Goal: Task Accomplishment & Management: Complete application form

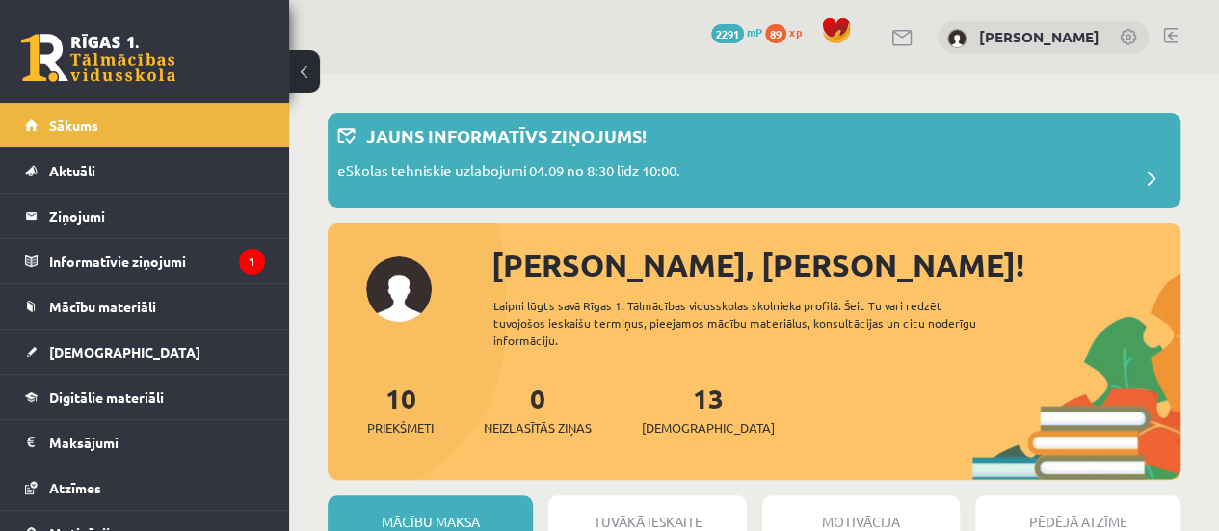
click at [753, 384] on div "10 Priekšmeti 0 Neizlasītās ziņas 13 Ieskaites" at bounding box center [754, 429] width 853 height 103
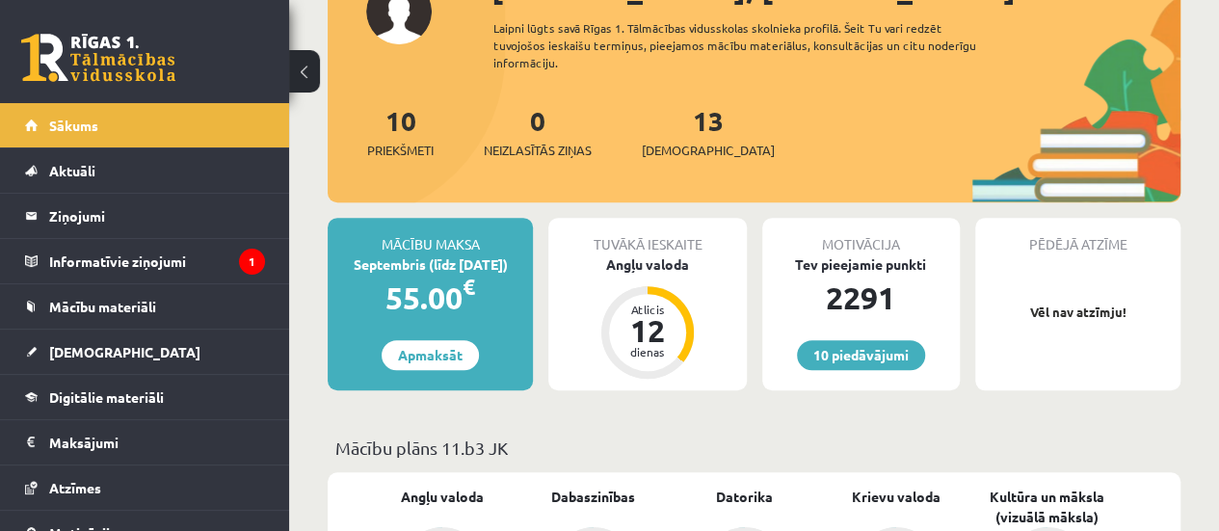
scroll to position [250, 0]
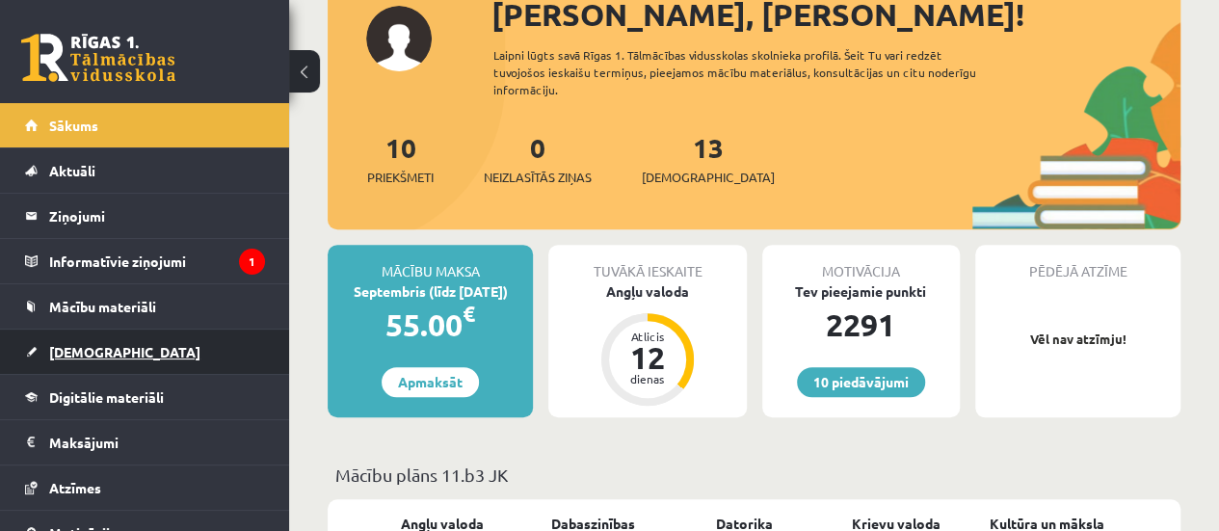
click at [90, 346] on span "[DEMOGRAPHIC_DATA]" at bounding box center [124, 351] width 151 height 17
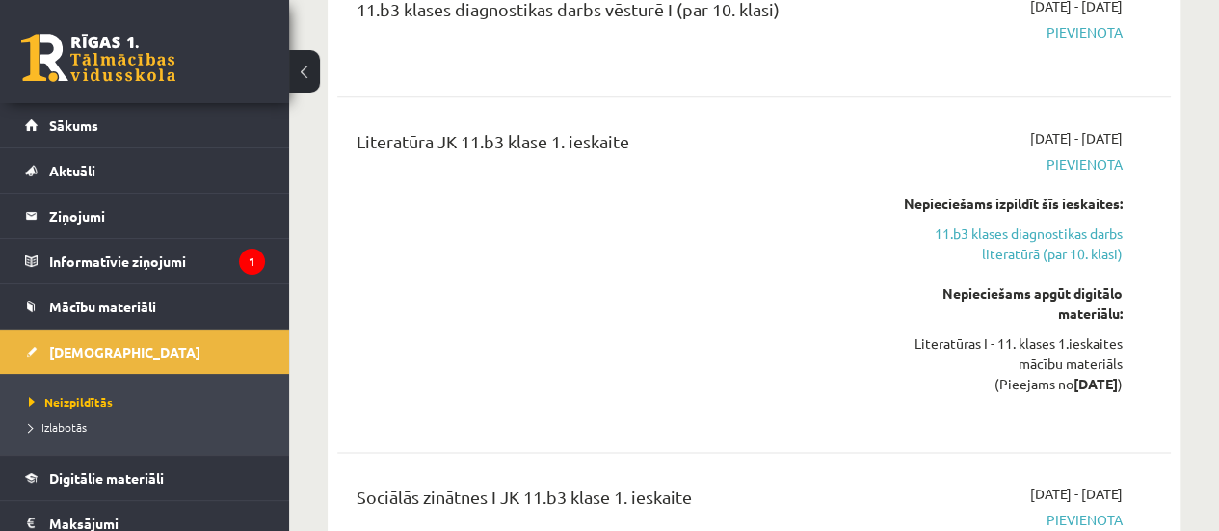
scroll to position [976, 0]
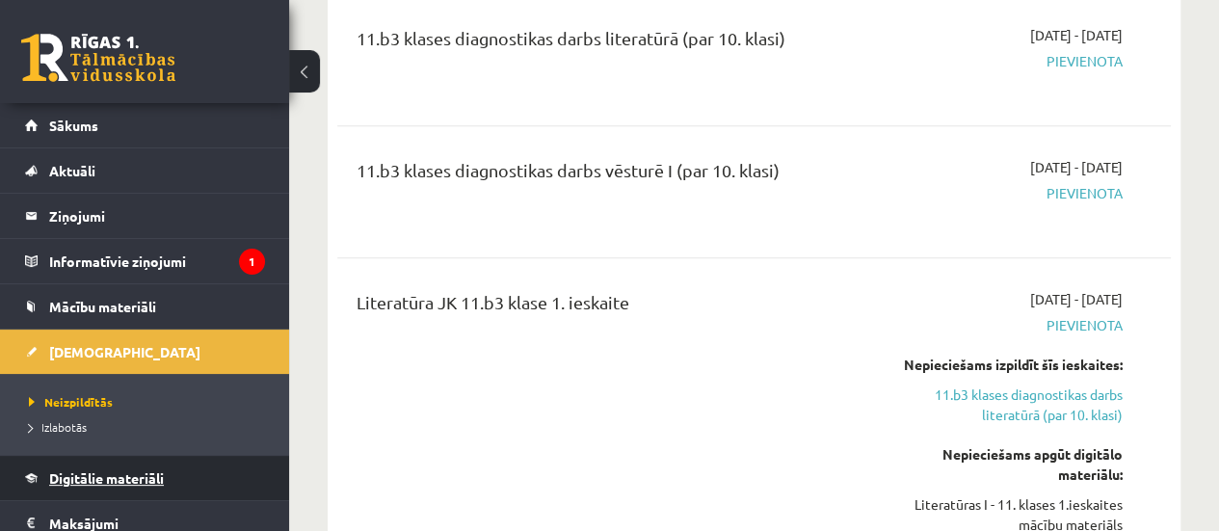
click at [104, 469] on span "Digitālie materiāli" at bounding box center [106, 477] width 115 height 17
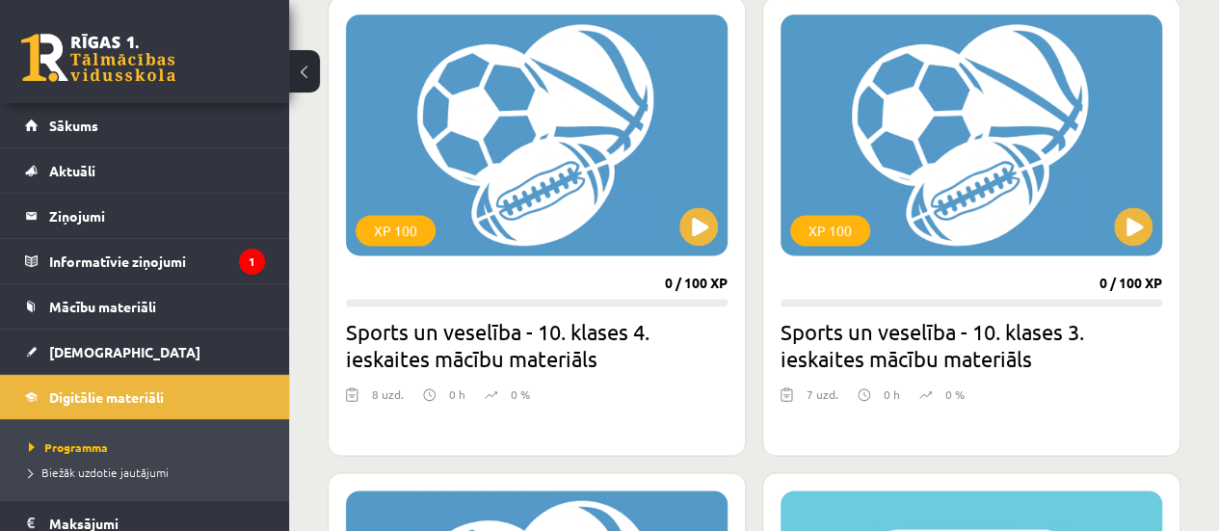
scroll to position [1628, 0]
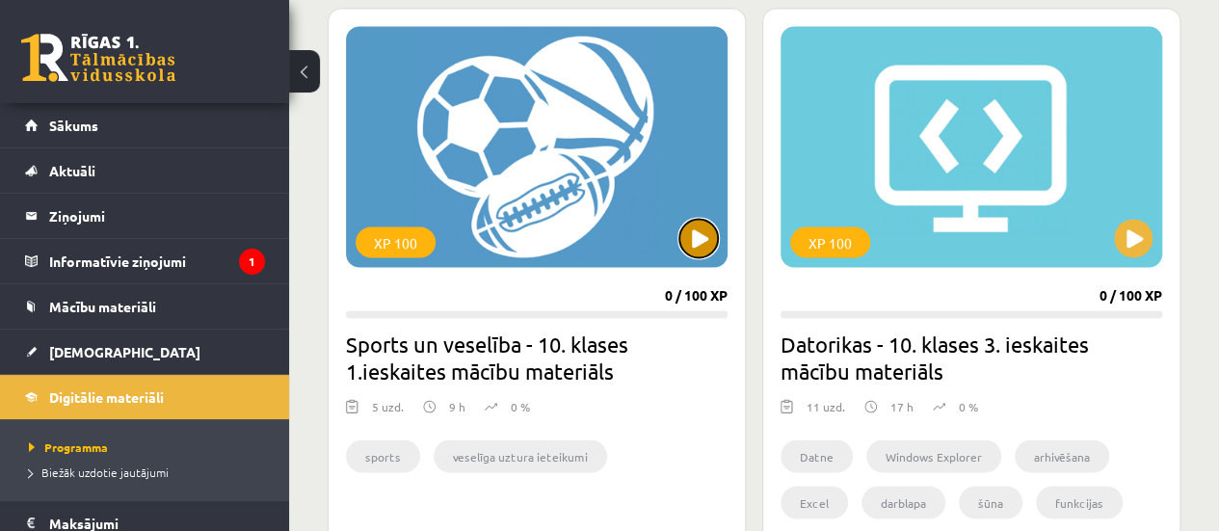
click at [681, 242] on button at bounding box center [698, 238] width 39 height 39
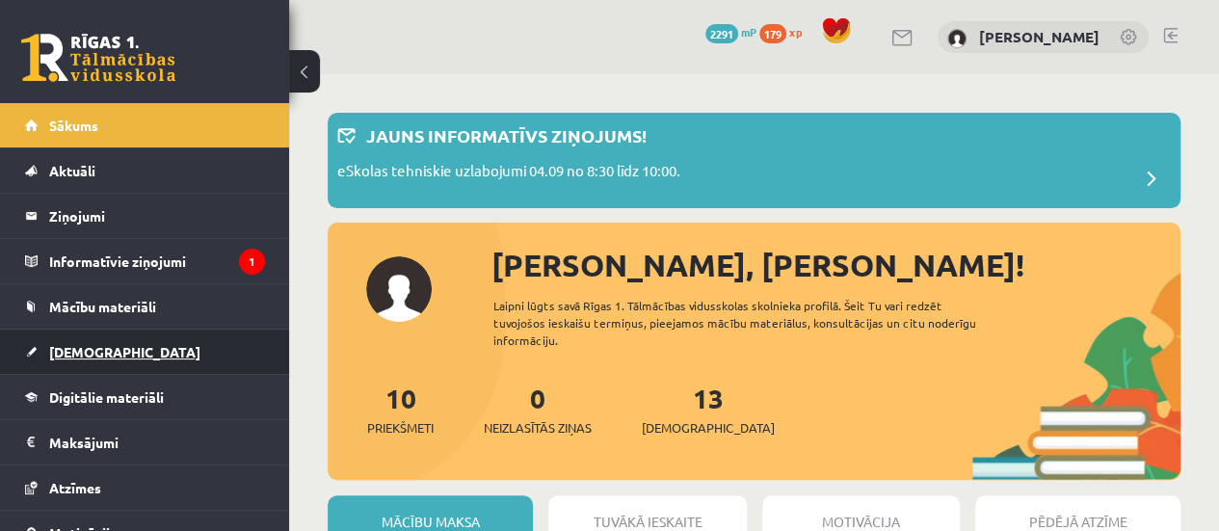
click at [155, 337] on link "[DEMOGRAPHIC_DATA]" at bounding box center [145, 351] width 240 height 44
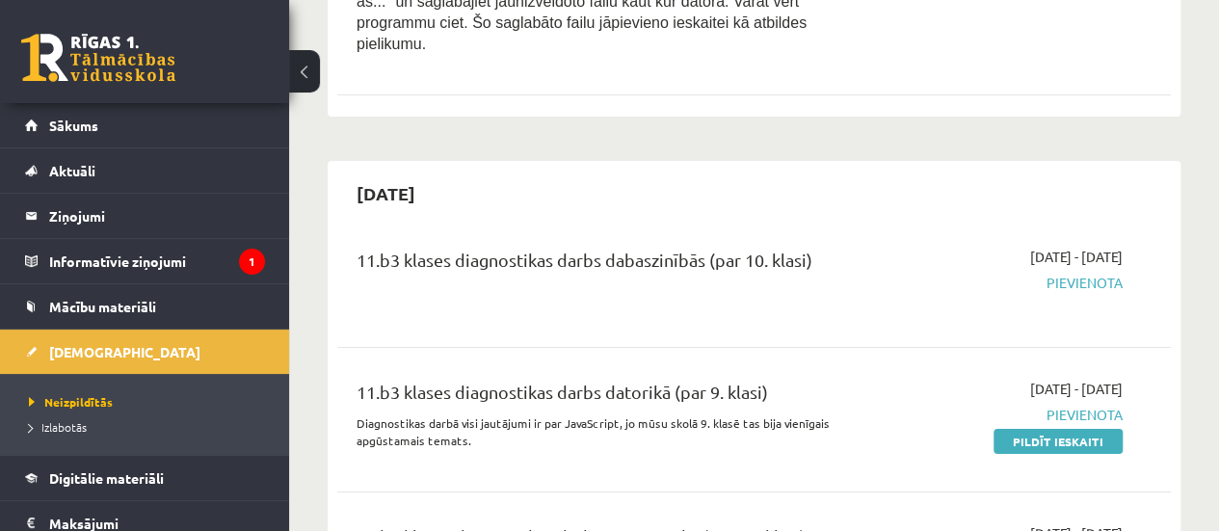
scroll to position [3399, 0]
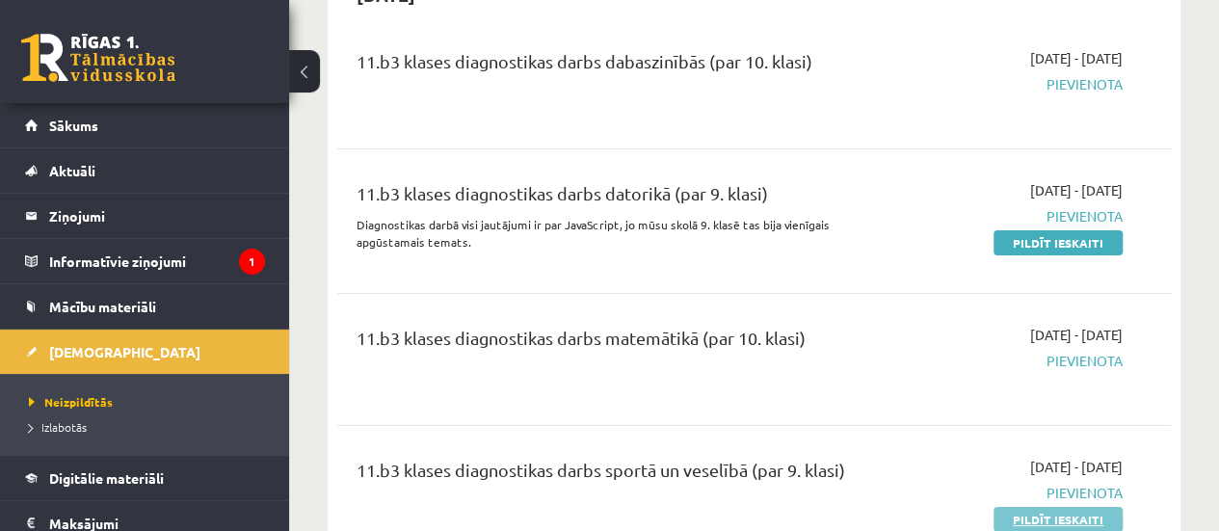
click at [1034, 507] on link "Pildīt ieskaiti" at bounding box center [1057, 519] width 129 height 25
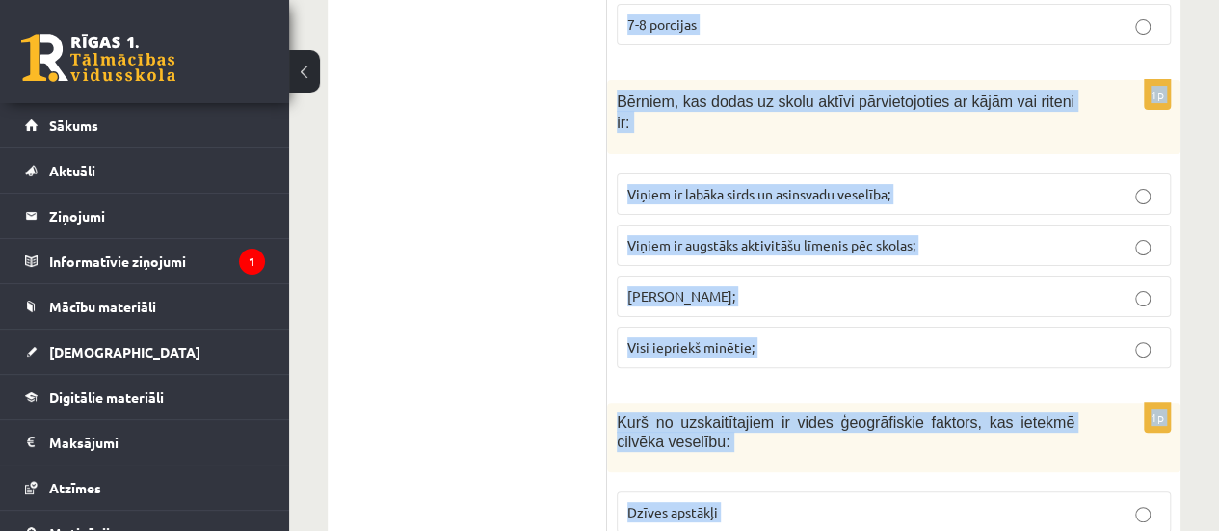
scroll to position [7491, 0]
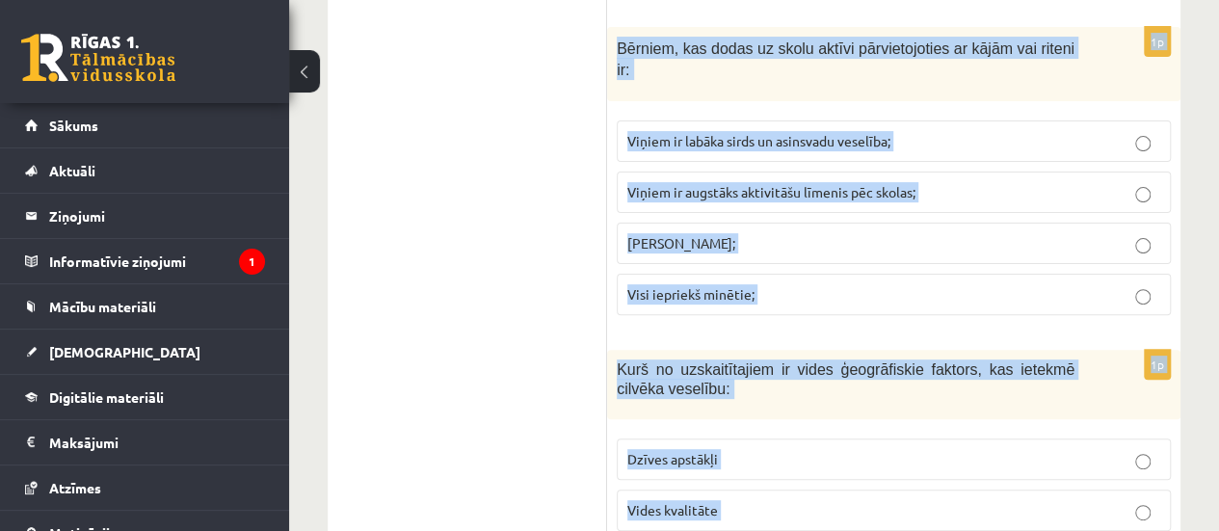
drag, startPoint x: 619, startPoint y: 371, endPoint x: 736, endPoint y: 474, distance: 156.3
copy form "Kurā gadā tika izveidota Latvijas augstākā sporta vadības institūcija – Latvija…"
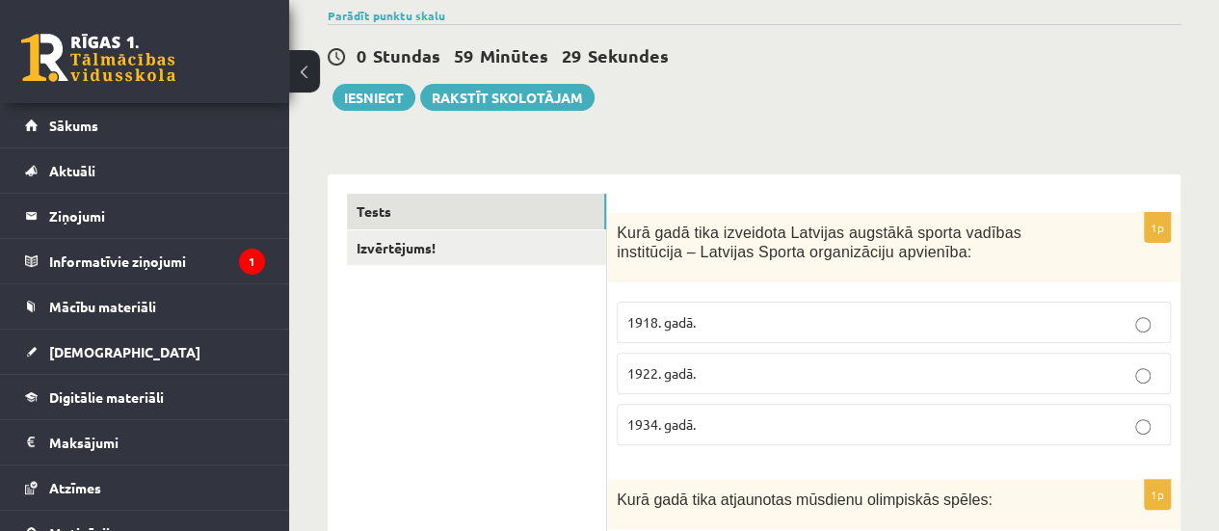
scroll to position [49, 0]
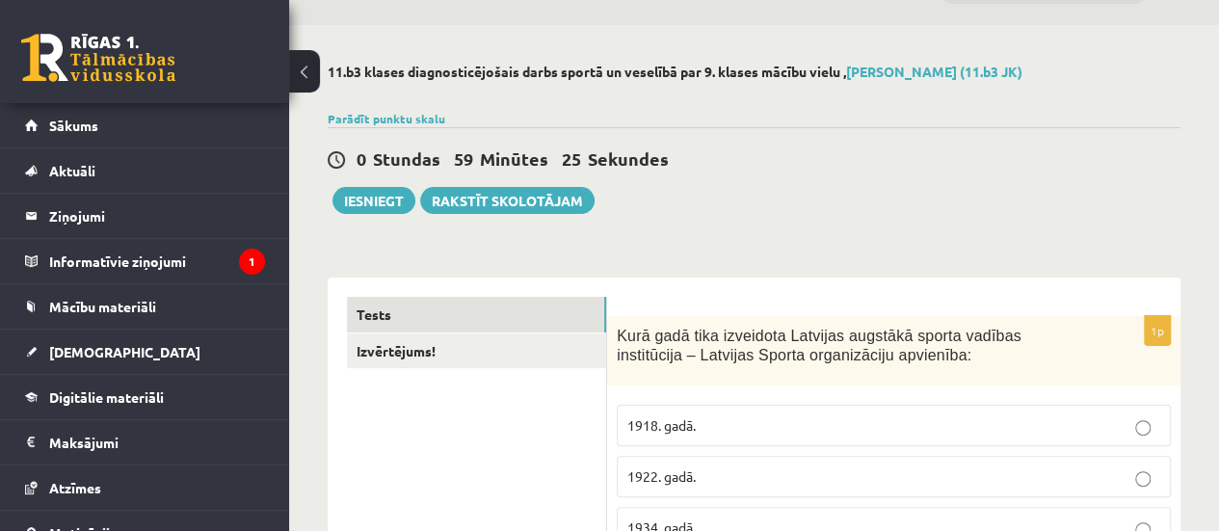
click at [689, 491] on label "1922. gadā." at bounding box center [894, 476] width 554 height 41
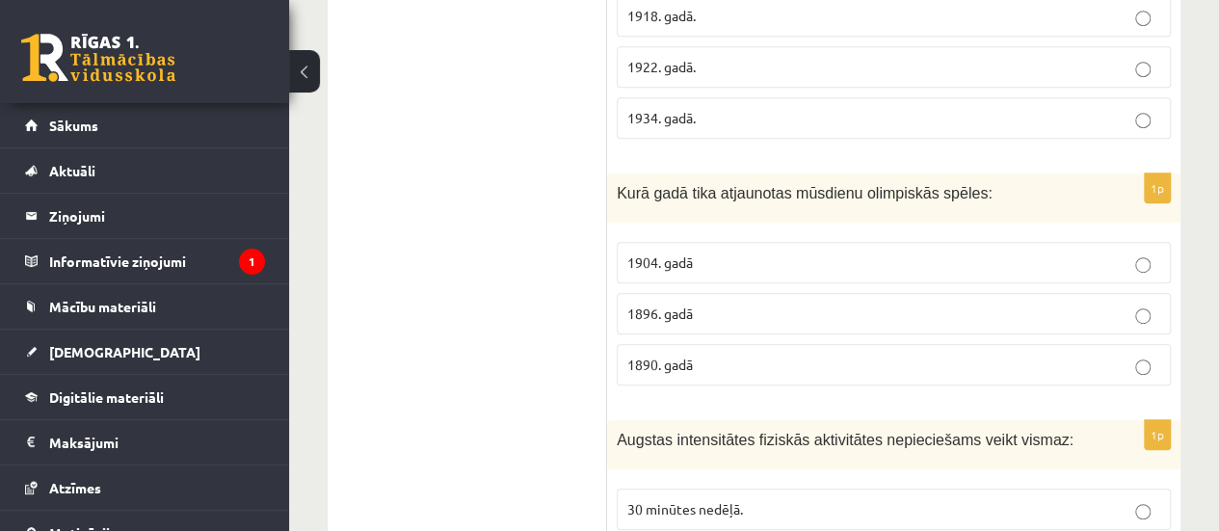
scroll to position [428, 0]
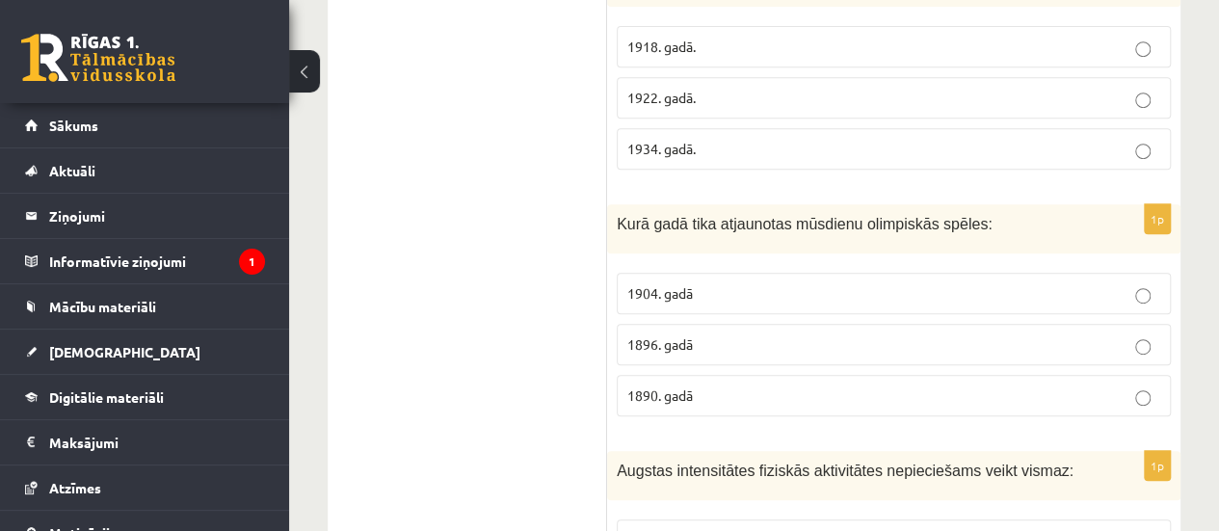
click at [652, 335] on span "1896. gadā" at bounding box center [660, 343] width 66 height 17
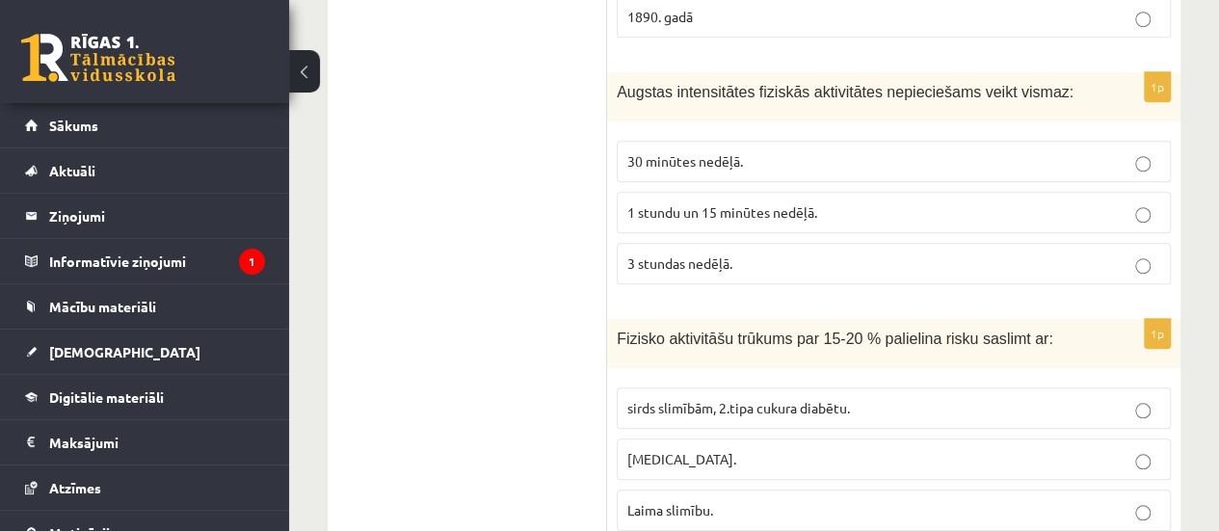
scroll to position [848, 0]
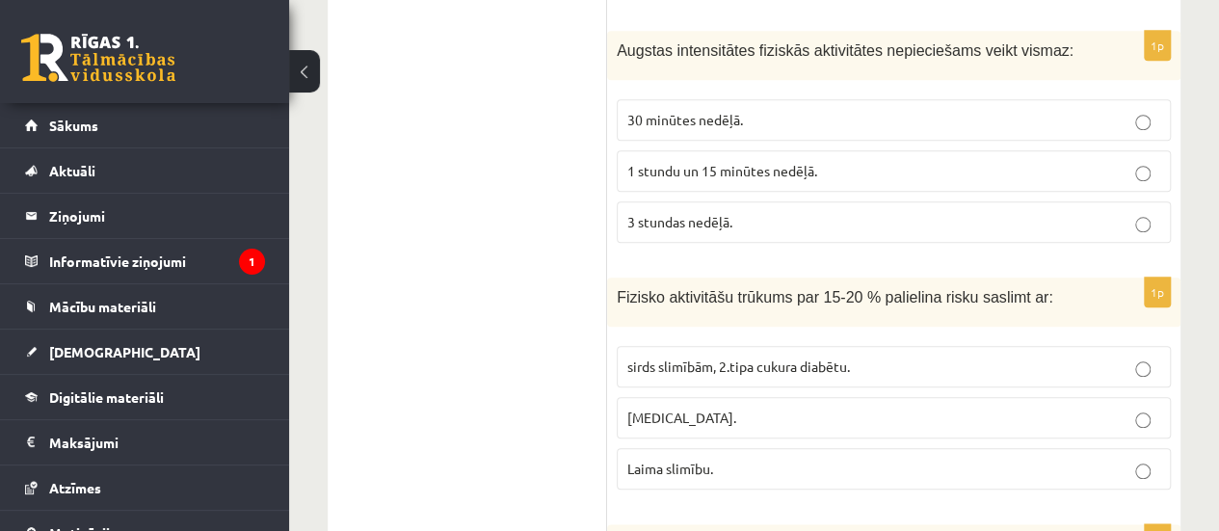
click at [694, 169] on span "1 stundu un 15 minūtes nedēļā." at bounding box center [722, 170] width 190 height 17
click at [697, 363] on span "sirds slimībām, 2.tipa cukura diabētu." at bounding box center [738, 365] width 223 height 17
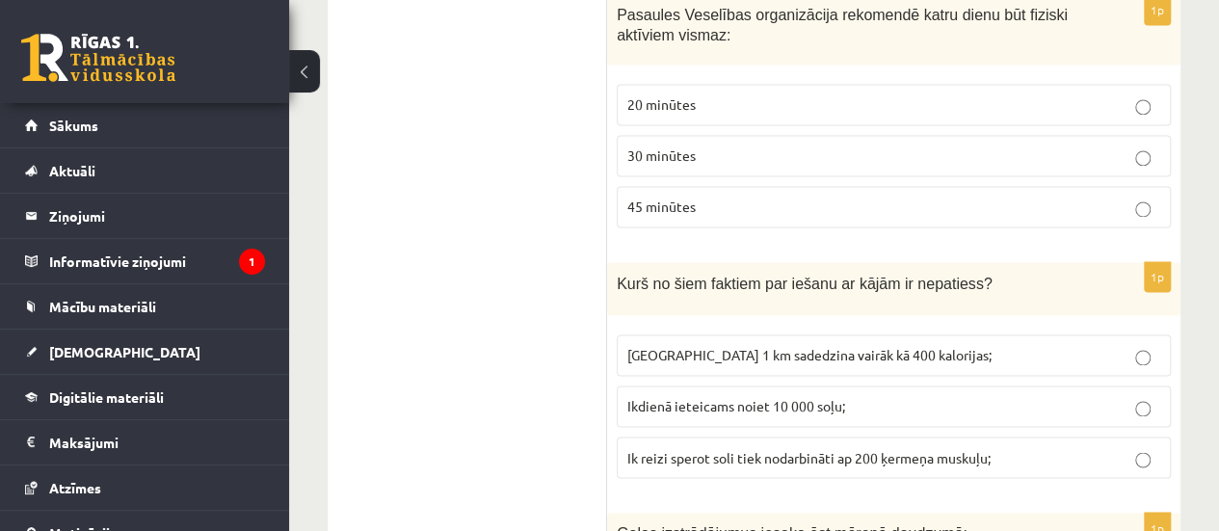
scroll to position [1346, 0]
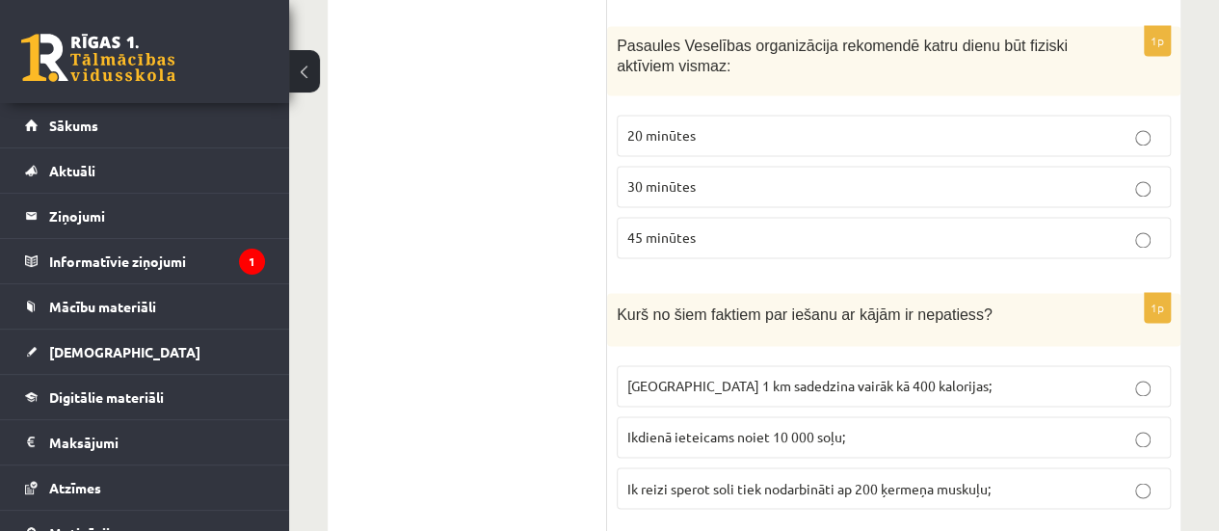
click at [647, 190] on label "30 minūtes" at bounding box center [894, 186] width 554 height 41
click at [657, 385] on label "Noiets 1 km sadedzina vairāk kā 400 kalorijas;" at bounding box center [894, 385] width 554 height 41
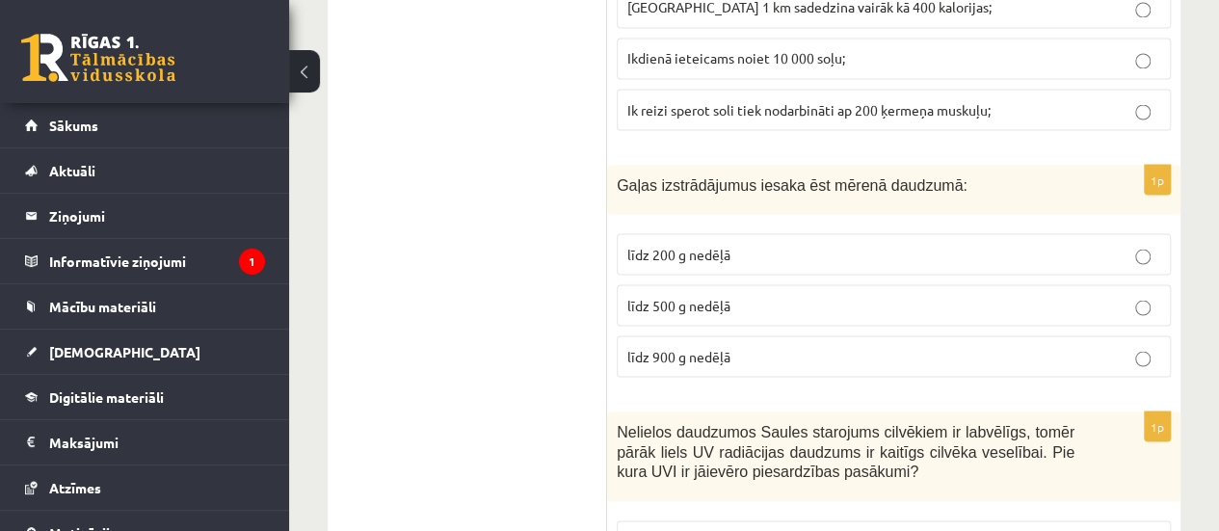
scroll to position [1703, 0]
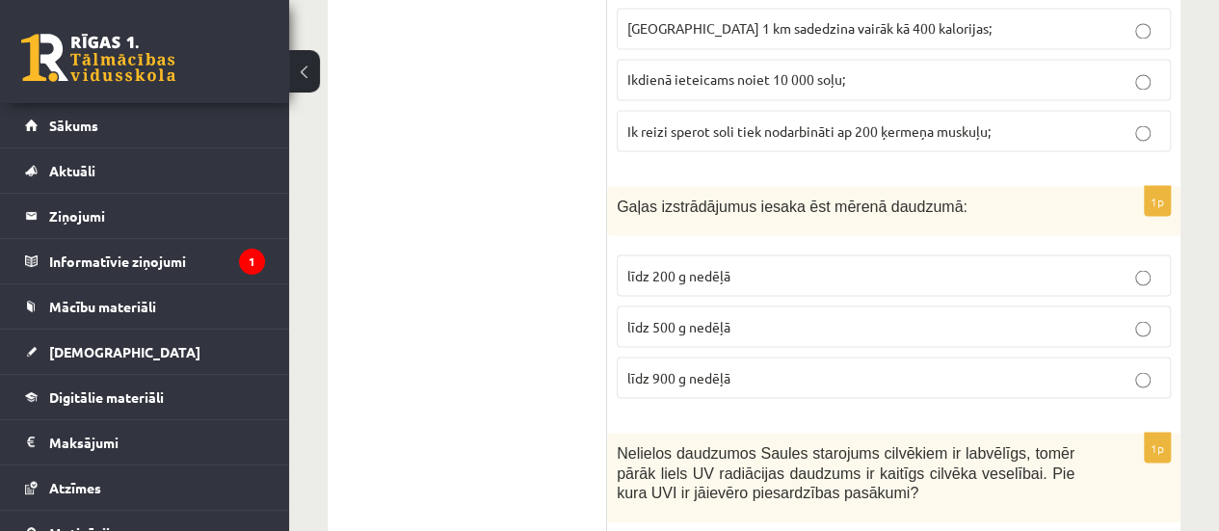
click at [680, 317] on span "līdz 500 g nedēļā" at bounding box center [678, 325] width 103 height 17
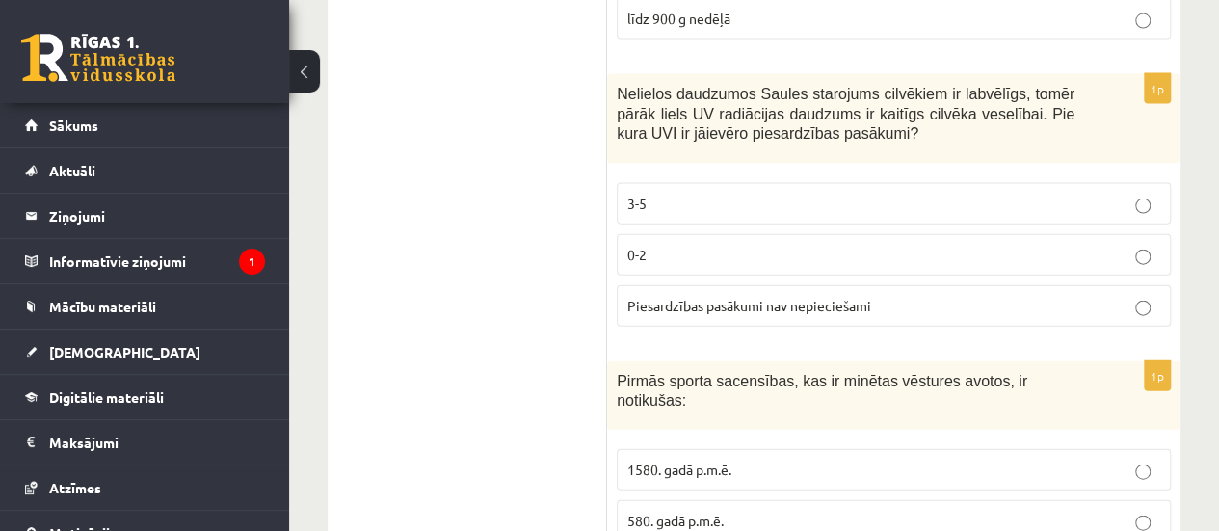
scroll to position [2166, 0]
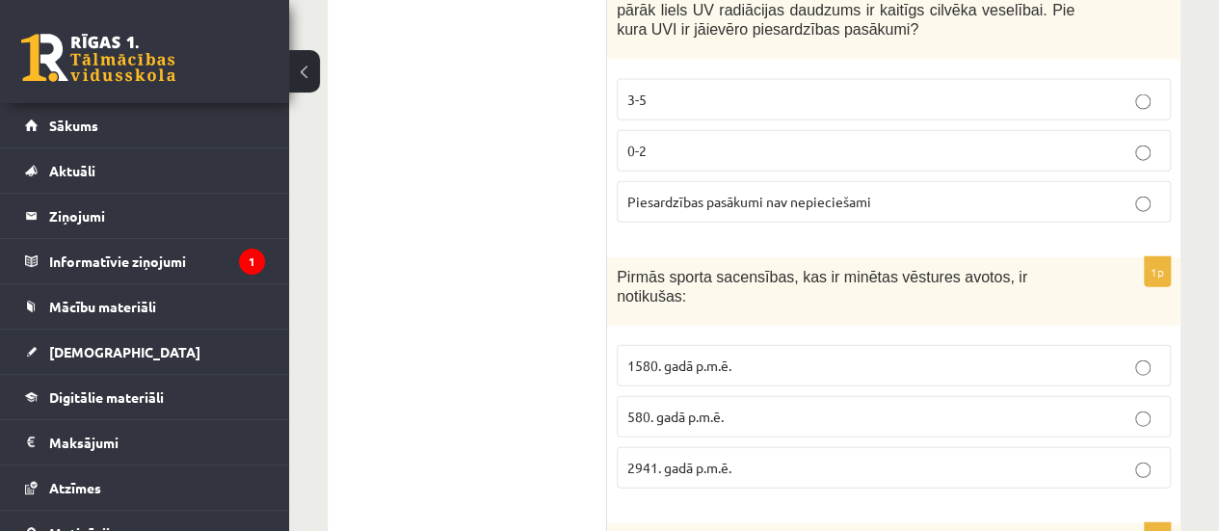
click at [682, 101] on label "3-5" at bounding box center [894, 99] width 554 height 41
click at [703, 356] on span "1580. gadā p.m.ē." at bounding box center [679, 364] width 104 height 17
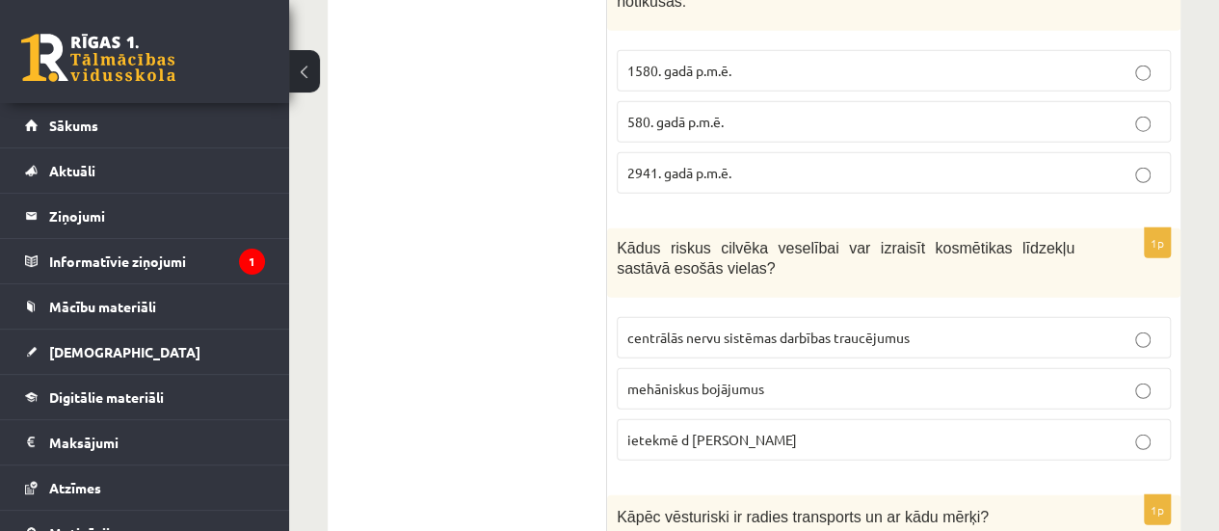
scroll to position [2492, 0]
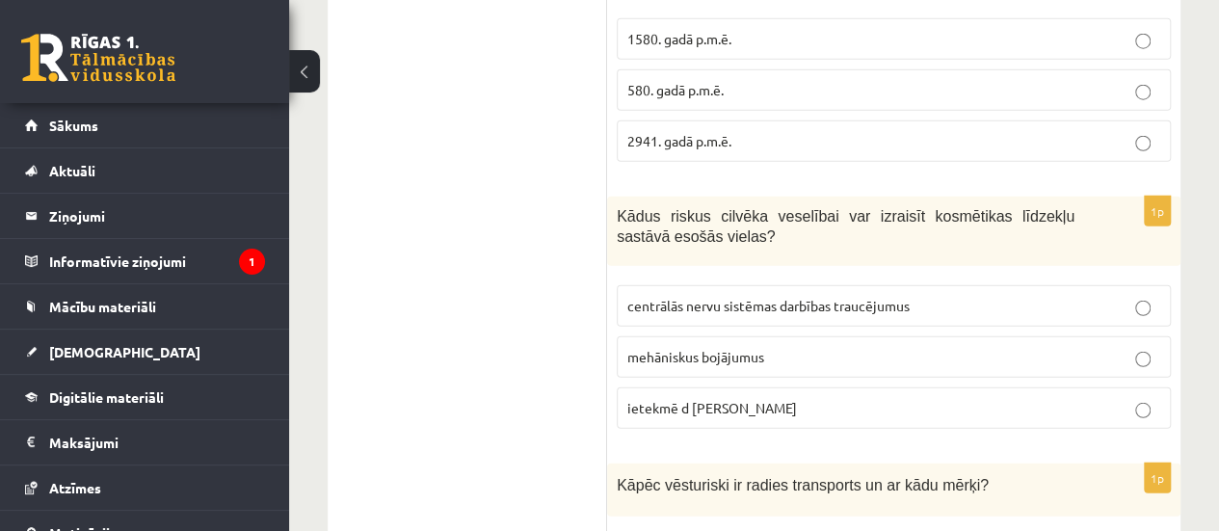
click at [1031, 285] on label "centrālās nervu sistēmas darbības traucējumus" at bounding box center [894, 305] width 554 height 41
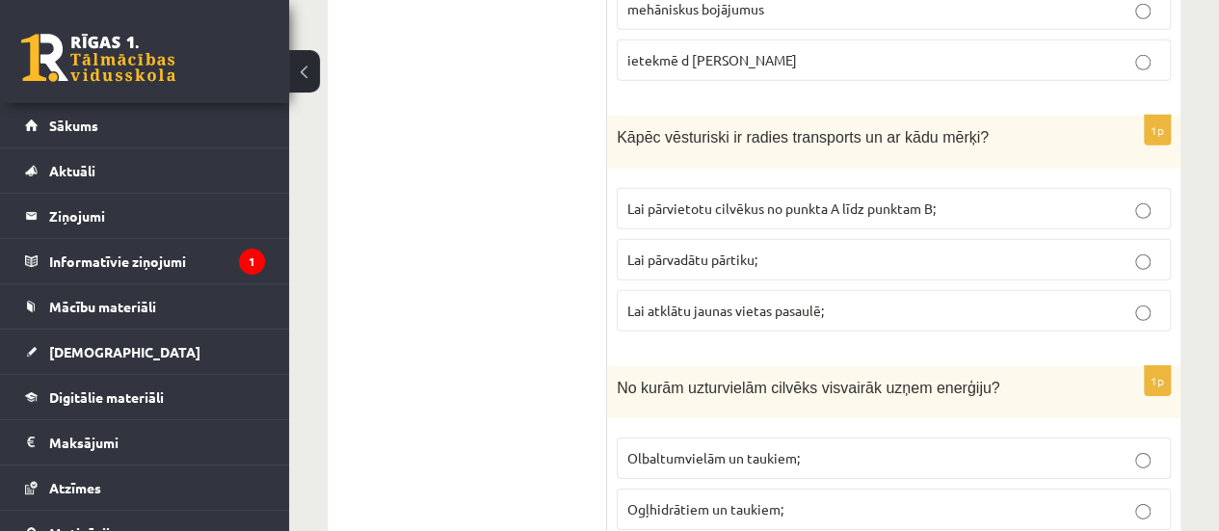
scroll to position [2985, 0]
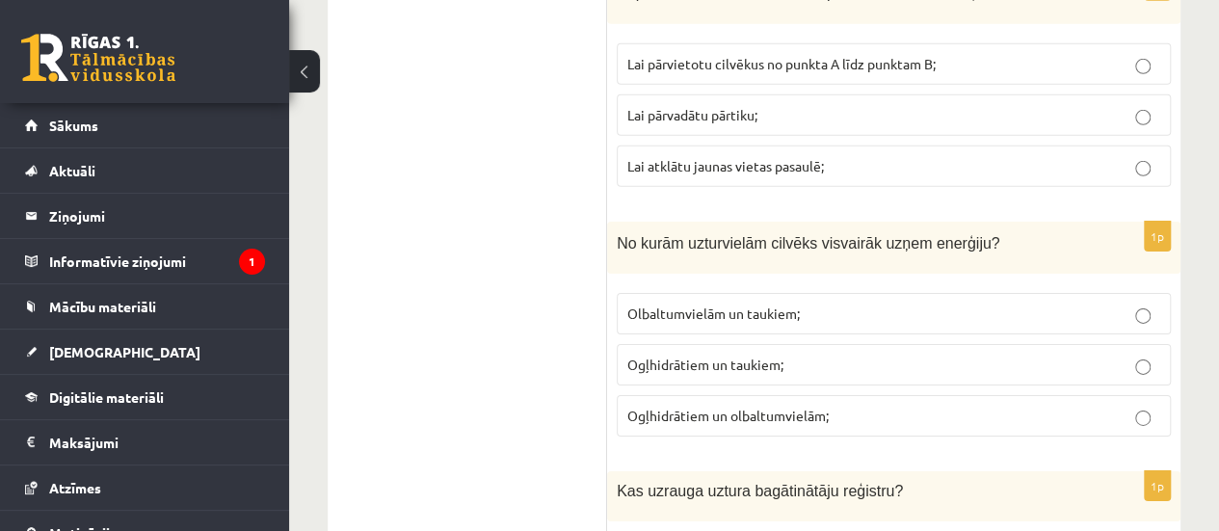
click at [718, 55] on span "Lai pārvietotu cilvēkus no punkta A līdz punktam B;" at bounding box center [781, 63] width 308 height 17
click at [739, 344] on label "Ogļhidrātiem un taukiem;" at bounding box center [894, 364] width 554 height 41
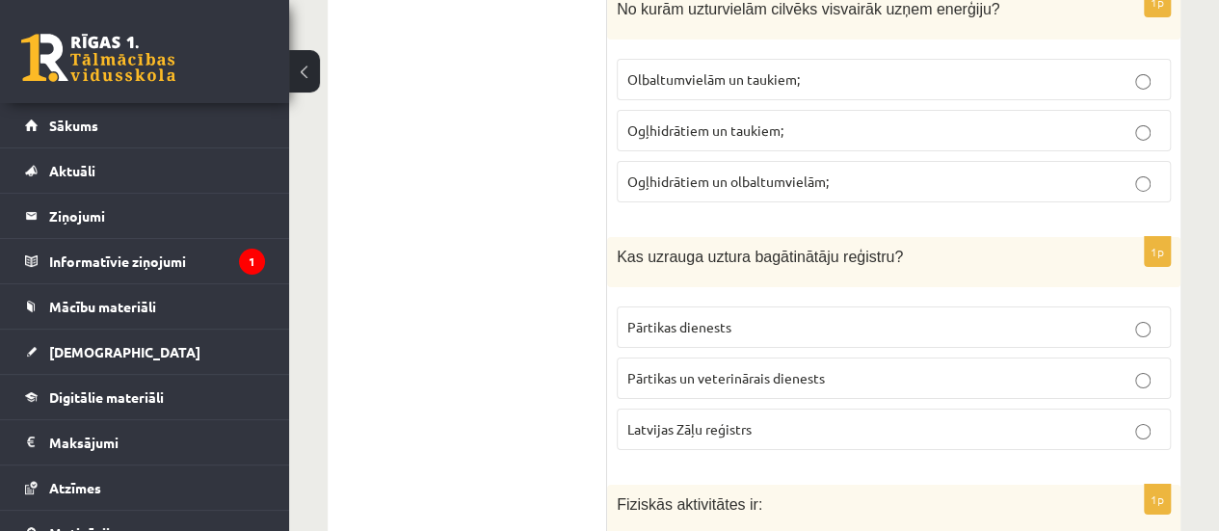
scroll to position [3198, 0]
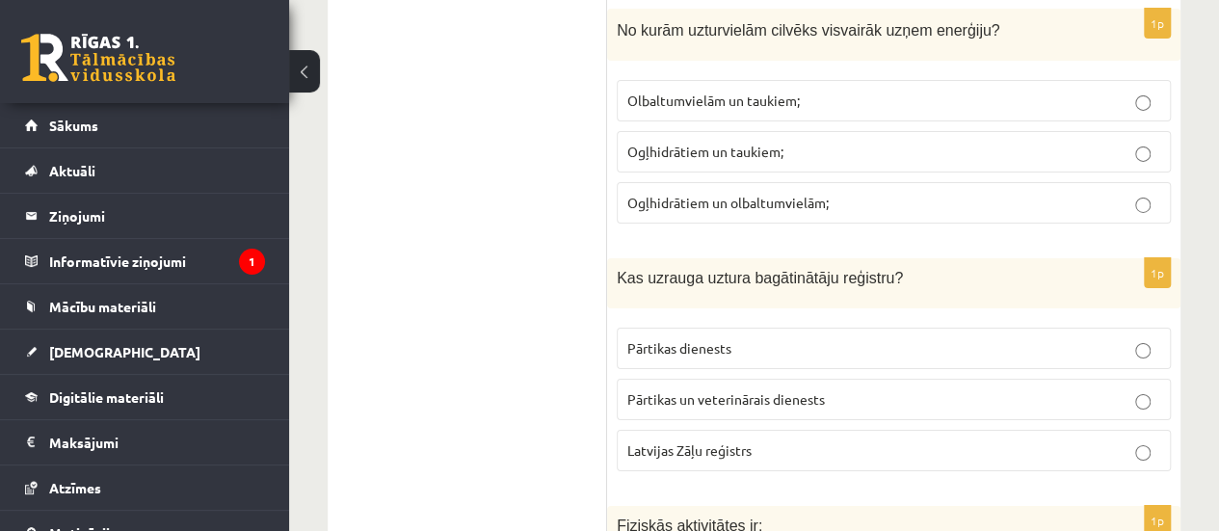
click at [750, 379] on label "Pārtikas un veterinārais dienests" at bounding box center [894, 399] width 554 height 41
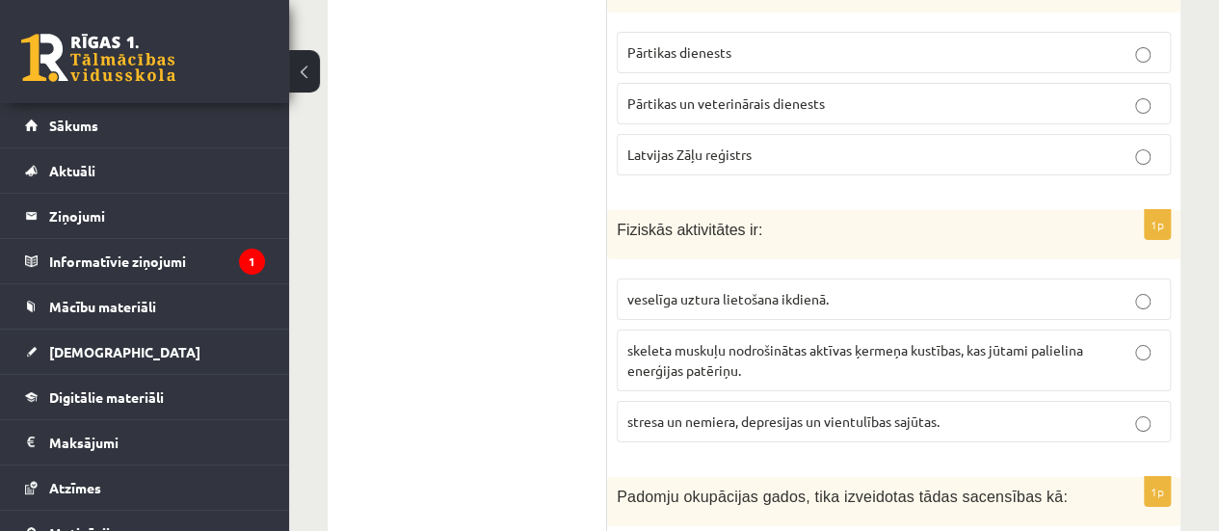
scroll to position [3515, 0]
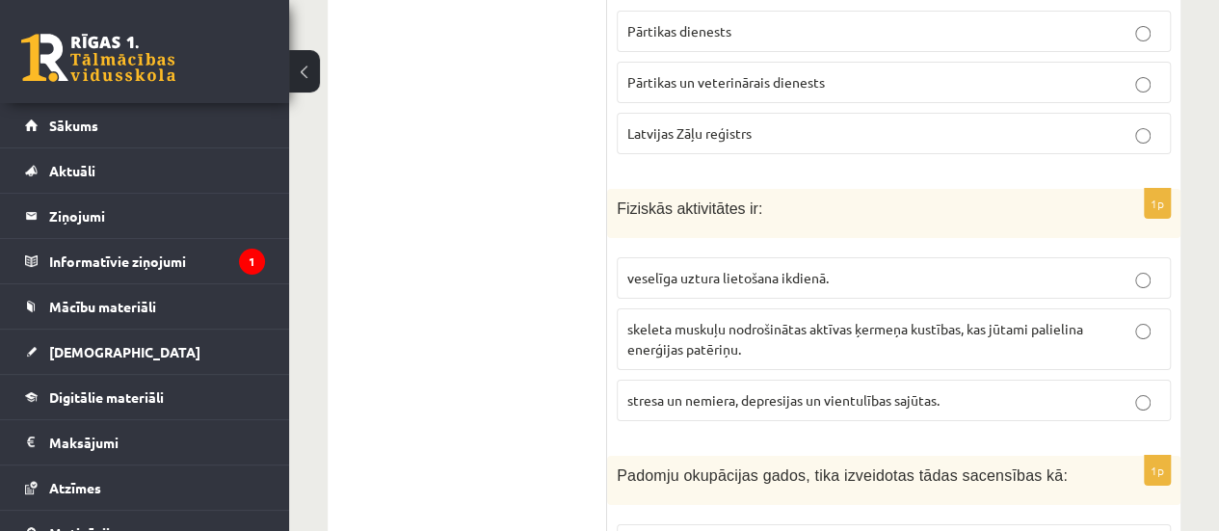
click at [1067, 320] on span "skeleta muskuļu nodrošinātas aktīvas ķermeņa kustības, kas jūtami palielina ene…" at bounding box center [855, 339] width 456 height 38
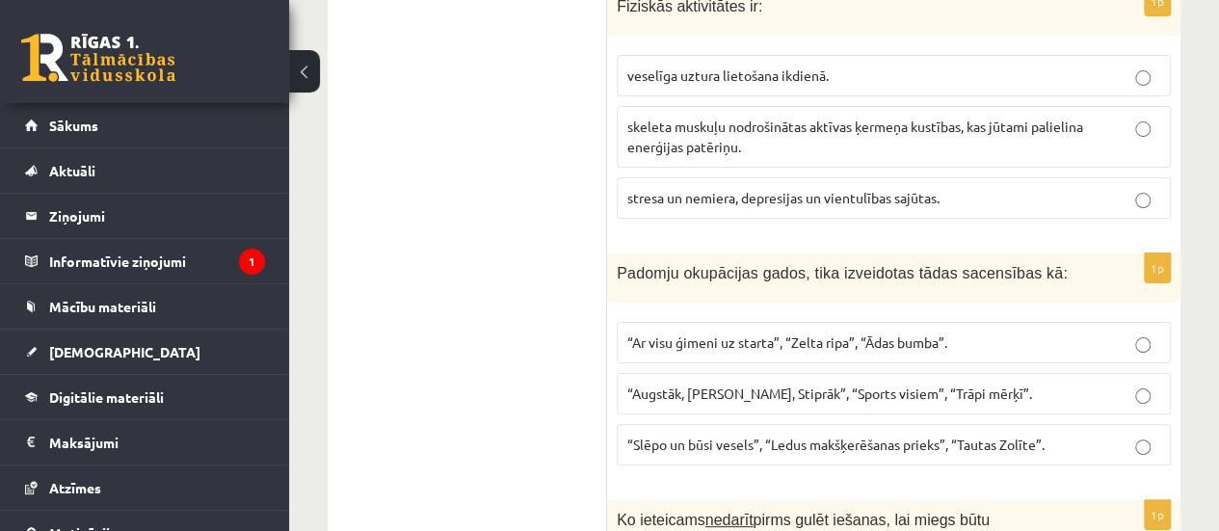
scroll to position [3727, 0]
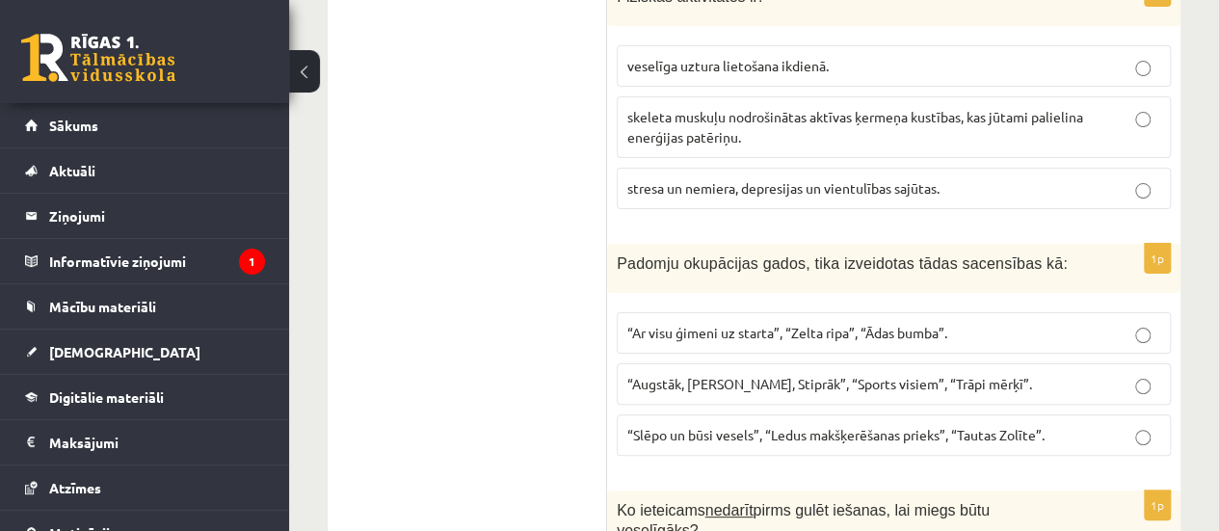
click at [950, 312] on label "“Ar visu ģimeni uz starta”, “Zelta ripa”, “Ādas bumba”." at bounding box center [894, 332] width 554 height 41
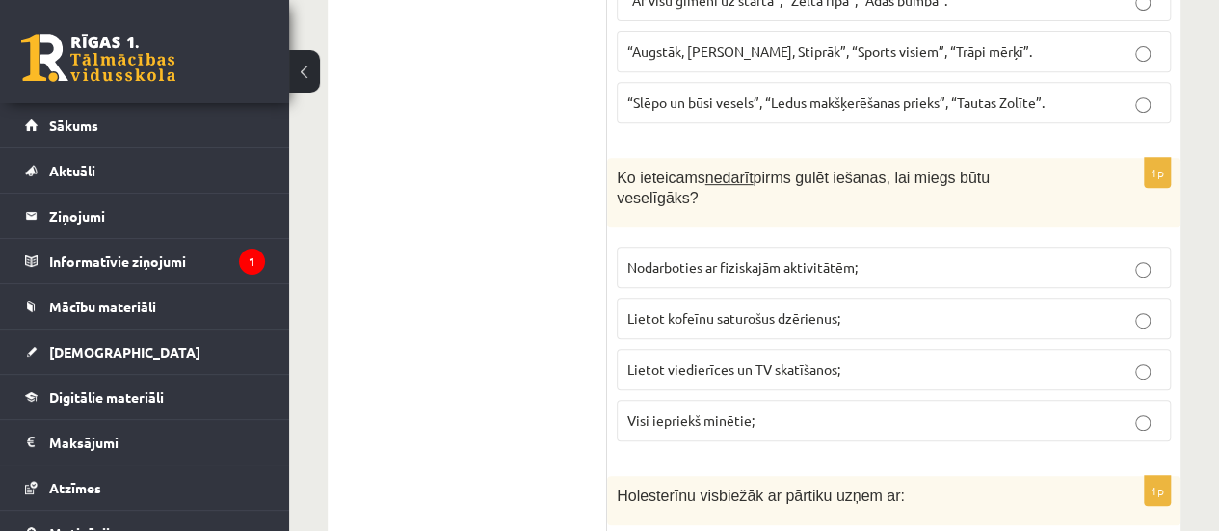
scroll to position [4090, 0]
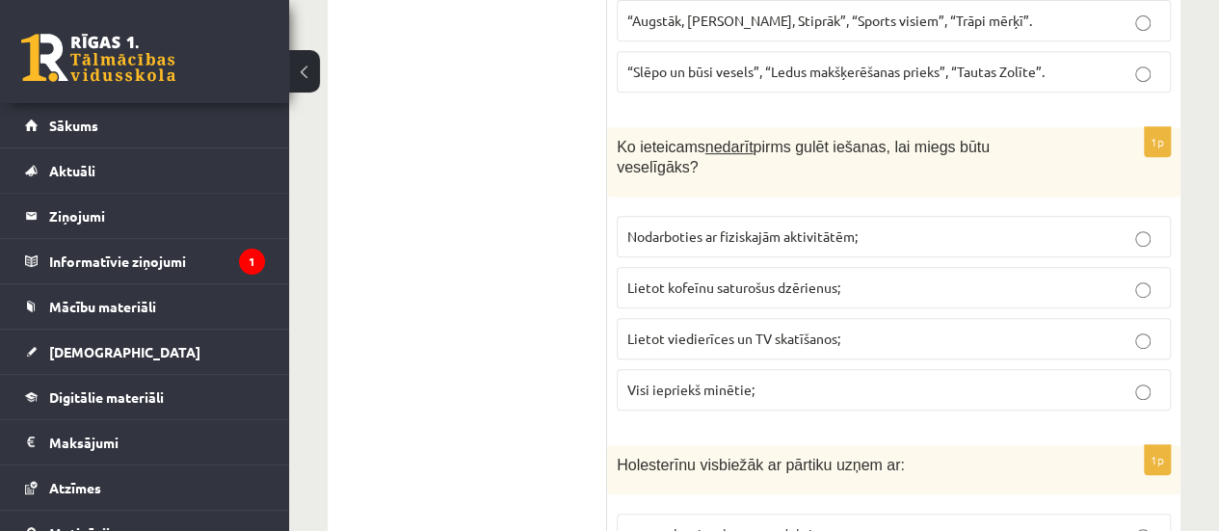
click at [772, 380] on p "Visi iepriekš minētie;" at bounding box center [893, 390] width 533 height 20
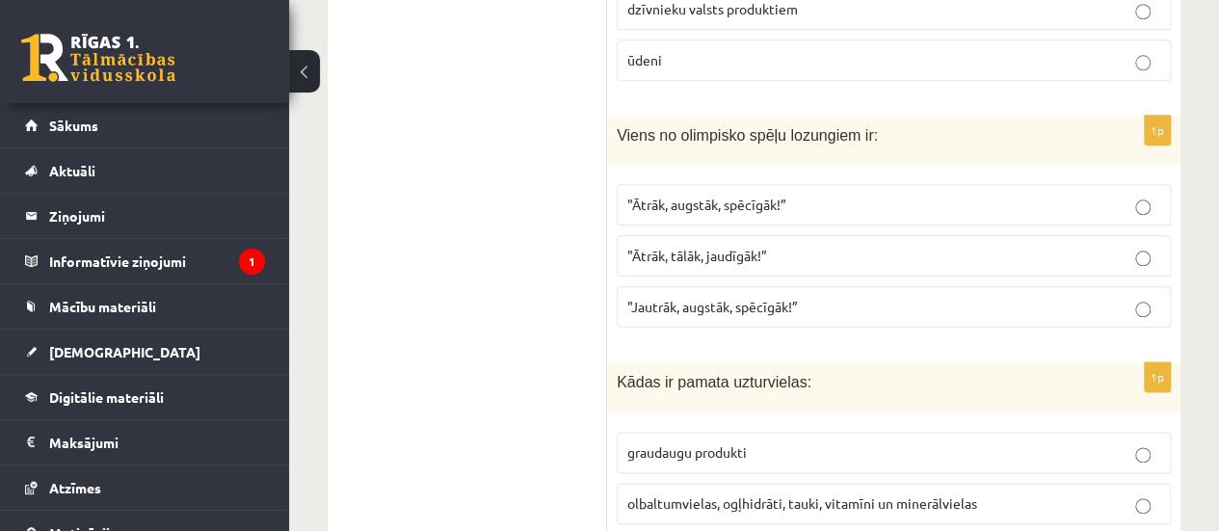
scroll to position [4781, 0]
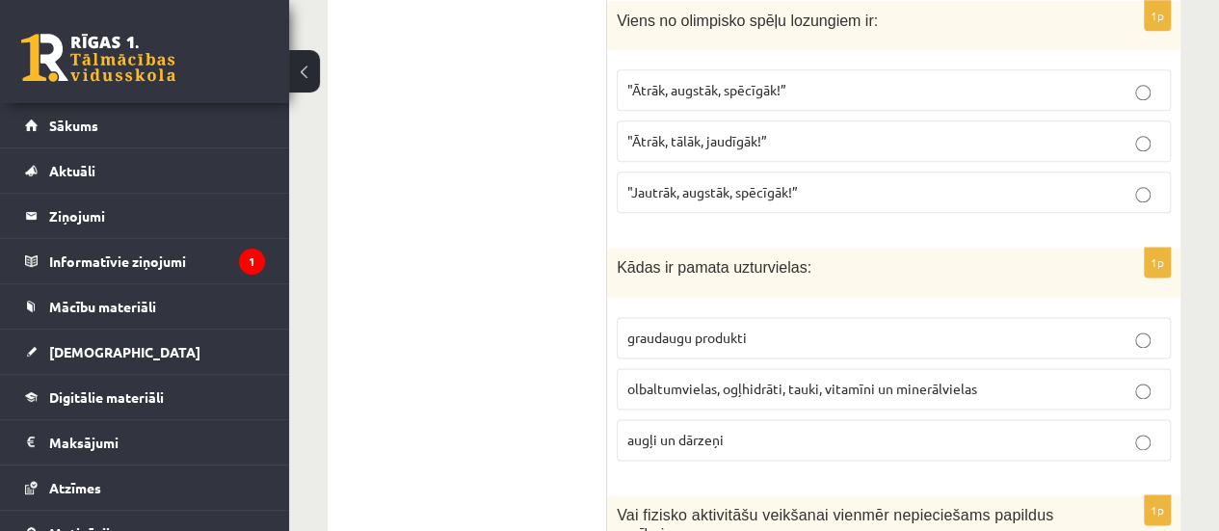
click at [760, 69] on label ""Ātrāk, augstāk, spēcīgāk!”" at bounding box center [894, 89] width 554 height 41
click at [654, 368] on label "olbaltumvielas, ogļhidrāti, tauki, vitamīni un minerālvielas" at bounding box center [894, 388] width 554 height 41
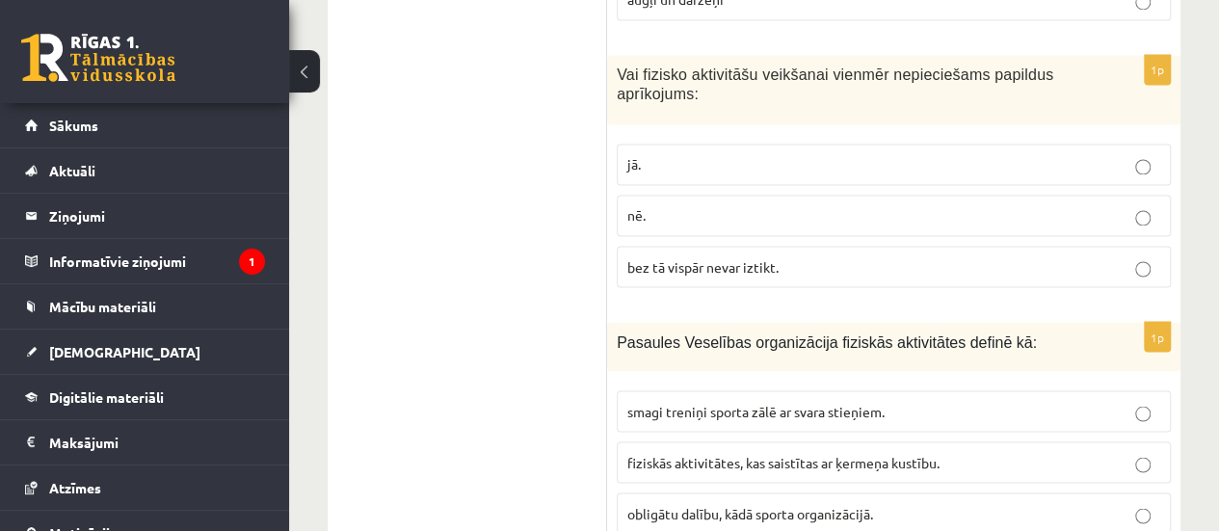
scroll to position [5253, 0]
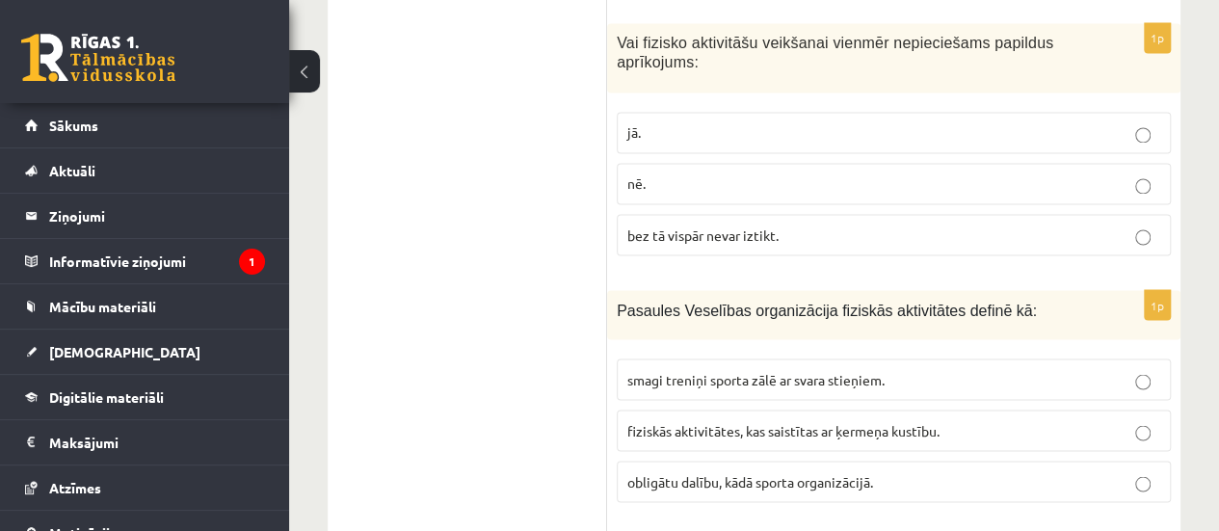
click at [708, 173] on p "nē." at bounding box center [893, 183] width 533 height 20
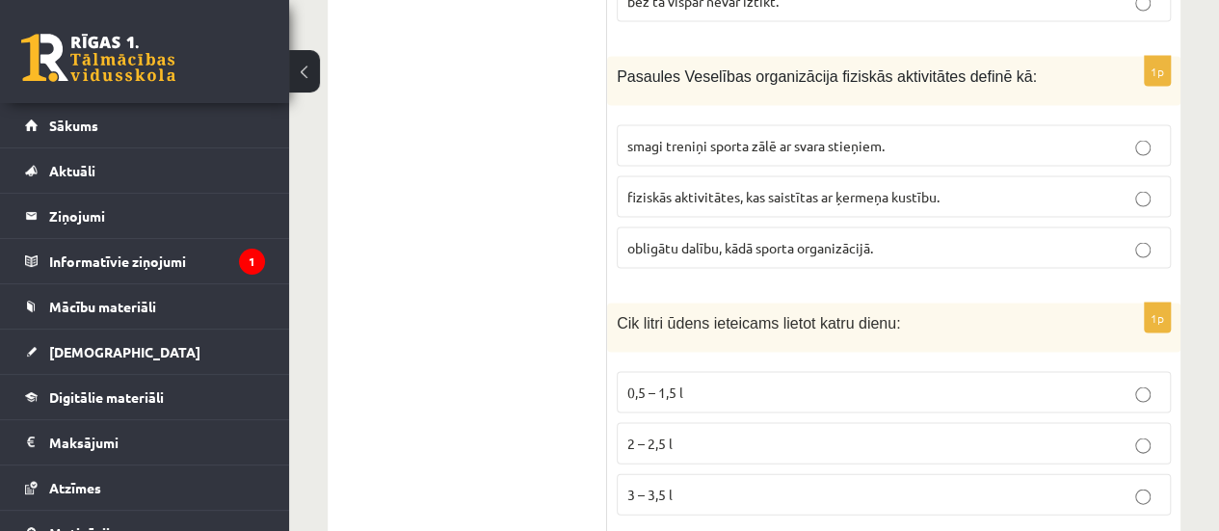
scroll to position [5527, 0]
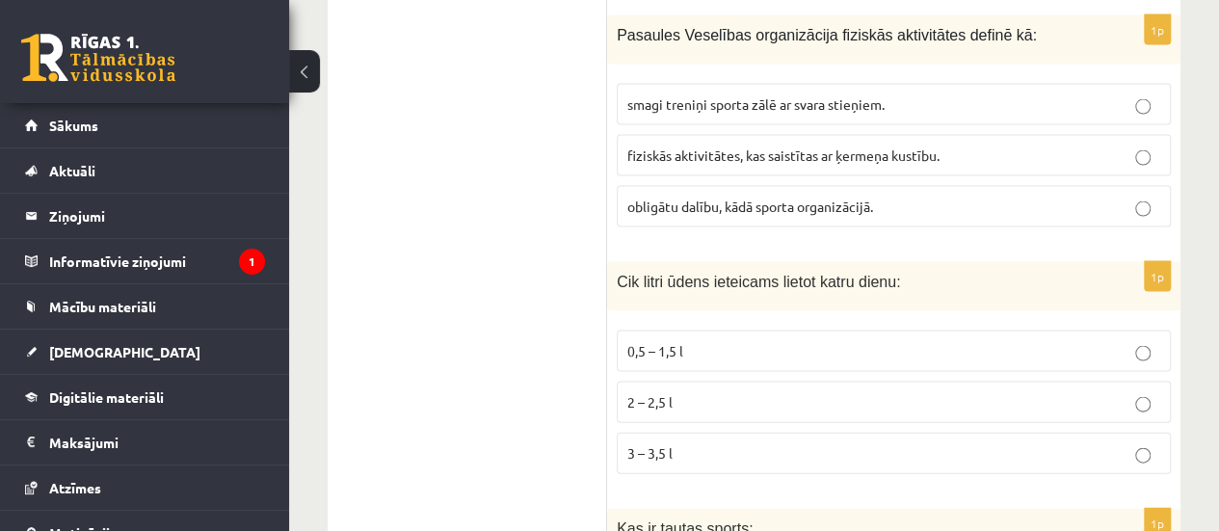
click at [724, 135] on label "fiziskās aktivitātes, kas saistītas ar ķermeņa kustību." at bounding box center [894, 155] width 554 height 41
click at [721, 382] on label "2 – 2,5 l" at bounding box center [894, 402] width 554 height 41
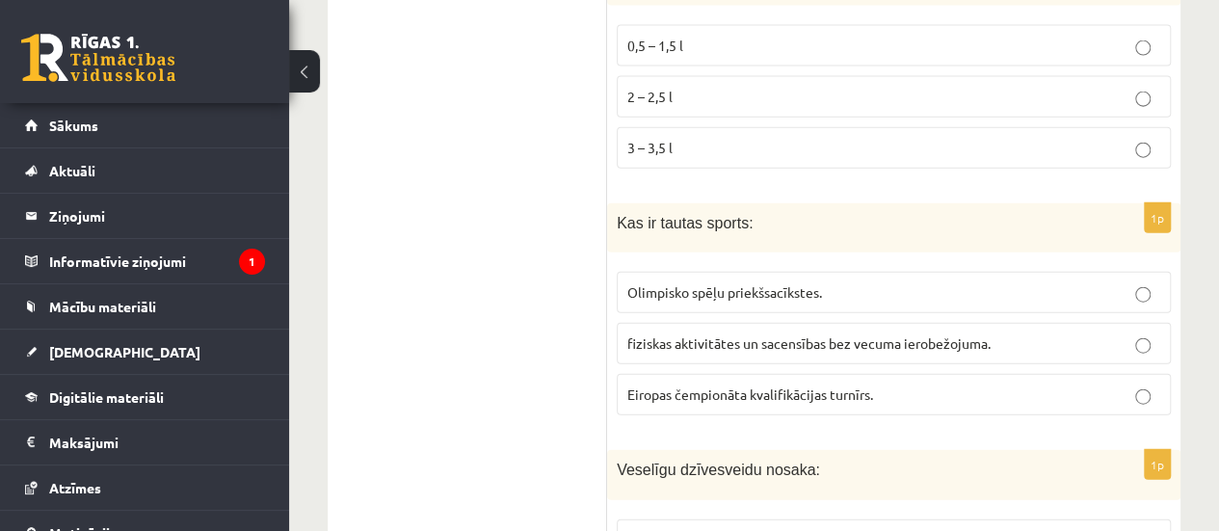
scroll to position [5854, 0]
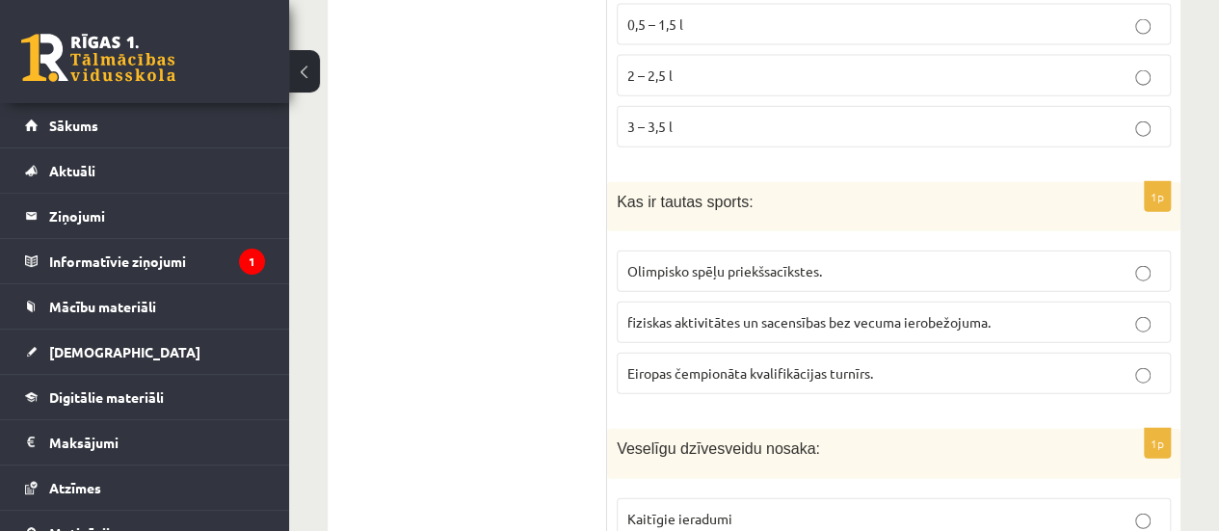
click at [842, 312] on p "fiziskas aktivitātes un sacensības bez vecuma ierobežojuma." at bounding box center [893, 322] width 533 height 20
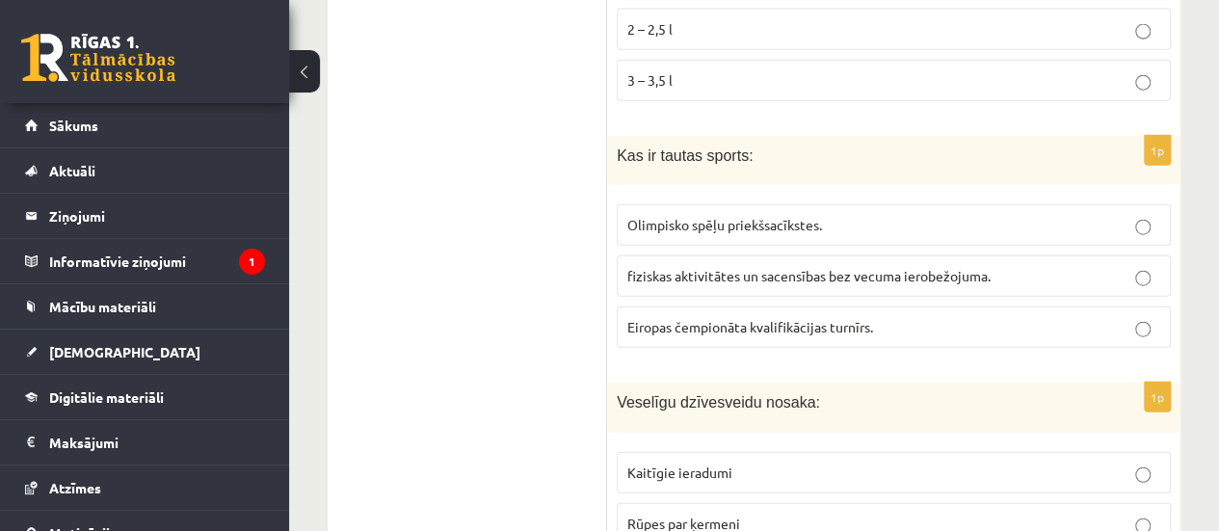
scroll to position [5911, 0]
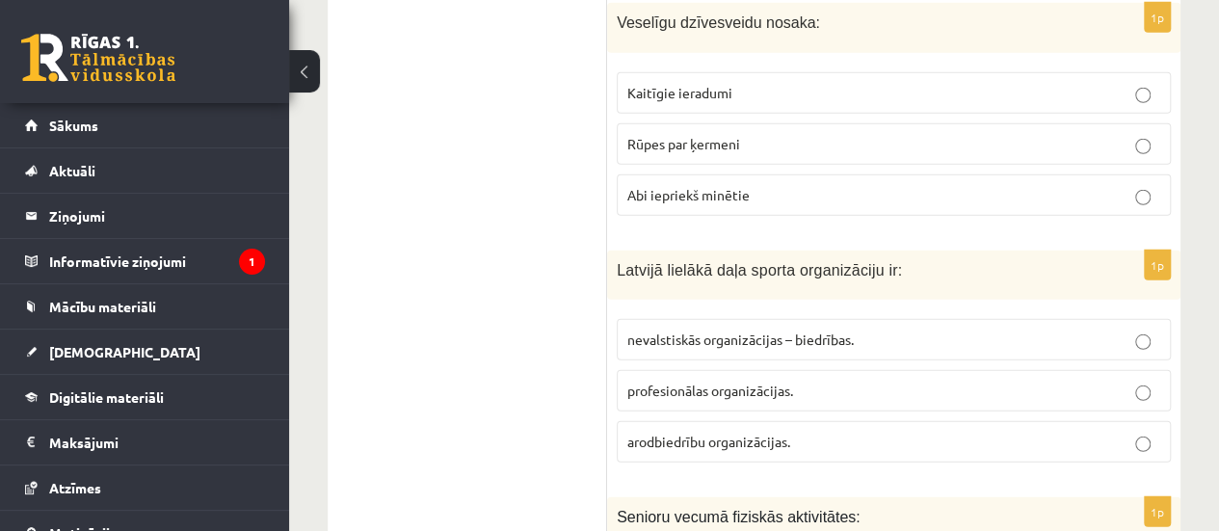
scroll to position [6362, 0]
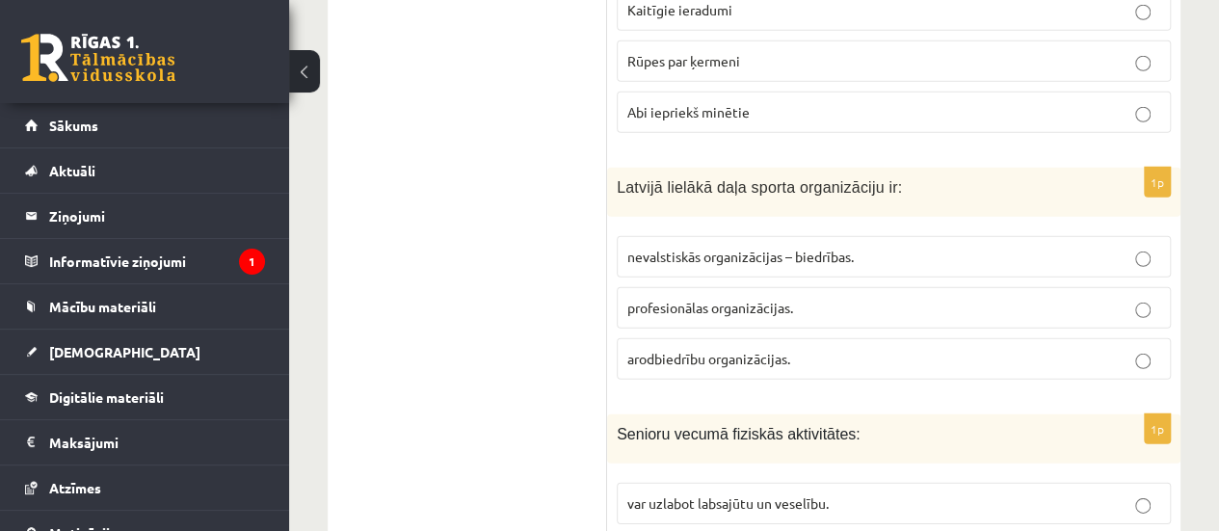
click at [942, 247] on p "nevalstiskās organizācijas – biedrības." at bounding box center [893, 257] width 533 height 20
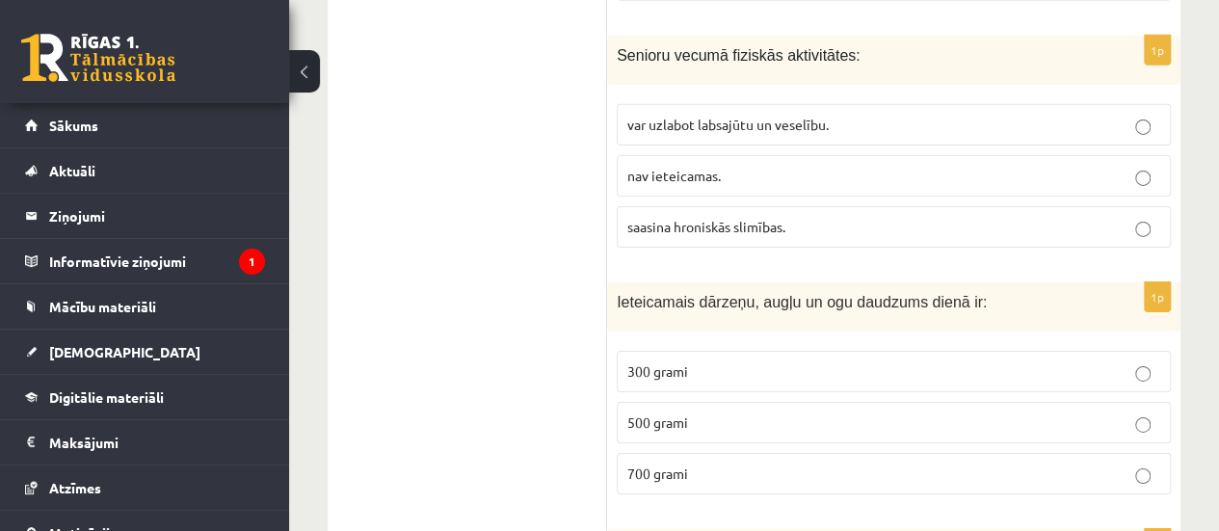
scroll to position [6772, 0]
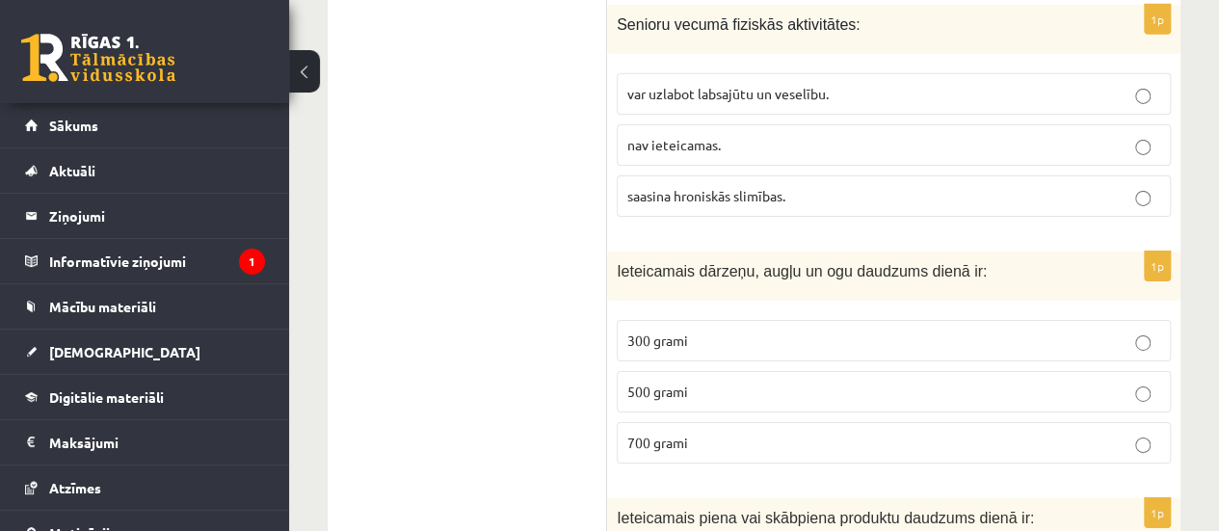
click at [665, 85] on span "var uzlabot labsajūtu un veselību." at bounding box center [727, 93] width 201 height 17
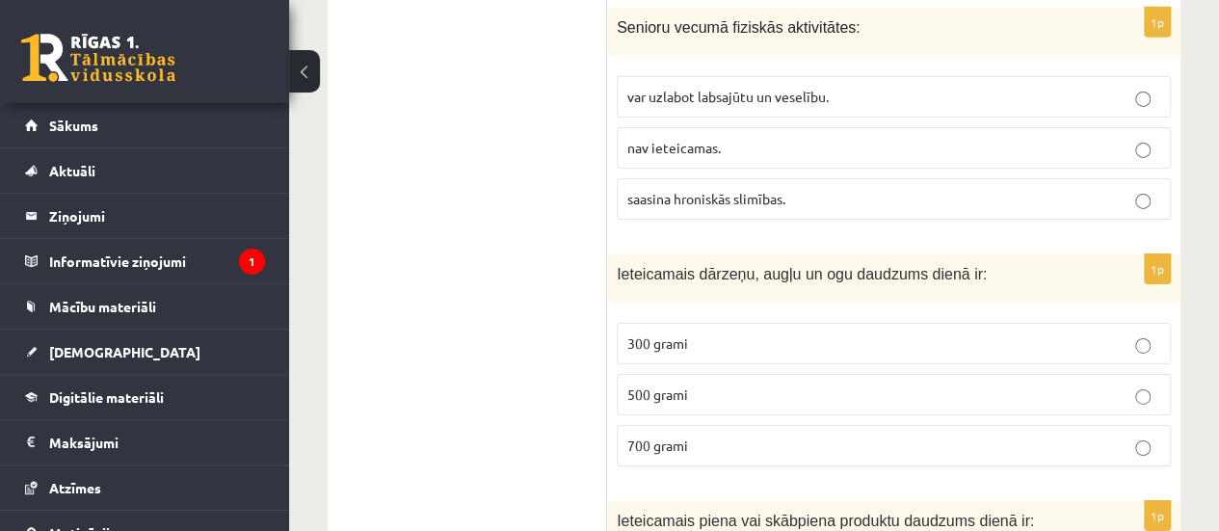
click at [667, 374] on label "500 grami" at bounding box center [894, 394] width 554 height 41
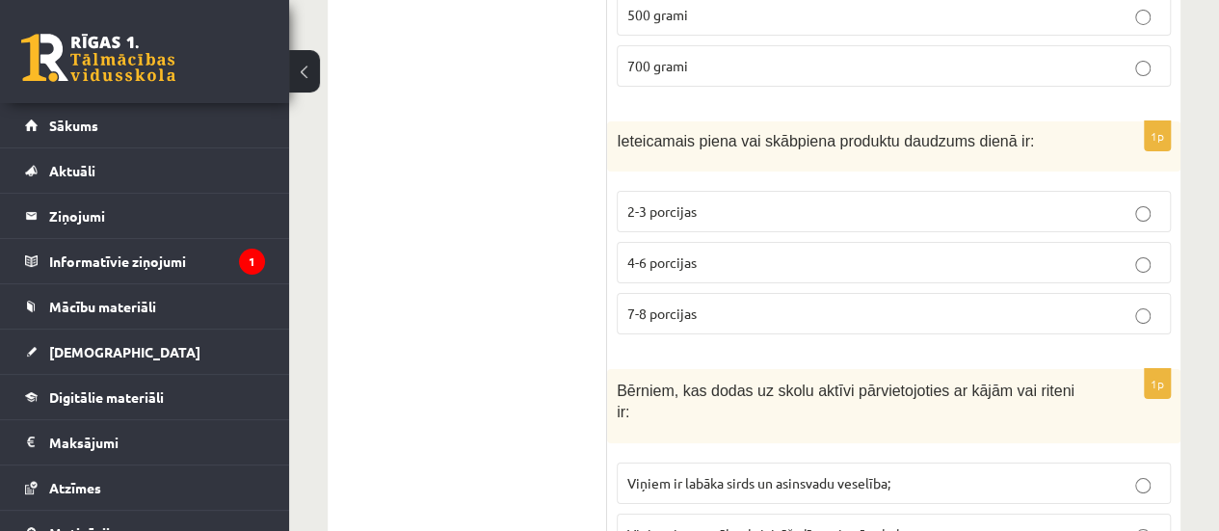
scroll to position [7117, 0]
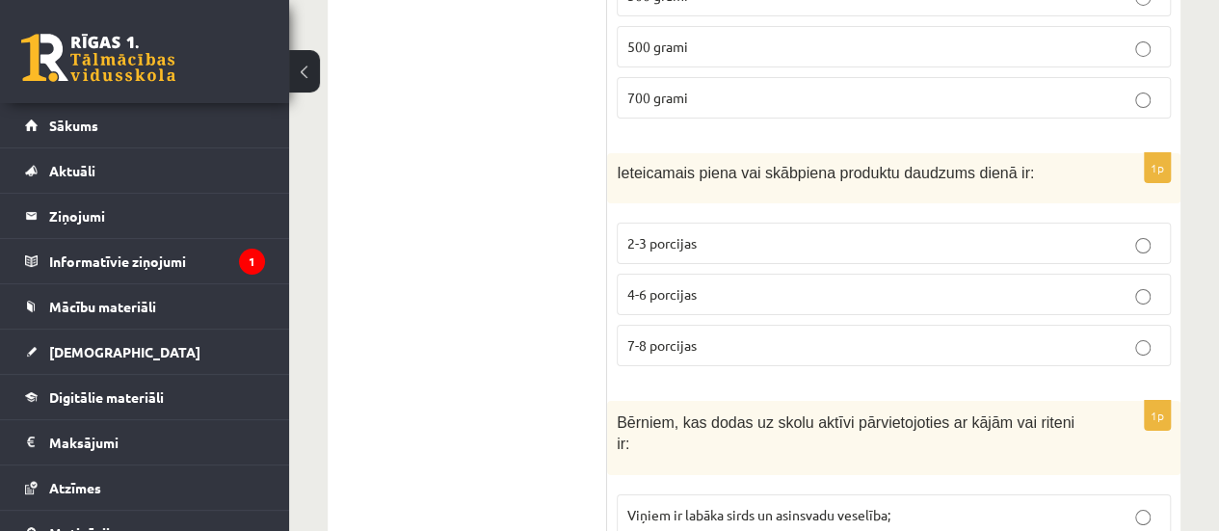
click at [683, 234] on span "2-3 porcijas" at bounding box center [661, 242] width 69 height 17
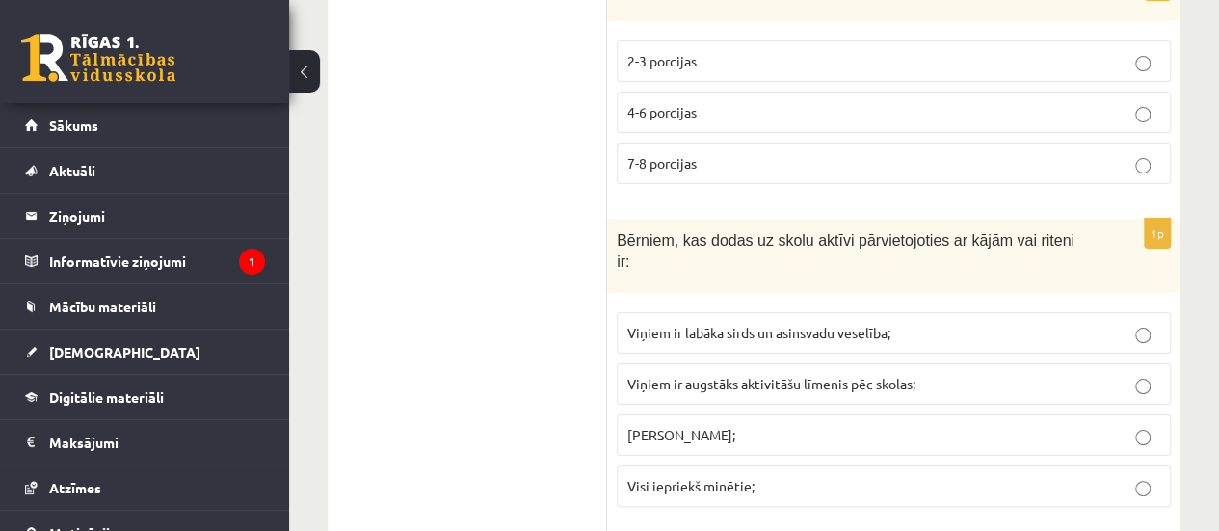
scroll to position [7491, 0]
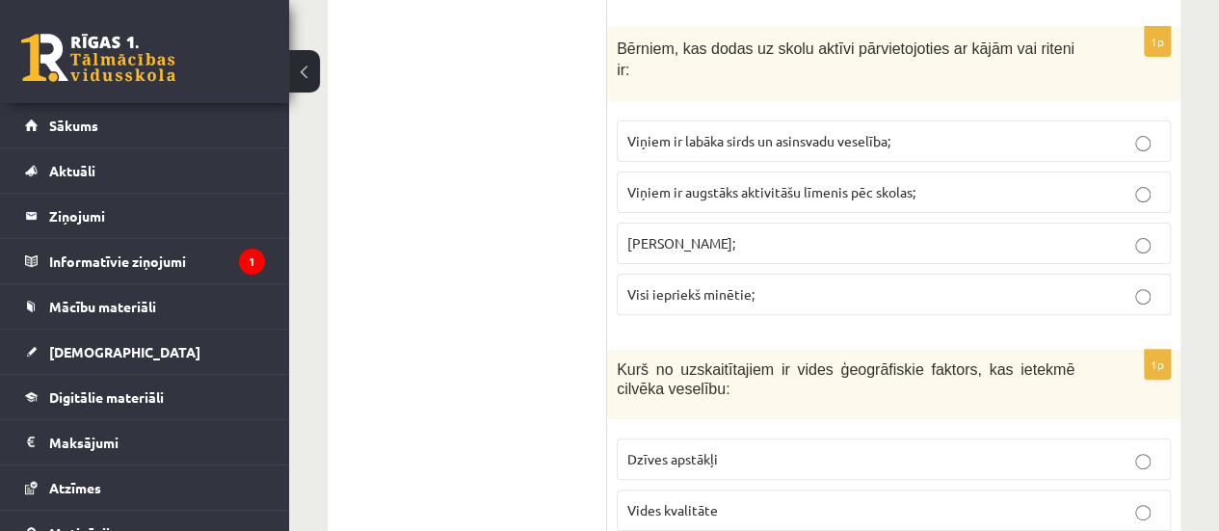
click at [734, 285] on span "Visi iepriekš minētie;" at bounding box center [690, 293] width 127 height 17
click at [734, 489] on label "Vides kvalitāte" at bounding box center [894, 509] width 554 height 41
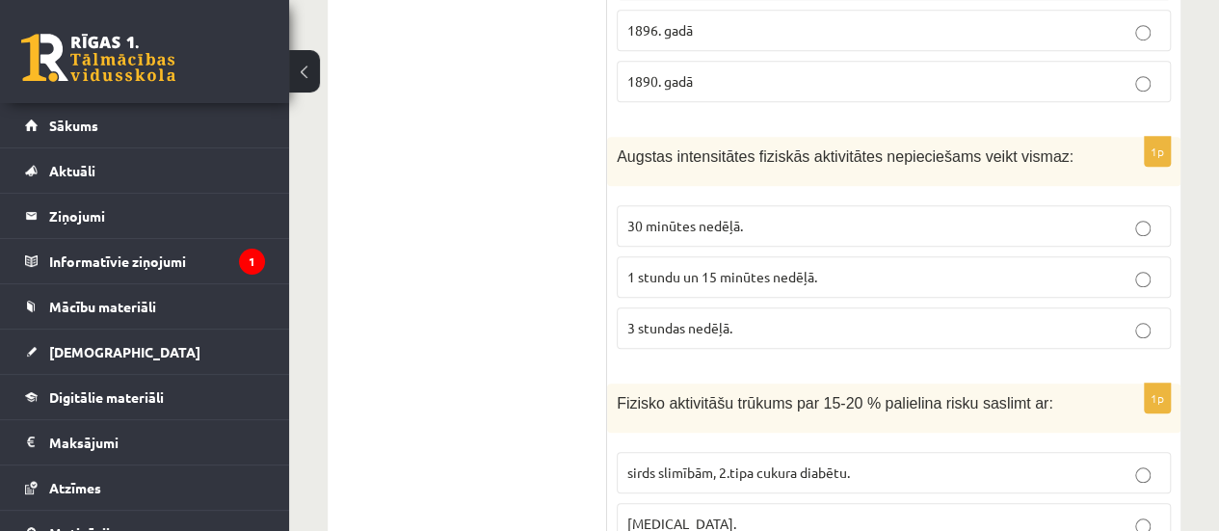
scroll to position [0, 0]
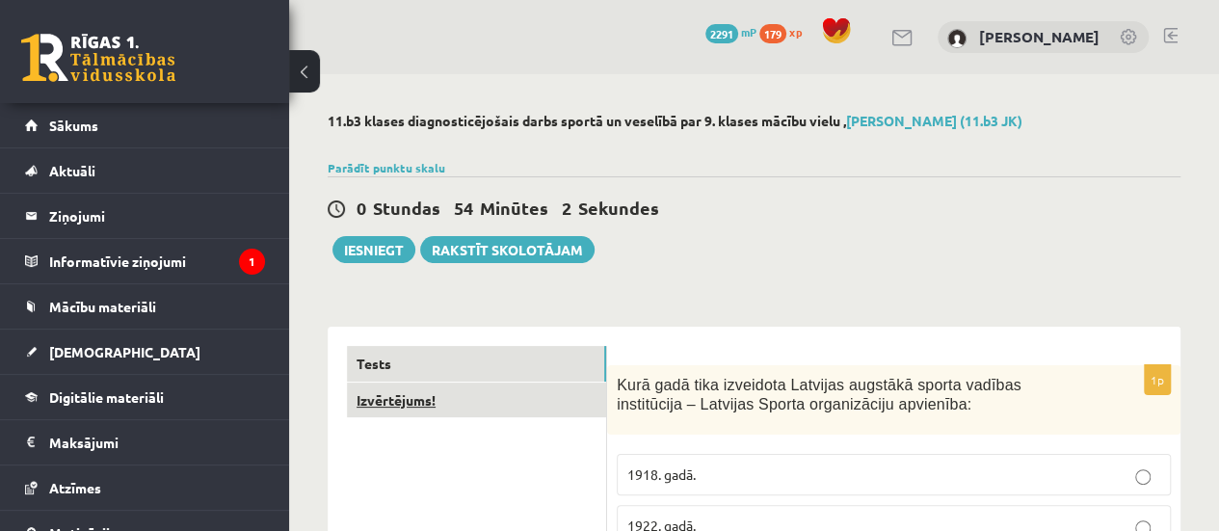
click at [408, 407] on link "Izvērtējums!" at bounding box center [476, 400] width 259 height 36
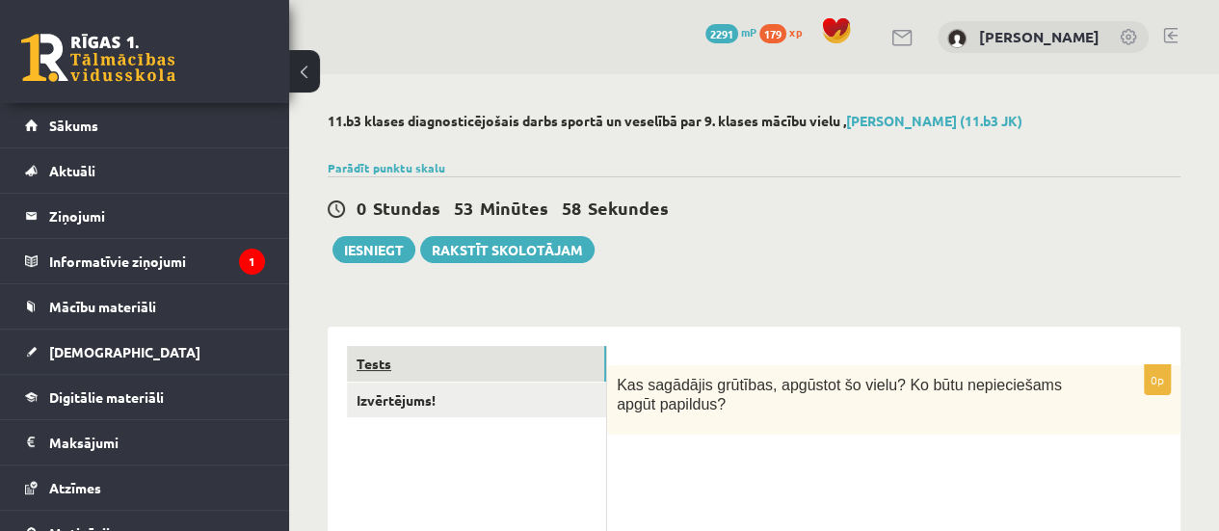
click at [456, 346] on link "Tests" at bounding box center [476, 364] width 259 height 36
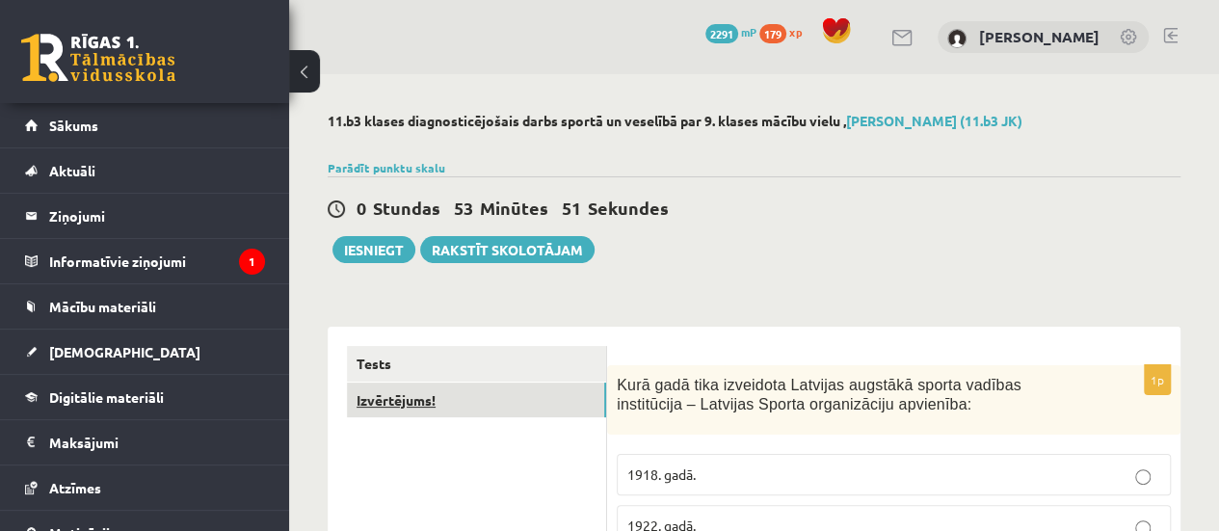
click at [534, 390] on link "Izvērtējums!" at bounding box center [476, 400] width 259 height 36
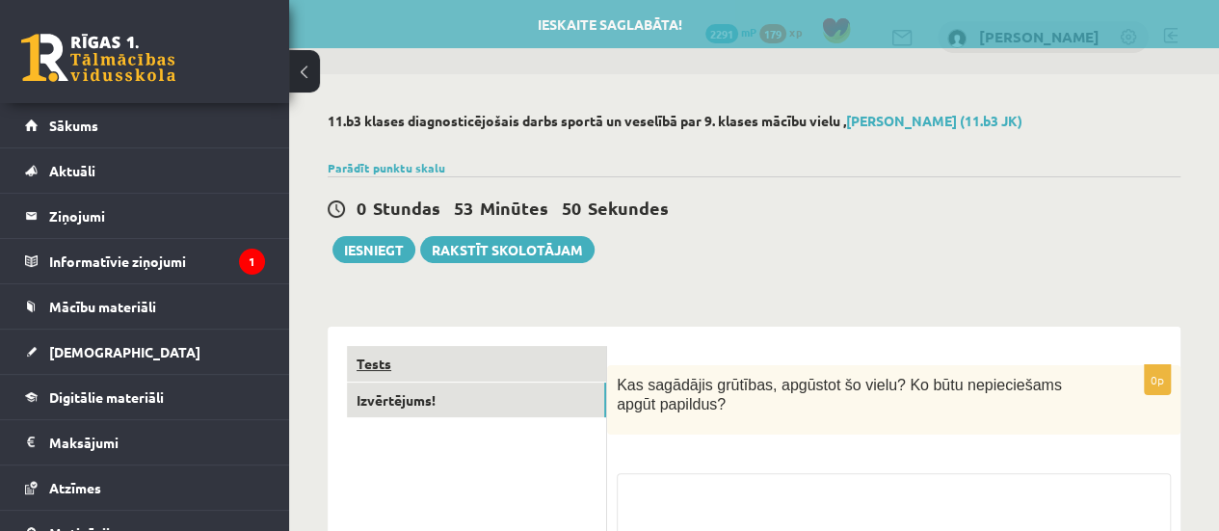
click at [559, 357] on link "Tests" at bounding box center [476, 364] width 259 height 36
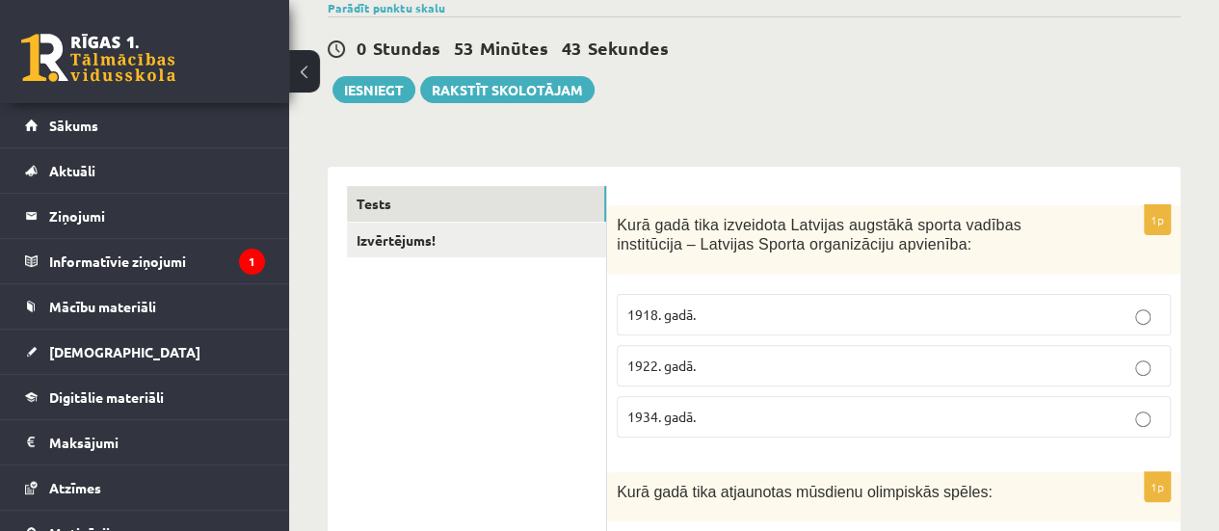
scroll to position [212, 0]
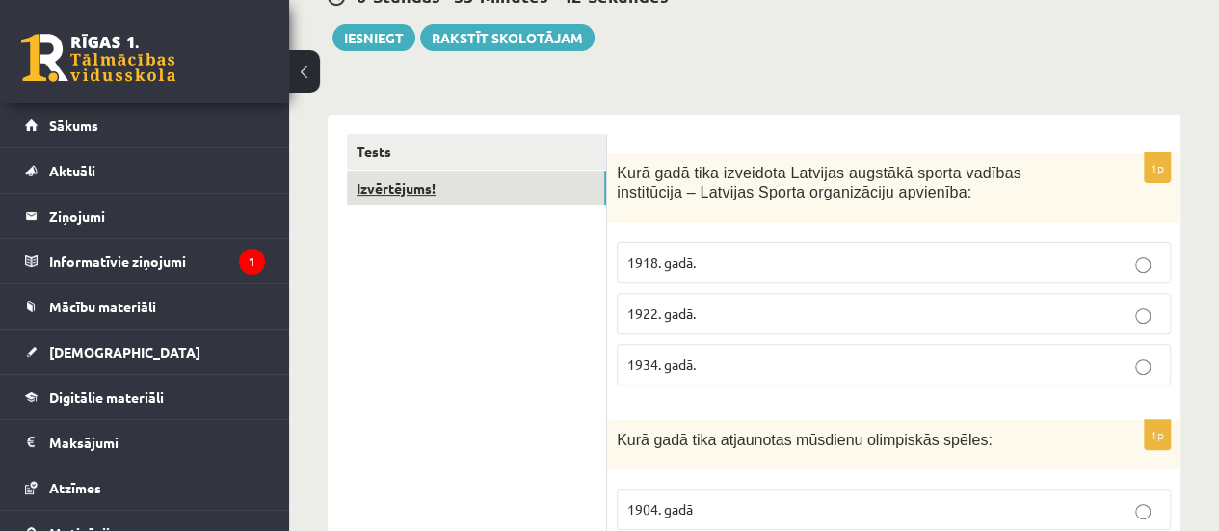
click at [506, 188] on link "Izvērtējums!" at bounding box center [476, 189] width 259 height 36
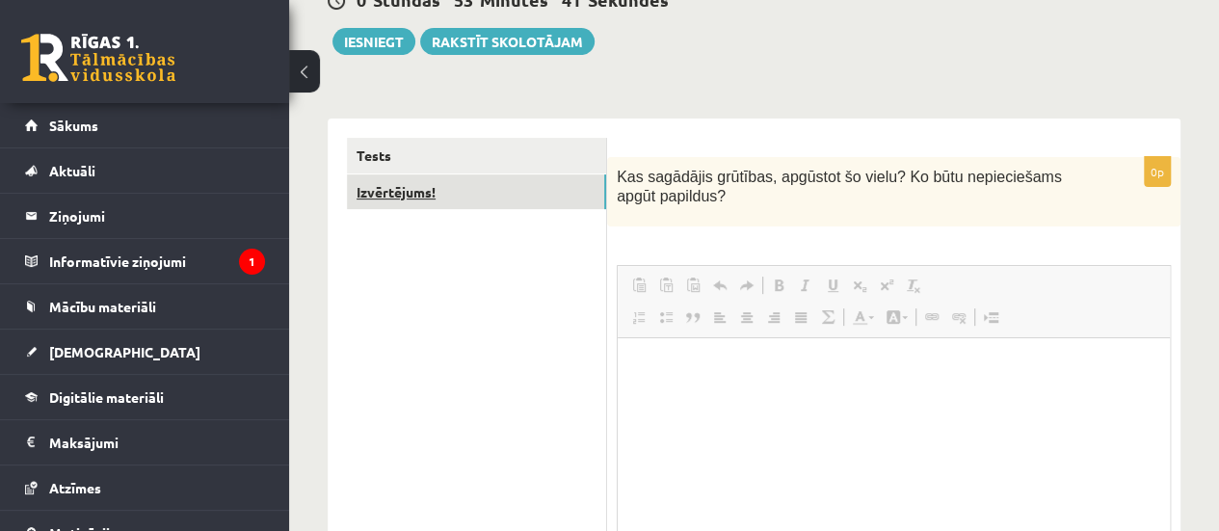
scroll to position [0, 0]
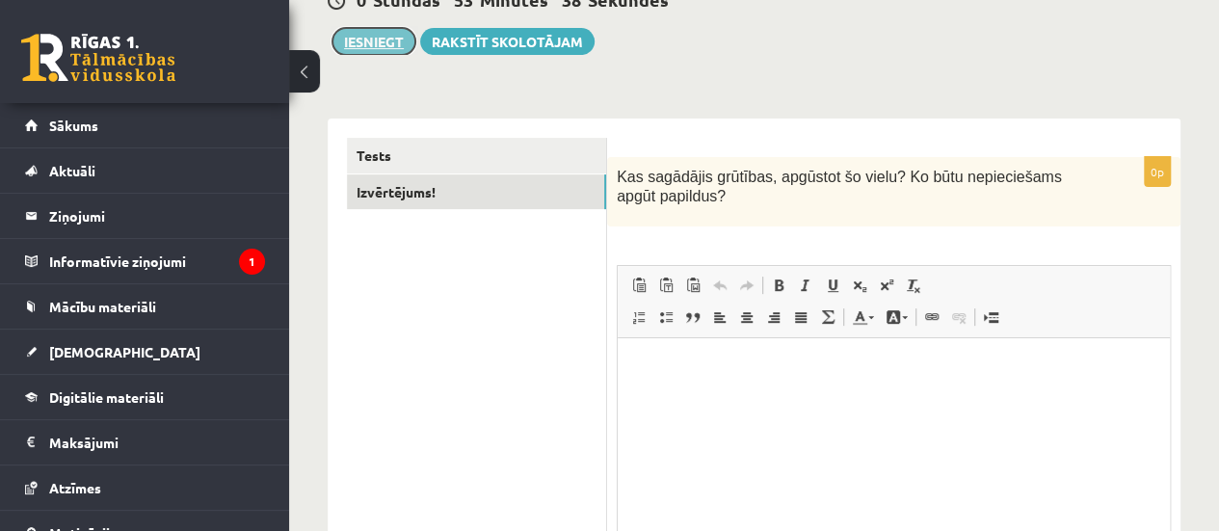
click at [347, 34] on button "Iesniegt" at bounding box center [373, 41] width 83 height 27
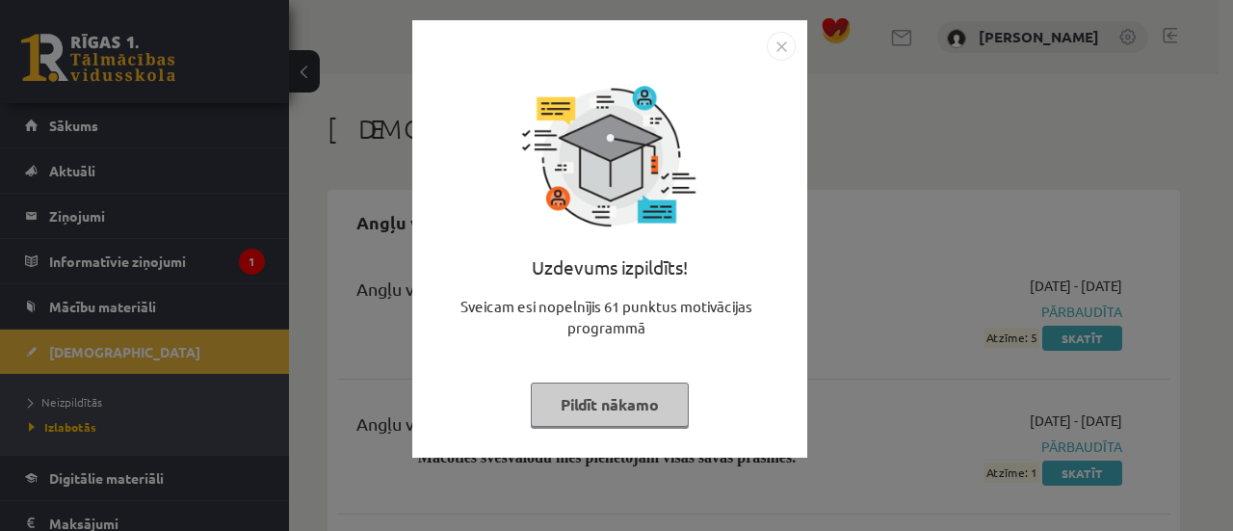
click at [587, 409] on button "Pildīt nākamo" at bounding box center [610, 404] width 158 height 44
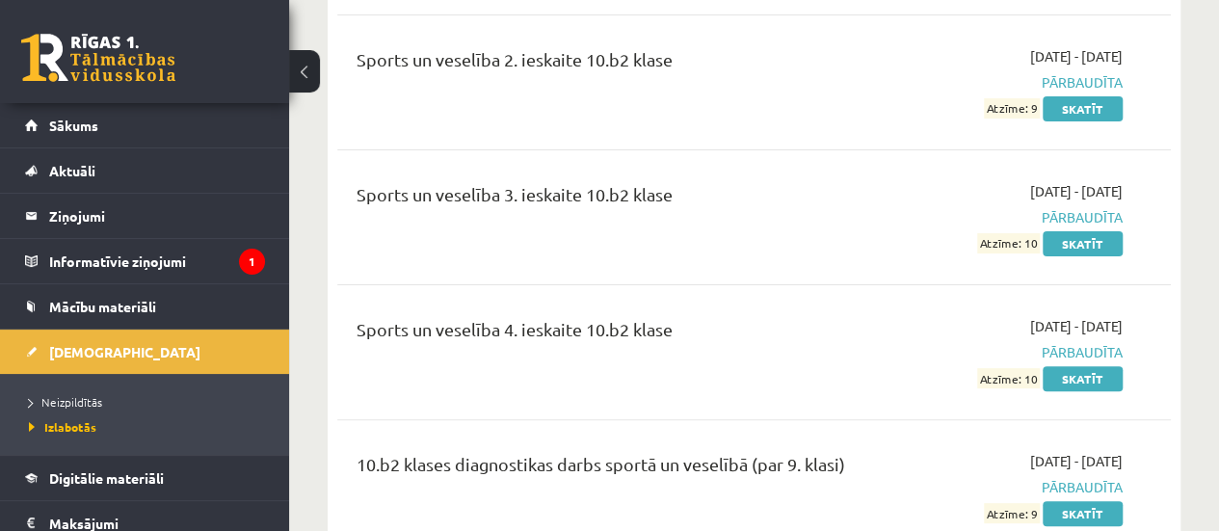
scroll to position [18406, 0]
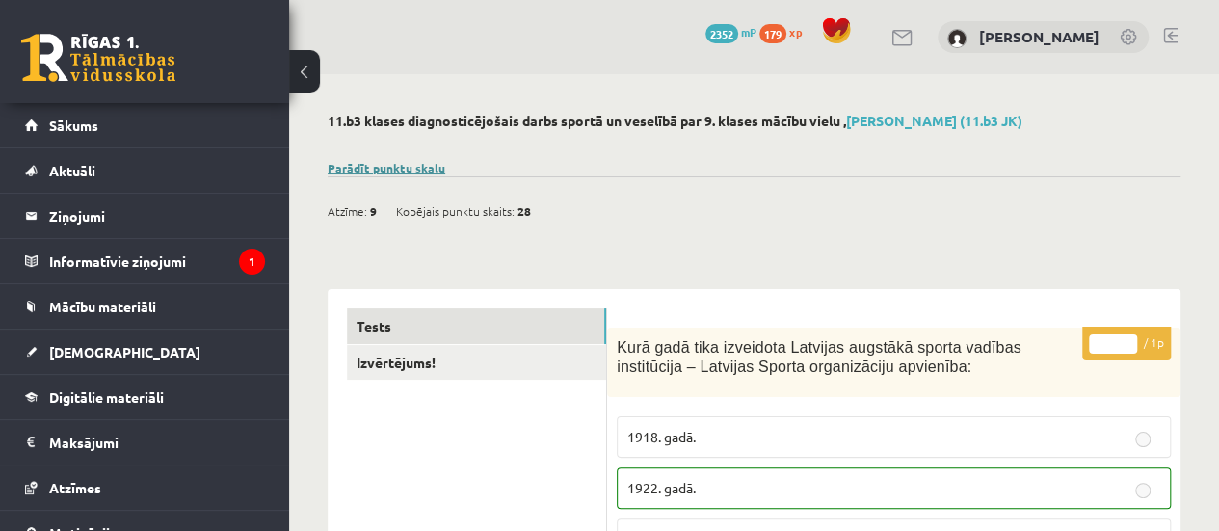
click at [403, 162] on link "Parādīt punktu skalu" at bounding box center [387, 167] width 118 height 15
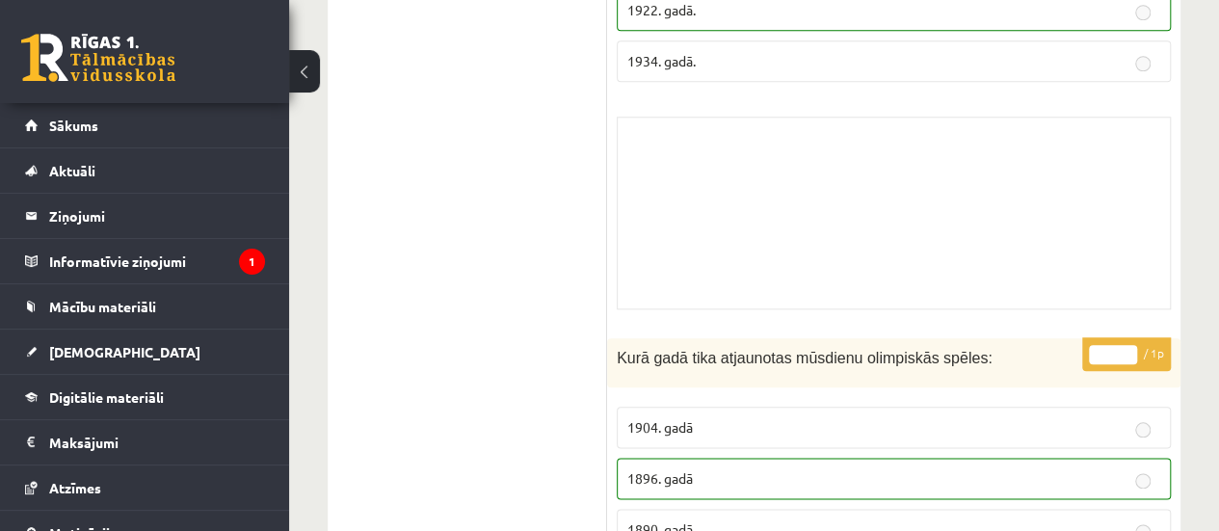
scroll to position [464, 0]
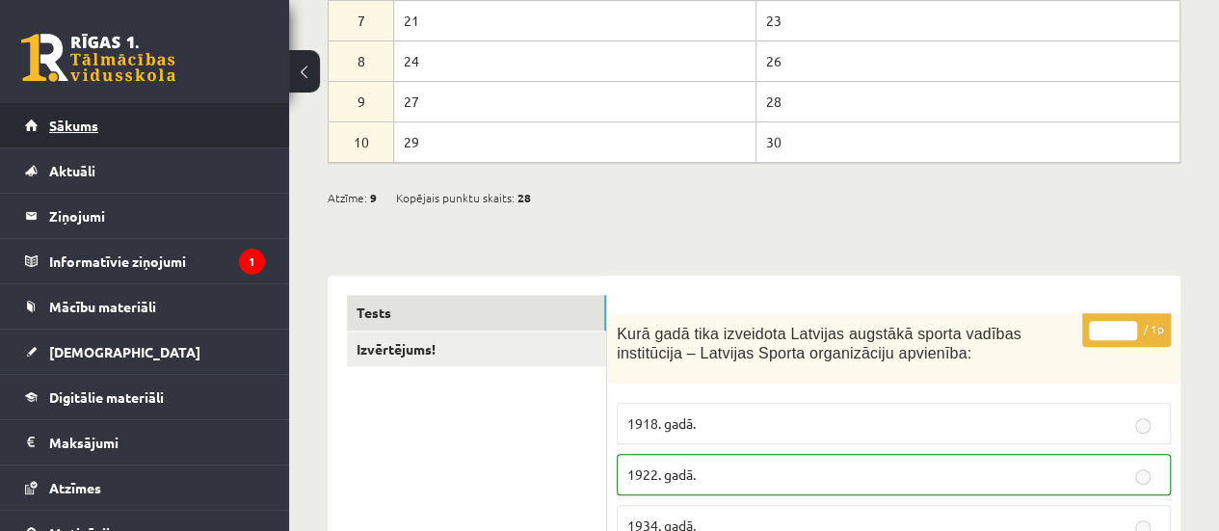
click at [171, 132] on link "Sākums" at bounding box center [145, 125] width 240 height 44
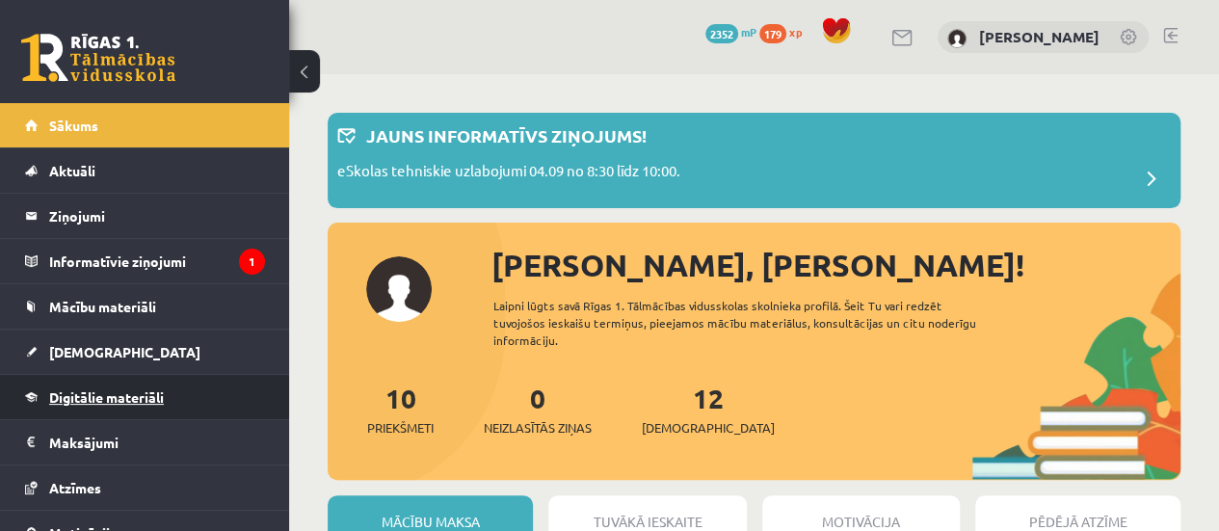
click at [118, 384] on link "Digitālie materiāli" at bounding box center [145, 397] width 240 height 44
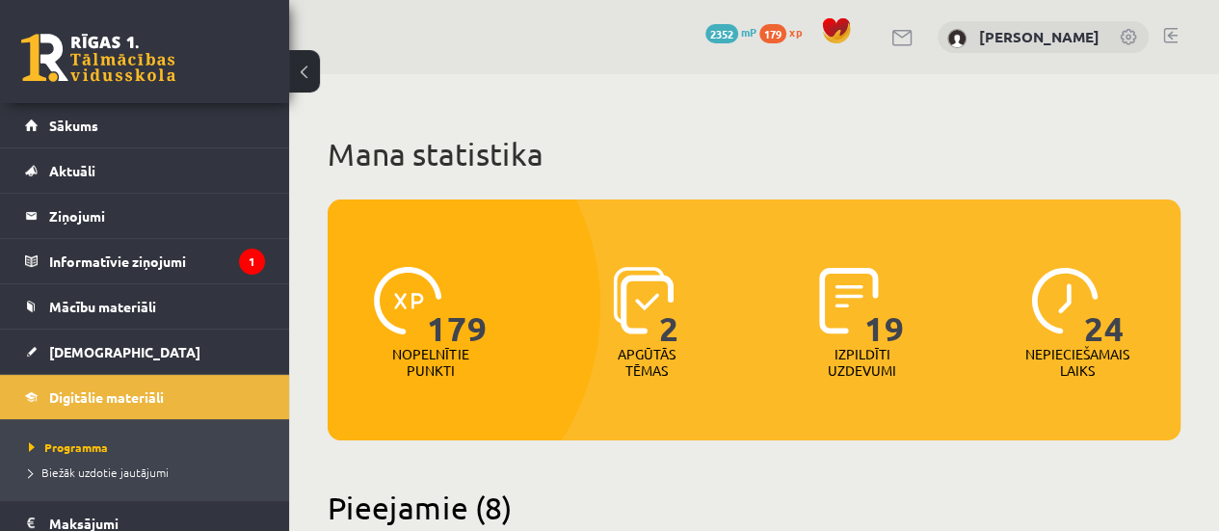
scroll to position [464, 0]
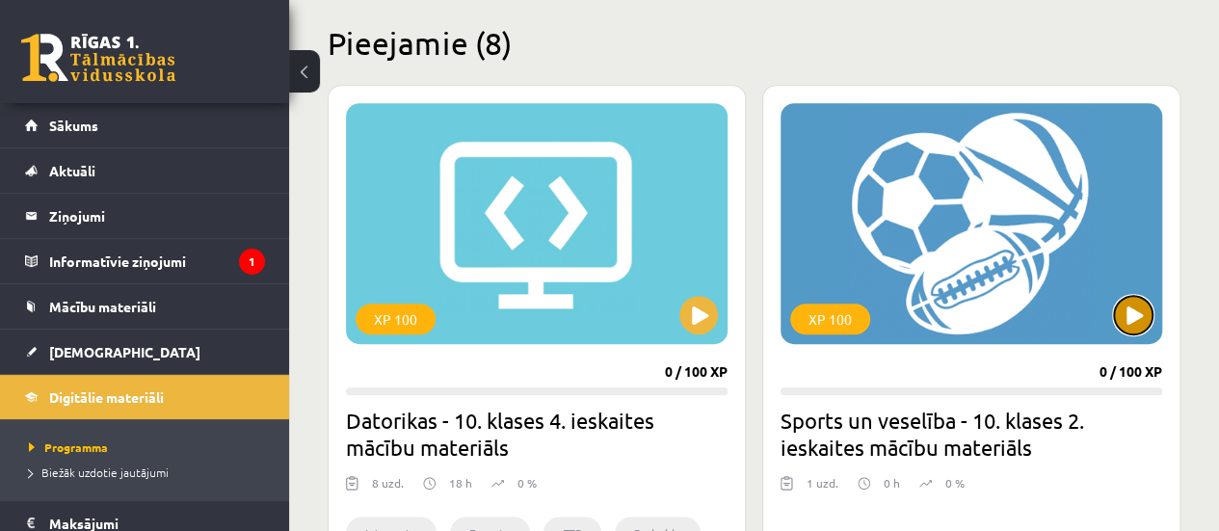
click at [1136, 298] on button at bounding box center [1133, 315] width 39 height 39
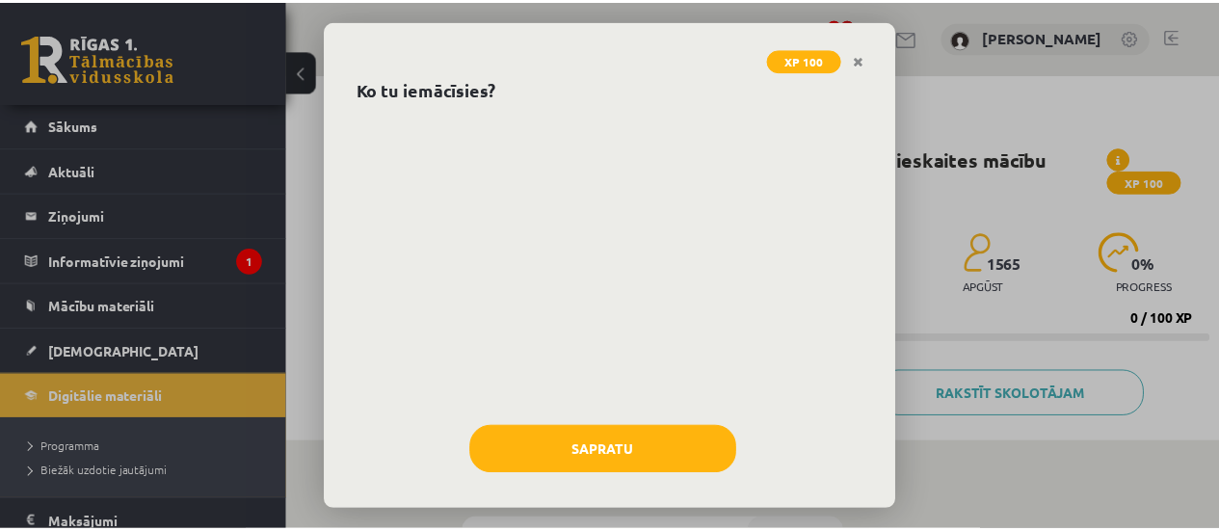
scroll to position [92, 0]
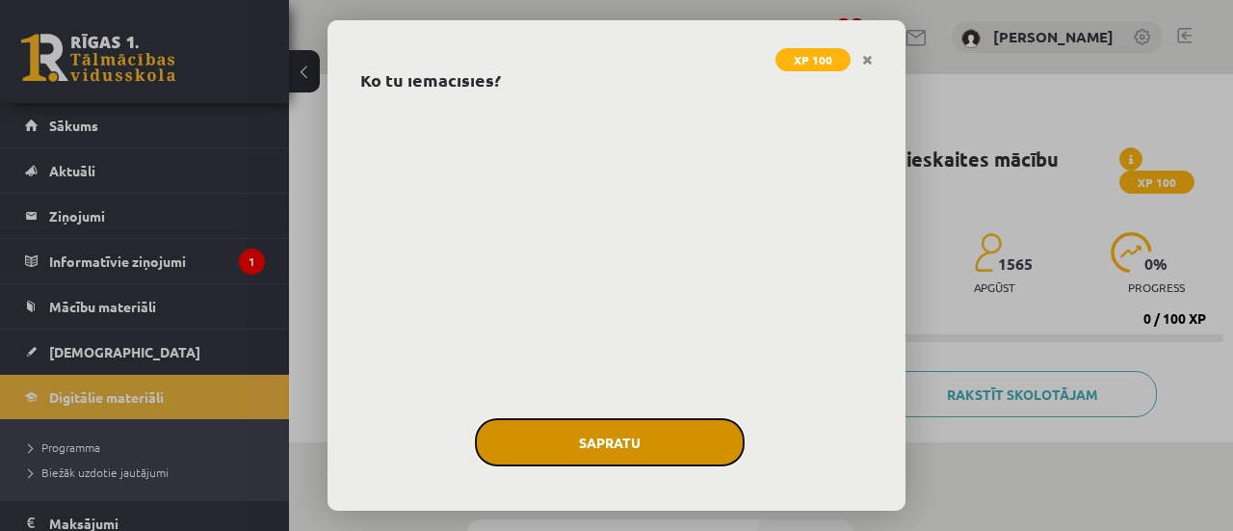
click at [700, 425] on button "Sapratu" at bounding box center [610, 442] width 270 height 48
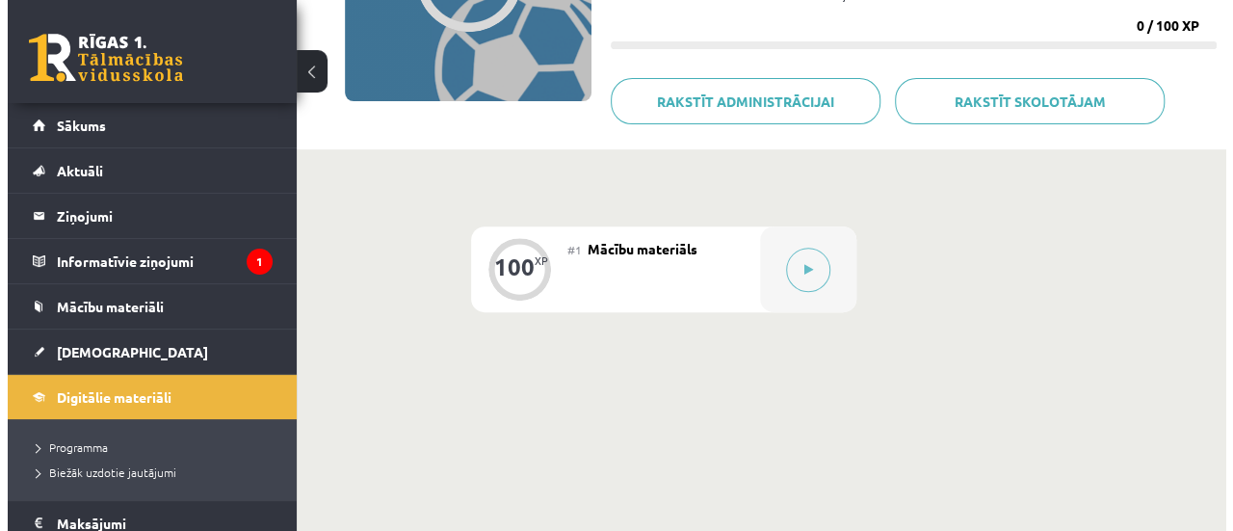
scroll to position [301, 0]
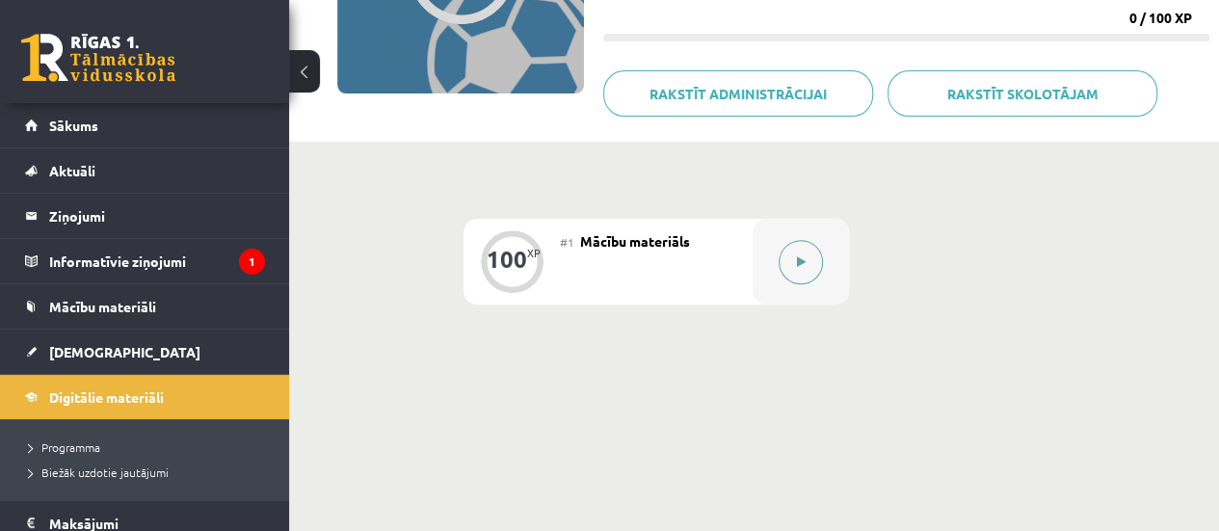
click at [825, 274] on div at bounding box center [800, 262] width 96 height 86
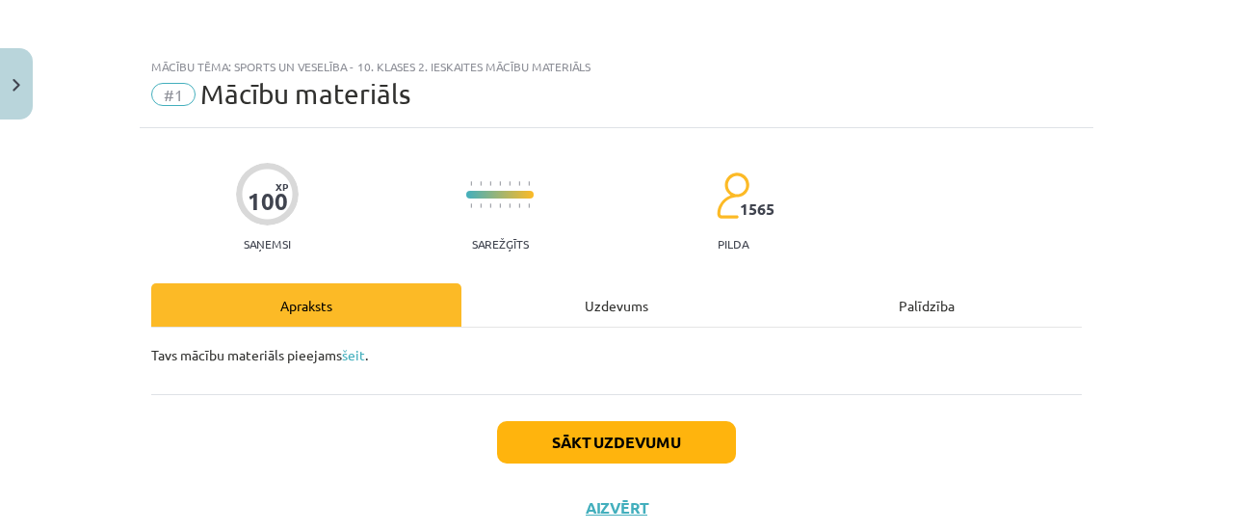
click at [645, 309] on div "Uzdevums" at bounding box center [616, 304] width 310 height 43
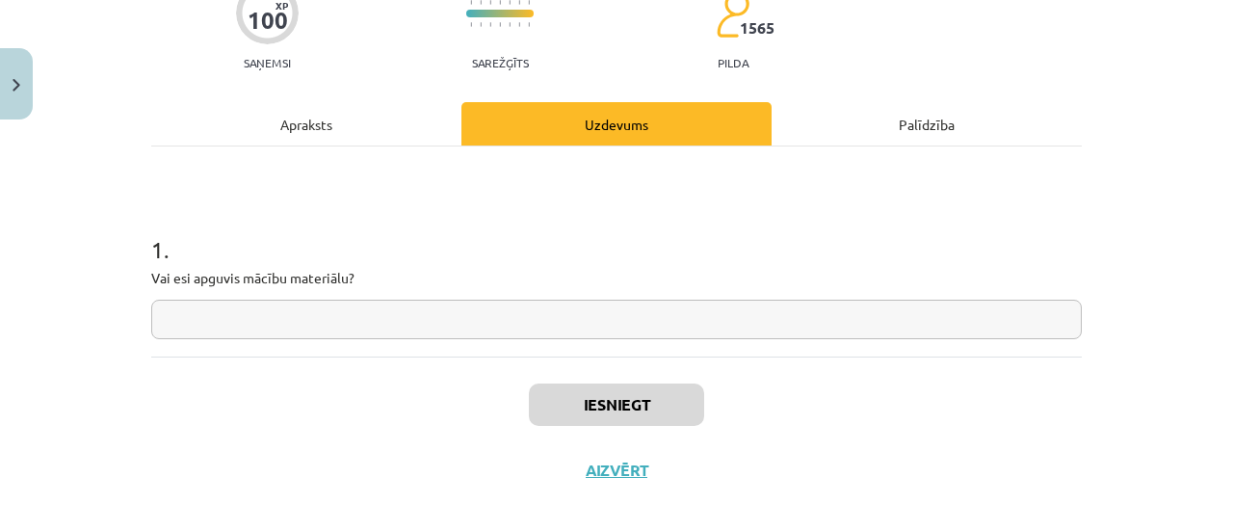
scroll to position [200, 0]
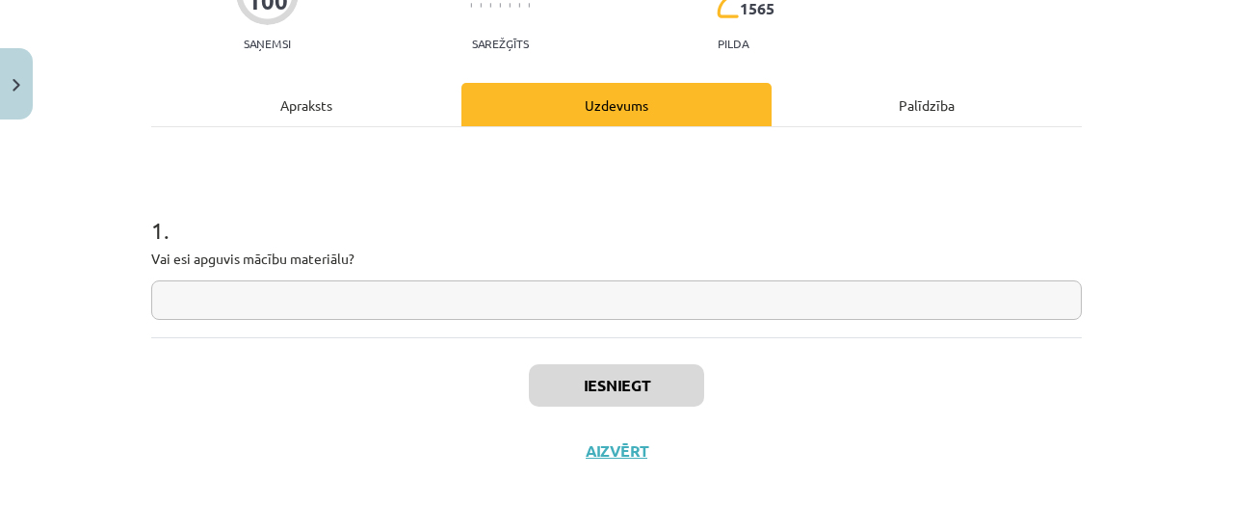
click at [324, 96] on div "Apraksts" at bounding box center [306, 104] width 310 height 43
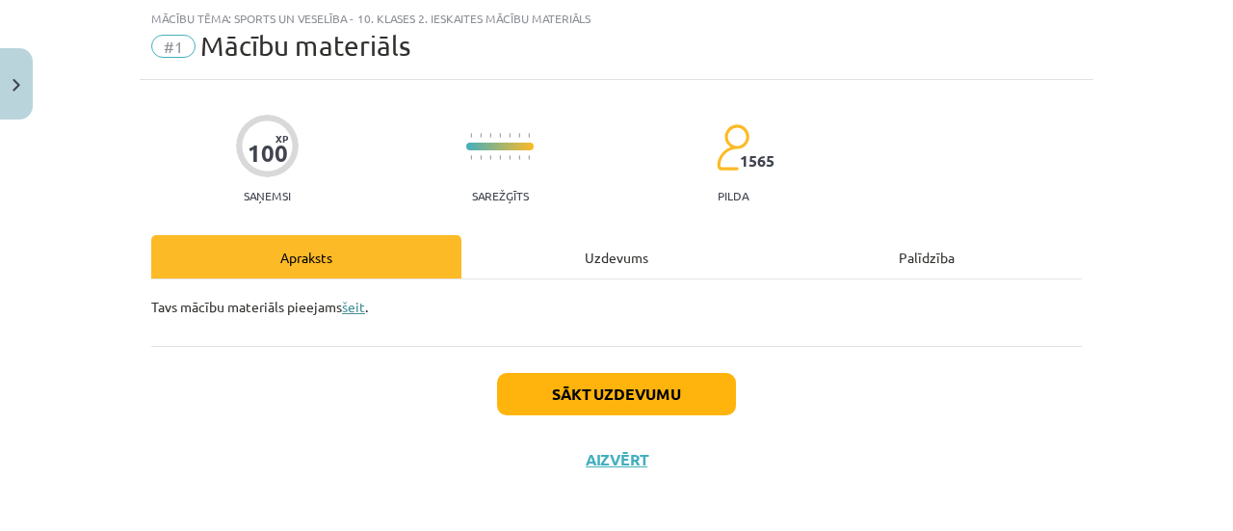
click at [350, 300] on link "šeit" at bounding box center [353, 306] width 23 height 17
click at [586, 254] on div "Uzdevums" at bounding box center [616, 256] width 310 height 43
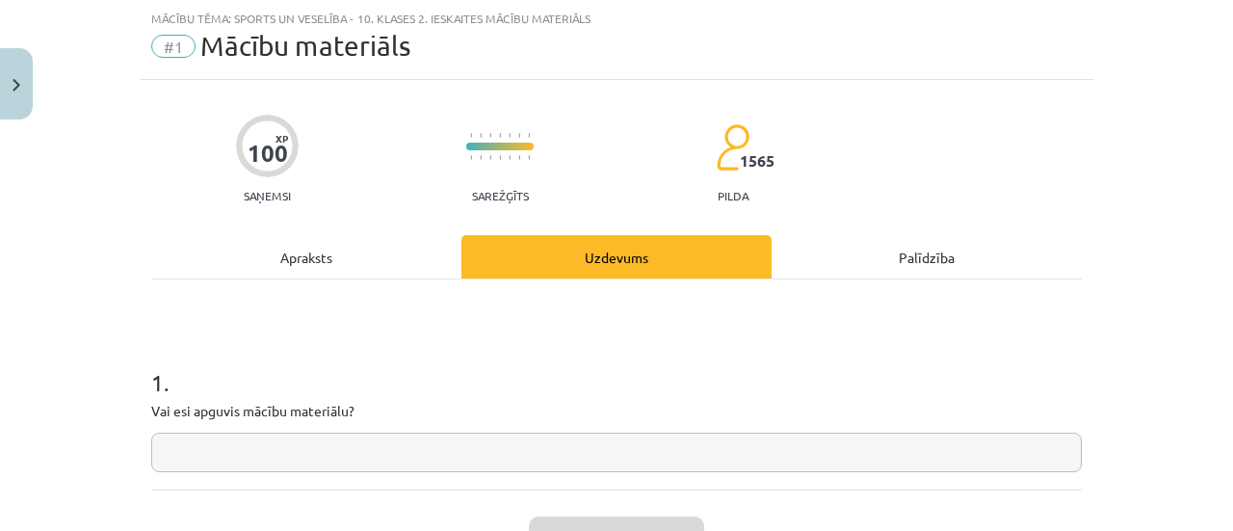
click at [528, 469] on input "text" at bounding box center [616, 453] width 931 height 40
type input "**"
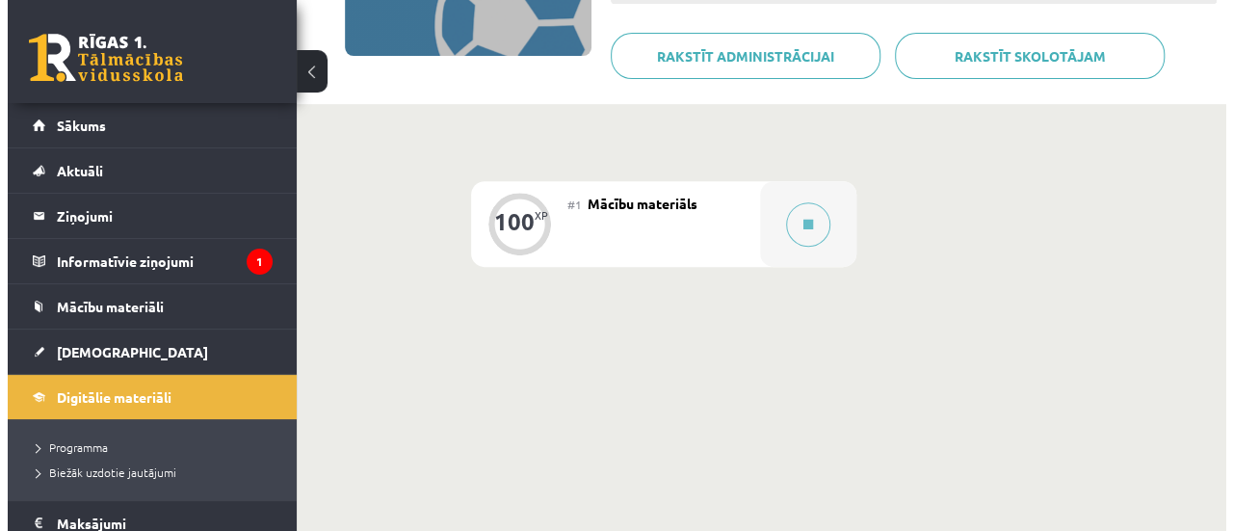
scroll to position [337, 0]
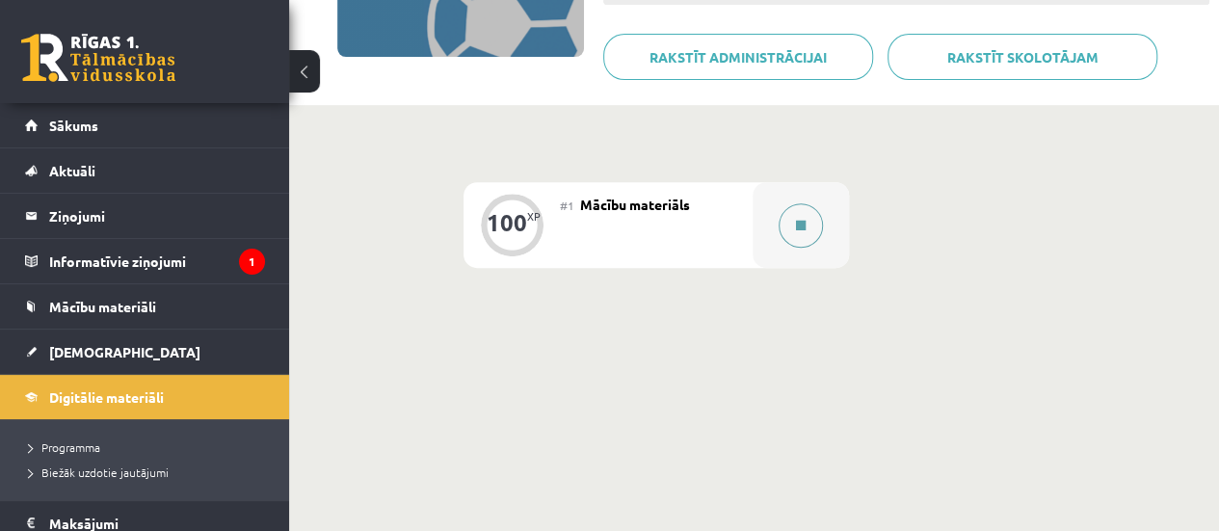
click at [782, 218] on button at bounding box center [800, 225] width 44 height 44
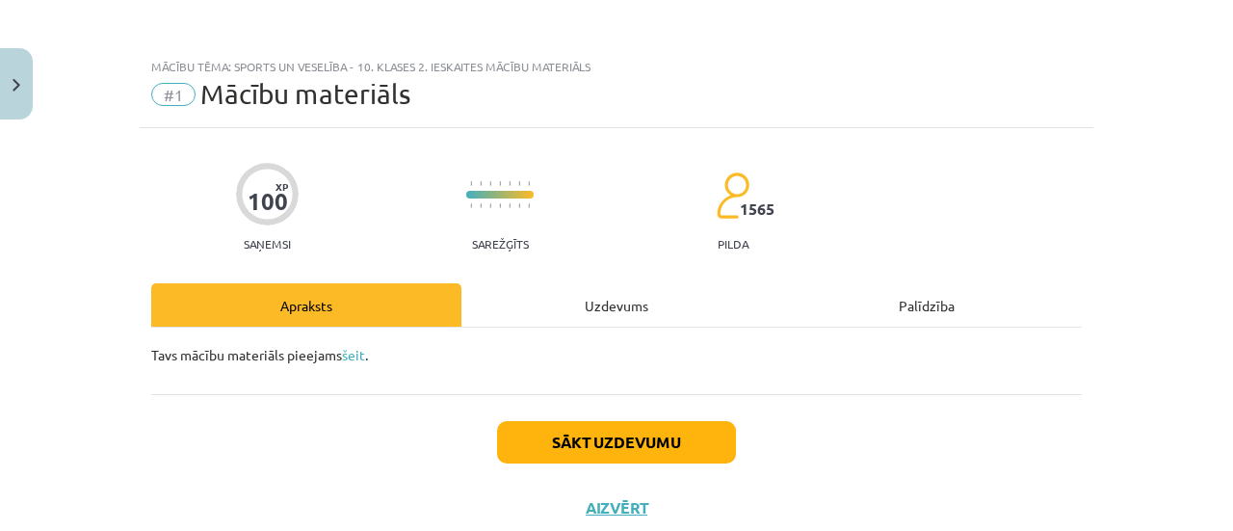
click at [622, 317] on div "Uzdevums" at bounding box center [616, 304] width 310 height 43
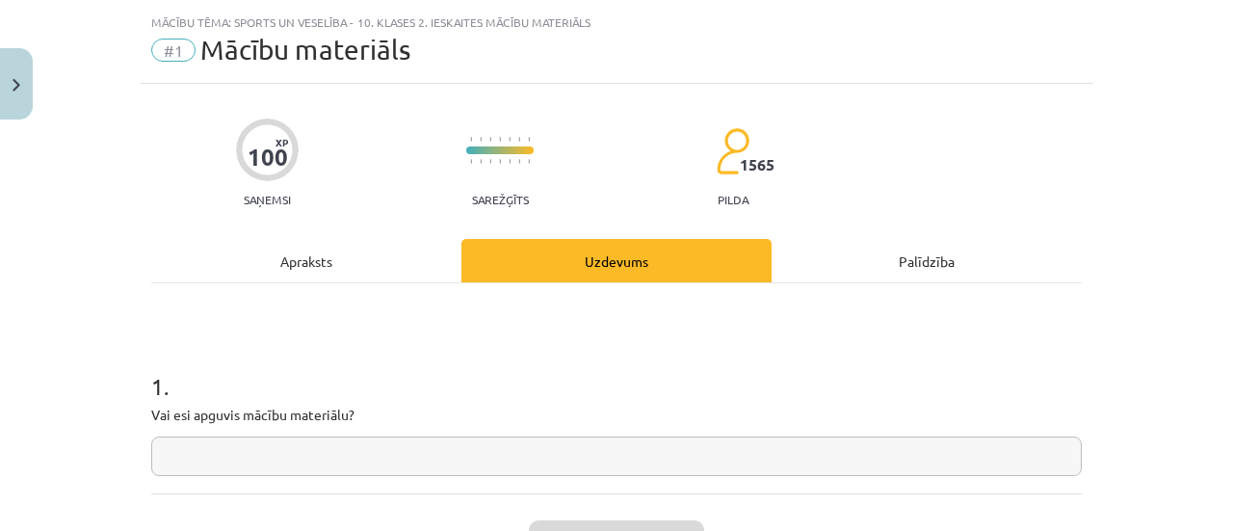
scroll to position [48, 0]
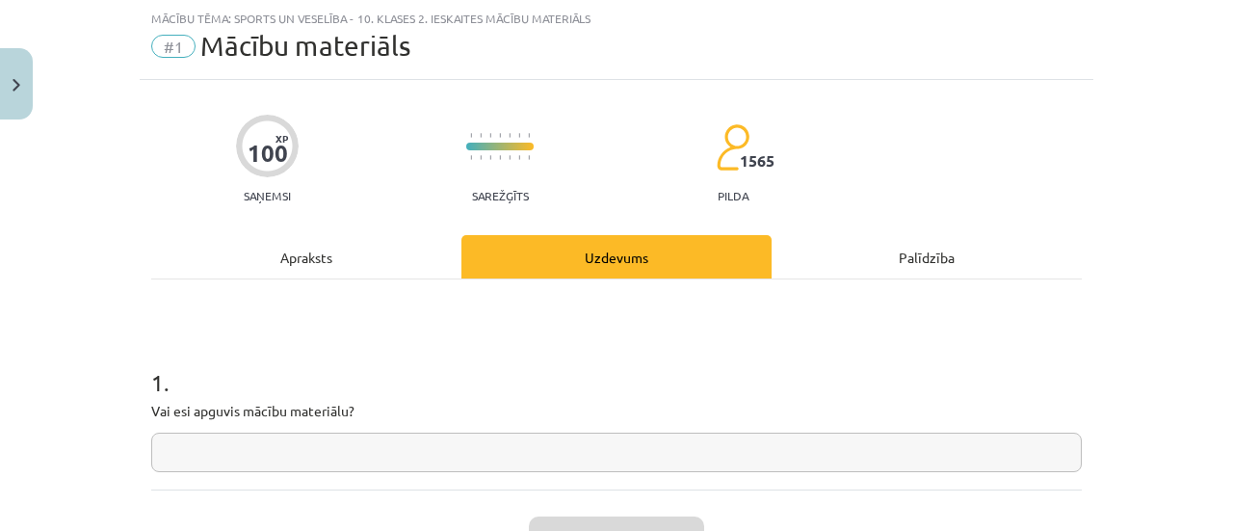
click at [541, 455] on input "text" at bounding box center [616, 453] width 931 height 40
type input "**"
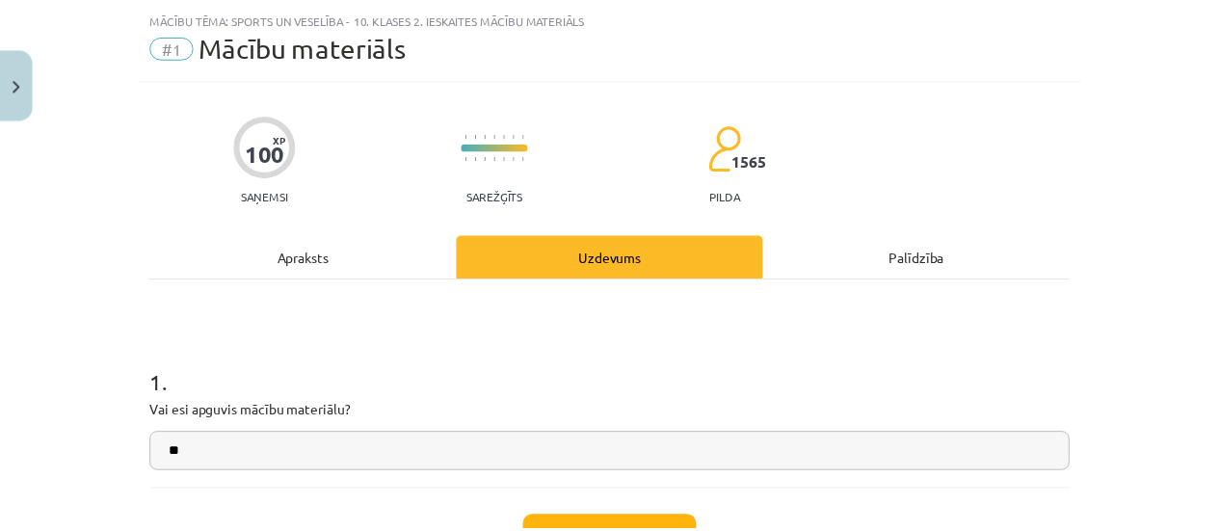
scroll to position [200, 0]
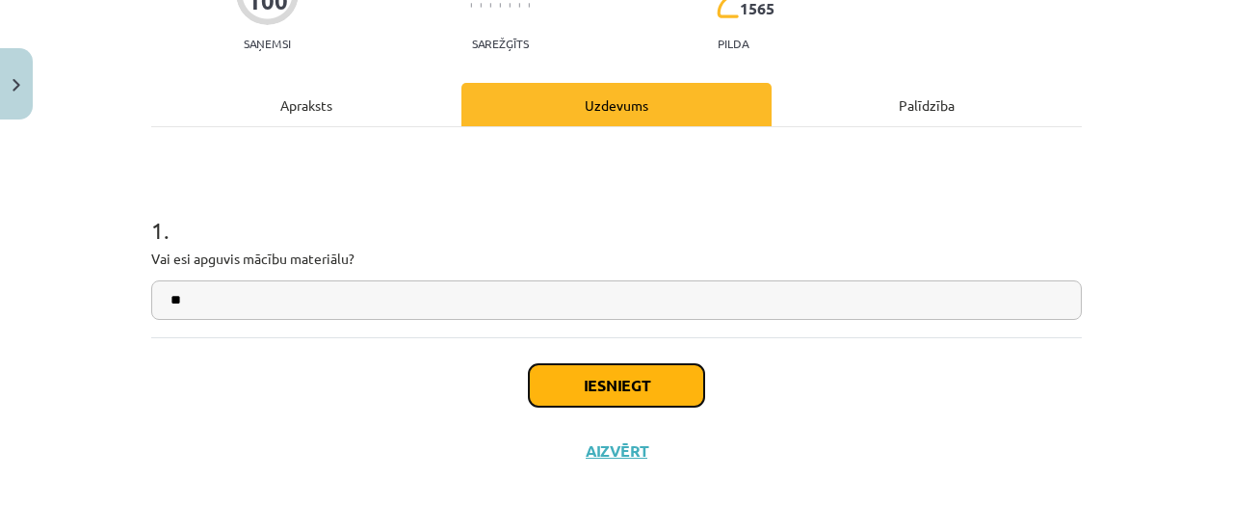
click at [612, 382] on button "Iesniegt" at bounding box center [616, 385] width 175 height 42
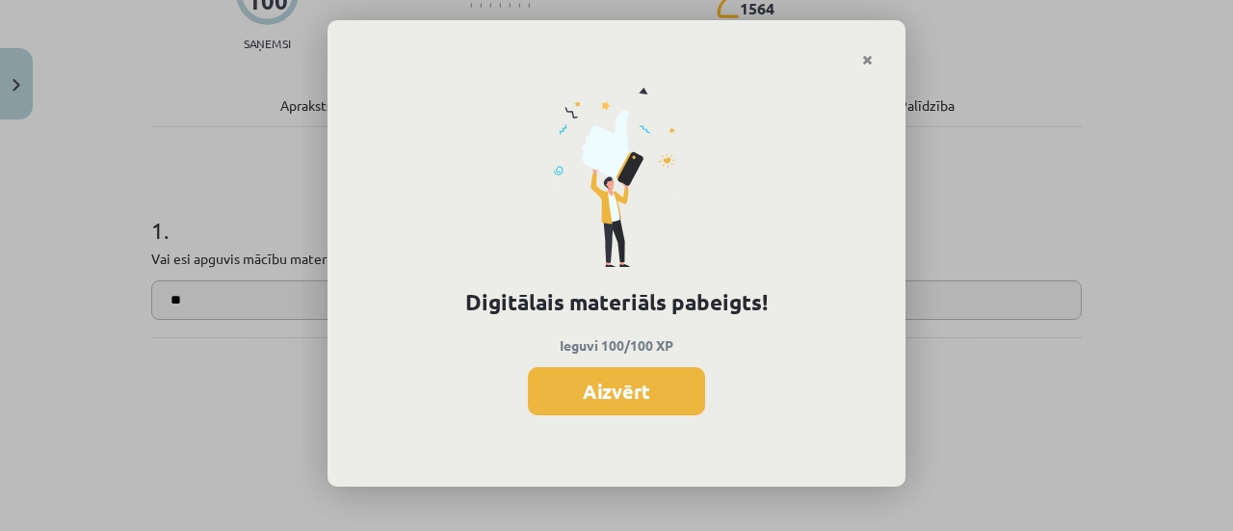
click at [612, 382] on button "Aizvērt" at bounding box center [616, 391] width 177 height 48
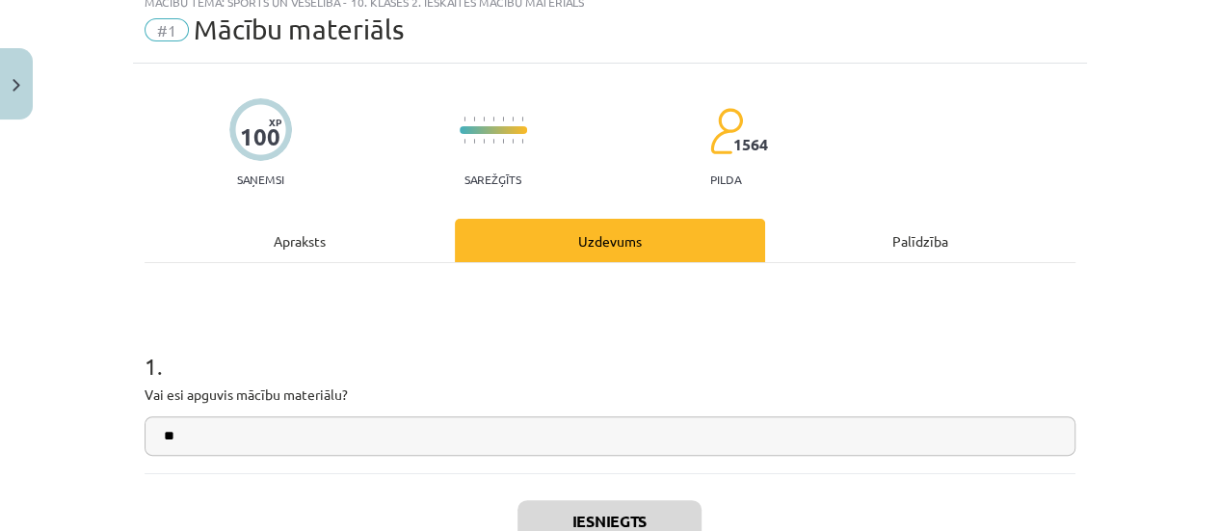
scroll to position [18, 0]
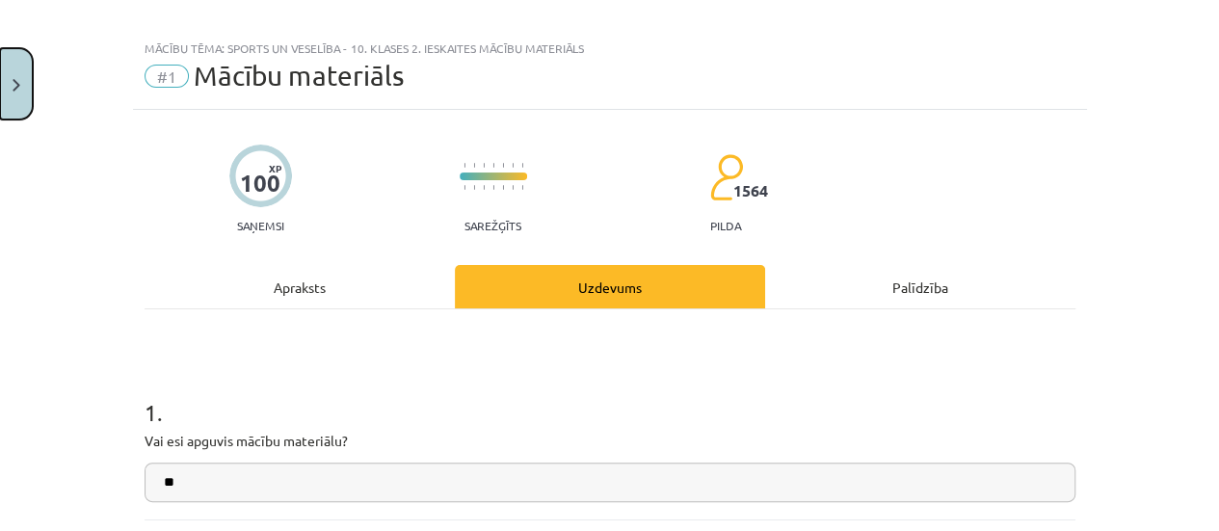
click at [0, 71] on button "Close" at bounding box center [16, 83] width 33 height 71
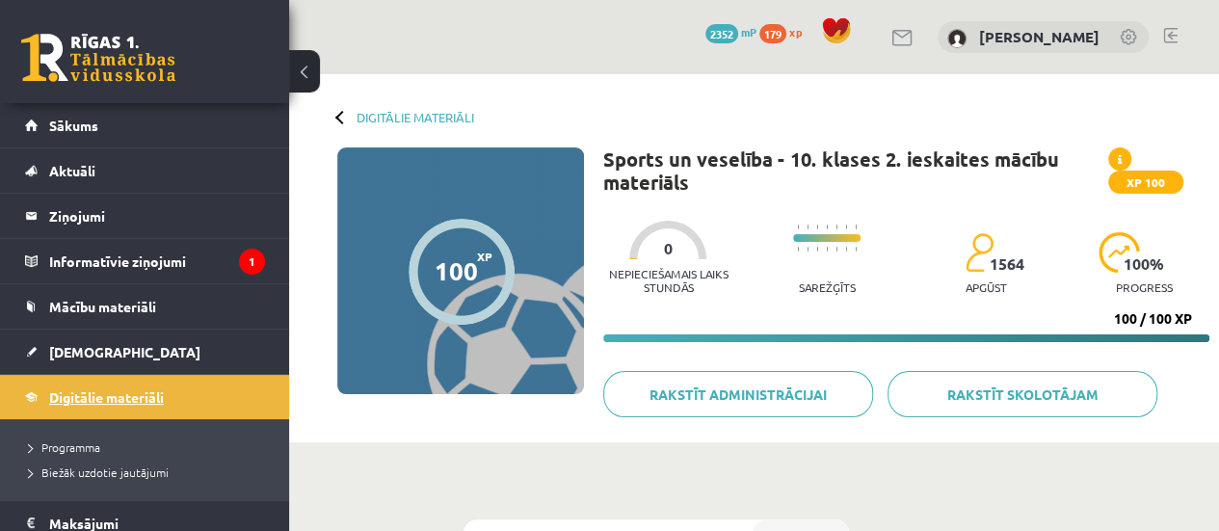
click at [88, 375] on link "Digitālie materiāli" at bounding box center [145, 397] width 240 height 44
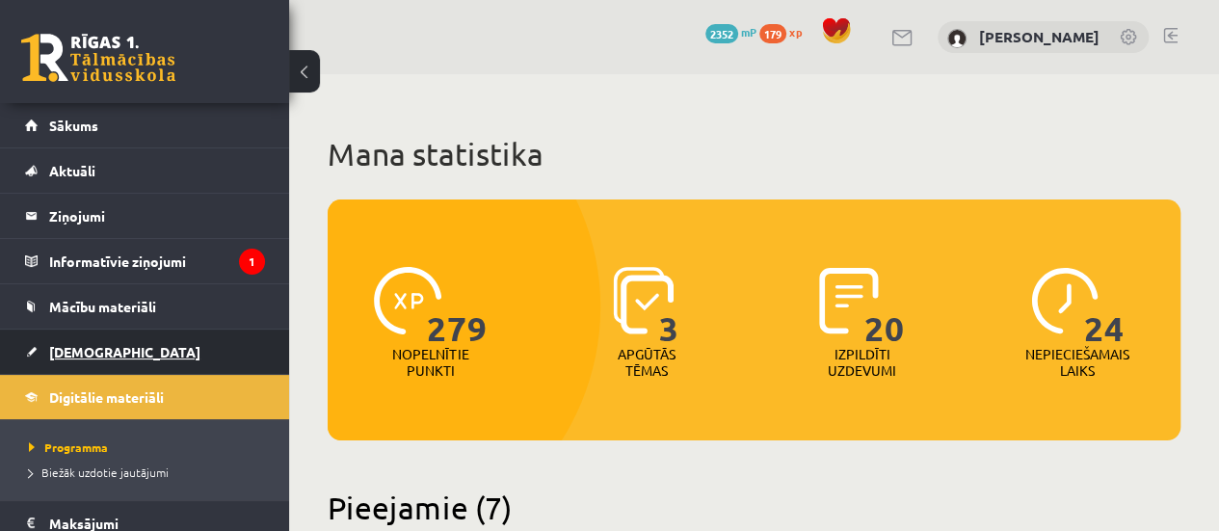
click at [75, 356] on span "[DEMOGRAPHIC_DATA]" at bounding box center [124, 351] width 151 height 17
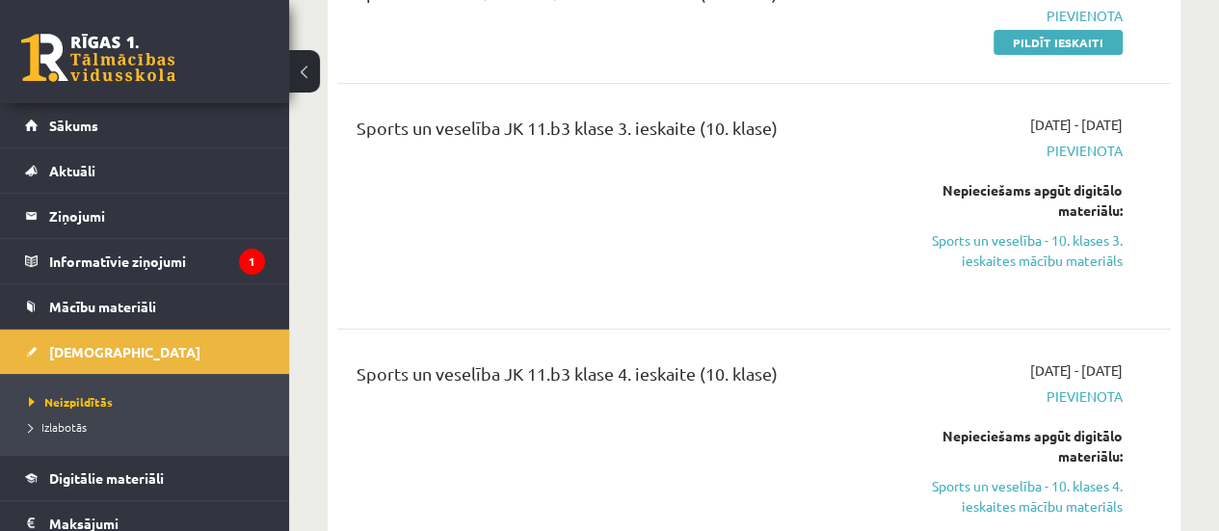
scroll to position [6463, 0]
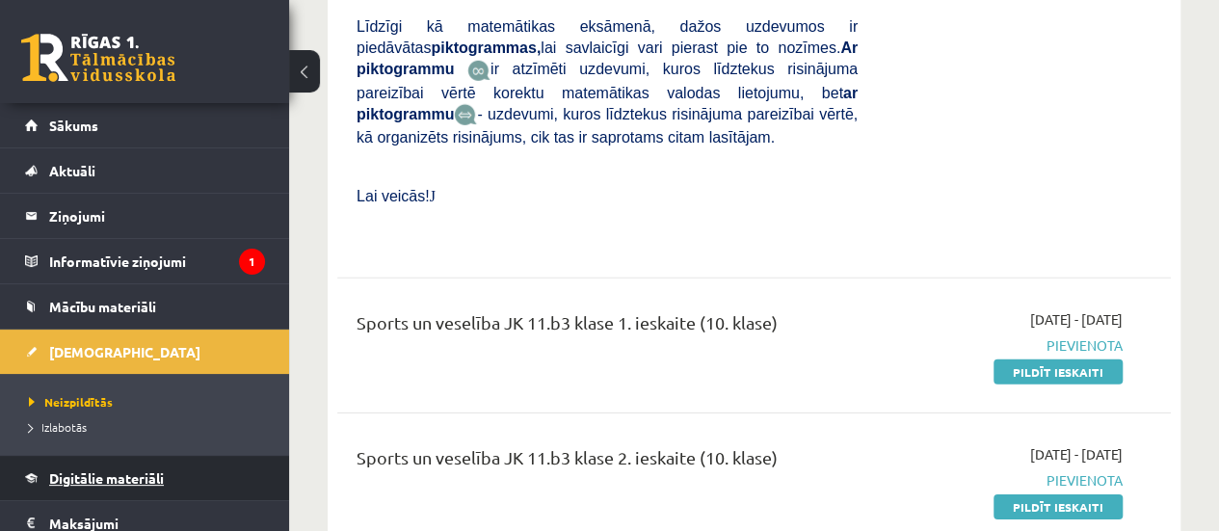
click at [73, 483] on span "Digitālie materiāli" at bounding box center [106, 477] width 115 height 17
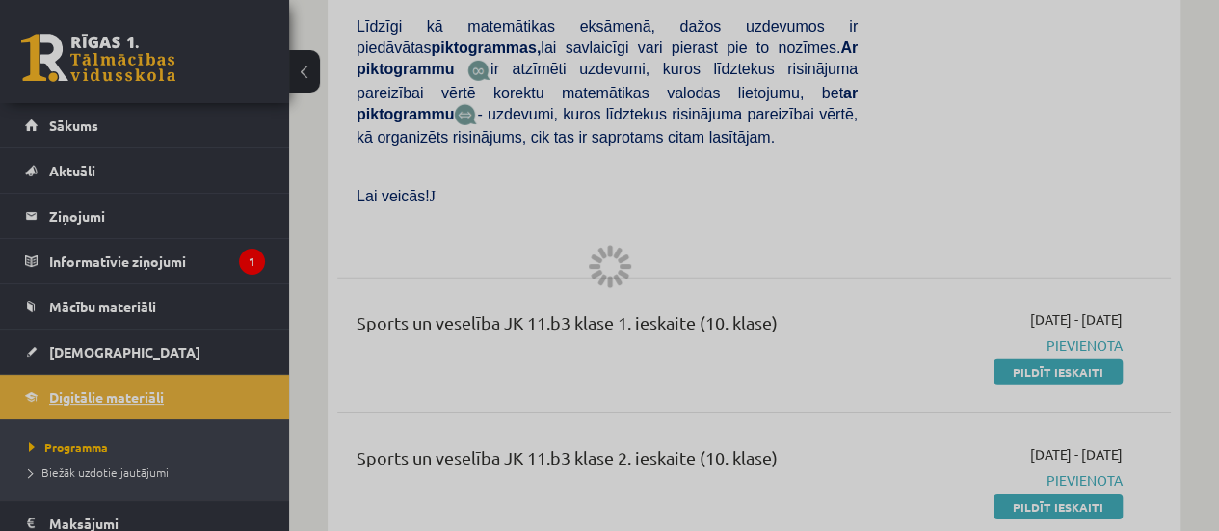
scroll to position [3705, 0]
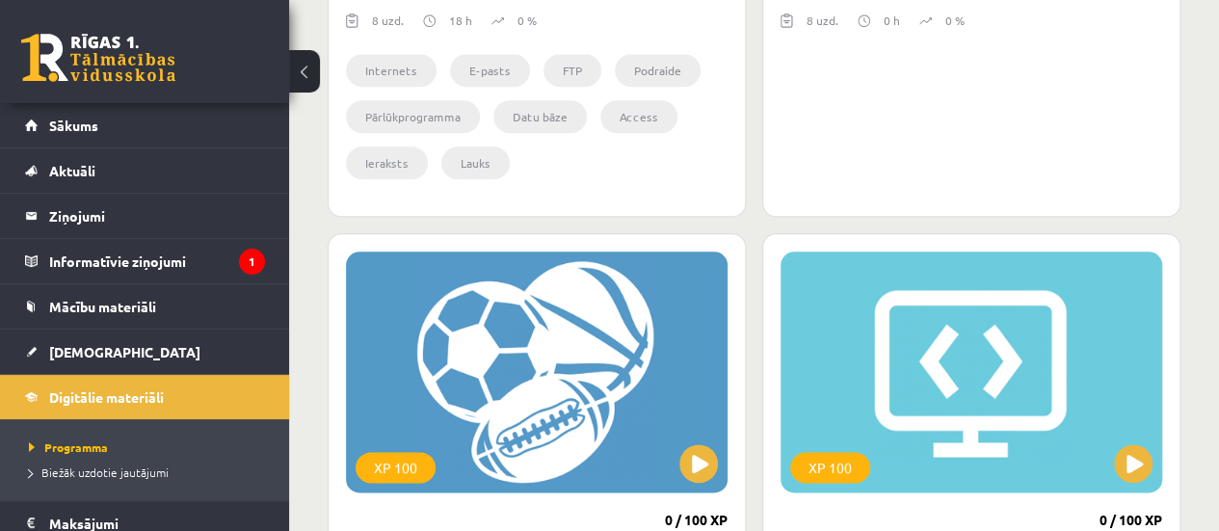
scroll to position [954, 0]
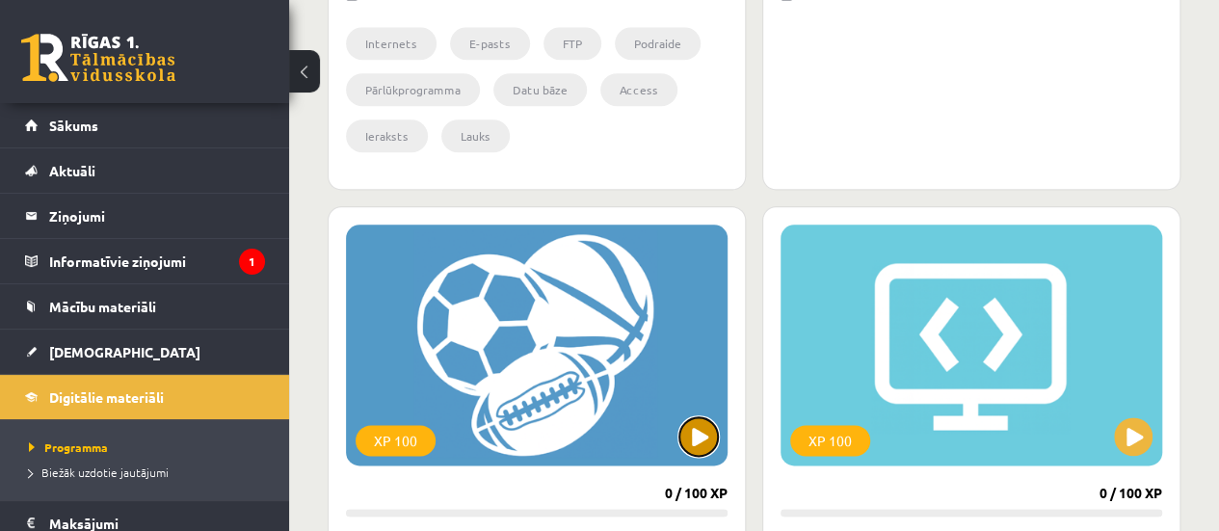
click at [694, 433] on button at bounding box center [698, 436] width 39 height 39
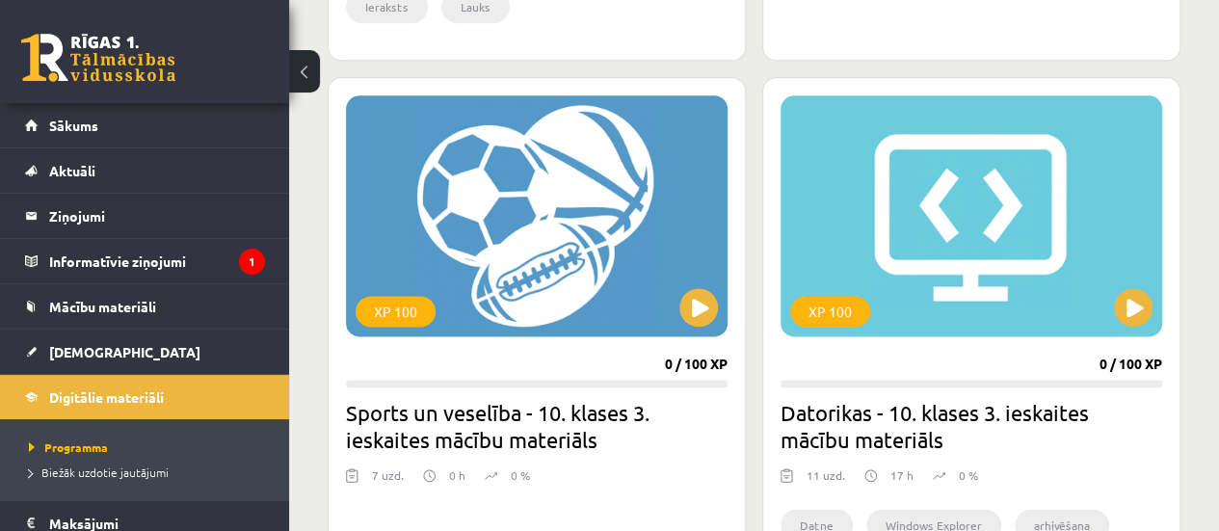
scroll to position [1126, 0]
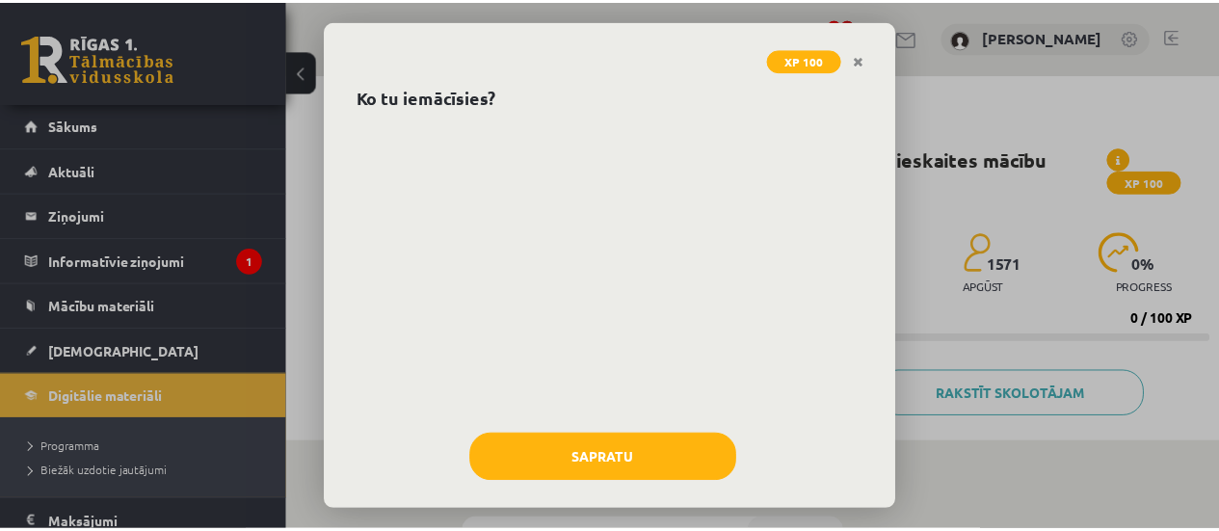
scroll to position [92, 0]
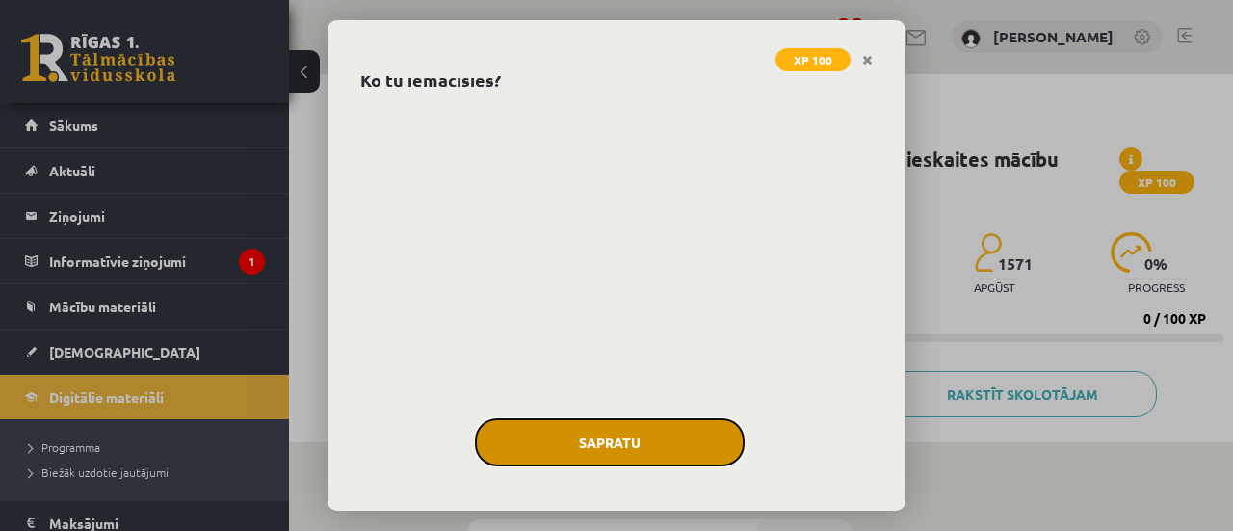
click at [672, 447] on button "Sapratu" at bounding box center [610, 442] width 270 height 48
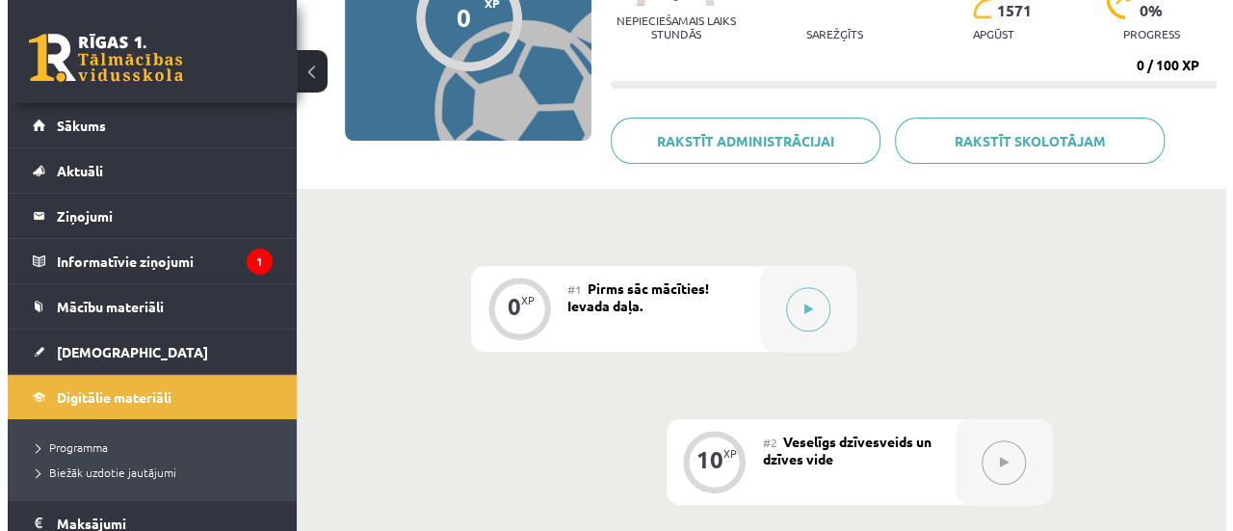
scroll to position [233, 0]
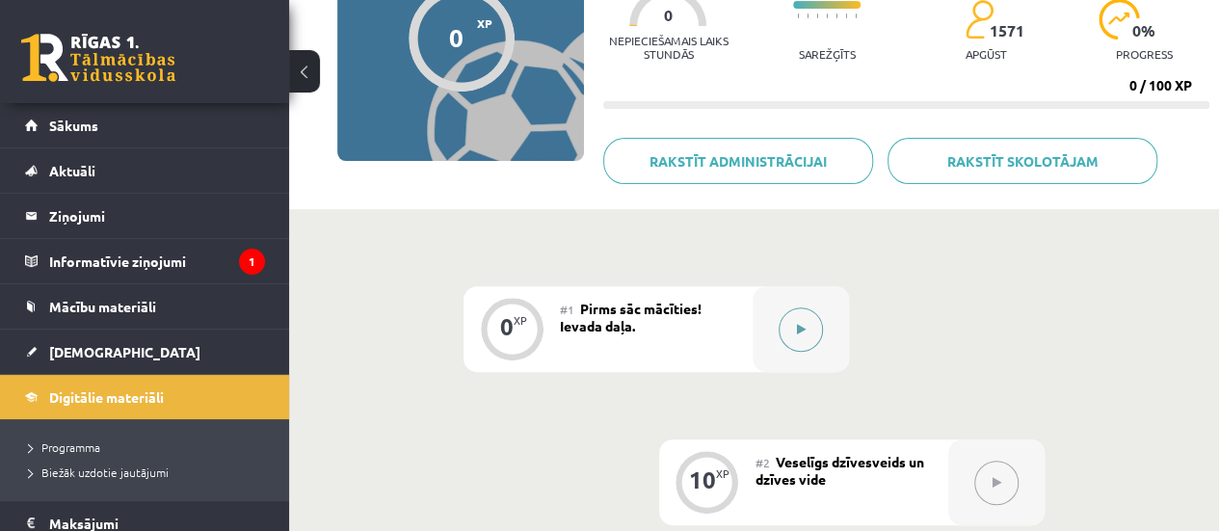
click at [782, 325] on button at bounding box center [800, 329] width 44 height 44
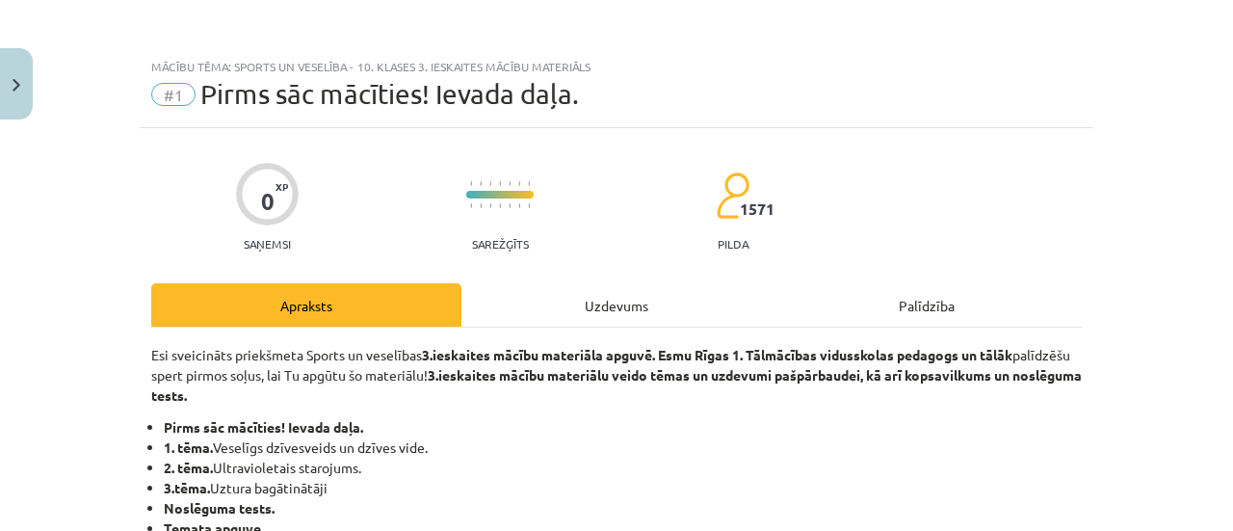
click at [573, 306] on div "Uzdevums" at bounding box center [616, 304] width 310 height 43
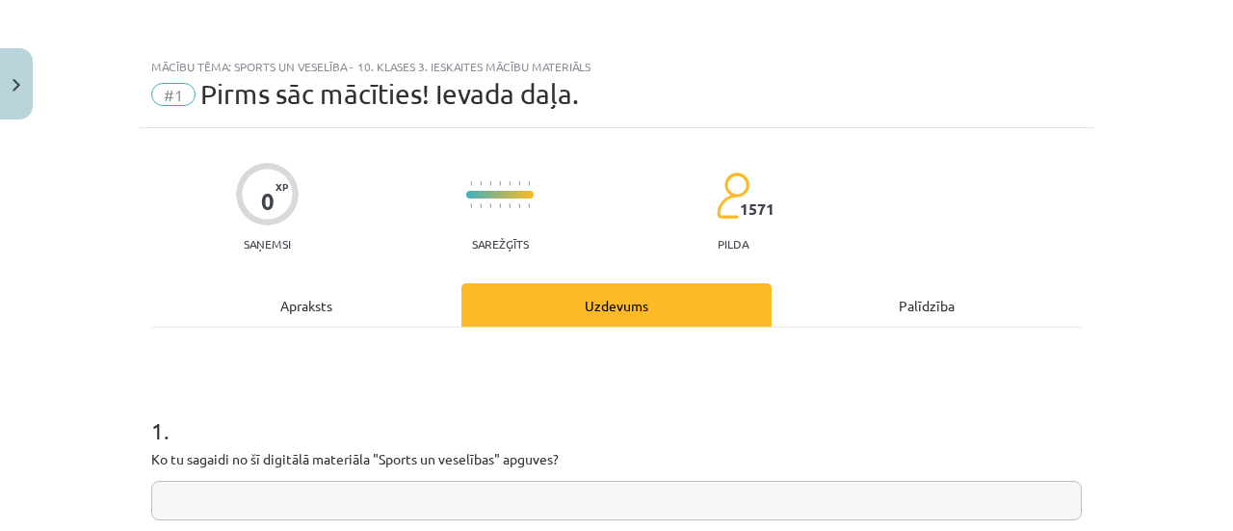
scroll to position [48, 0]
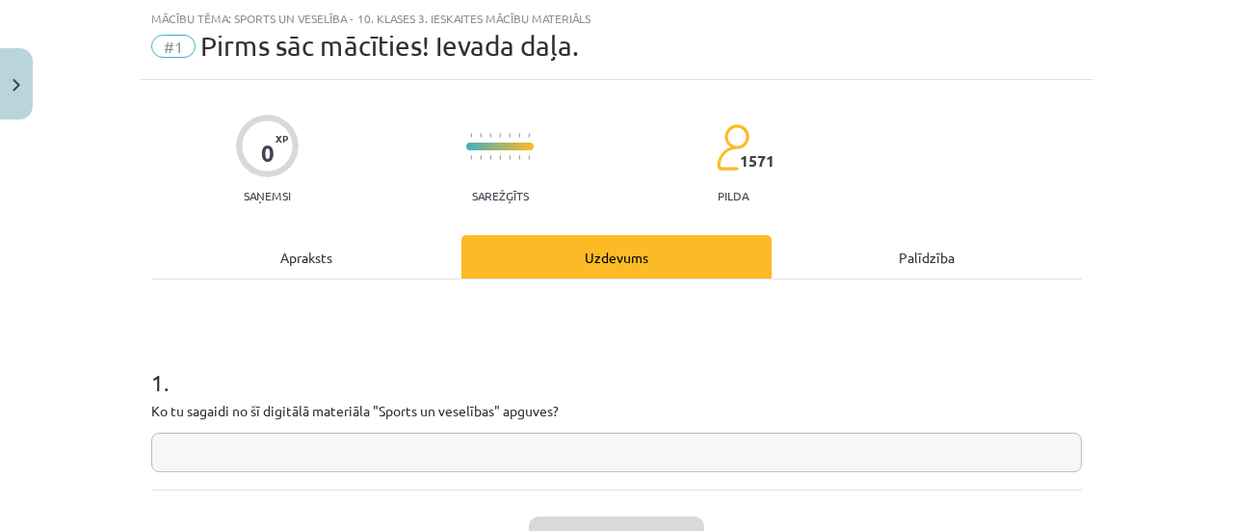
click at [553, 448] on input "text" at bounding box center [616, 453] width 931 height 40
type input "*"
click at [575, 519] on button "Iesniegt" at bounding box center [616, 537] width 175 height 42
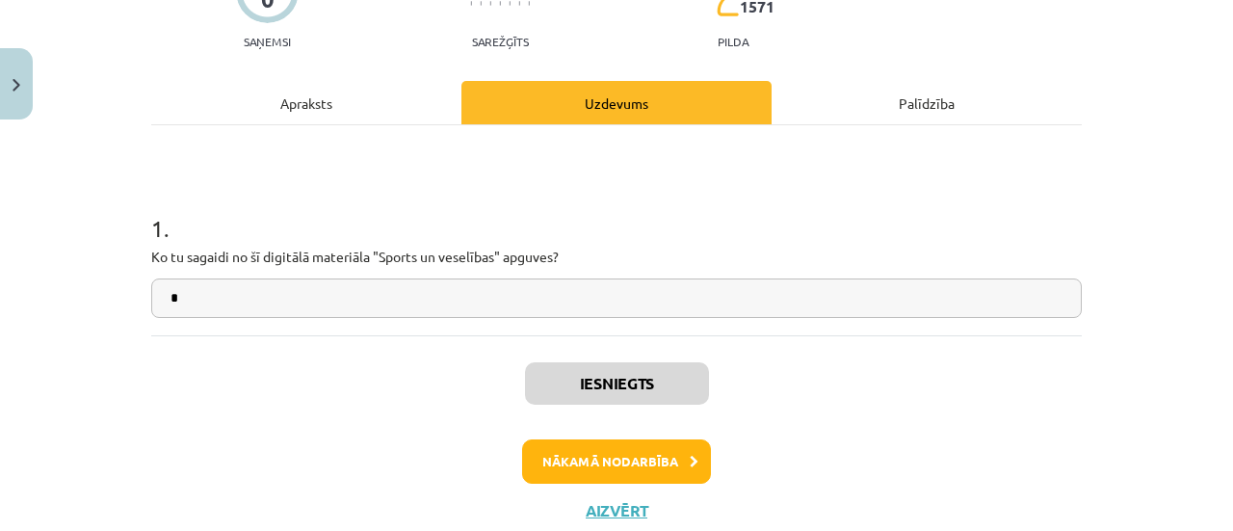
scroll to position [226, 0]
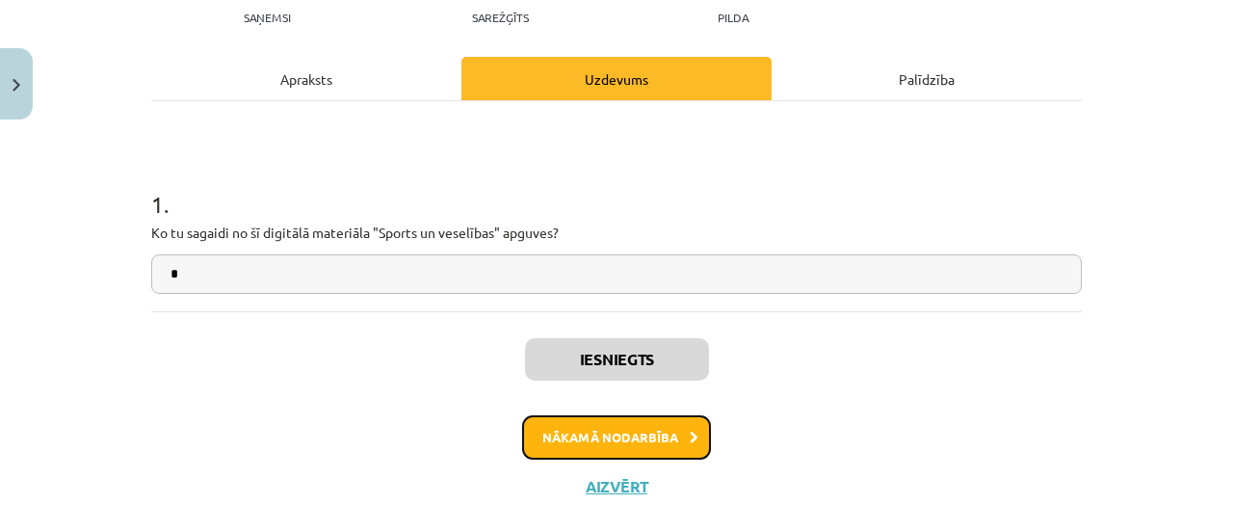
click at [622, 447] on button "Nākamā nodarbība" at bounding box center [616, 437] width 189 height 44
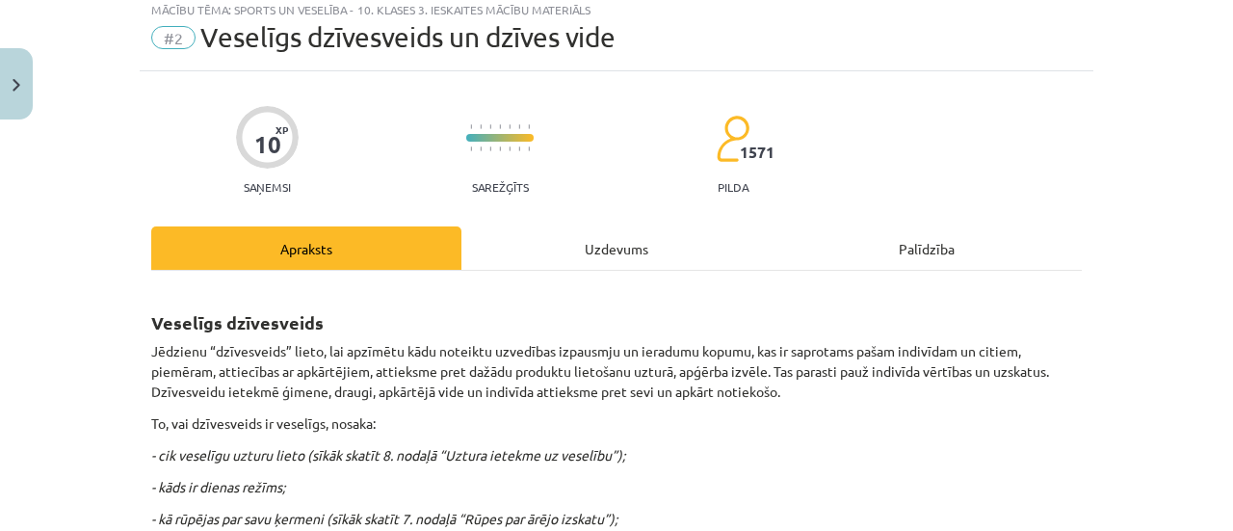
scroll to position [48, 0]
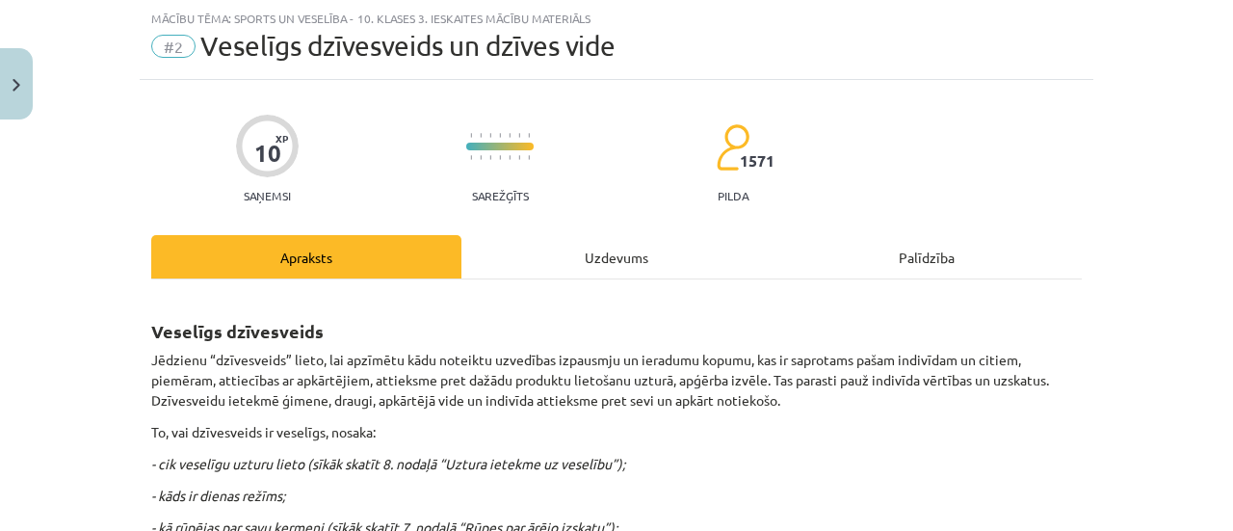
click at [545, 263] on div "Uzdevums" at bounding box center [616, 256] width 310 height 43
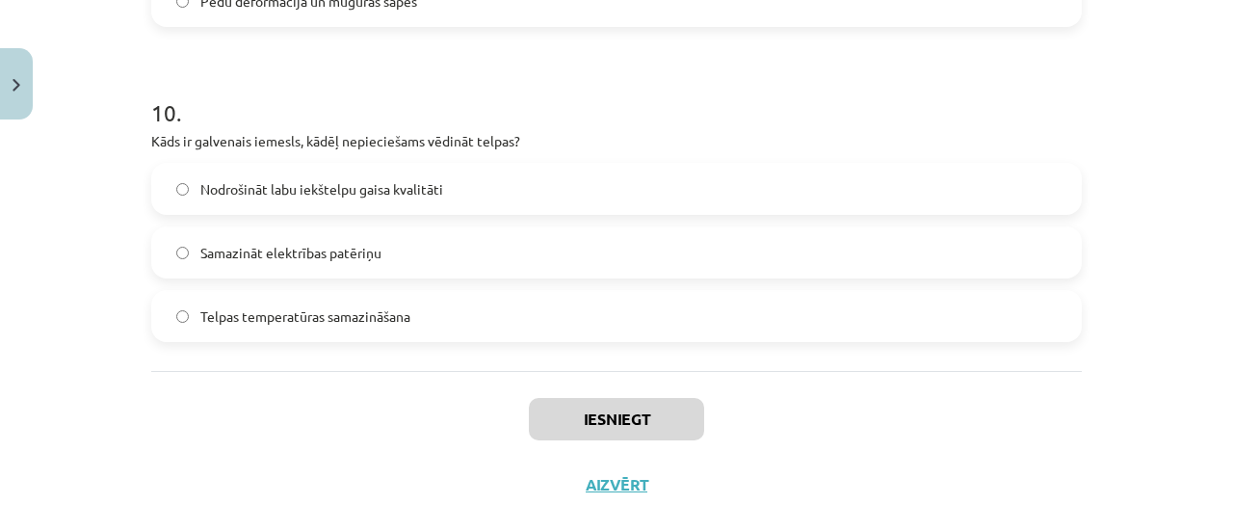
scroll to position [3187, 0]
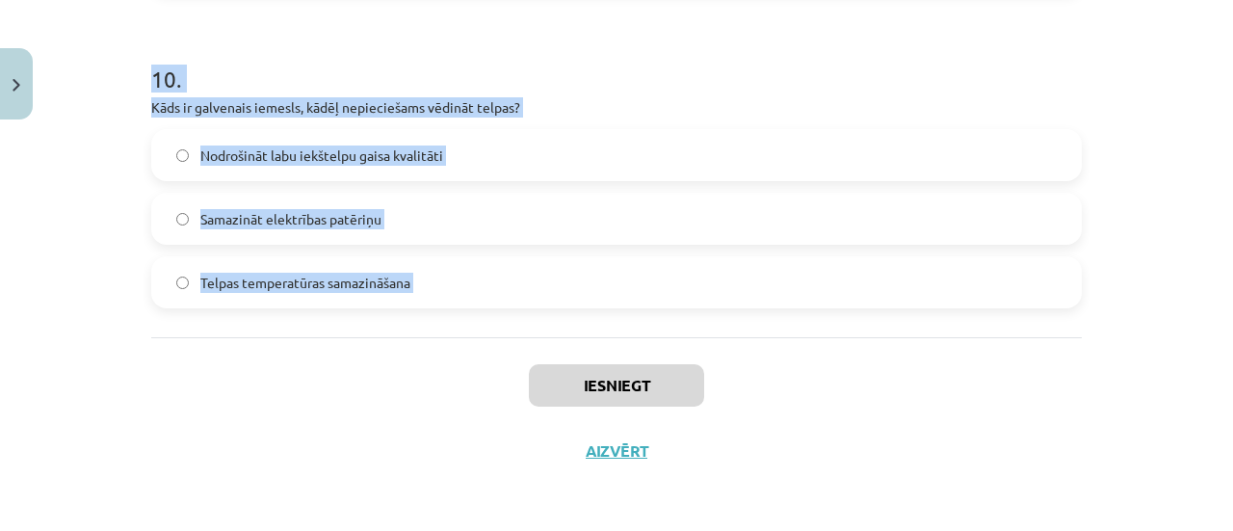
drag, startPoint x: 141, startPoint y: 362, endPoint x: 327, endPoint y: 336, distance: 187.8
copy form "1 . Kāds faktors ietekmē veselīgu miegu? Regulārs miega režīms un ērta gultas v…"
click at [1206, 199] on div "Mācību tēma: Sports un veselība - 10. klases 3. ieskaites mācību materiāls #2 V…" at bounding box center [616, 265] width 1233 height 531
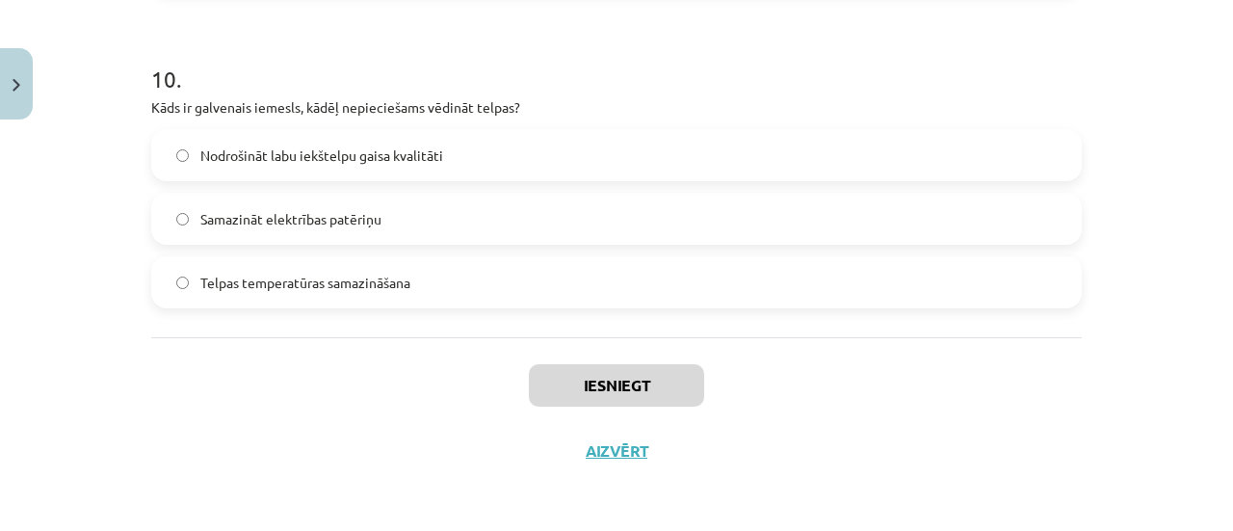
drag, startPoint x: 1206, startPoint y: 199, endPoint x: 1232, endPoint y: 176, distance: 34.8
click at [1232, 176] on div "Mācību tēma: Sports un veselība - 10. klases 3. ieskaites mācību materiāls #2 V…" at bounding box center [616, 265] width 1233 height 531
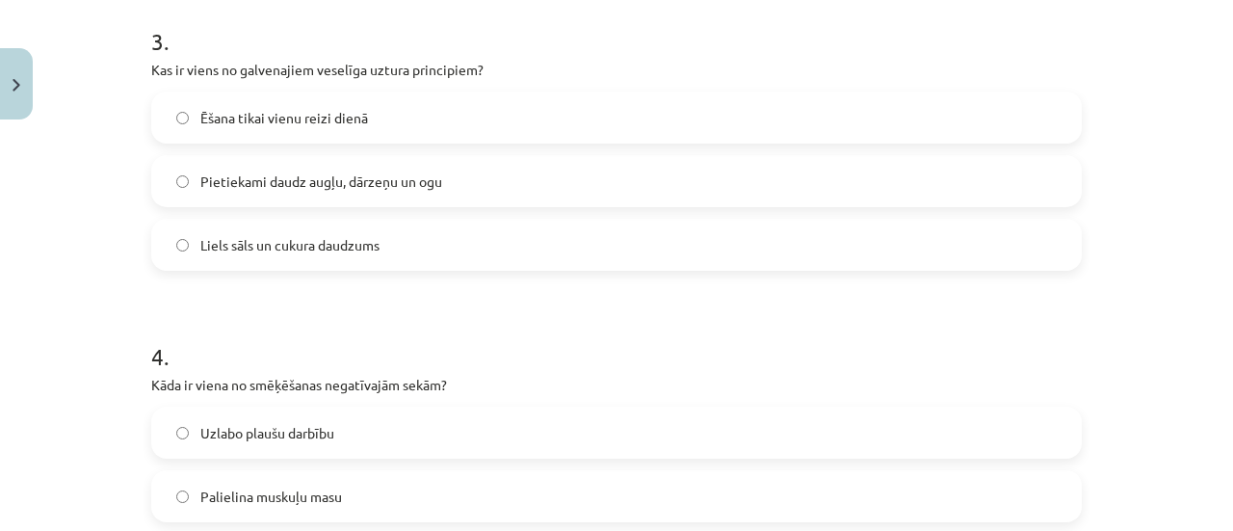
scroll to position [555, 0]
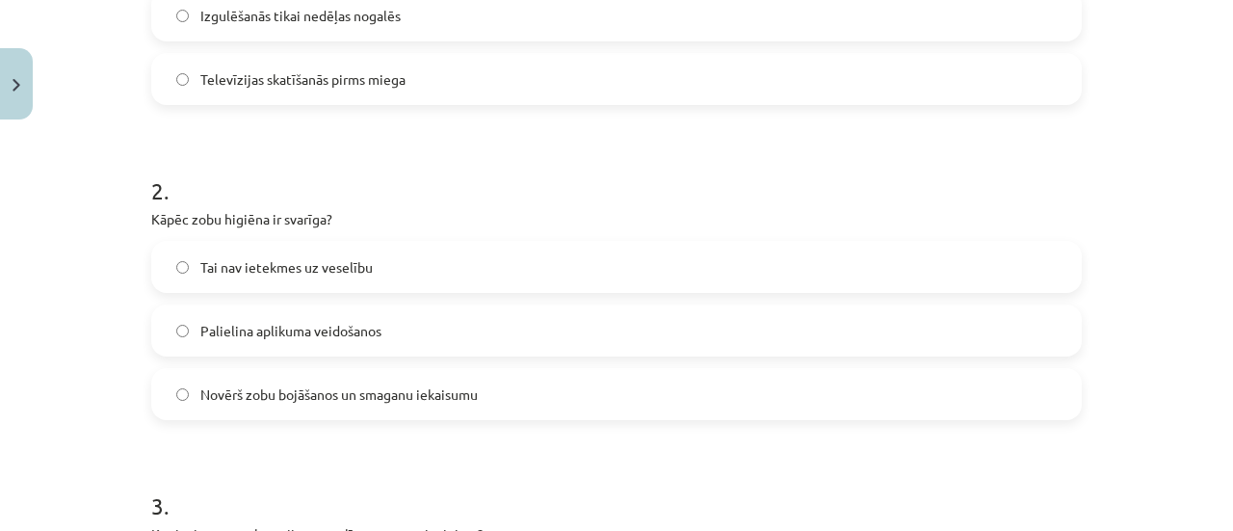
click at [1057, 152] on h1 "2 ." at bounding box center [616, 174] width 931 height 60
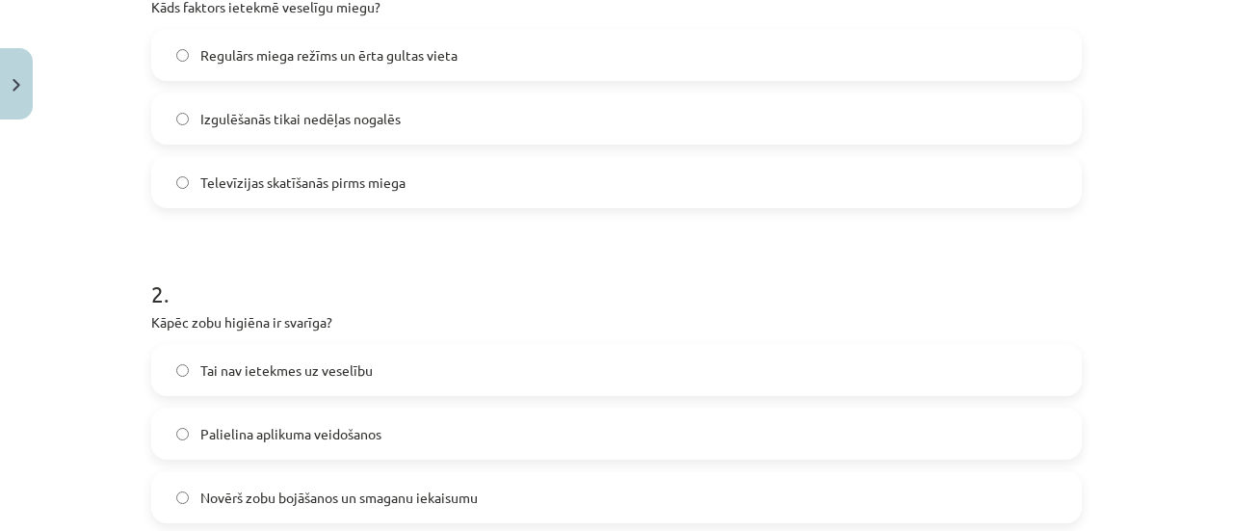
scroll to position [437, 0]
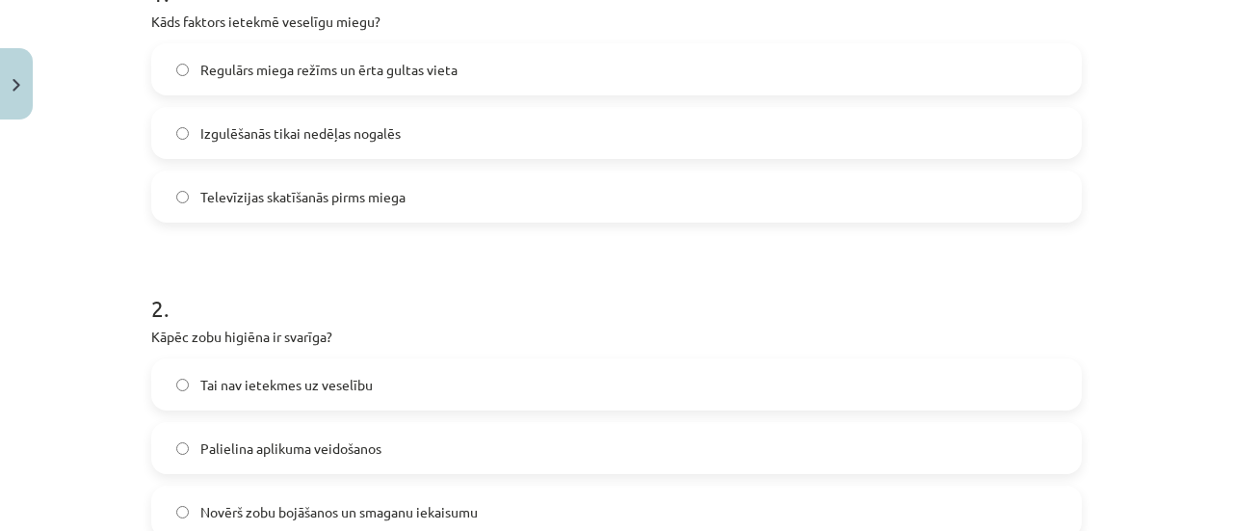
click at [310, 64] on span "Regulārs miega režīms un ērta gultas vieta" at bounding box center [328, 70] width 257 height 20
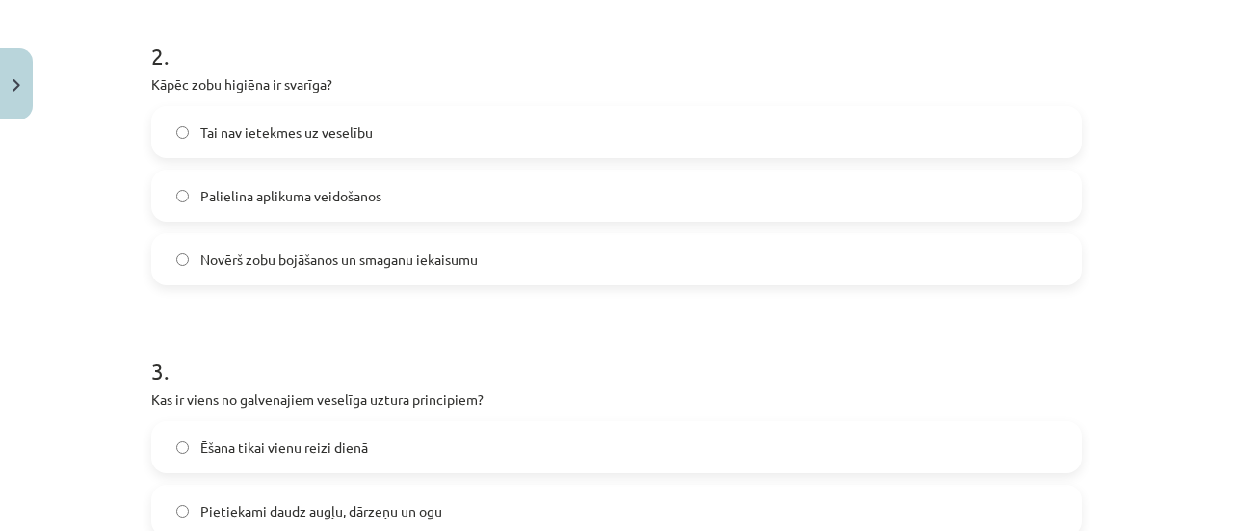
click at [283, 255] on span "Novērš zobu bojāšanos un smaganu iekaisumu" at bounding box center [338, 260] width 277 height 20
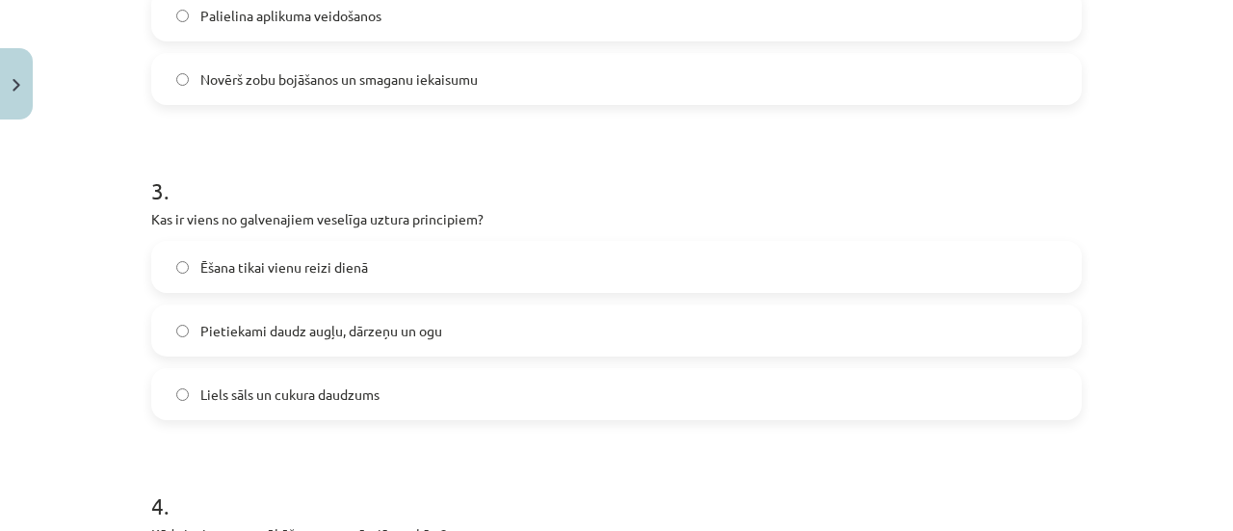
scroll to position [918, 0]
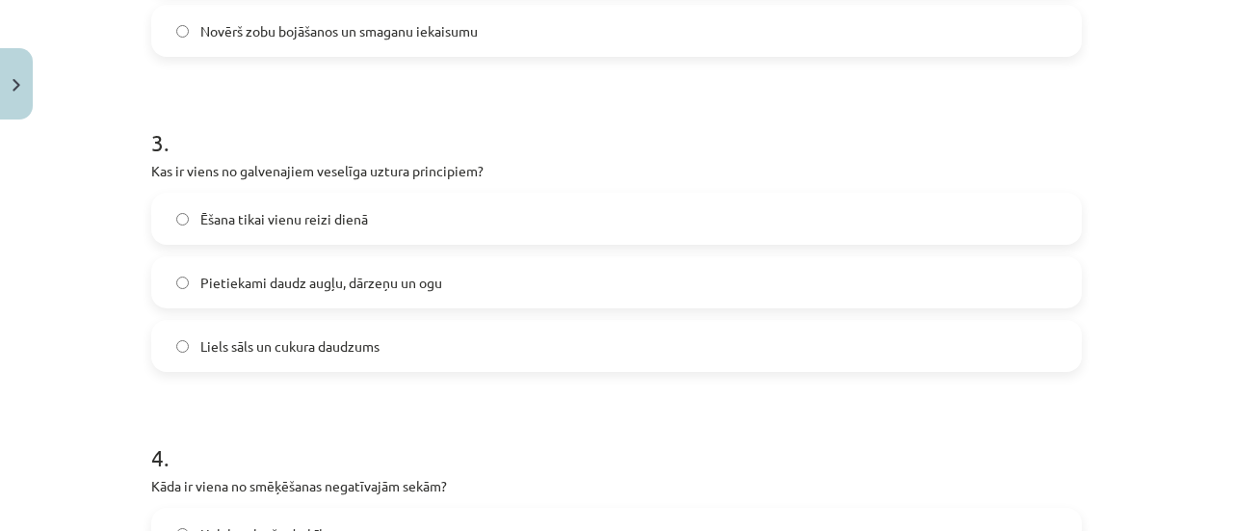
click at [218, 299] on label "Pietiekami daudz augļu, dārzeņu un ogu" at bounding box center [616, 282] width 927 height 48
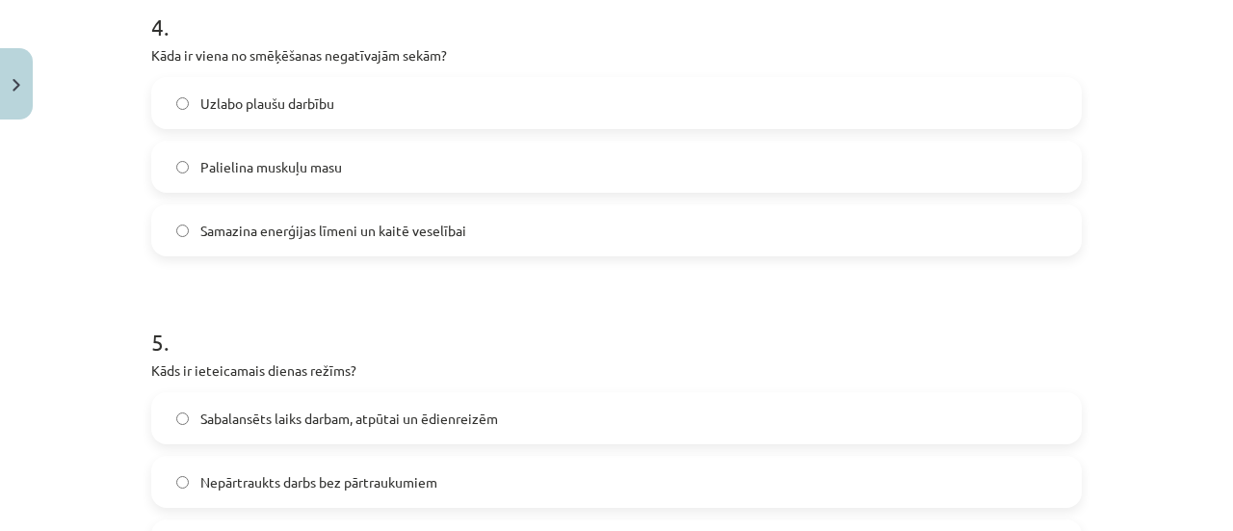
scroll to position [1378, 0]
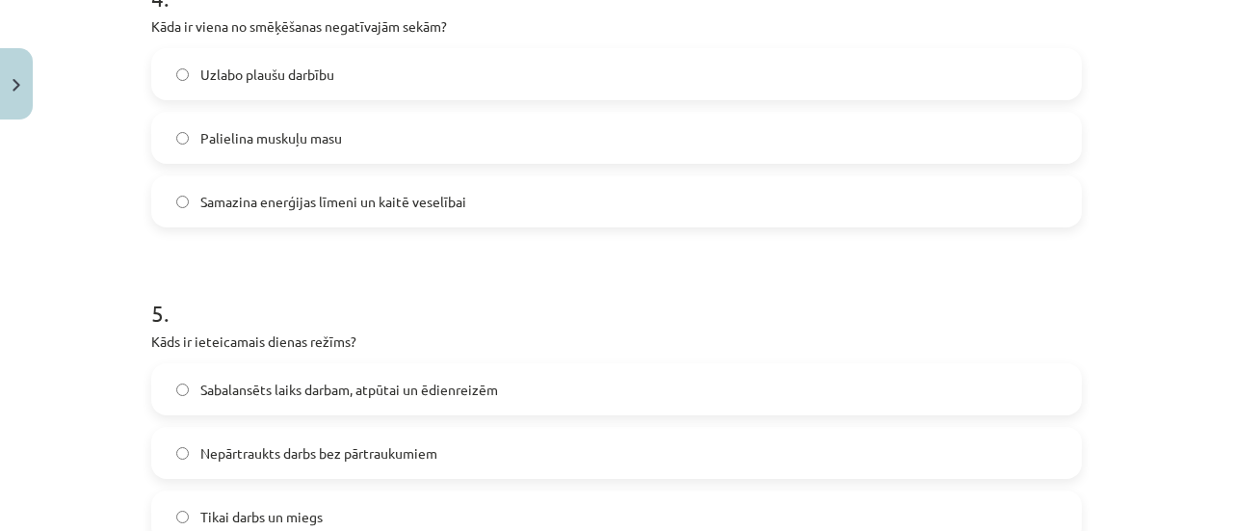
click at [288, 194] on span "Samazina enerģijas līmeni un kaitē veselībai" at bounding box center [333, 202] width 266 height 20
click at [287, 402] on label "Sabalansēts laiks darbam, atpūtai un ēdienreizēm" at bounding box center [616, 389] width 927 height 48
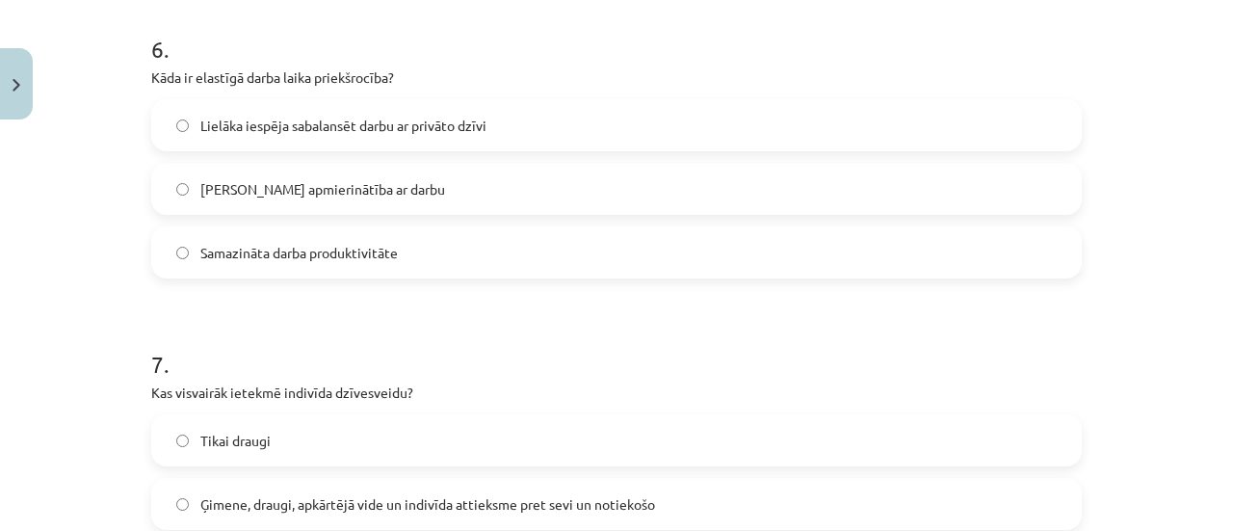
scroll to position [2005, 0]
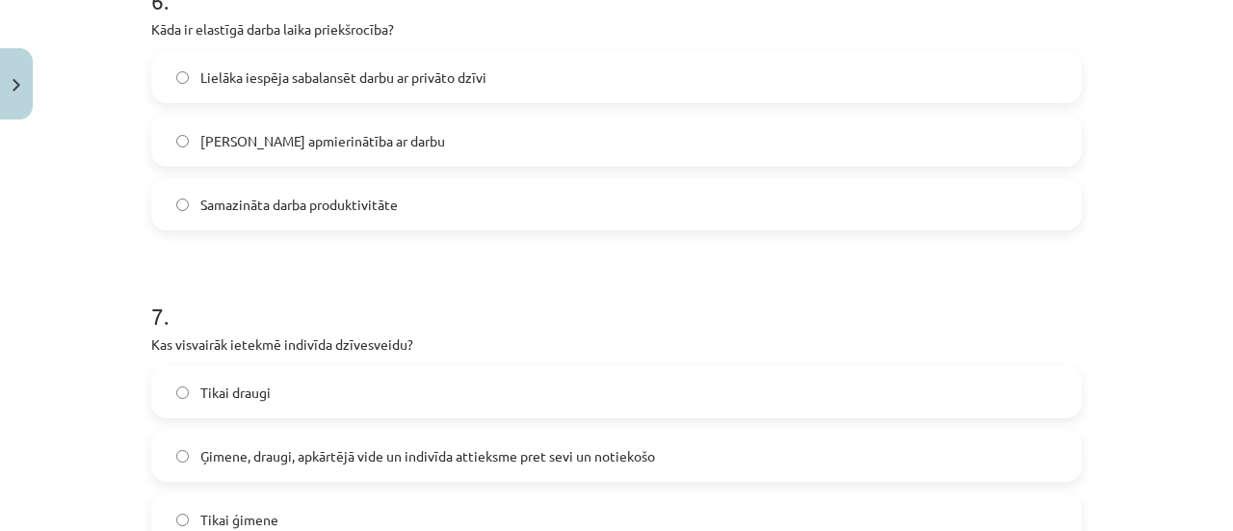
click at [235, 72] on span "Lielāka iespēja sabalansēt darbu ar privāto dzīvi" at bounding box center [343, 77] width 286 height 20
click at [397, 439] on label "Ģimene, draugi, apkārtējā vide un indivīda attieksme pret sevi un notiekošo" at bounding box center [616, 456] width 927 height 48
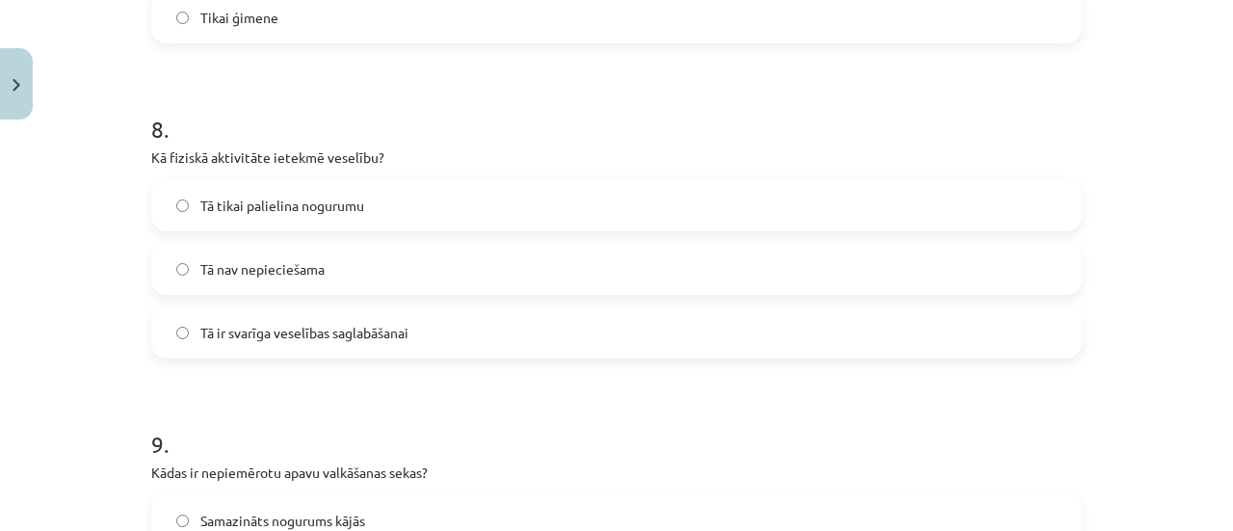
scroll to position [2516, 0]
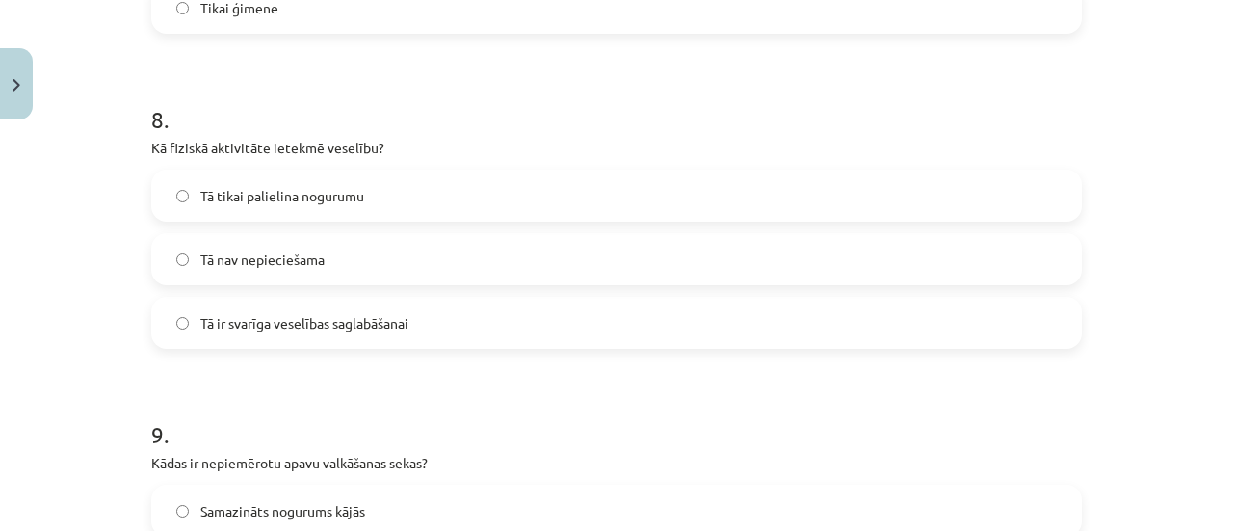
click at [203, 321] on span "Tā ir svarīga veselības saglabāšanai" at bounding box center [304, 323] width 208 height 20
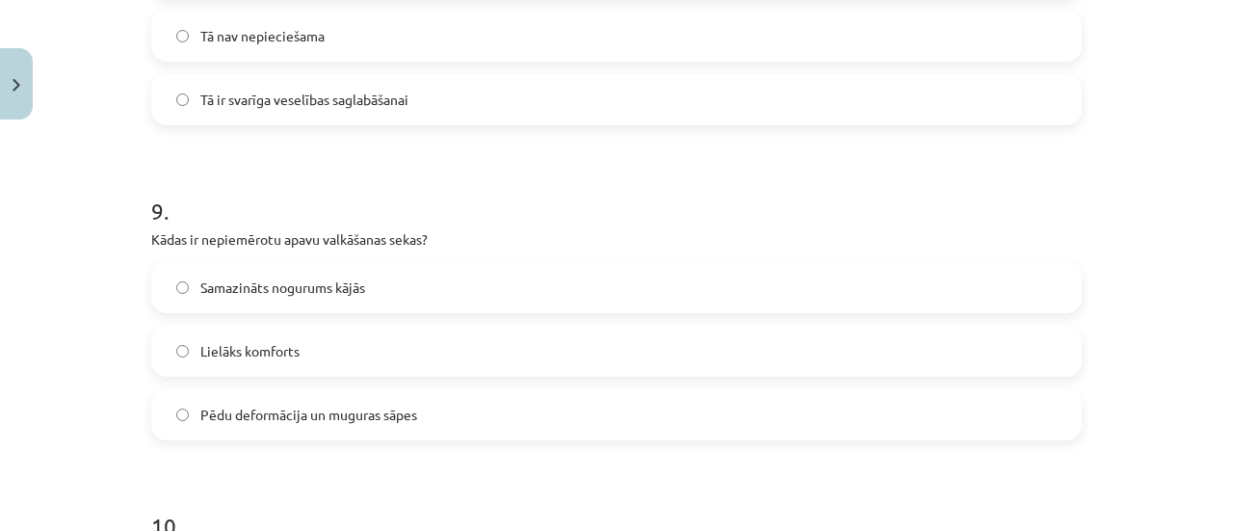
scroll to position [2750, 0]
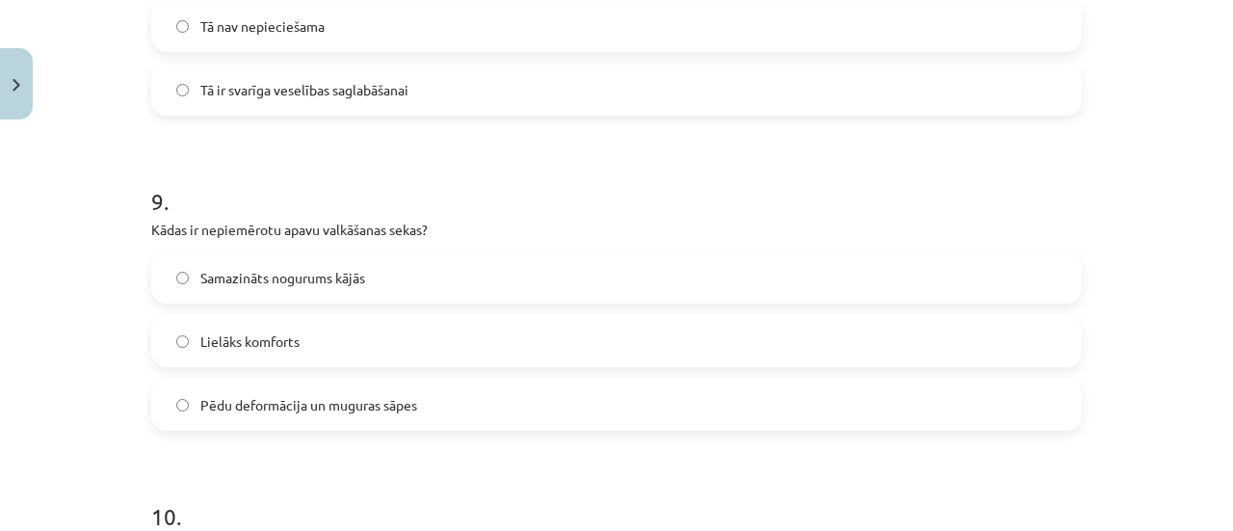
click at [805, 394] on label "Pēdu deformācija un muguras sāpes" at bounding box center [616, 405] width 927 height 48
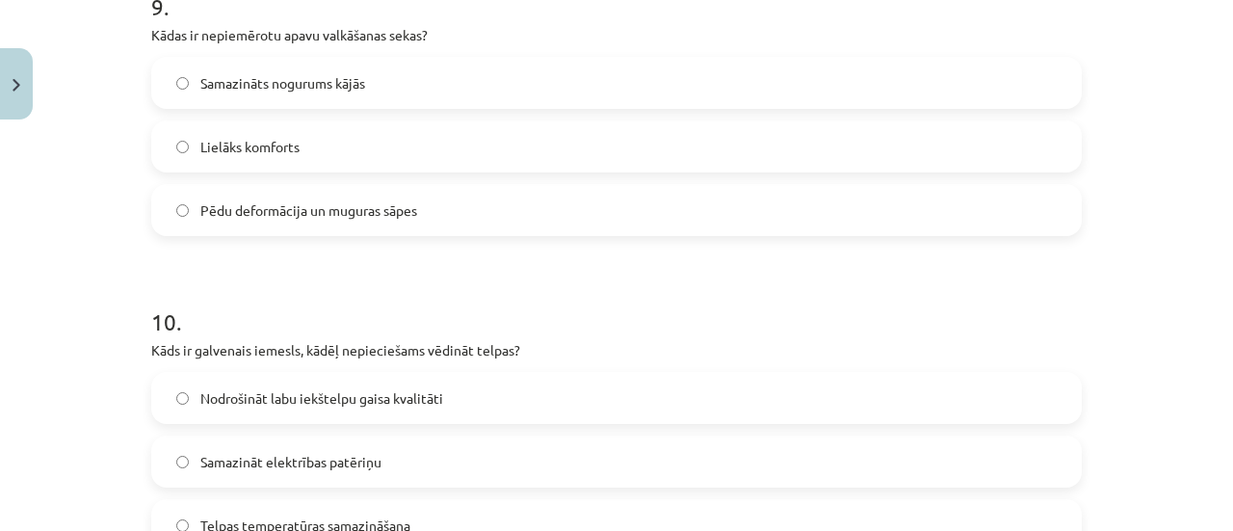
scroll to position [3148, 0]
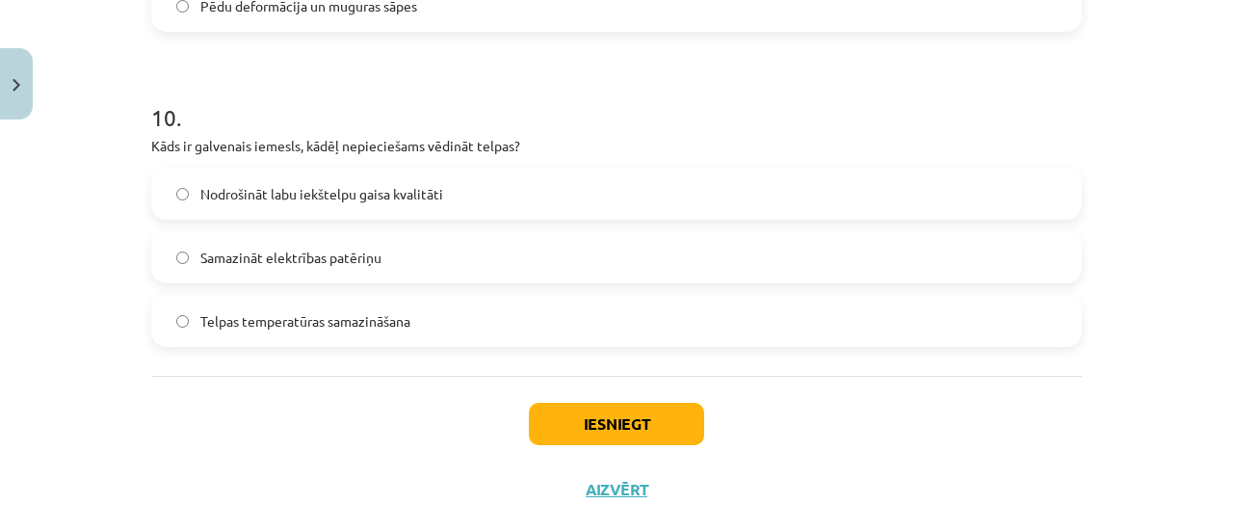
click at [439, 205] on label "Nodrošināt labu iekštelpu gaisa kvalitāti" at bounding box center [616, 194] width 927 height 48
click at [654, 403] on button "Iesniegt" at bounding box center [616, 424] width 175 height 42
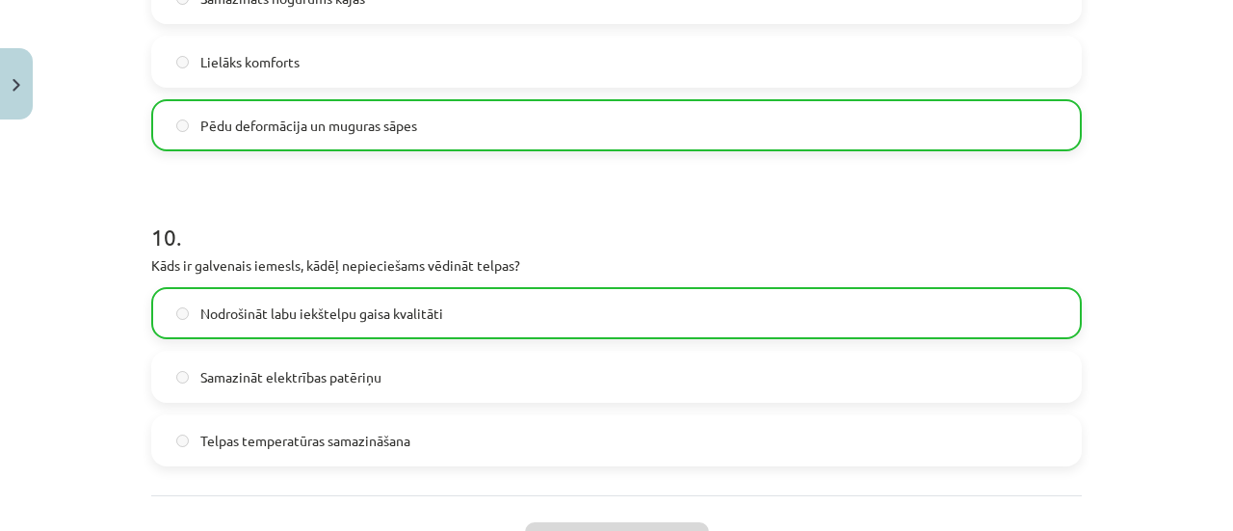
scroll to position [3247, 0]
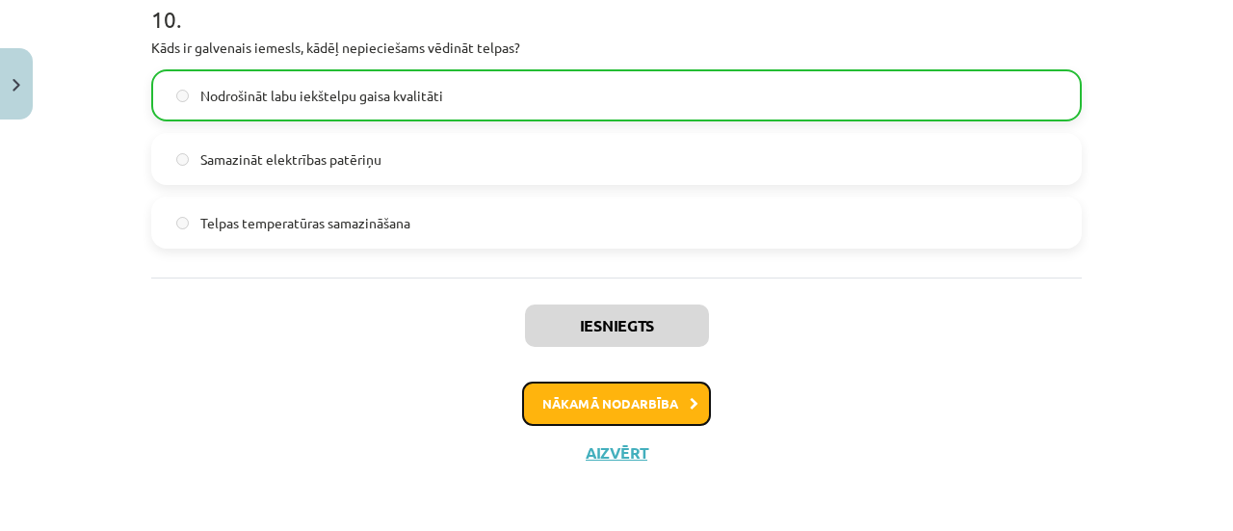
click at [564, 419] on button "Nākamā nodarbība" at bounding box center [616, 404] width 189 height 44
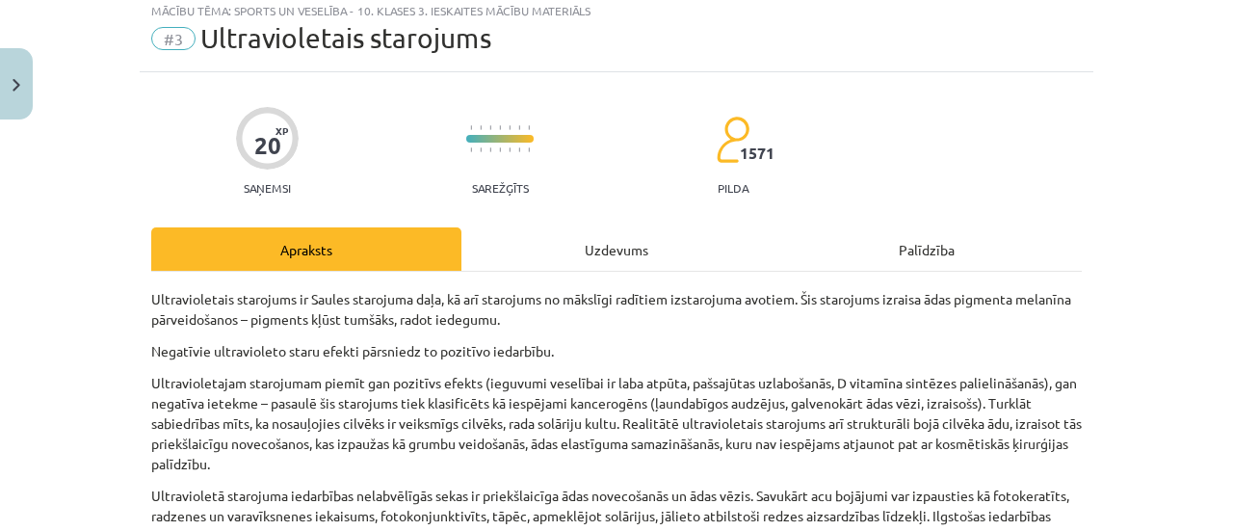
scroll to position [48, 0]
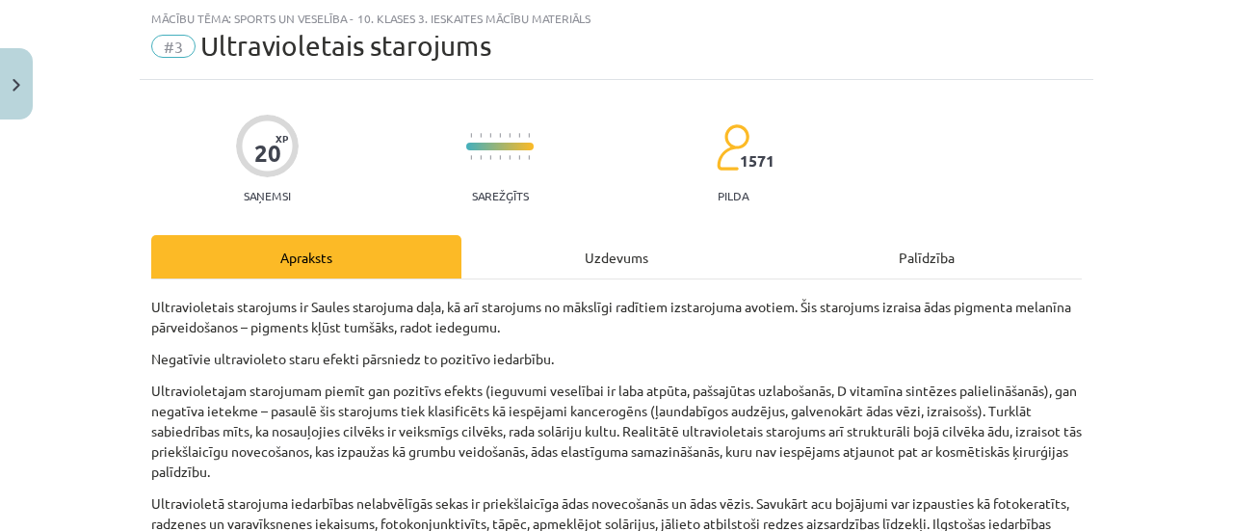
click at [582, 263] on div "Uzdevums" at bounding box center [616, 256] width 310 height 43
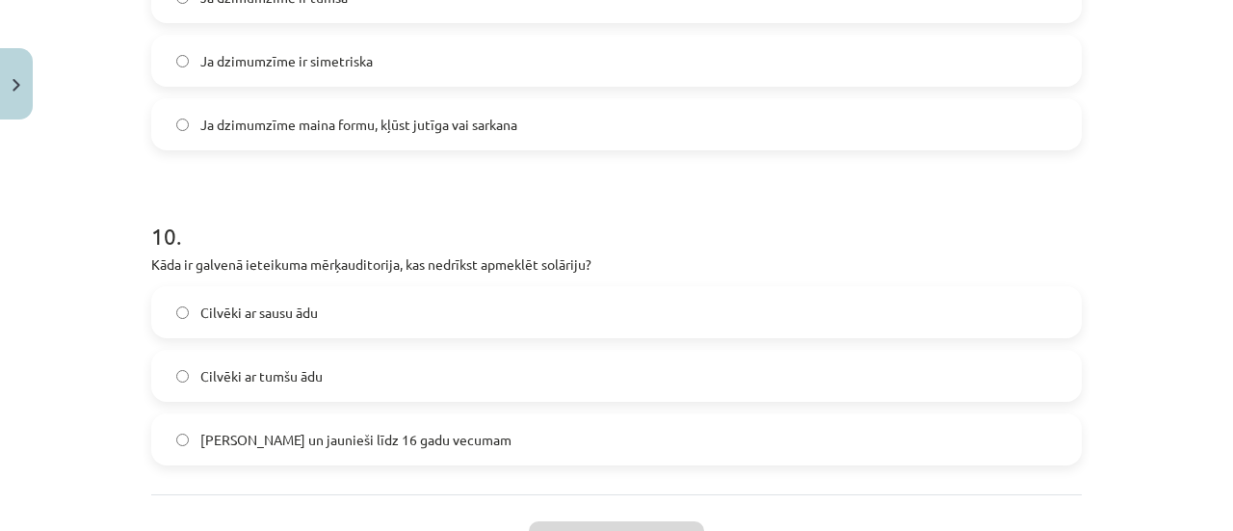
scroll to position [3187, 0]
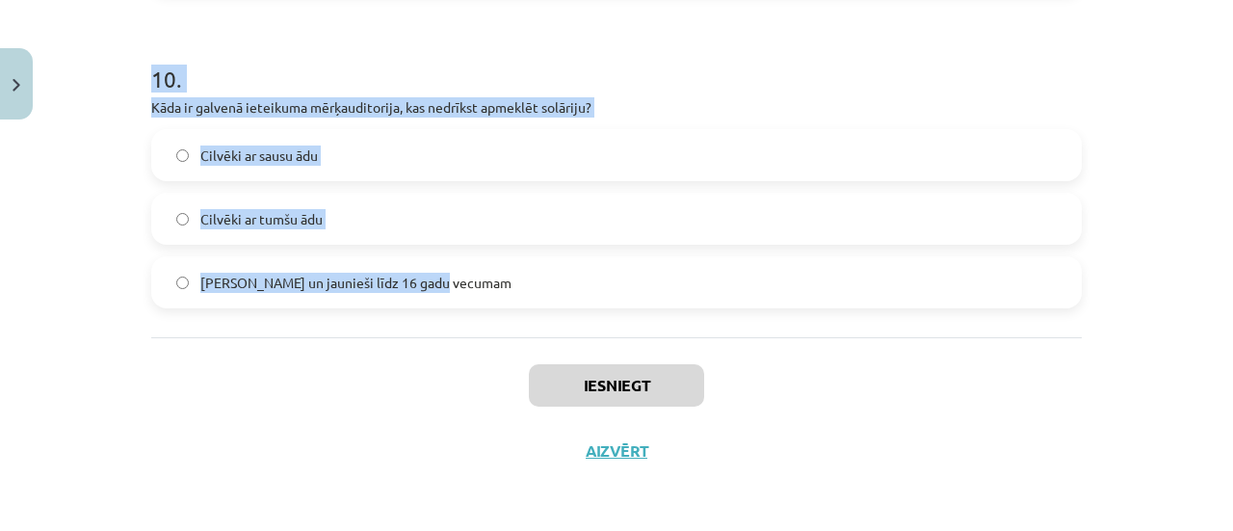
drag, startPoint x: 112, startPoint y: 372, endPoint x: 453, endPoint y: 303, distance: 347.8
click at [453, 303] on div "Mācību tēma: Sports un veselība - 10. klases 3. ieskaites mācību materiāls #3 U…" at bounding box center [616, 265] width 1233 height 531
copy form "1 . Kāpēc grūtniecēm nav ieteicams apmeklēt solāriju? Grūtniecēm solārijs nav k…"
click at [1193, 298] on div "Mācību tēma: Sports un veselība - 10. klases 3. ieskaites mācību materiāls #3 U…" at bounding box center [616, 265] width 1233 height 531
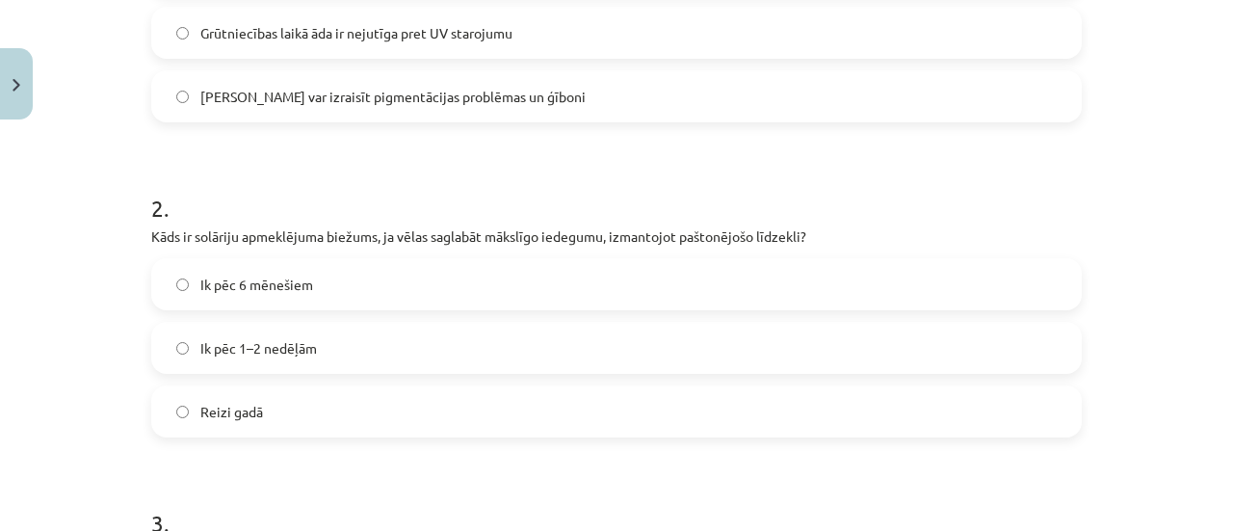
scroll to position [566, 0]
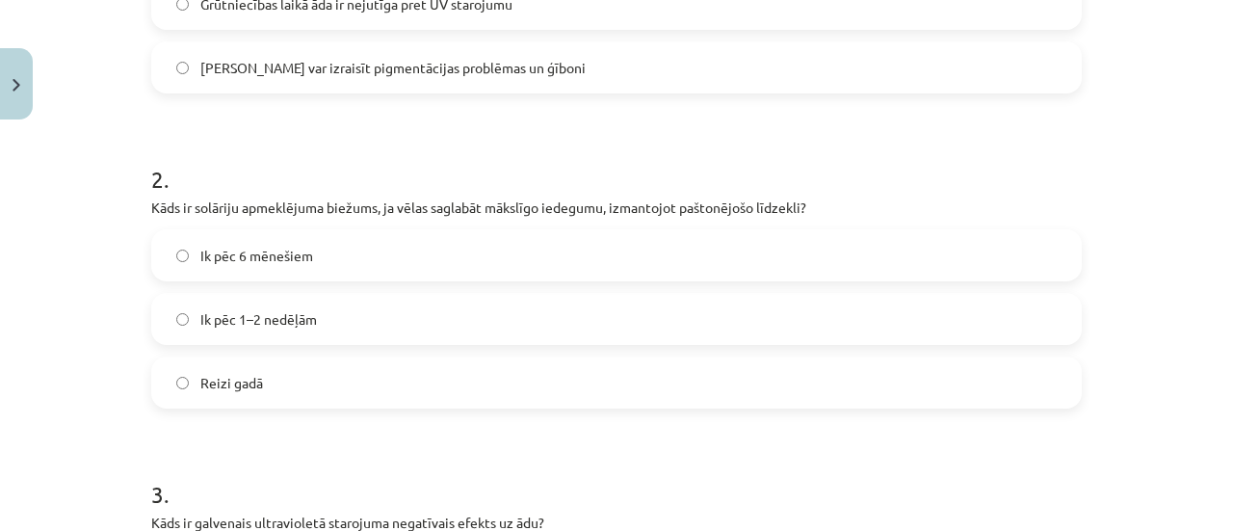
click at [935, 43] on label "Solārijs var izraisīt pigmentācijas problēmas un ģīboni" at bounding box center [616, 67] width 927 height 48
click at [1017, 338] on label "Ik pēc 1–2 nedēļām" at bounding box center [616, 319] width 927 height 48
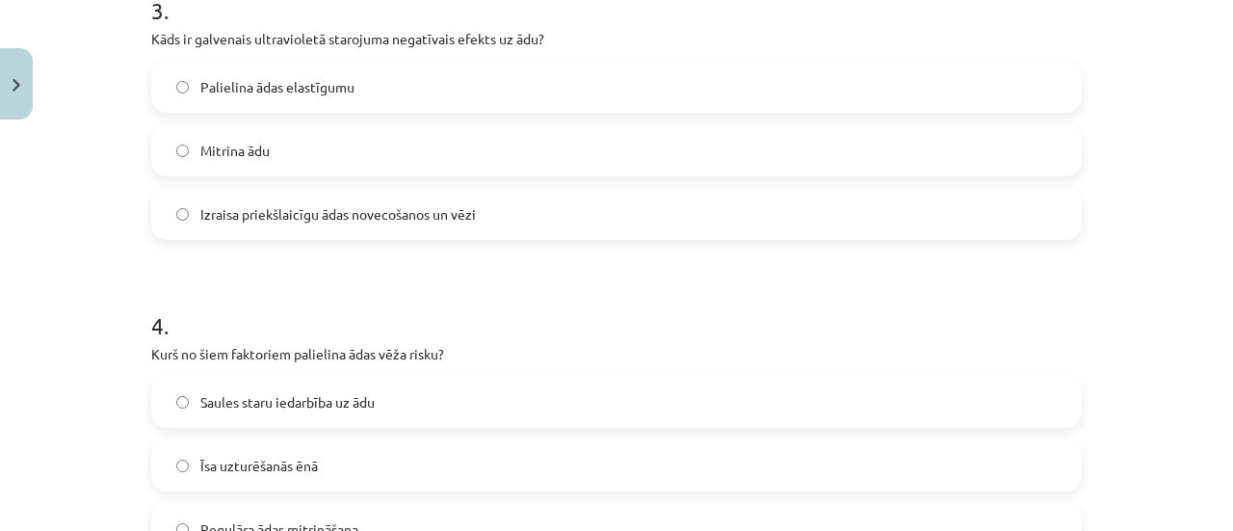
scroll to position [1065, 0]
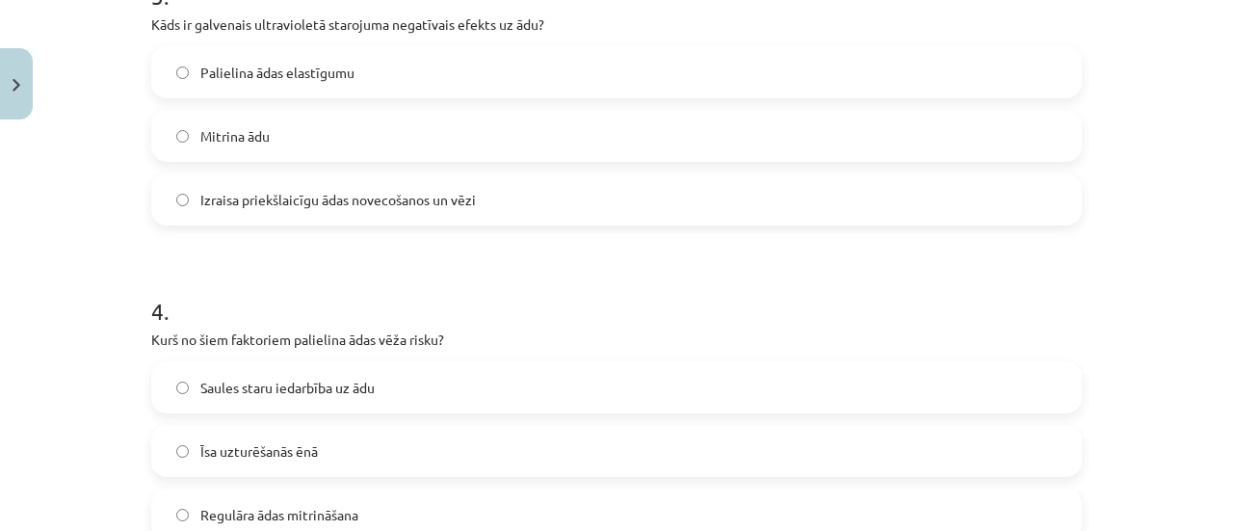
click at [185, 218] on label "Izraisa priekšlaicīgu ādas novecošanos un vēzi" at bounding box center [616, 199] width 927 height 48
click at [242, 375] on label "Saules staru iedarbība uz ādu" at bounding box center [616, 387] width 927 height 48
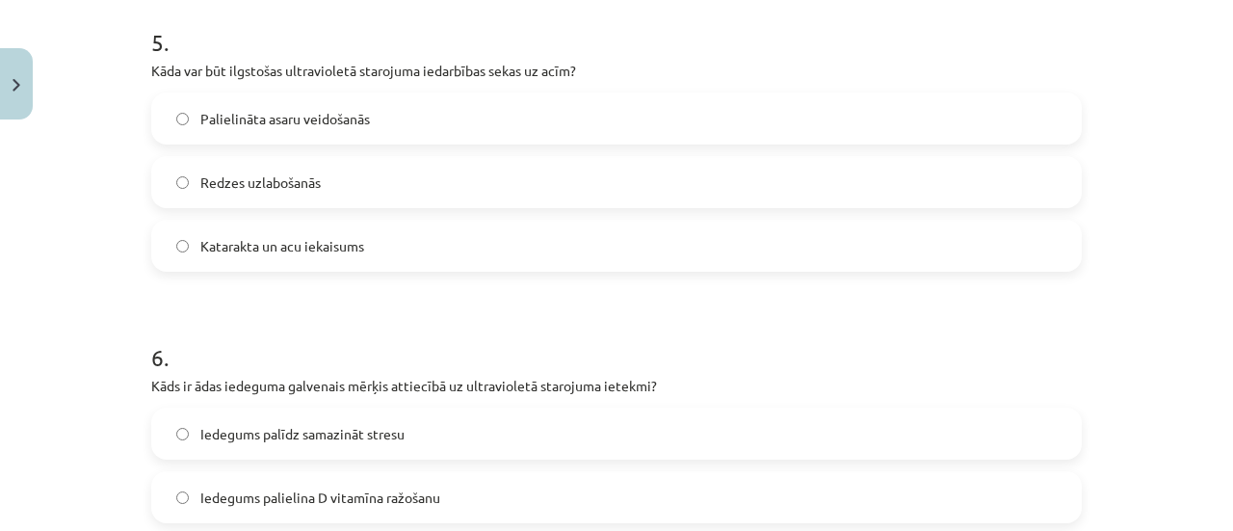
scroll to position [1653, 0]
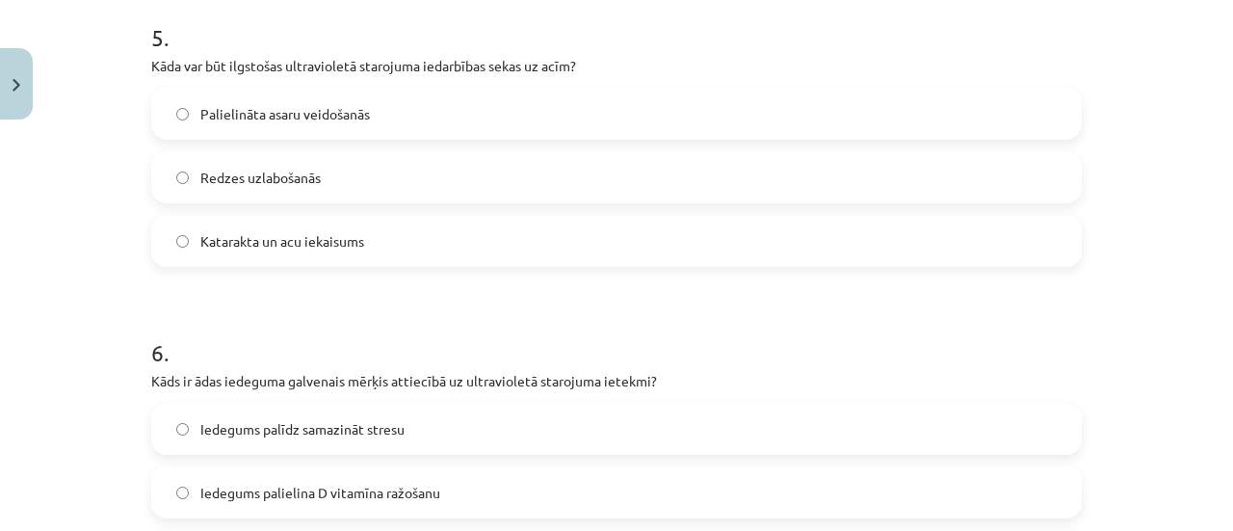
click at [963, 238] on label "Katarakta un acu iekaisums" at bounding box center [616, 241] width 927 height 48
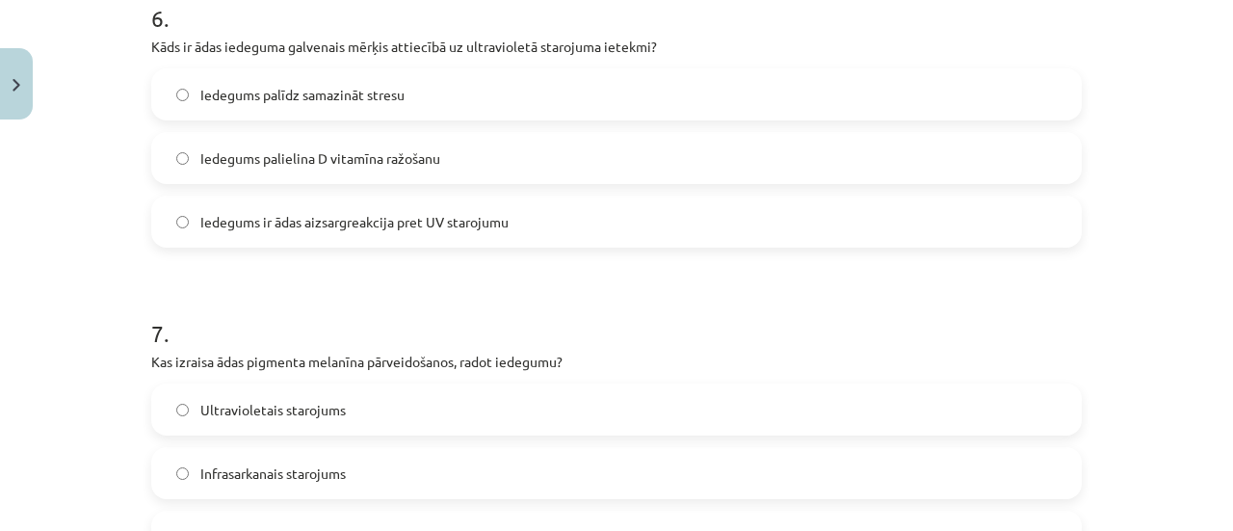
scroll to position [1992, 0]
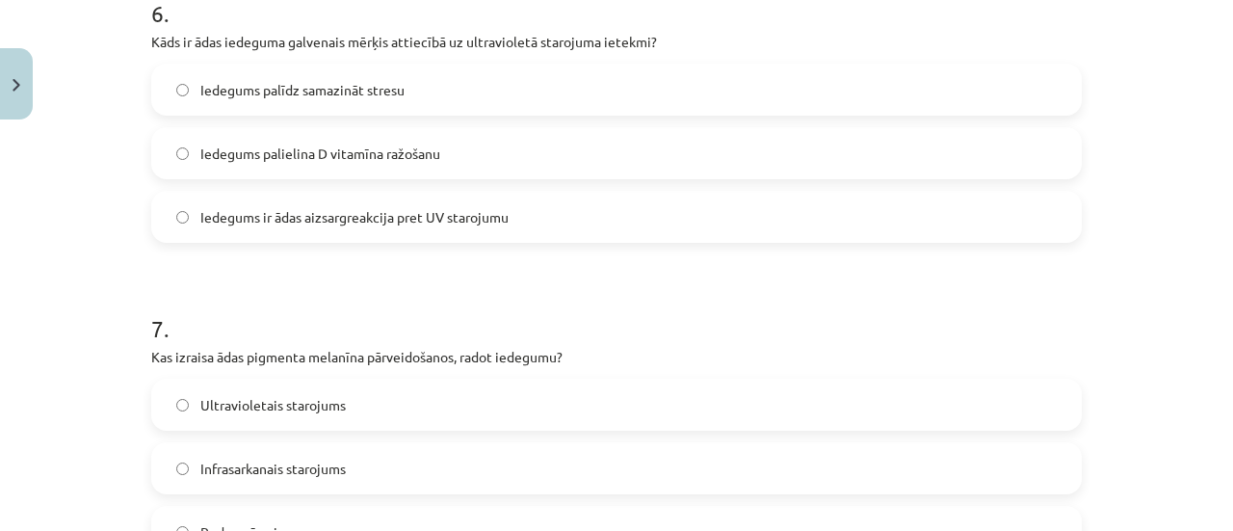
click at [247, 230] on label "Iedegums ir ādas aizsargreakcija pret UV starojumu" at bounding box center [616, 217] width 927 height 48
click at [205, 397] on span "Ultravioletais starojums" at bounding box center [272, 405] width 145 height 20
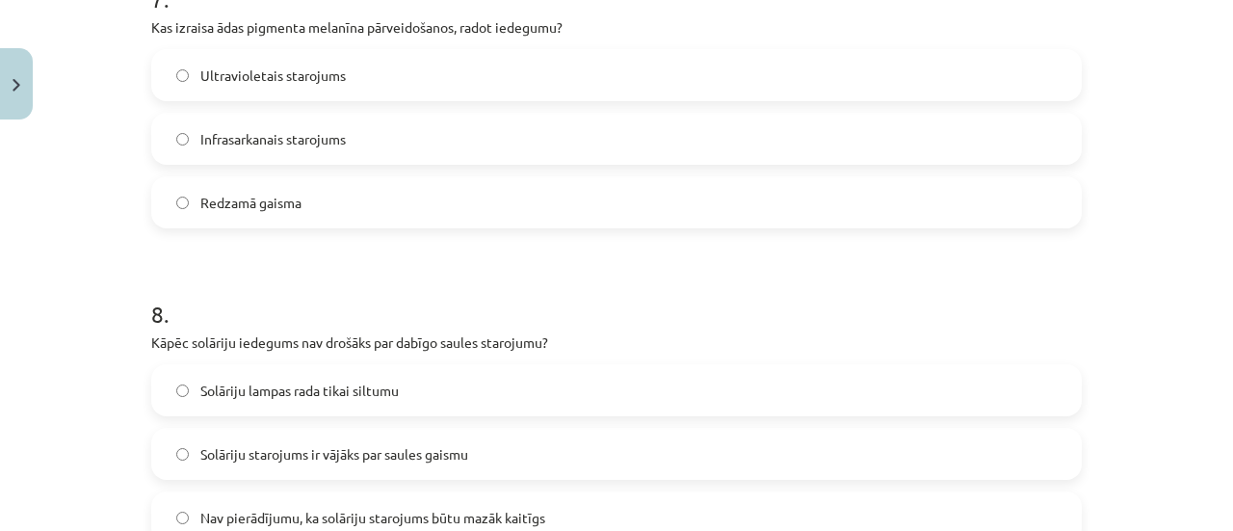
scroll to position [2595, 0]
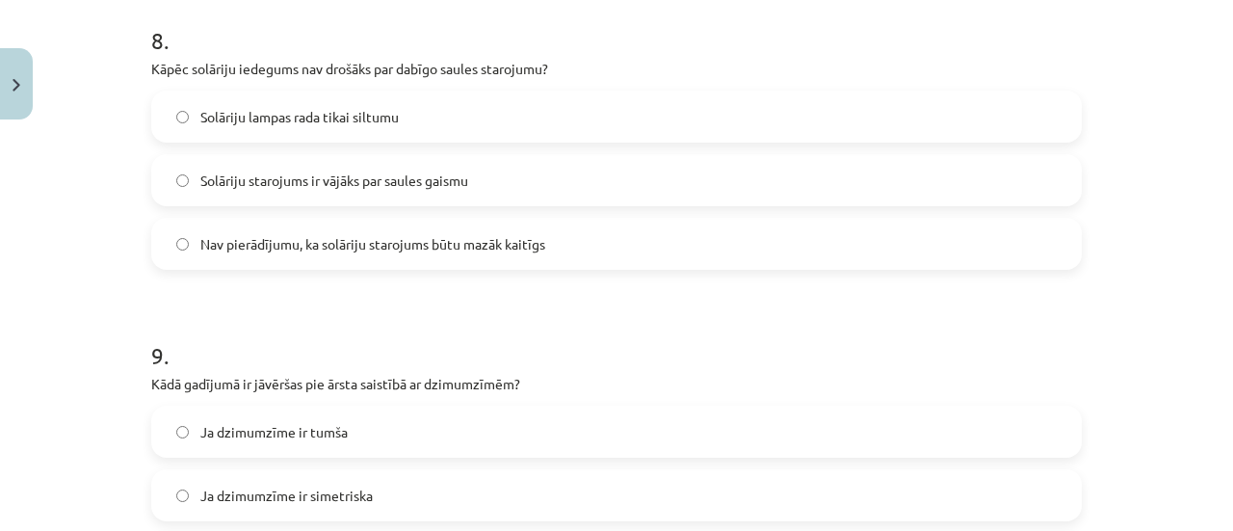
click at [331, 239] on span "Nav pierādījumu, ka solāriju starojums būtu mazāk kaitīgs" at bounding box center [372, 244] width 345 height 20
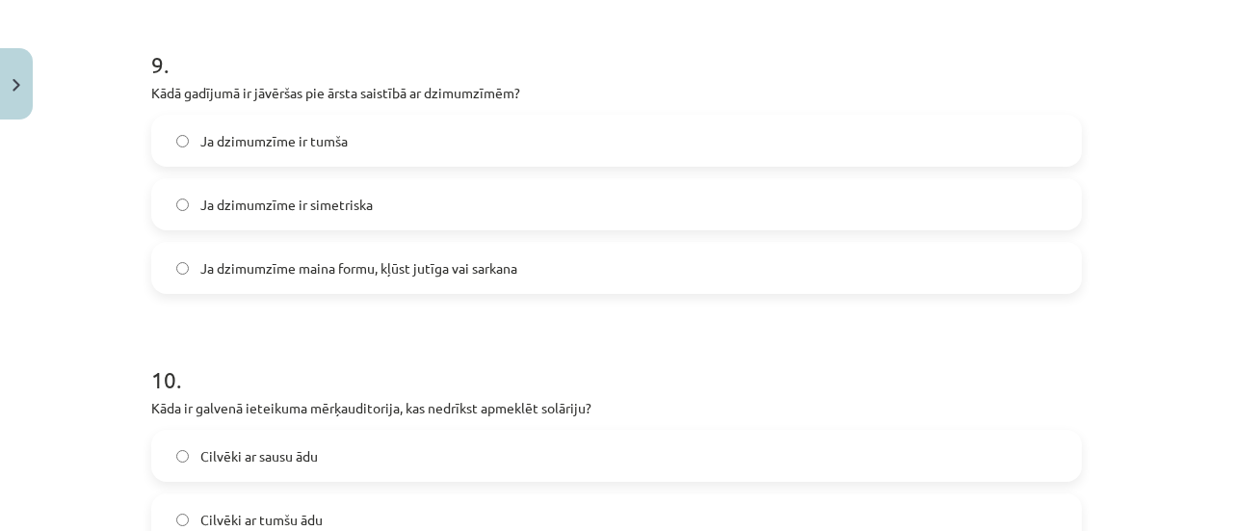
scroll to position [2906, 0]
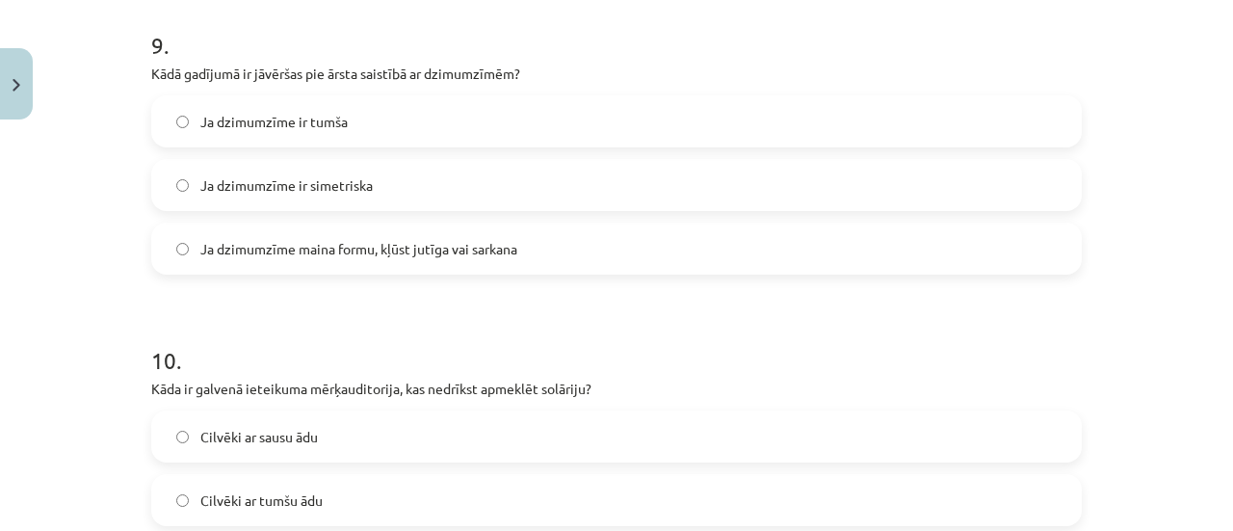
click at [316, 273] on div "Ja dzimumzīme maina formu, kļūst jutīga vai sarkana" at bounding box center [616, 249] width 931 height 52
click at [316, 267] on label "Ja dzimumzīme maina formu, kļūst jutīga vai sarkana" at bounding box center [616, 248] width 927 height 48
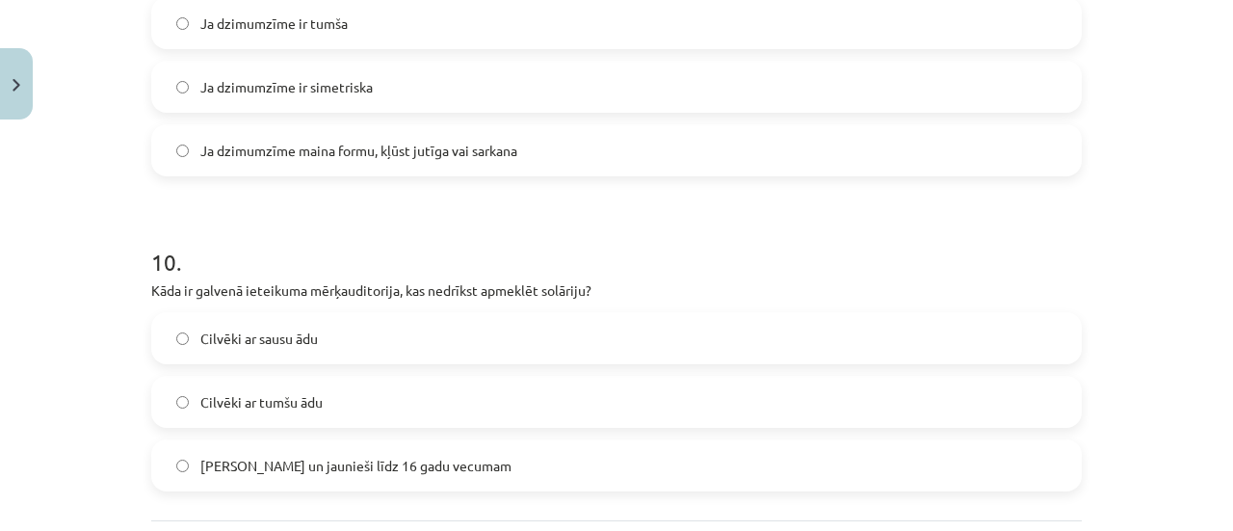
scroll to position [3076, 0]
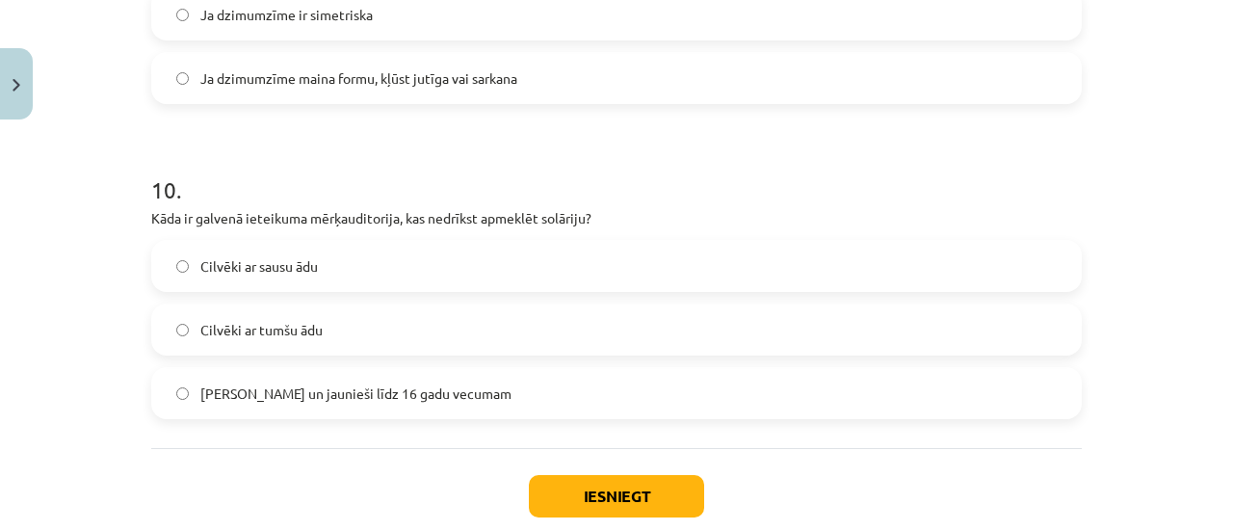
click at [397, 390] on span "Bērni un jaunieši līdz 16 gadu vecumam" at bounding box center [355, 393] width 311 height 20
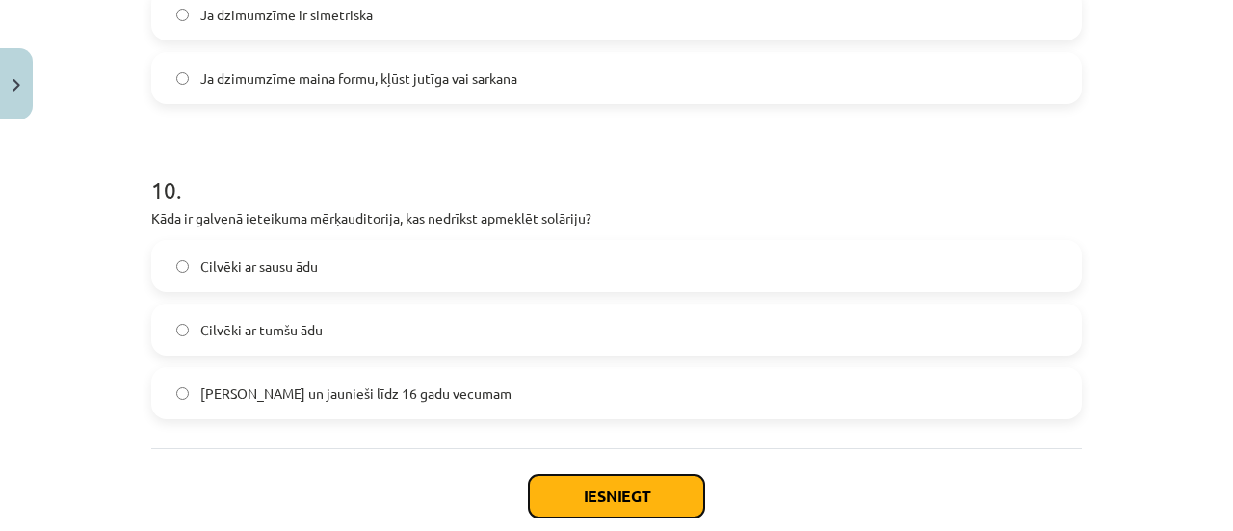
click at [591, 493] on button "Iesniegt" at bounding box center [616, 496] width 175 height 42
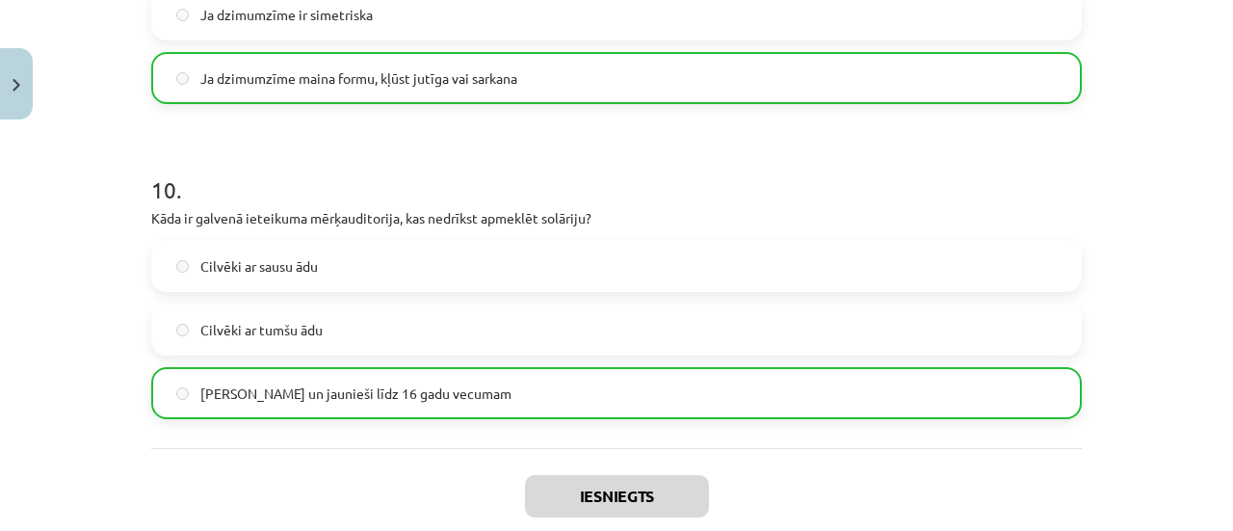
scroll to position [3247, 0]
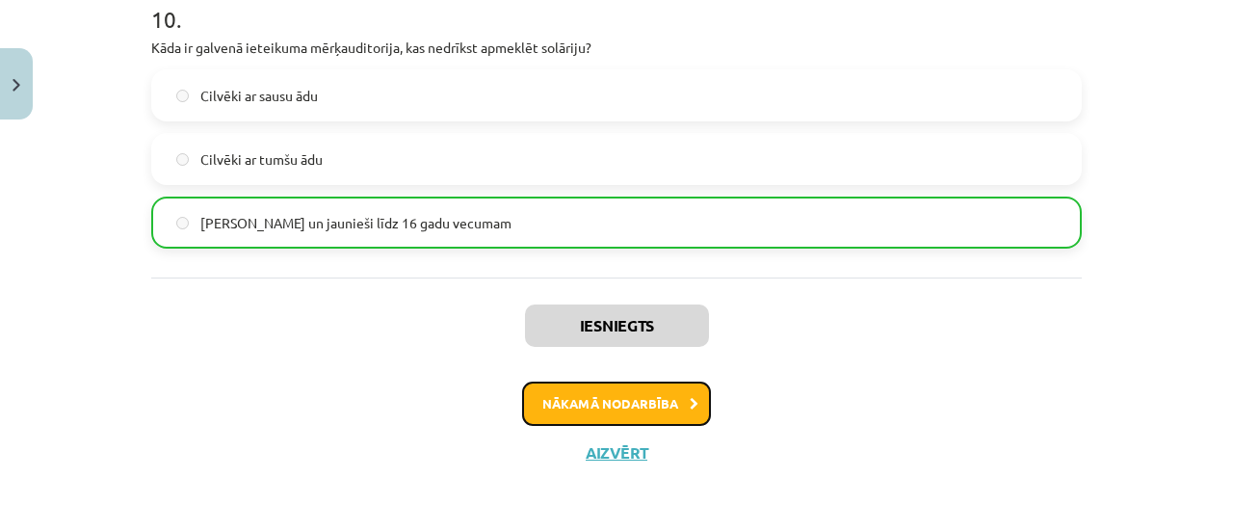
click at [522, 411] on button "Nākamā nodarbība" at bounding box center [616, 404] width 189 height 44
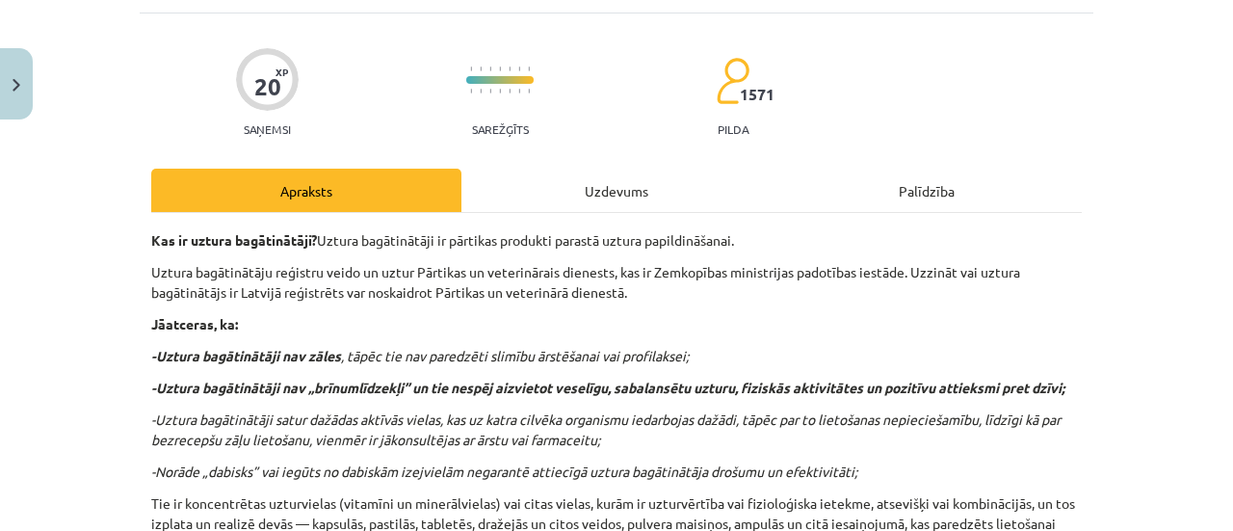
scroll to position [48, 0]
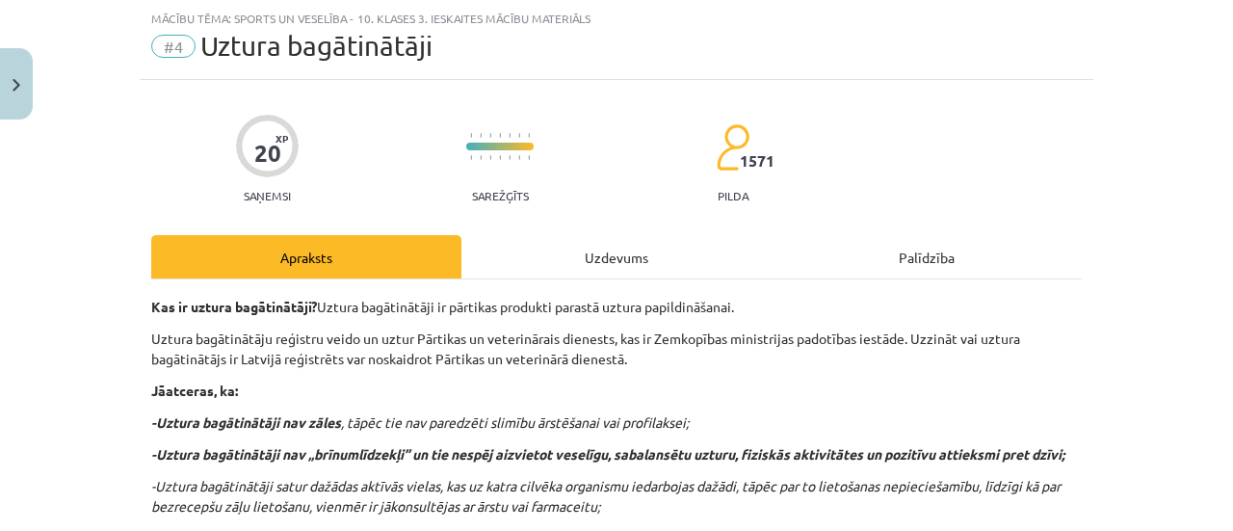
click at [561, 269] on div "Uzdevums" at bounding box center [616, 256] width 310 height 43
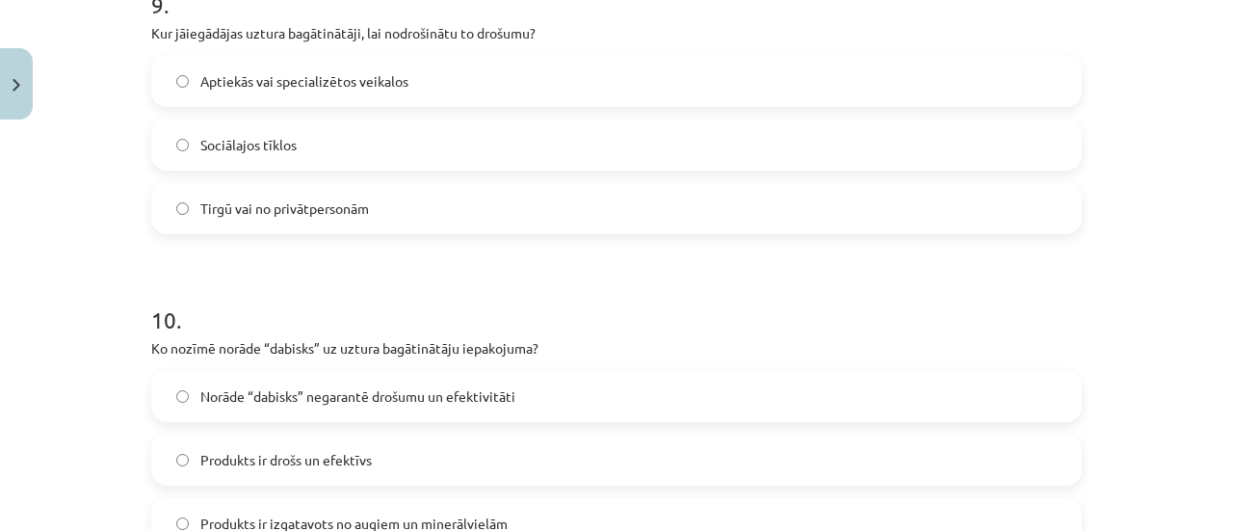
scroll to position [3187, 0]
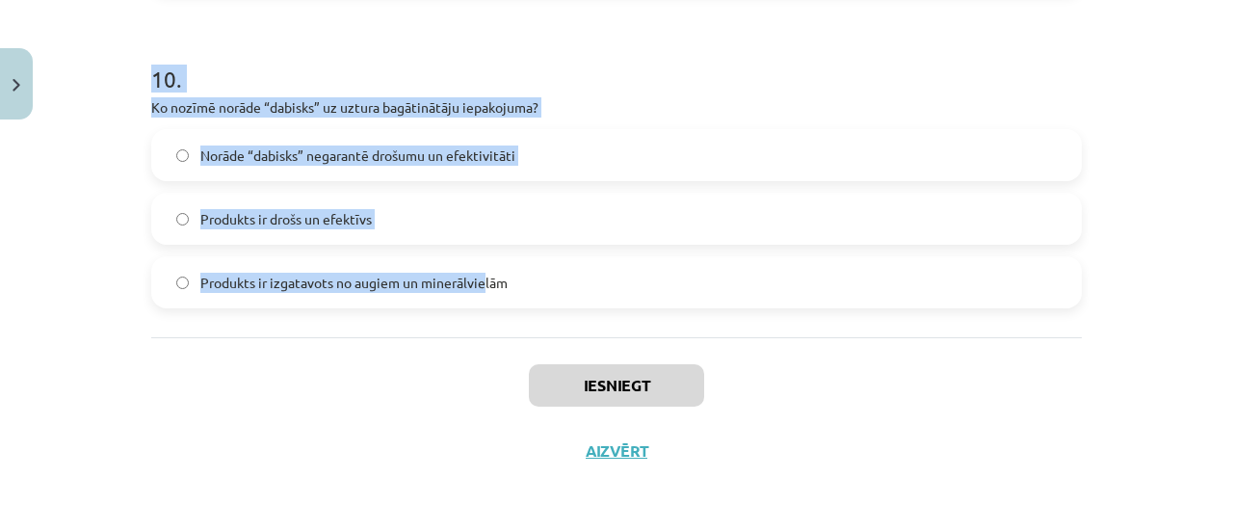
drag, startPoint x: 124, startPoint y: 359, endPoint x: 480, endPoint y: 316, distance: 358.1
click at [480, 316] on div "Mācību tēma: Sports un veselība - 10. klases 3. ieskaites mācību materiāls #4 U…" at bounding box center [616, 265] width 1233 height 531
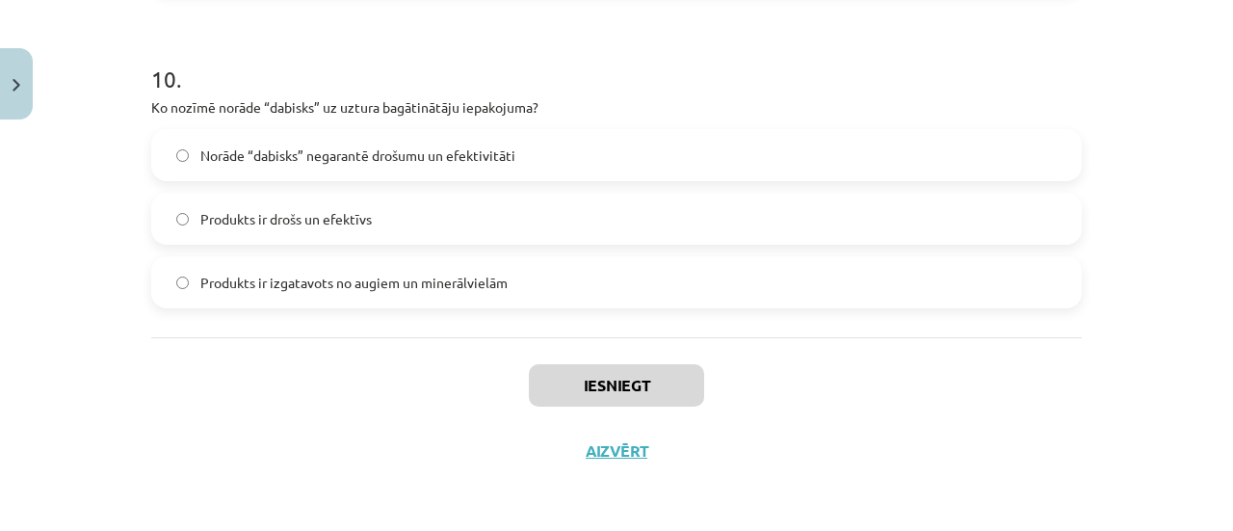
click at [552, 279] on label "Produkts ir izgatavots no augiem un minerālvielām" at bounding box center [616, 282] width 927 height 48
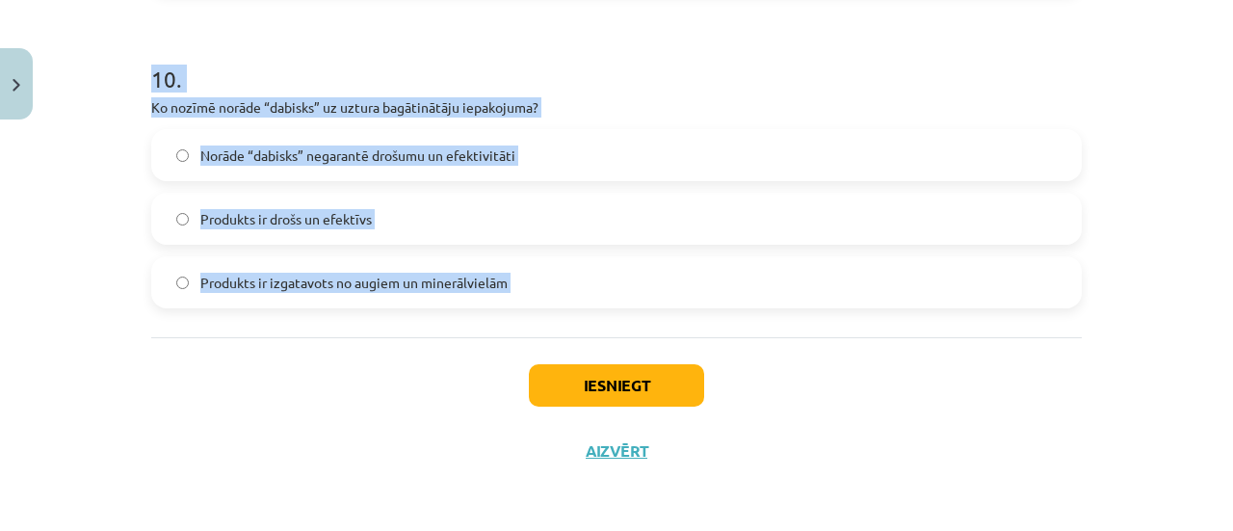
drag, startPoint x: 135, startPoint y: 421, endPoint x: 469, endPoint y: 378, distance: 337.1
copy form "1 . Kas uztur un veido uztura bagātinātāju reģistru Latvijā? Pārtikas un veteri…"
click at [1173, 307] on div "Mācību tēma: Sports un veselība - 10. klases 3. ieskaites mācību materiāls #4 U…" at bounding box center [616, 265] width 1233 height 531
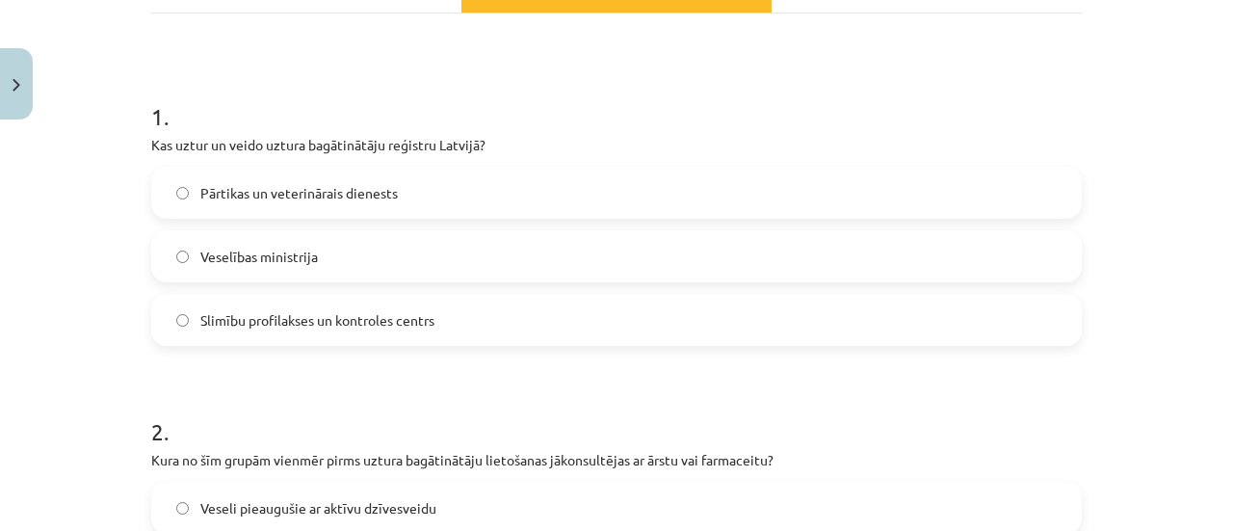
scroll to position [310, 0]
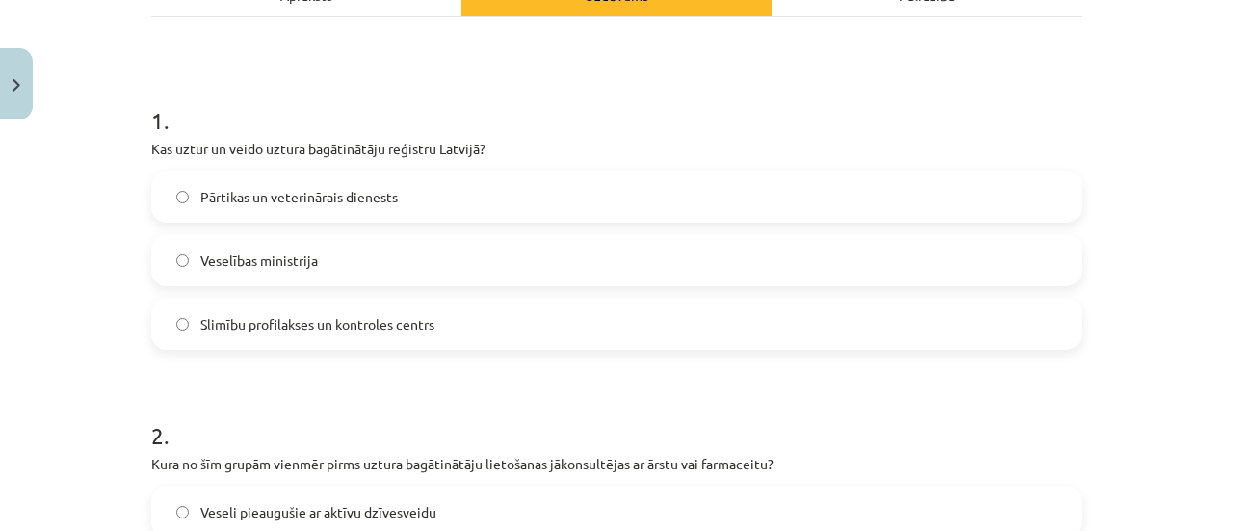
click at [416, 191] on label "Pārtikas un veterinārais dienests" at bounding box center [616, 196] width 927 height 48
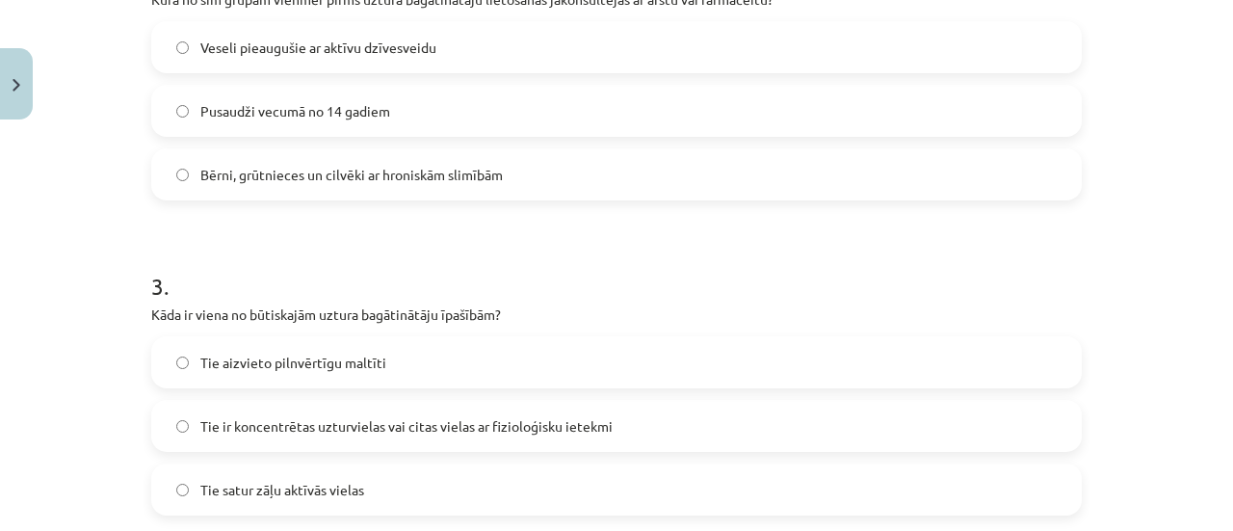
click at [315, 197] on label "Bērni, grūtnieces un cilvēki ar hroniskām slimībām" at bounding box center [616, 174] width 927 height 48
click at [228, 424] on span "Tie ir koncentrētas uzturvielas vai citas vielas ar fizioloģisku ietekmi" at bounding box center [406, 426] width 412 height 20
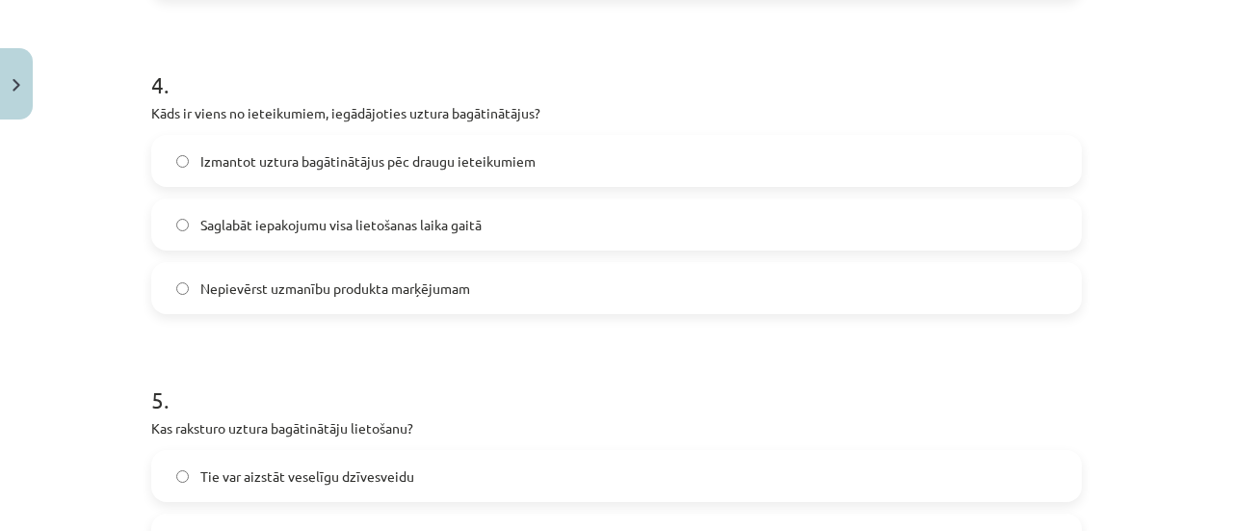
scroll to position [1344, 0]
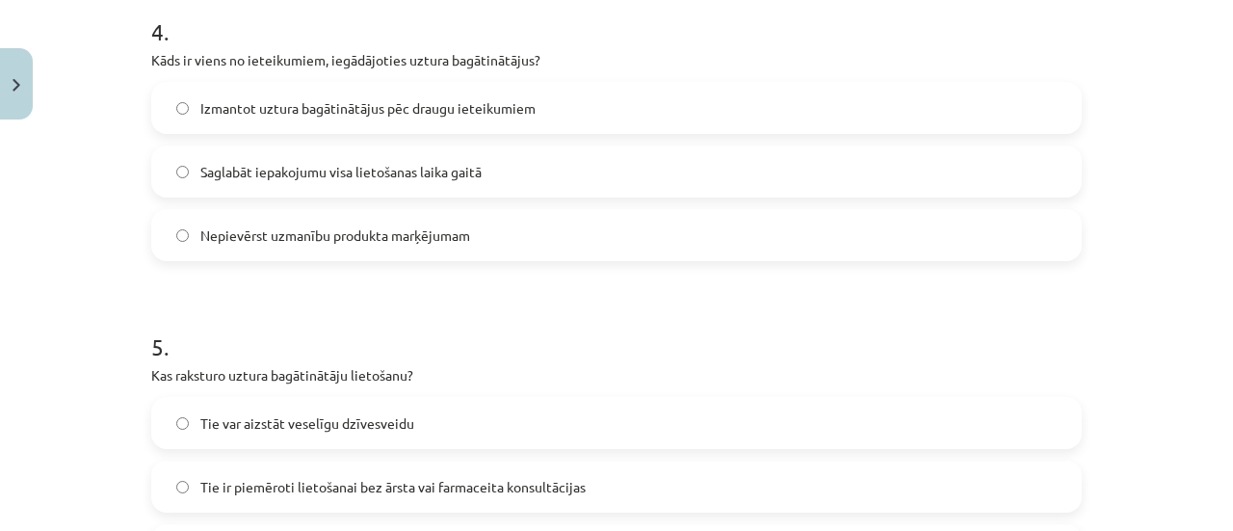
click at [264, 159] on label "Saglabāt iepakojumu visa lietošanas laika gaitā" at bounding box center [616, 171] width 927 height 48
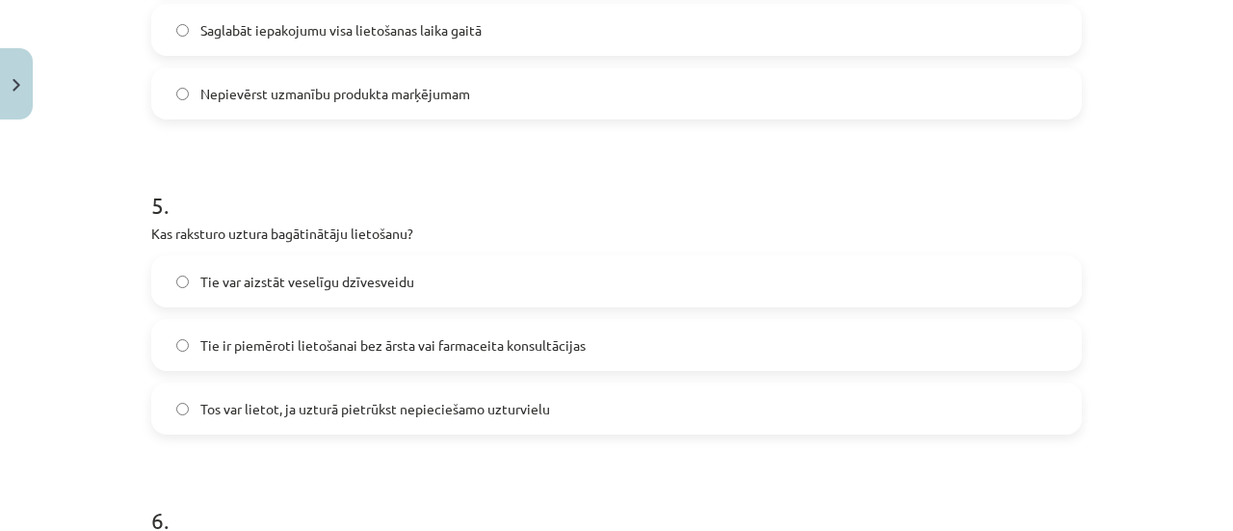
scroll to position [1524, 0]
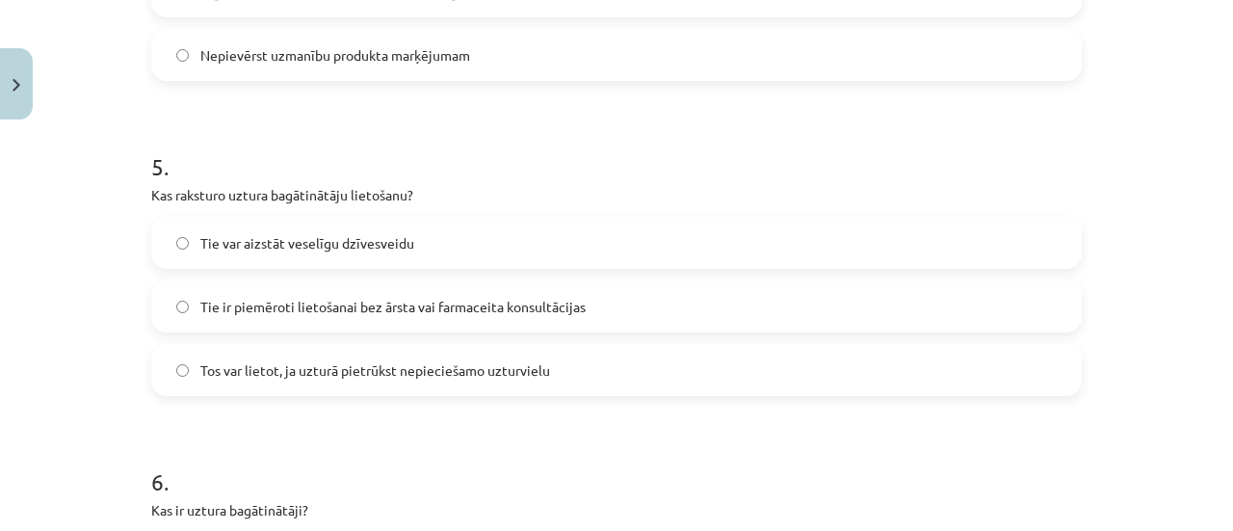
click at [688, 380] on label "Tos var lietot, ja uzturā pietrūkst nepieciešamo uzturvielu" at bounding box center [616, 370] width 927 height 48
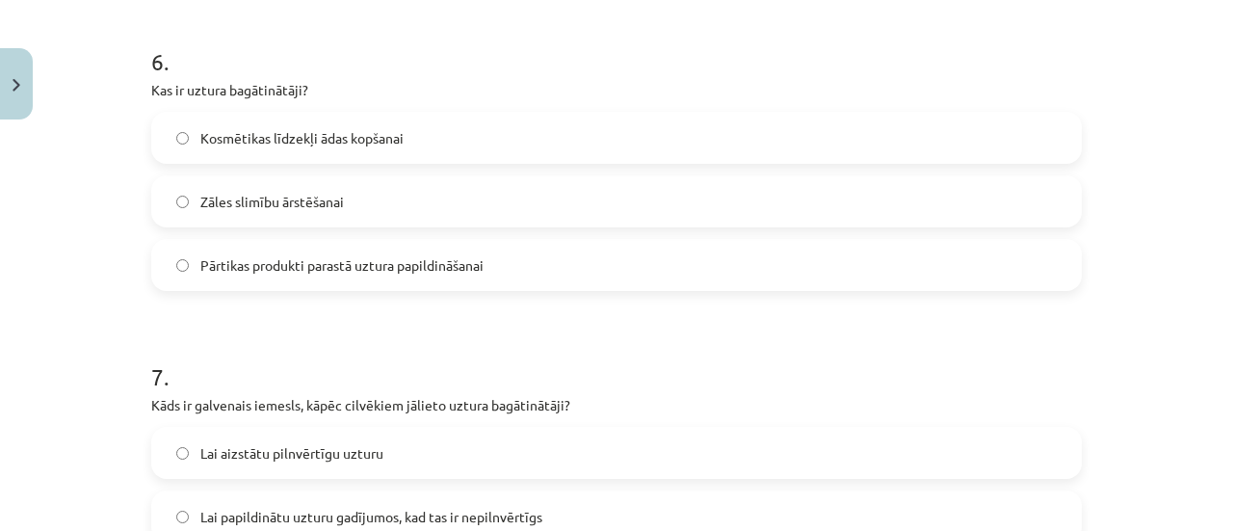
scroll to position [1969, 0]
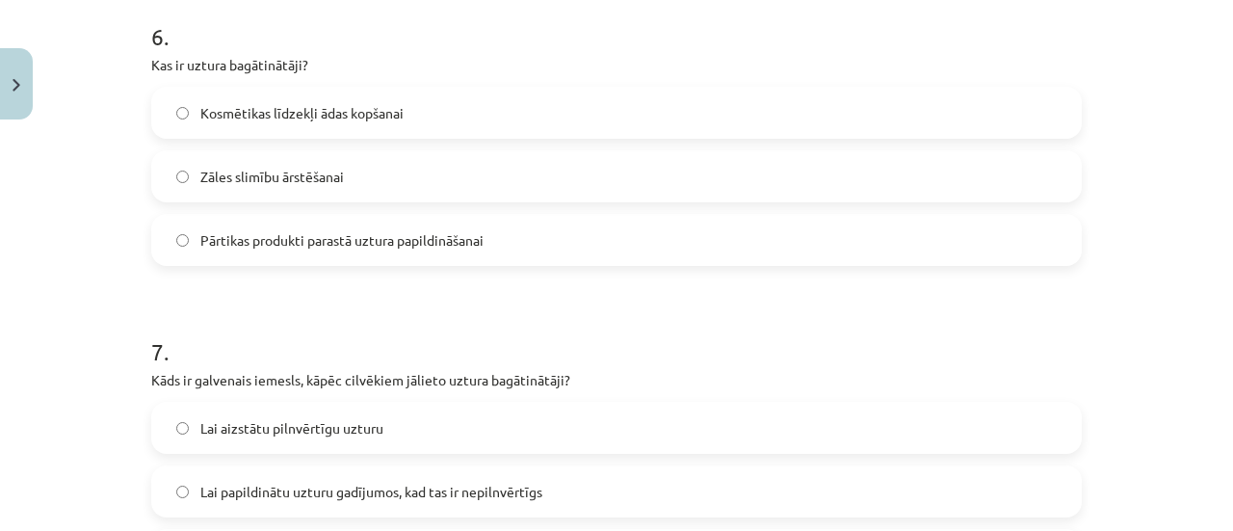
click at [279, 249] on span "Pārtikas produkti parastā uztura papildināšanai" at bounding box center [341, 240] width 283 height 20
click at [291, 473] on label "Lai papildinātu uzturu gadījumos, kad tas ir nepilnvērtīgs" at bounding box center [616, 491] width 927 height 48
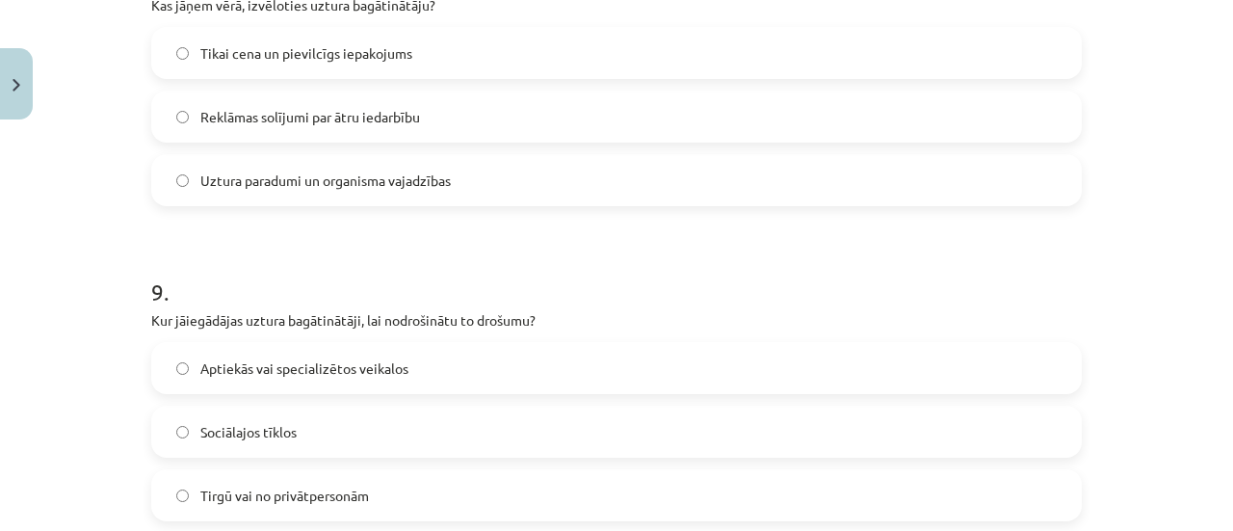
scroll to position [2649, 0]
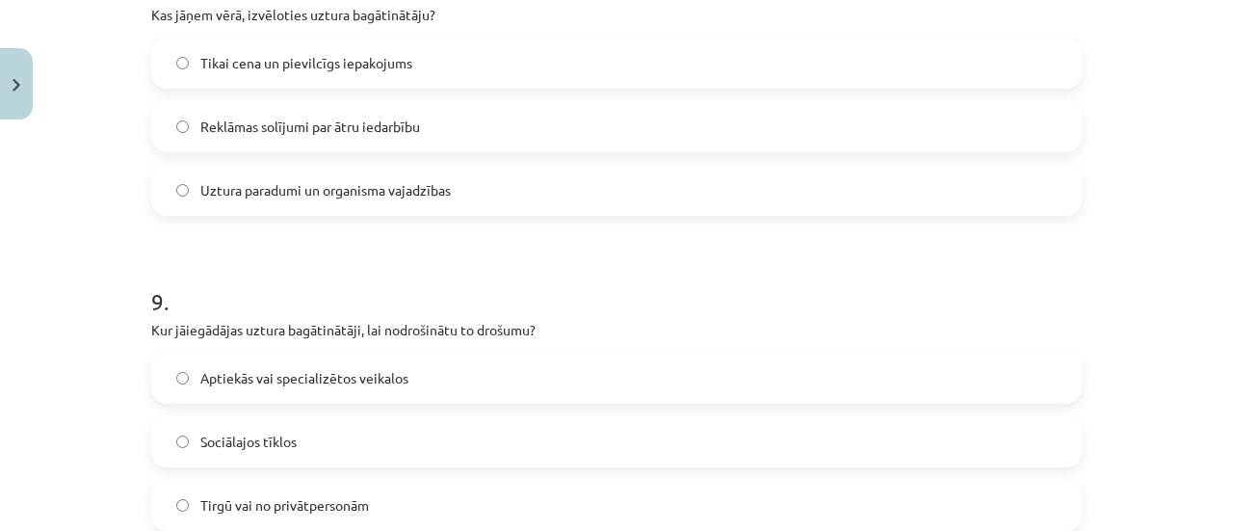
click at [222, 203] on label "Uztura paradumi un organisma vajadzības" at bounding box center [616, 190] width 927 height 48
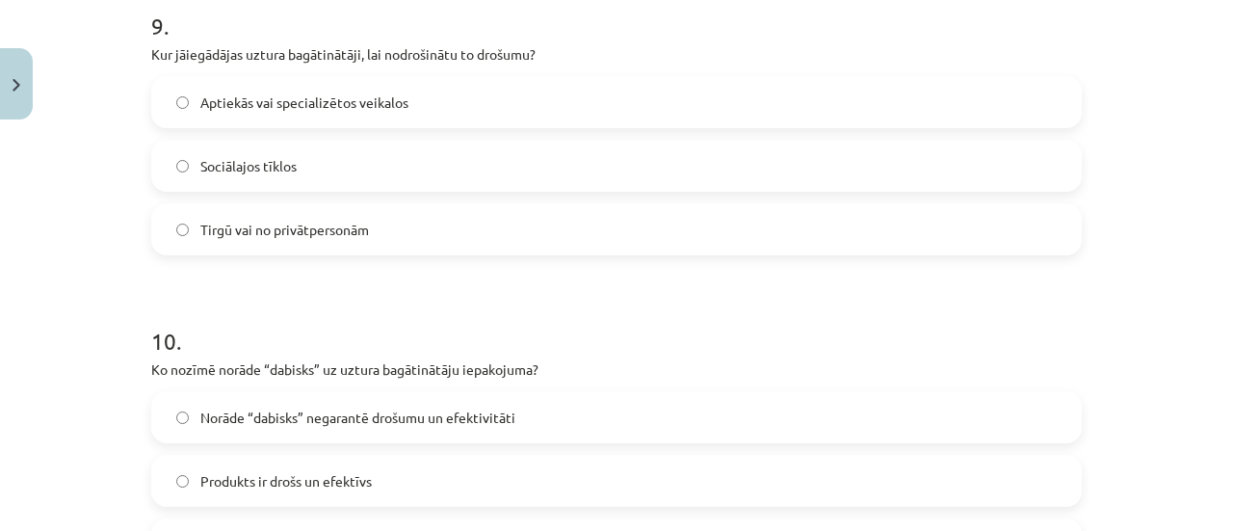
scroll to position [2935, 0]
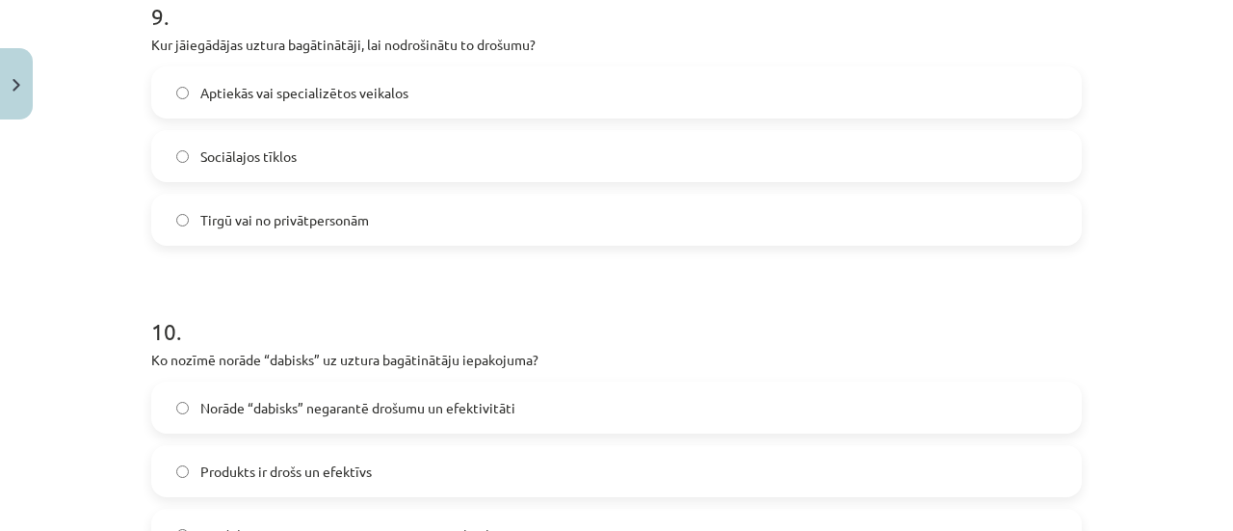
click at [230, 68] on label "Aptiekās vai specializētos veikalos" at bounding box center [616, 92] width 927 height 48
click at [307, 415] on span "Norāde “dabisks” negarantē drošumu un efektivitāti" at bounding box center [357, 408] width 315 height 20
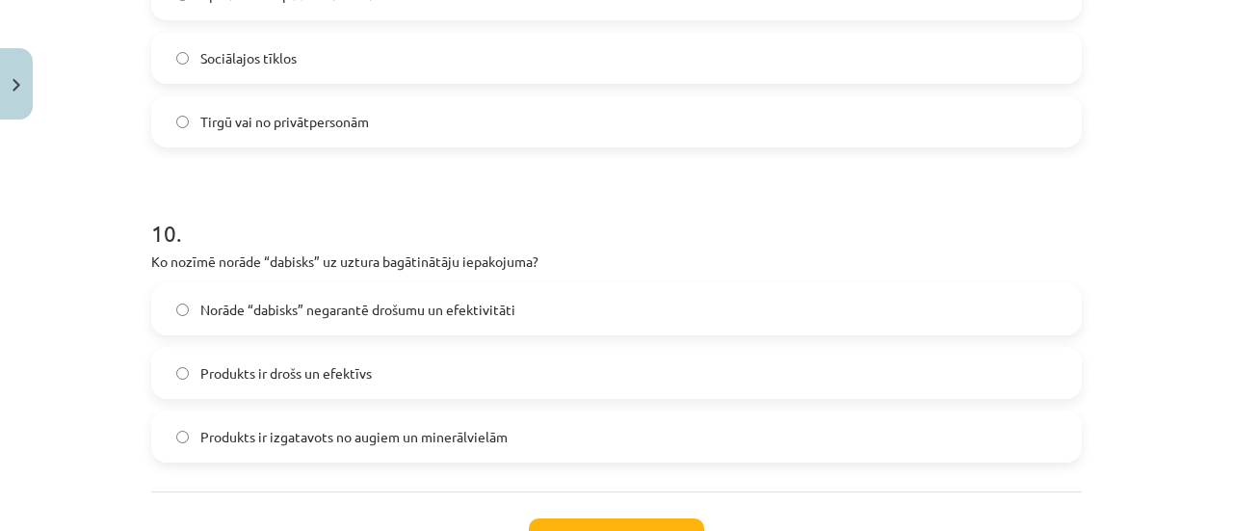
scroll to position [3187, 0]
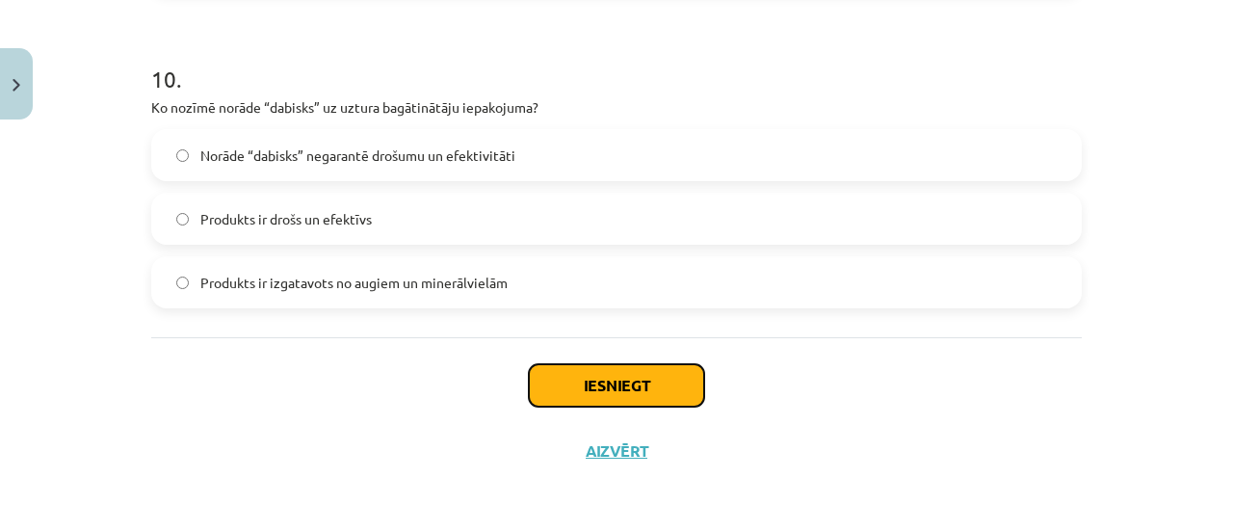
click at [622, 392] on button "Iesniegt" at bounding box center [616, 385] width 175 height 42
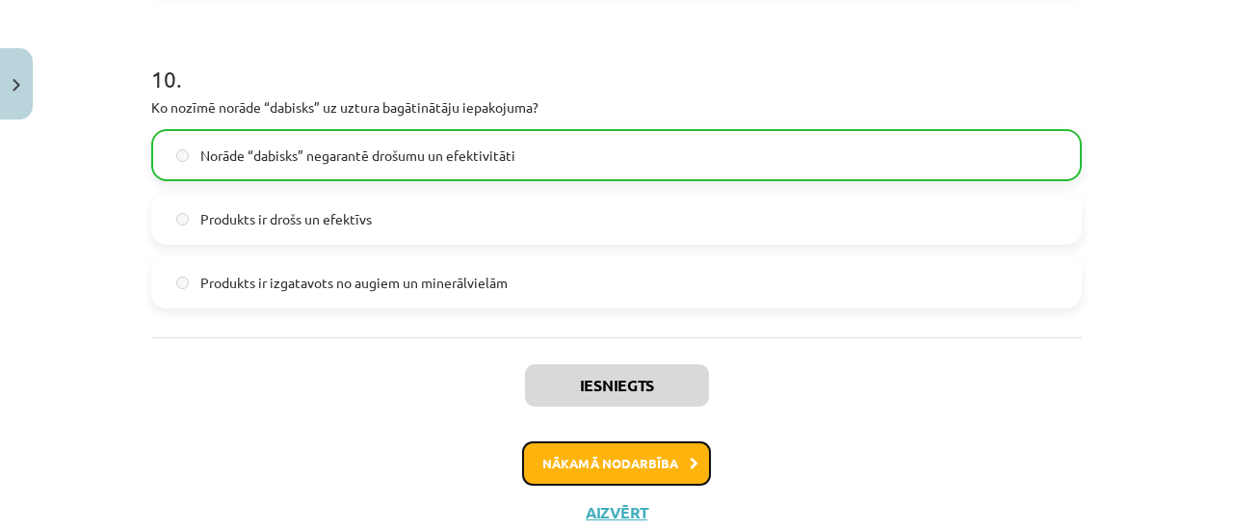
click at [585, 446] on button "Nākamā nodarbība" at bounding box center [616, 463] width 189 height 44
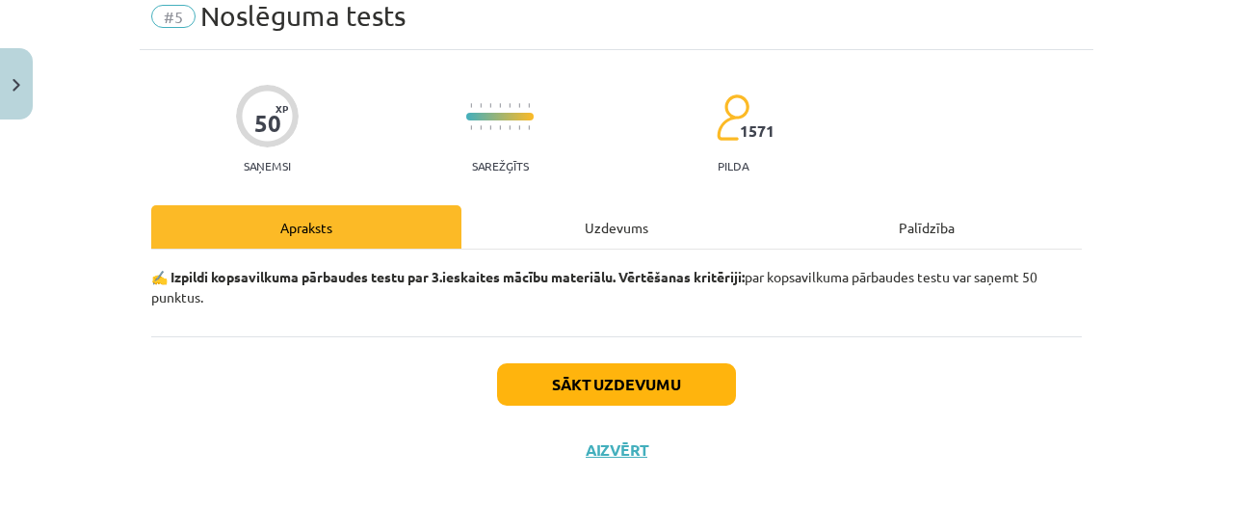
scroll to position [48, 0]
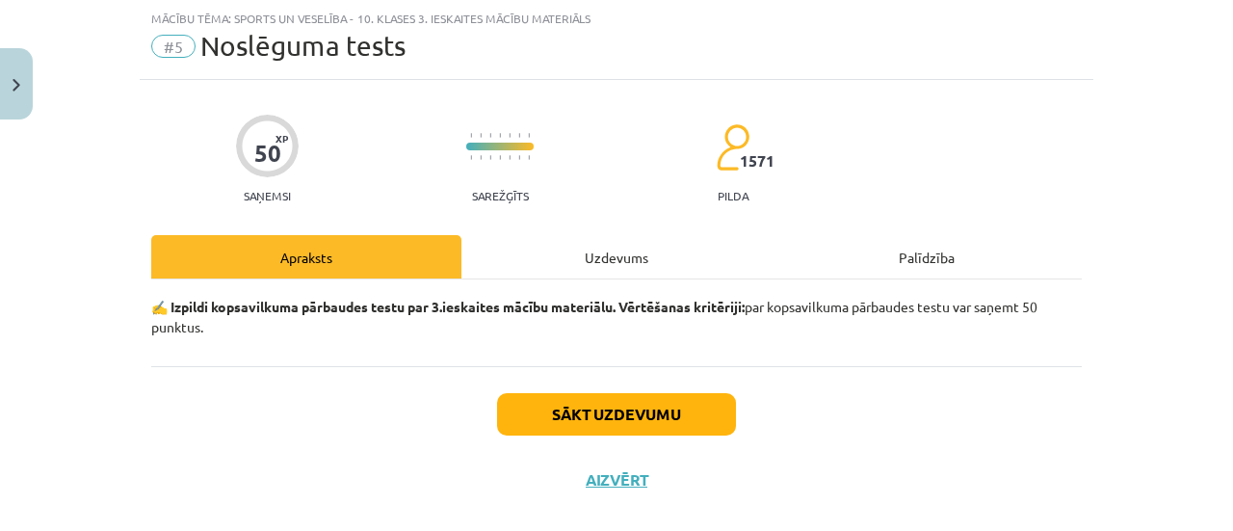
click at [589, 243] on div "Uzdevums" at bounding box center [616, 256] width 310 height 43
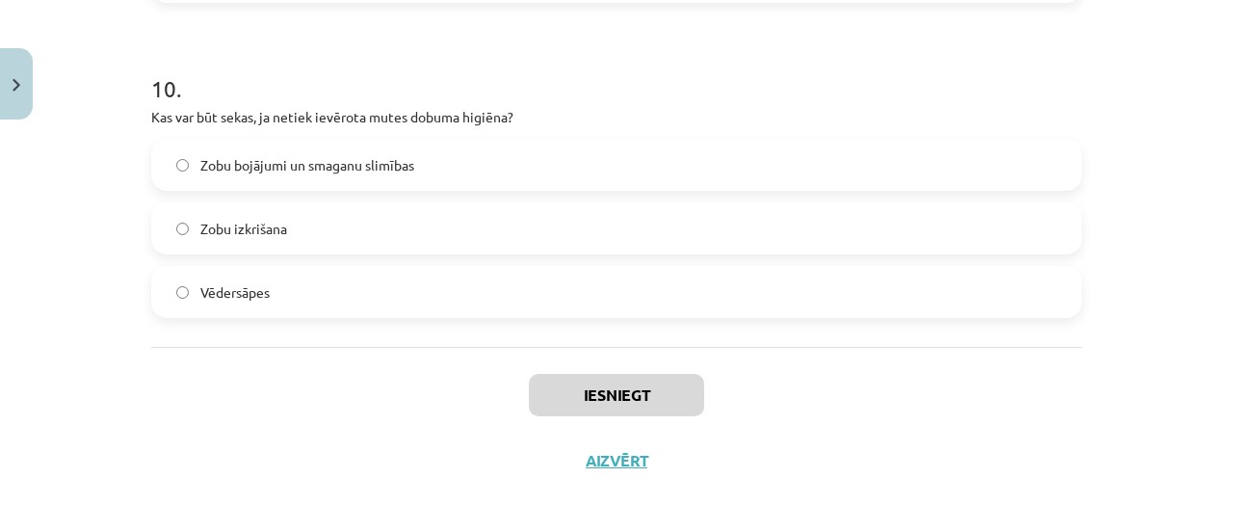
scroll to position [3187, 0]
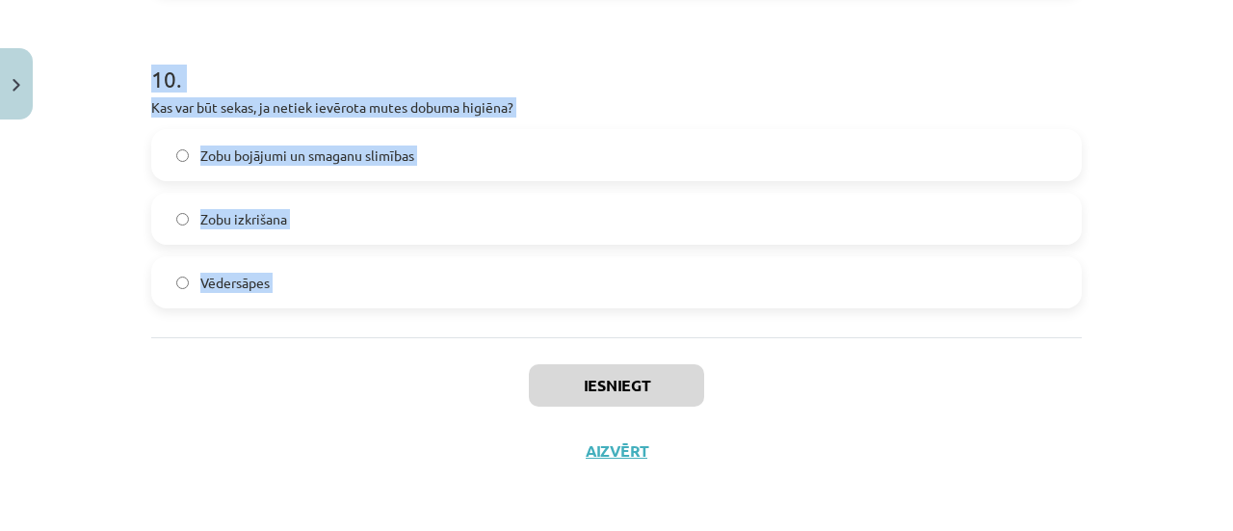
drag, startPoint x: 120, startPoint y: 367, endPoint x: 324, endPoint y: 372, distance: 203.3
click at [324, 372] on div "Mācību tēma: Sports un veselība - 10. klases 3. ieskaites mācību materiāls #5 N…" at bounding box center [616, 265] width 1233 height 531
copy form "1 . Kāda ir būtiska negatīvā ietekme, ko rada darbs nakts maiņās? Paaugstināta …"
click at [1159, 298] on div "Mācību tēma: Sports un veselība - 10. klases 3. ieskaites mācību materiāls #5 N…" at bounding box center [616, 265] width 1233 height 531
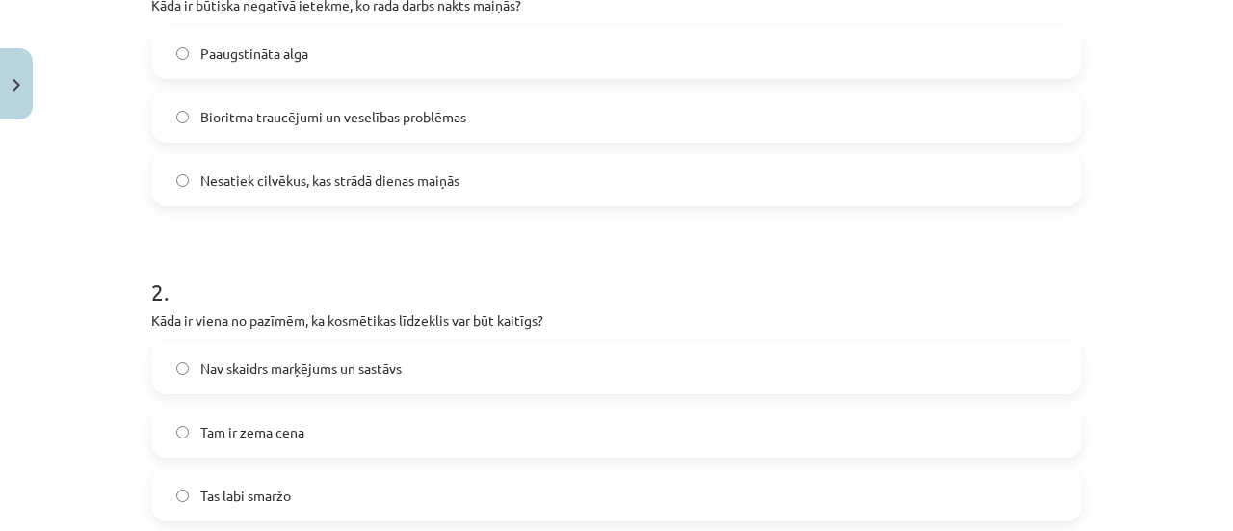
scroll to position [444, 0]
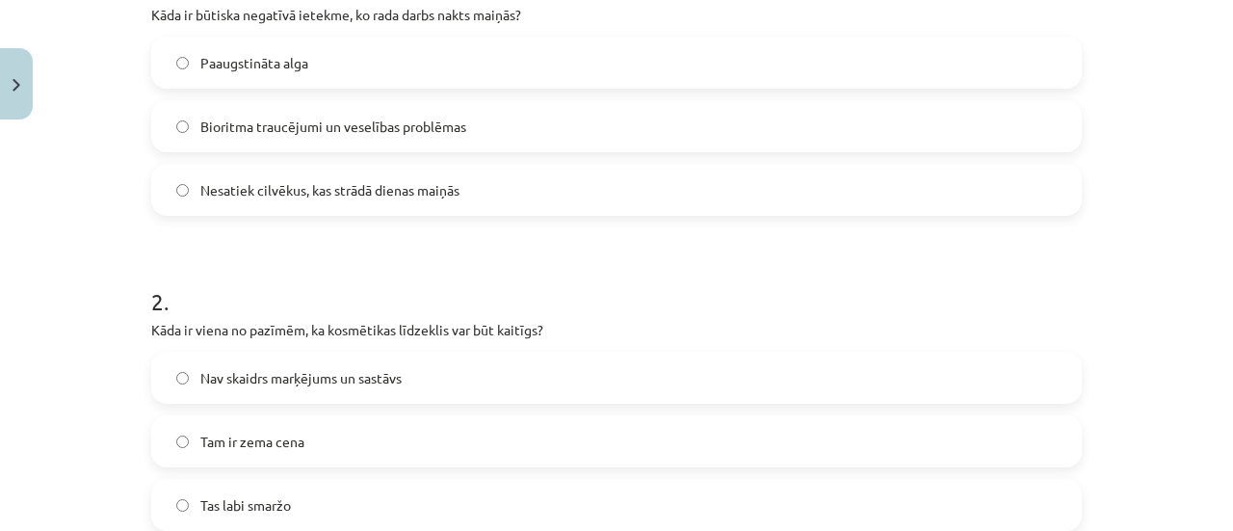
click at [385, 144] on label "Bioritma traucējumi un veselības problēmas" at bounding box center [616, 126] width 927 height 48
click at [370, 352] on div "Nav skaidrs marķējums un sastāvs" at bounding box center [616, 378] width 931 height 52
click at [385, 373] on span "Nav skaidrs marķējums un sastāvs" at bounding box center [300, 378] width 201 height 20
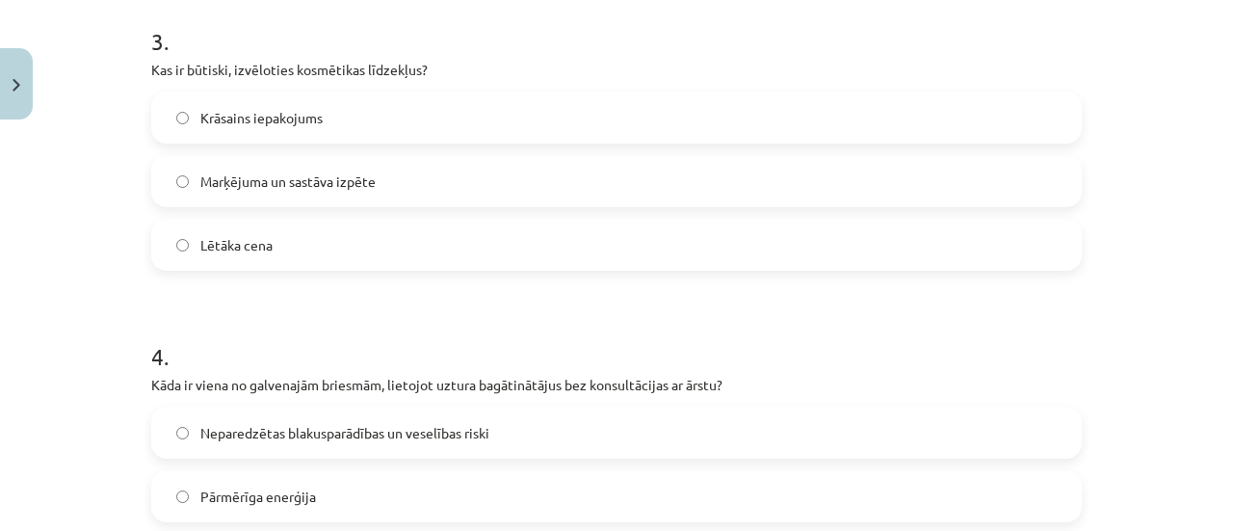
scroll to position [1004, 0]
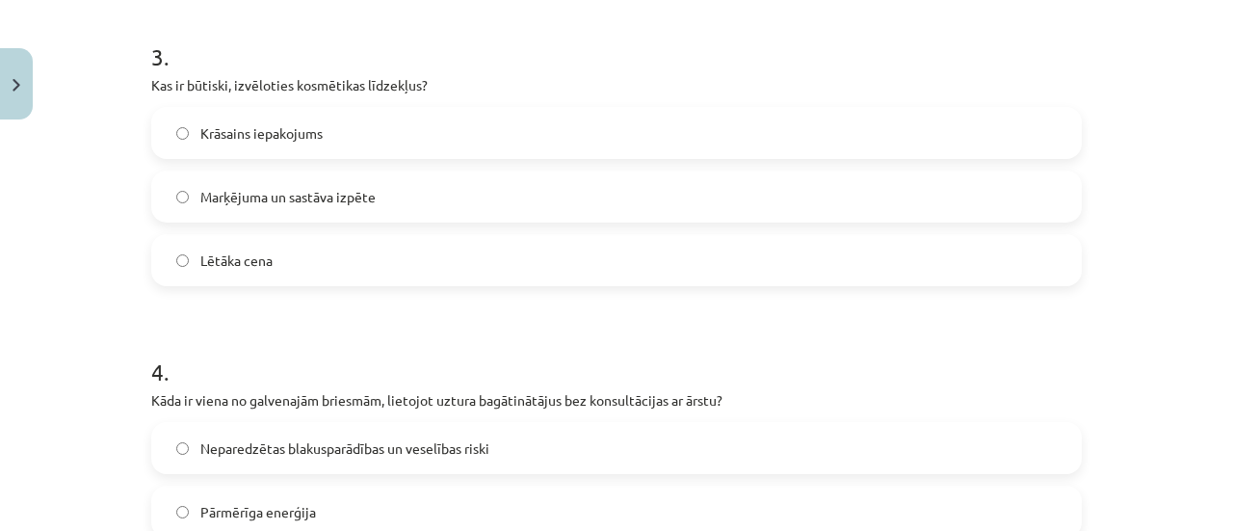
click at [233, 190] on span "Marķējuma un sastāva izpēte" at bounding box center [287, 197] width 175 height 20
click at [969, 457] on label "Neparedzētas blakusparādības un veselības riski" at bounding box center [616, 448] width 927 height 48
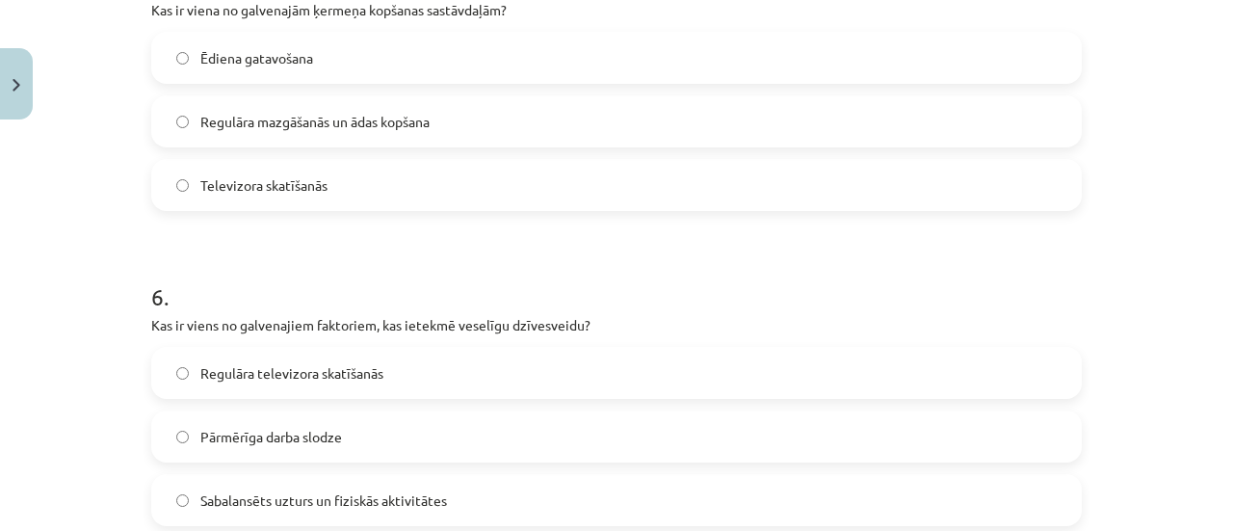
scroll to position [1719, 0]
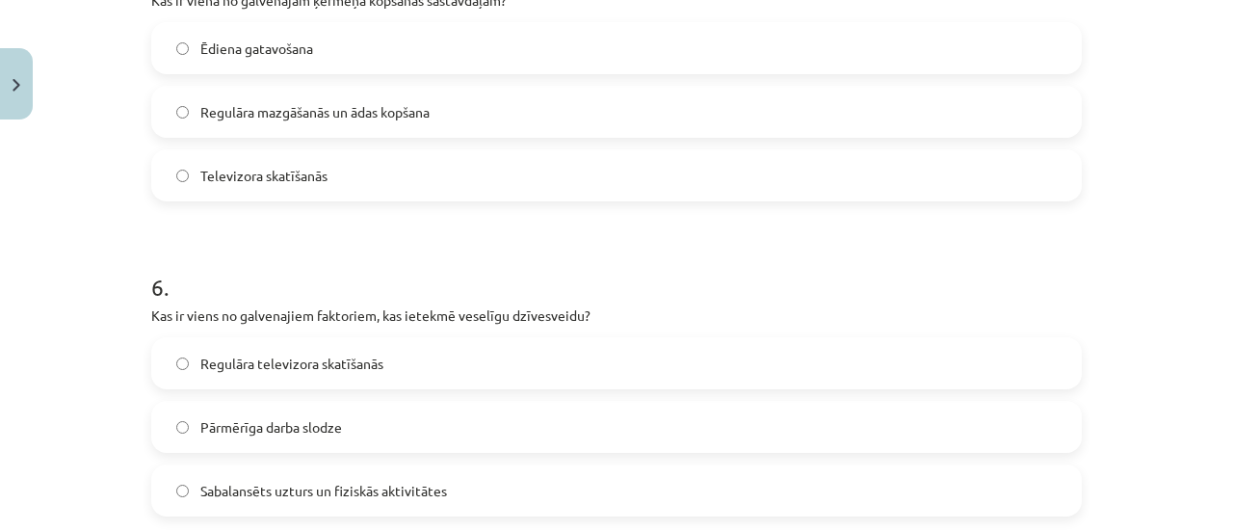
click at [266, 102] on span "Regulāra mazgāšanās un ādas kopšana" at bounding box center [314, 112] width 229 height 20
click at [266, 461] on div "Regulāra televizora skatīšanās Pārmērīga darba slodze Sabalansēts uzturs un fiz…" at bounding box center [616, 426] width 931 height 179
click at [267, 481] on span "Sabalansēts uzturs un fiziskās aktivitātes" at bounding box center [323, 491] width 247 height 20
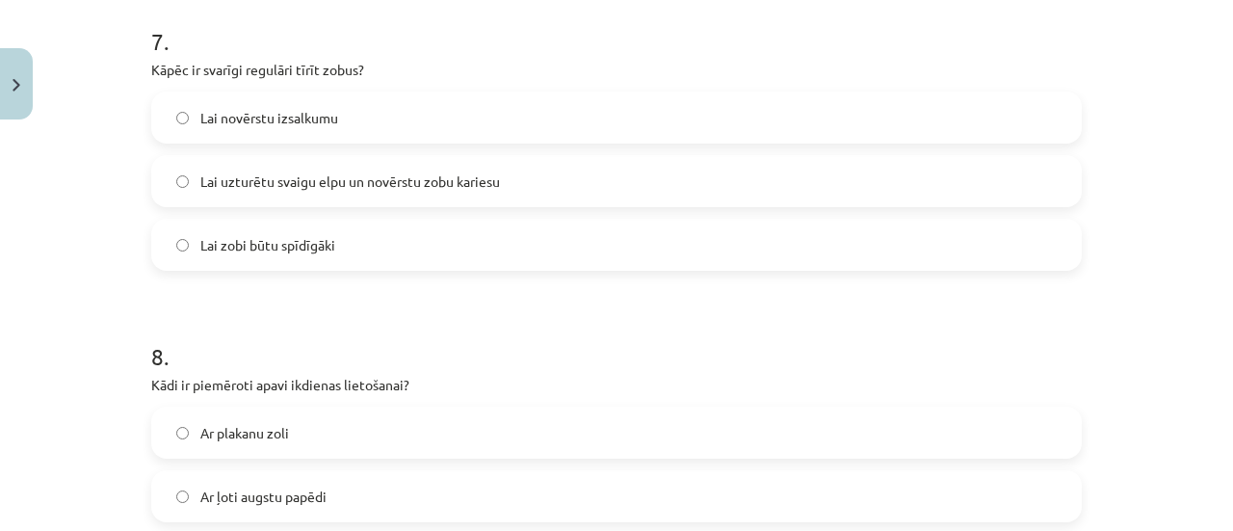
scroll to position [2295, 0]
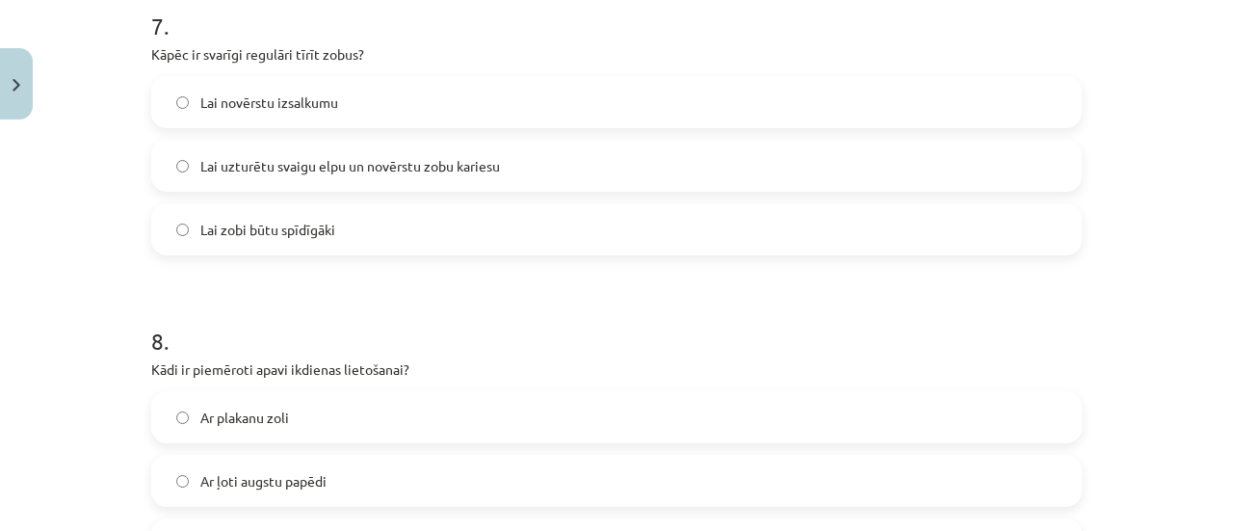
click at [251, 183] on label "Lai uzturētu svaigu elpu un novērstu zobu kariesu" at bounding box center [616, 166] width 927 height 48
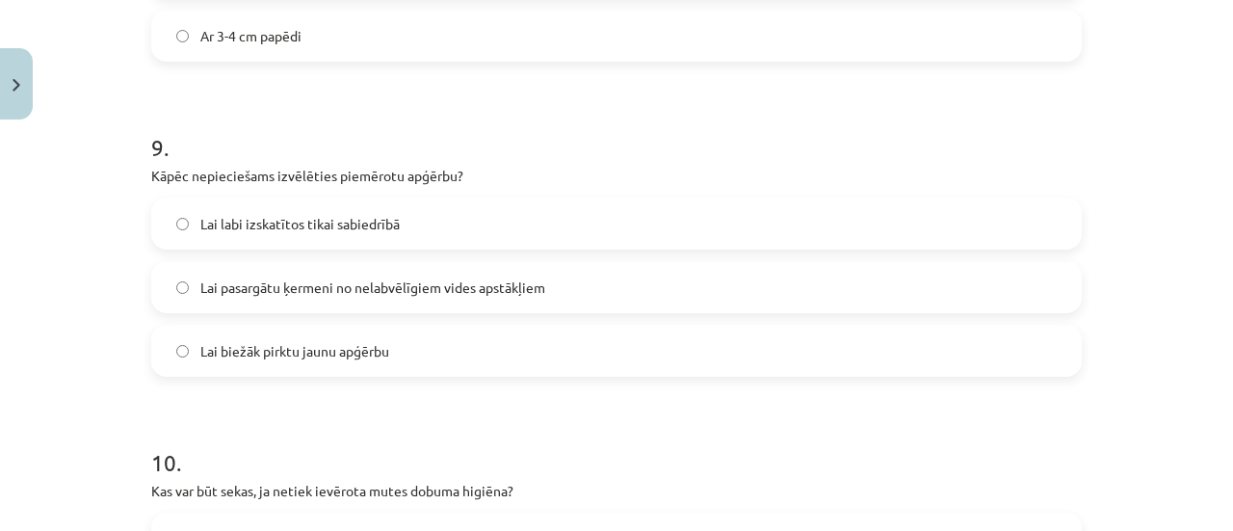
scroll to position [2837, 0]
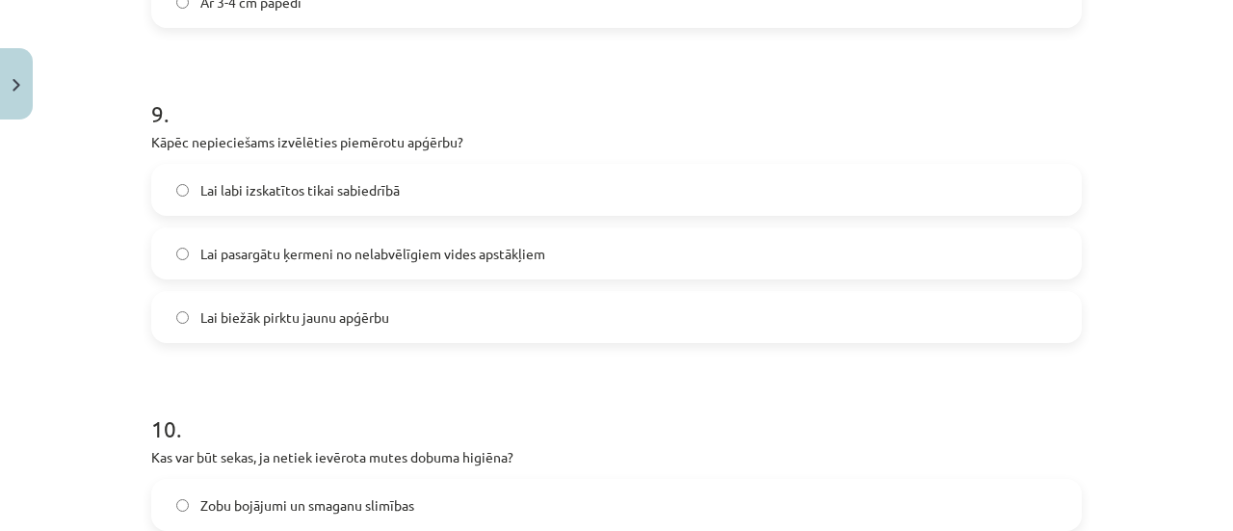
click at [581, 7] on label "Ar 3-4 cm papēdi" at bounding box center [616, 2] width 927 height 48
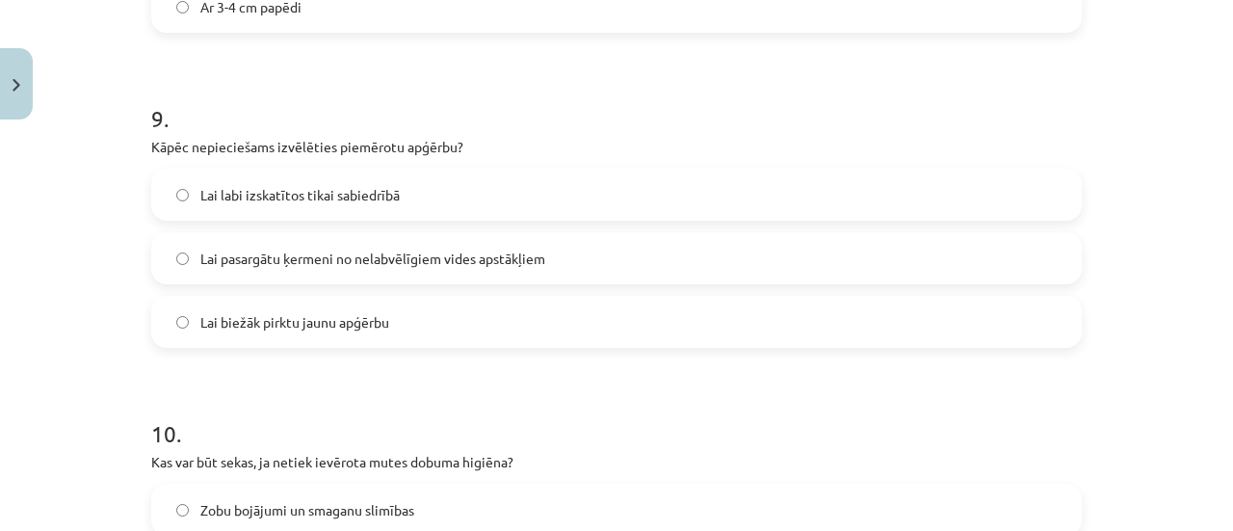
click at [247, 259] on span "Lai pasargātu ķermeni no nelabvēlīgiem vides apstākļiem" at bounding box center [372, 259] width 345 height 20
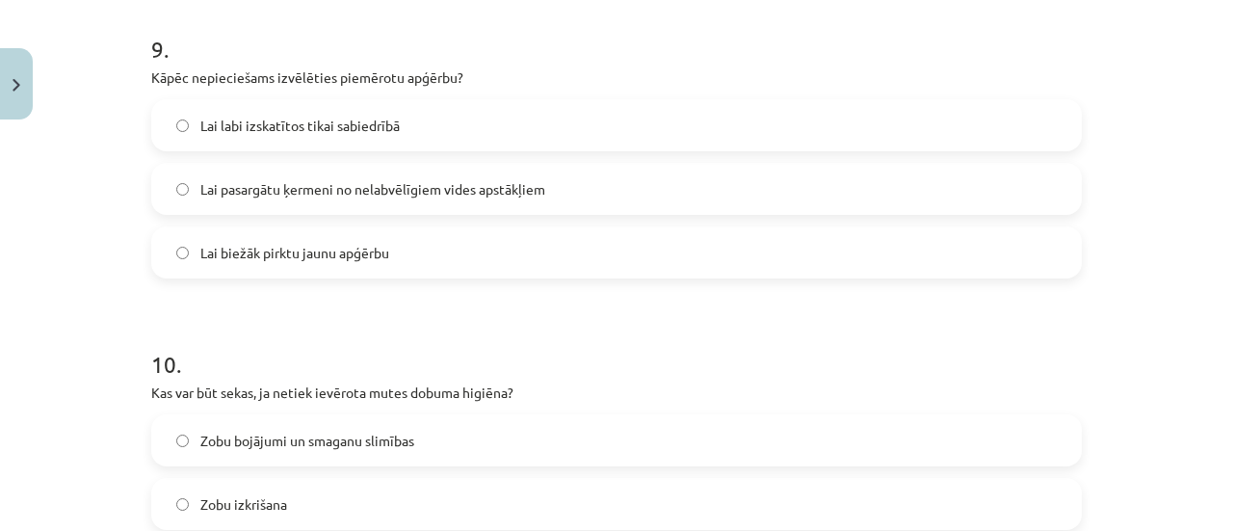
scroll to position [3027, 0]
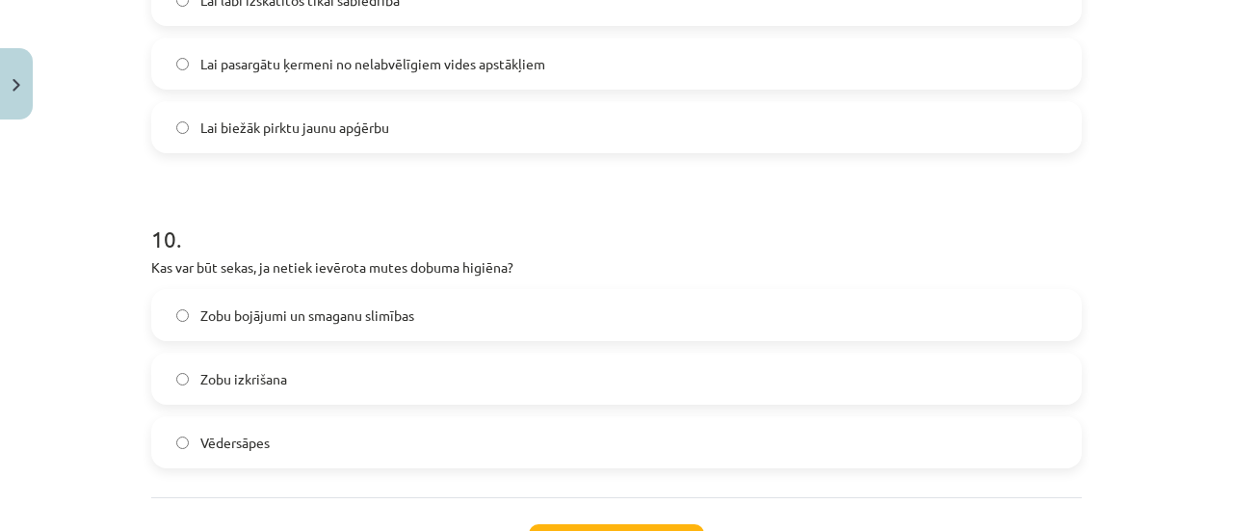
click at [630, 292] on label "Zobu bojājumi un smaganu slimības" at bounding box center [616, 315] width 927 height 48
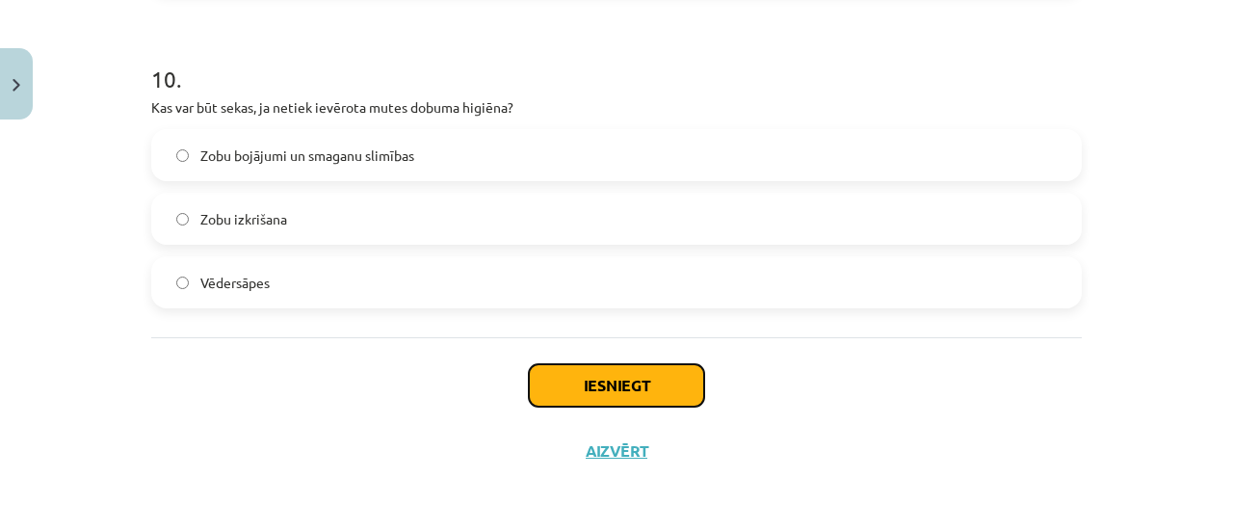
click at [605, 391] on button "Iesniegt" at bounding box center [616, 385] width 175 height 42
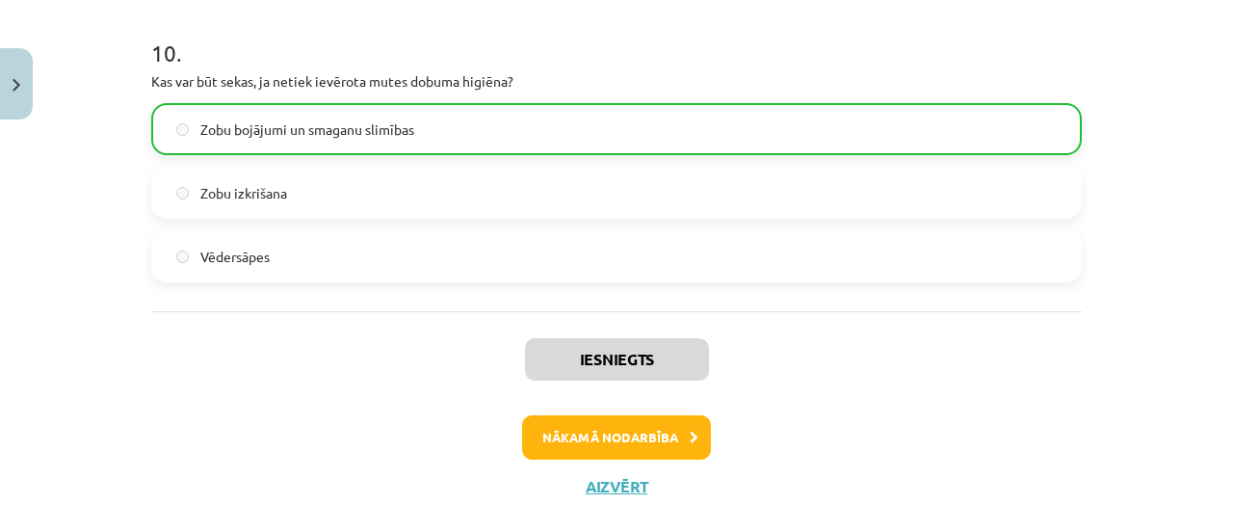
scroll to position [3247, 0]
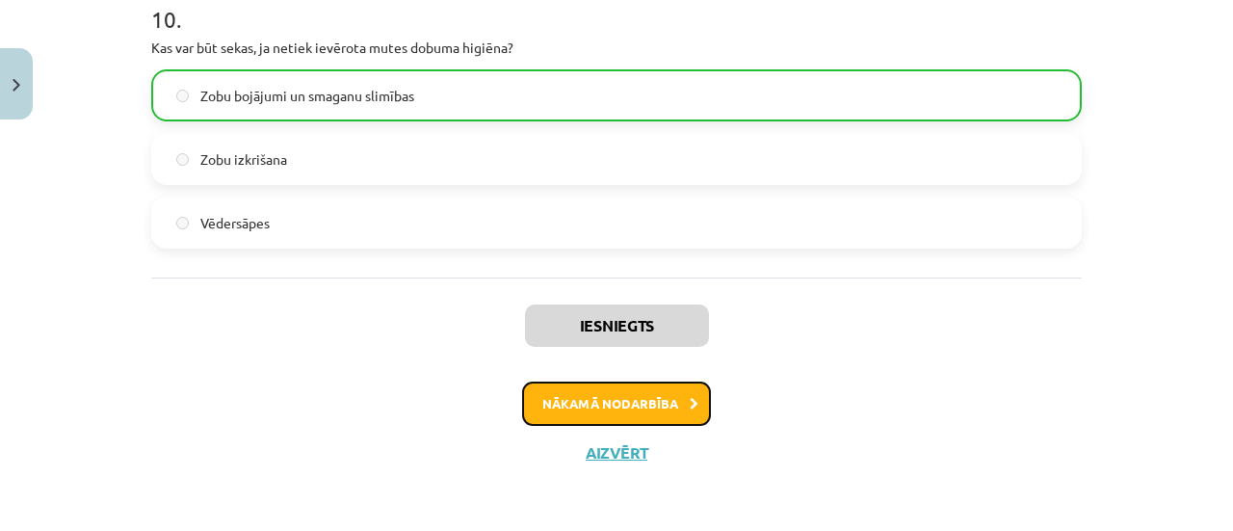
click at [611, 408] on button "Nākamā nodarbība" at bounding box center [616, 404] width 189 height 44
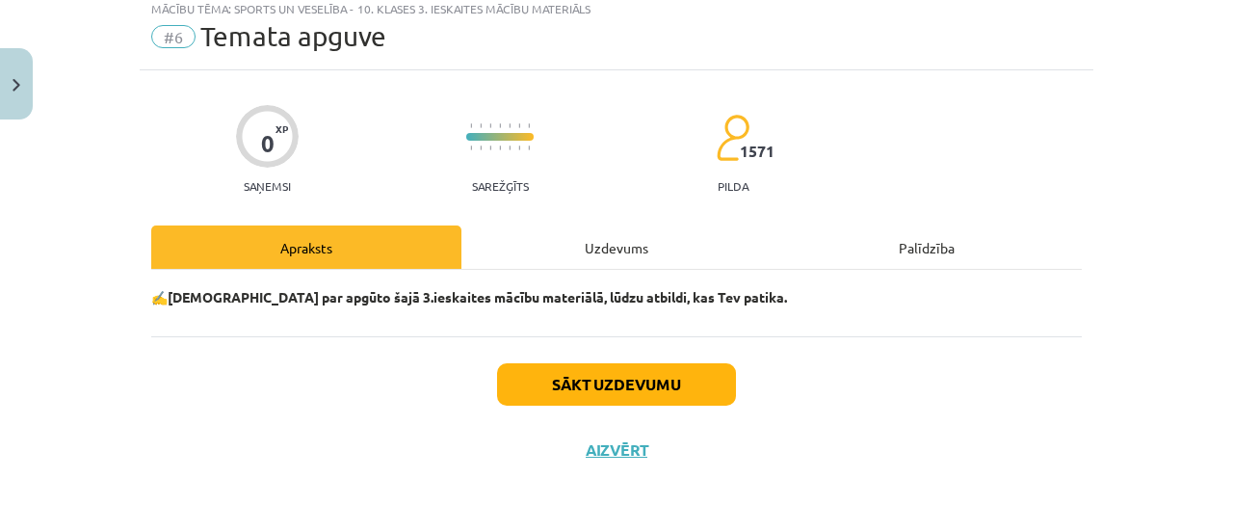
scroll to position [48, 0]
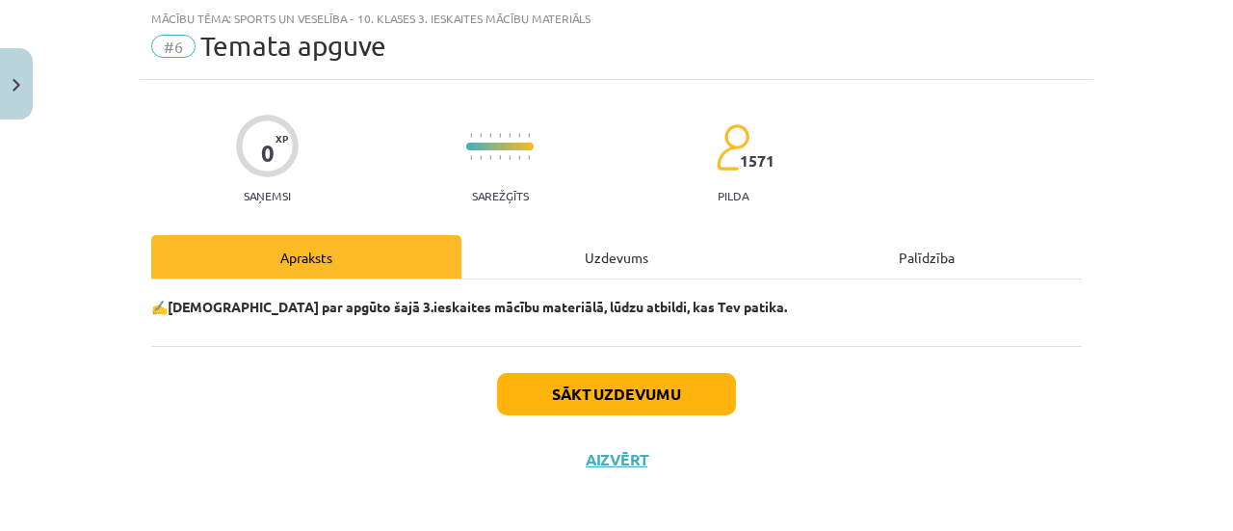
click at [595, 240] on div "Uzdevums" at bounding box center [616, 256] width 310 height 43
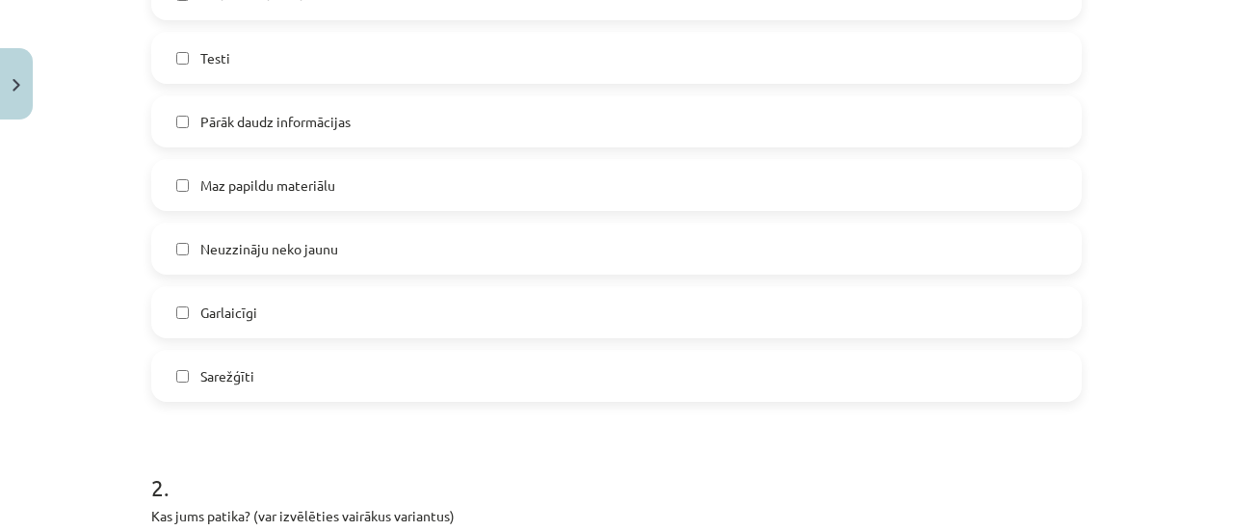
scroll to position [667, 0]
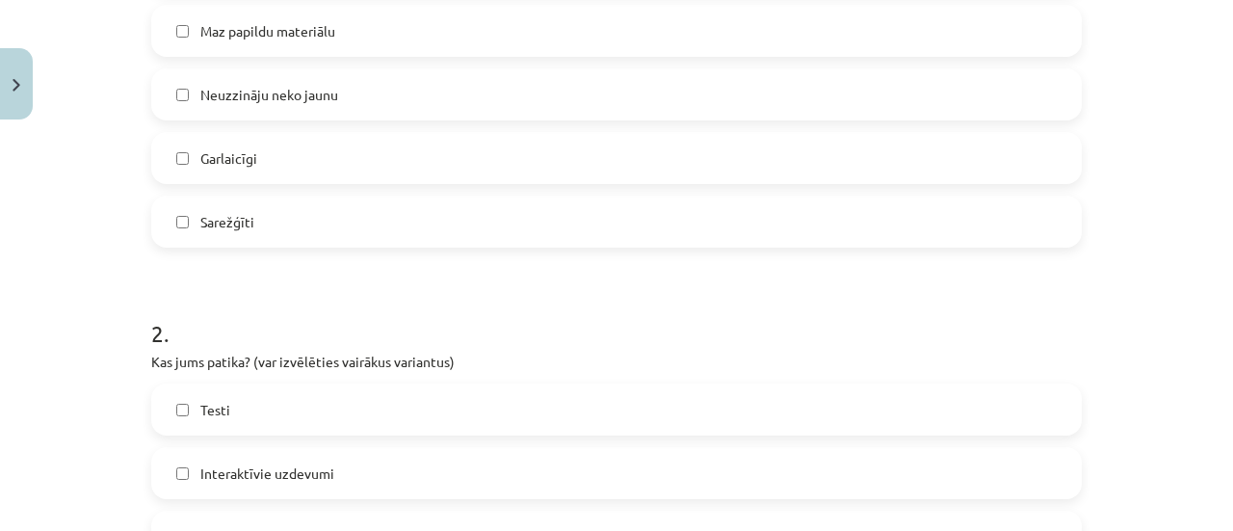
click at [1189, 411] on div "Mācību tēma: Sports un veselība - 10. klases 3. ieskaites mācību materiāls #6 T…" at bounding box center [616, 265] width 1233 height 531
drag, startPoint x: 1189, startPoint y: 411, endPoint x: 1232, endPoint y: 419, distance: 44.0
click at [1232, 419] on div "Mācību tēma: Sports un veselība - 10. klases 3. ieskaites mācību materiāls #6 T…" at bounding box center [616, 265] width 1233 height 531
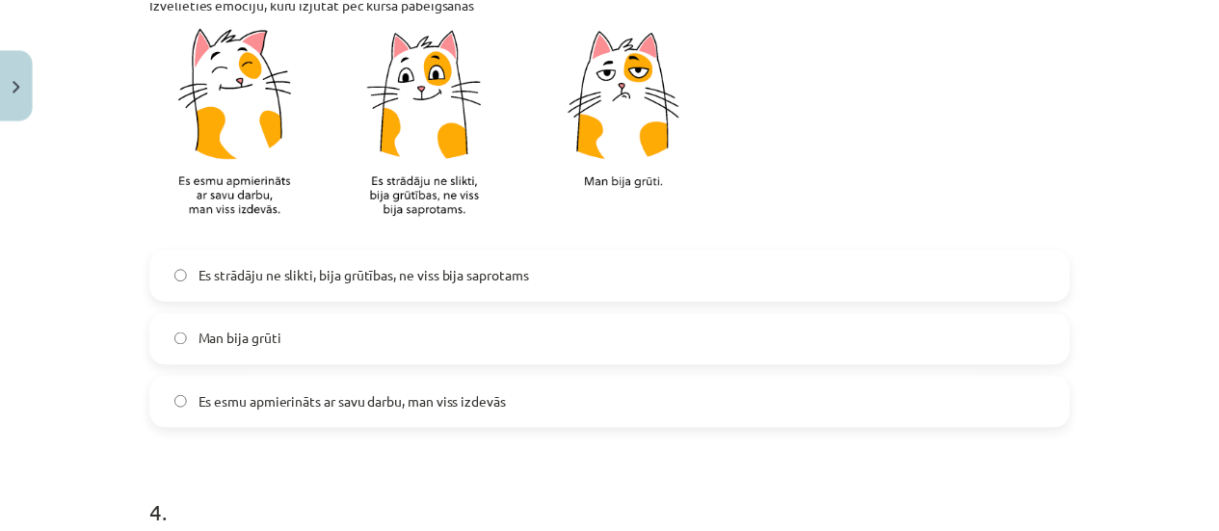
scroll to position [1880, 0]
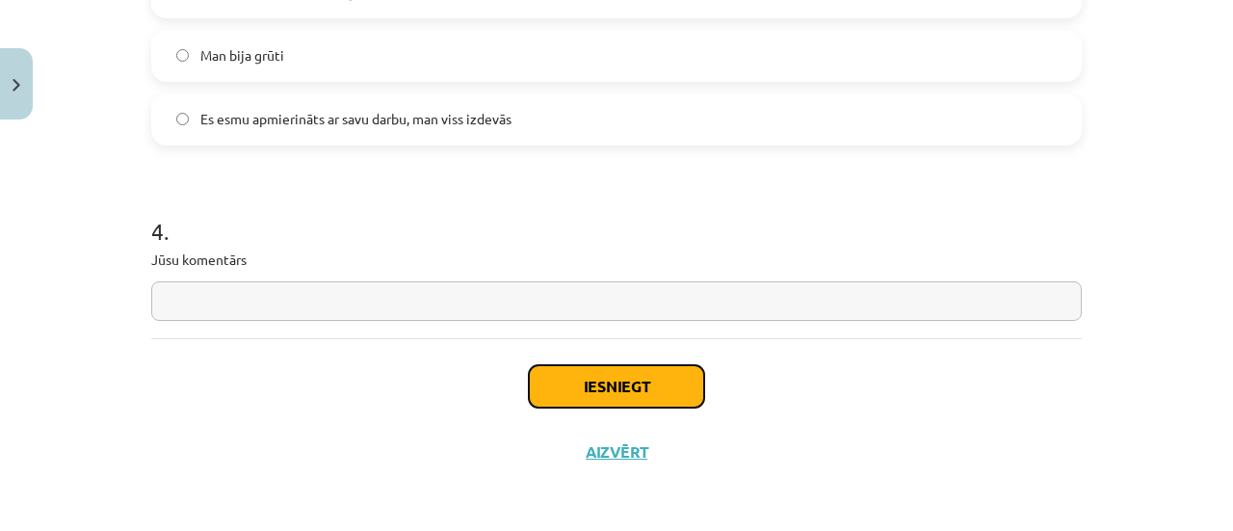
click at [584, 400] on button "Iesniegt" at bounding box center [616, 386] width 175 height 42
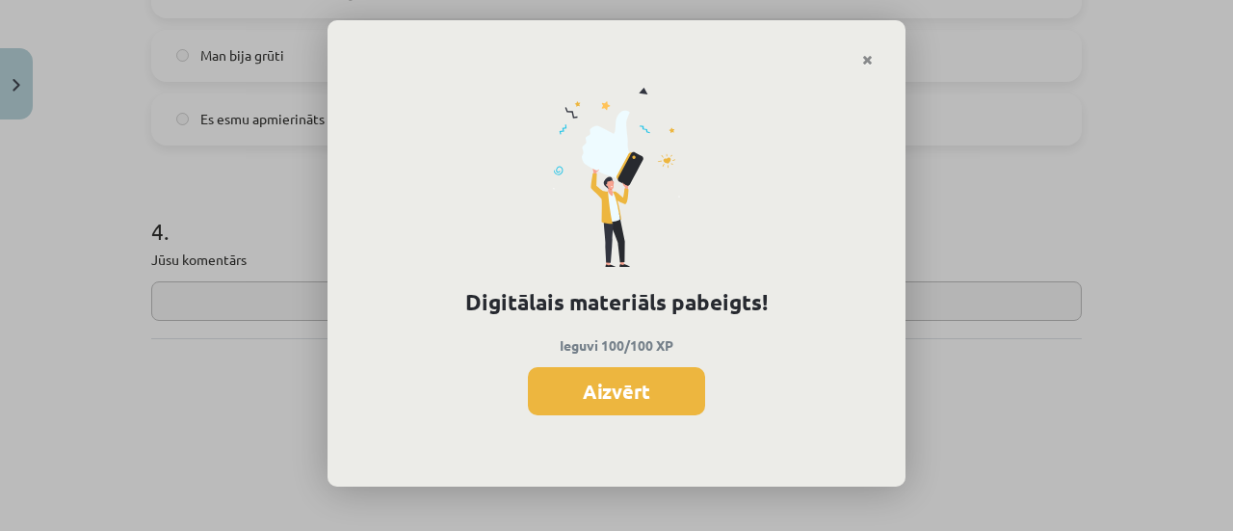
click at [644, 422] on div "Digitālais materiāls pabeigts! Ieguvi 100/100 XP Aizvērt" at bounding box center [617, 277] width 578 height 420
click at [636, 402] on button "Aizvērt" at bounding box center [616, 391] width 177 height 48
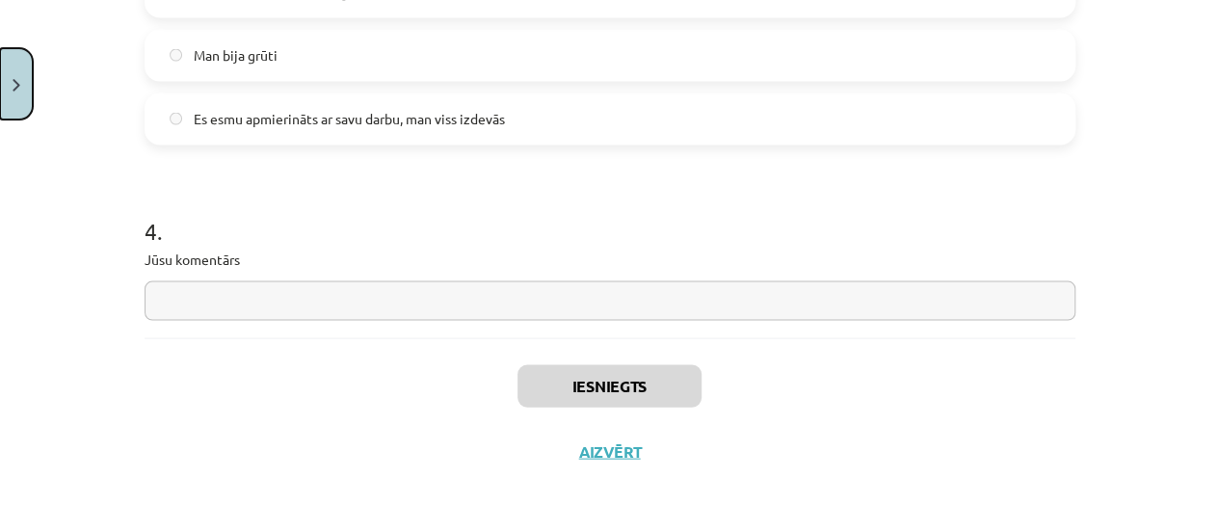
click at [23, 79] on button "Close" at bounding box center [16, 83] width 33 height 71
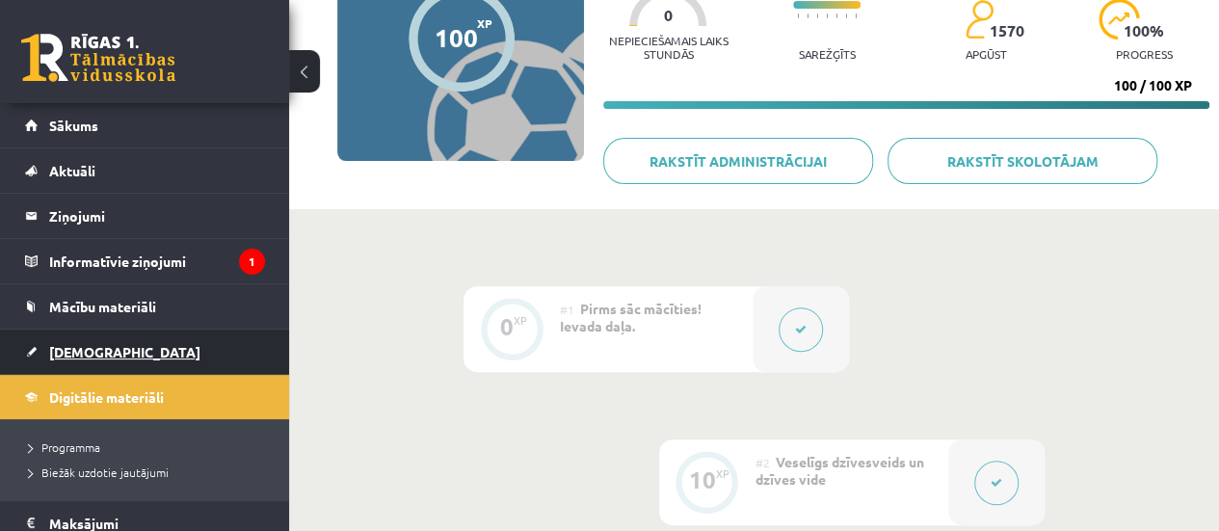
click at [103, 339] on link "[DEMOGRAPHIC_DATA]" at bounding box center [145, 351] width 240 height 44
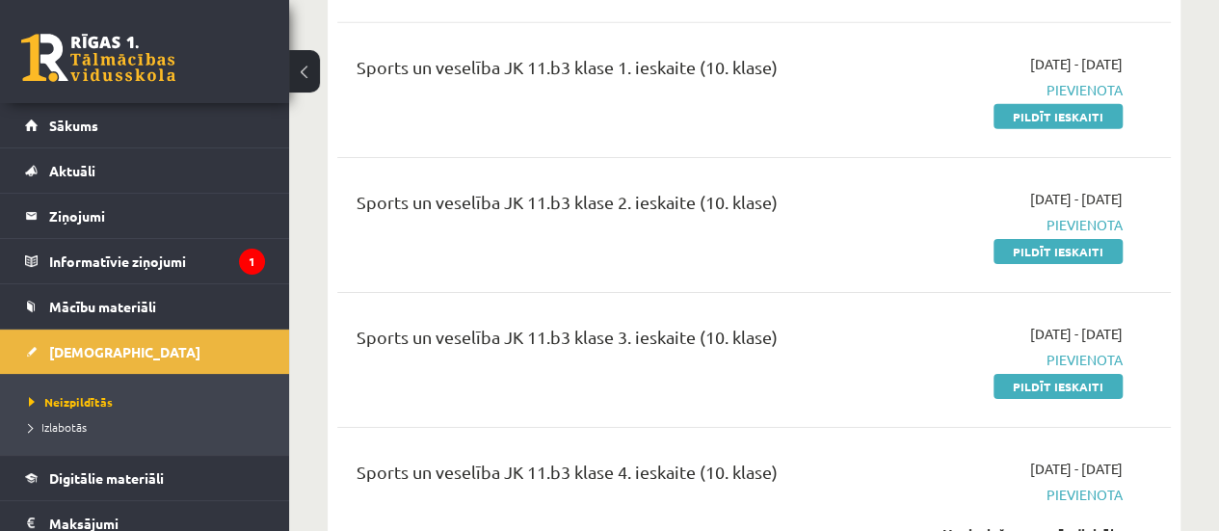
scroll to position [6651, 0]
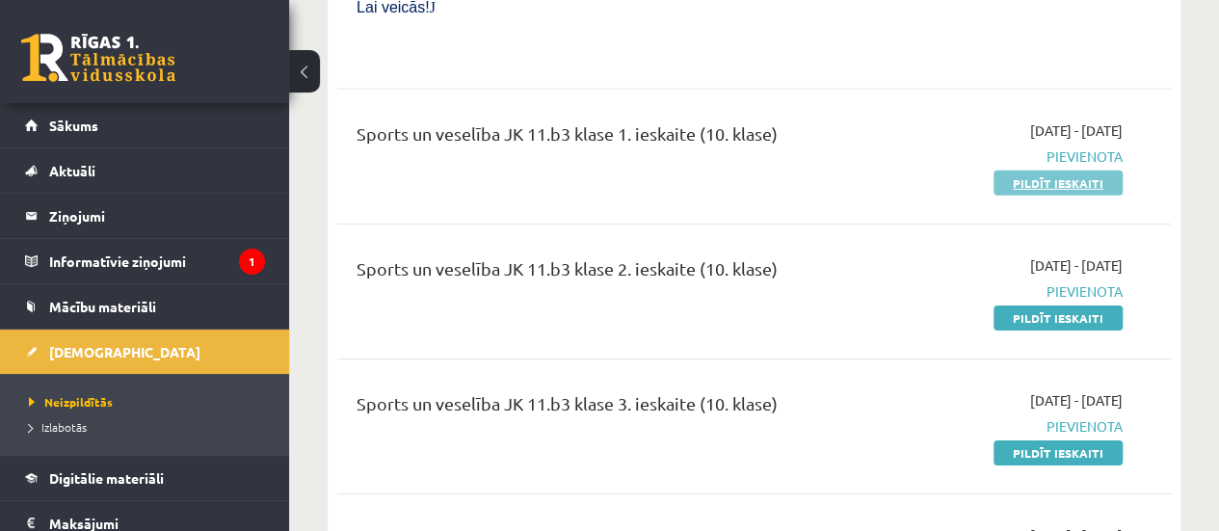
click at [1039, 171] on link "Pildīt ieskaiti" at bounding box center [1057, 183] width 129 height 25
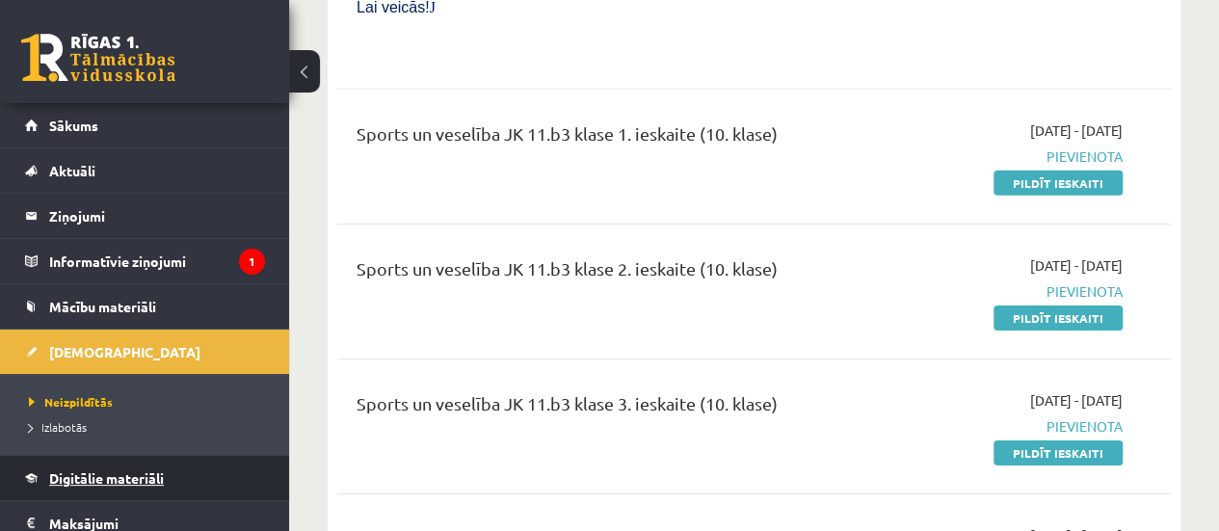
click at [106, 456] on link "Digitālie materiāli" at bounding box center [145, 478] width 240 height 44
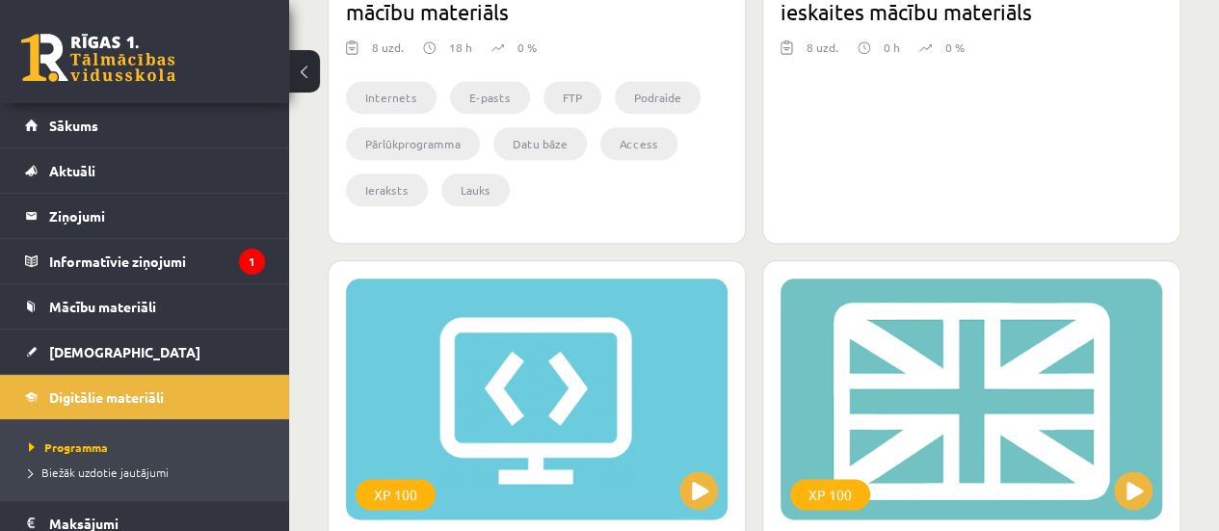
scroll to position [590, 0]
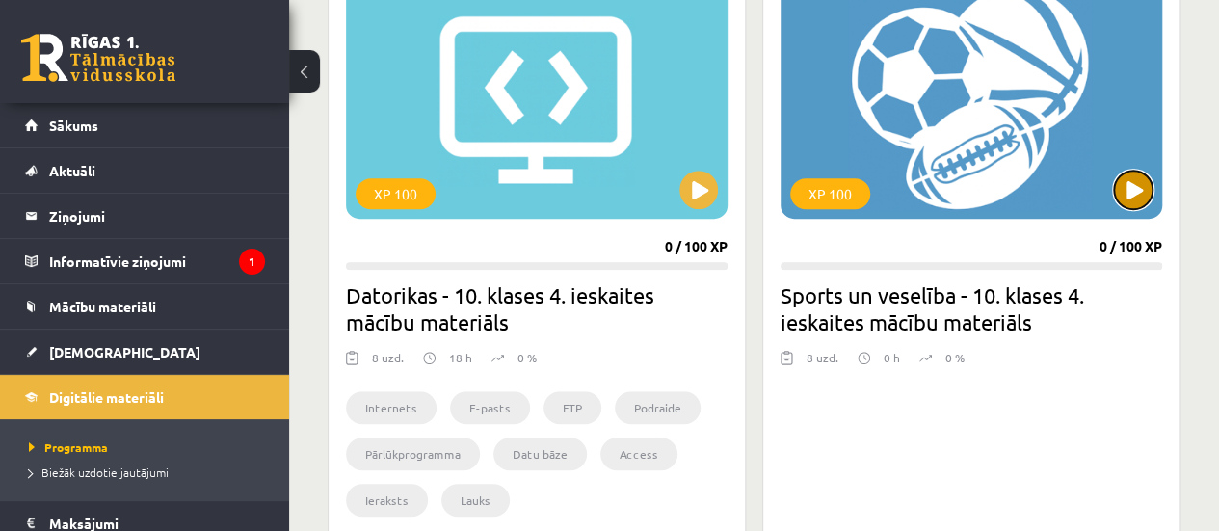
click at [1138, 186] on button at bounding box center [1133, 190] width 39 height 39
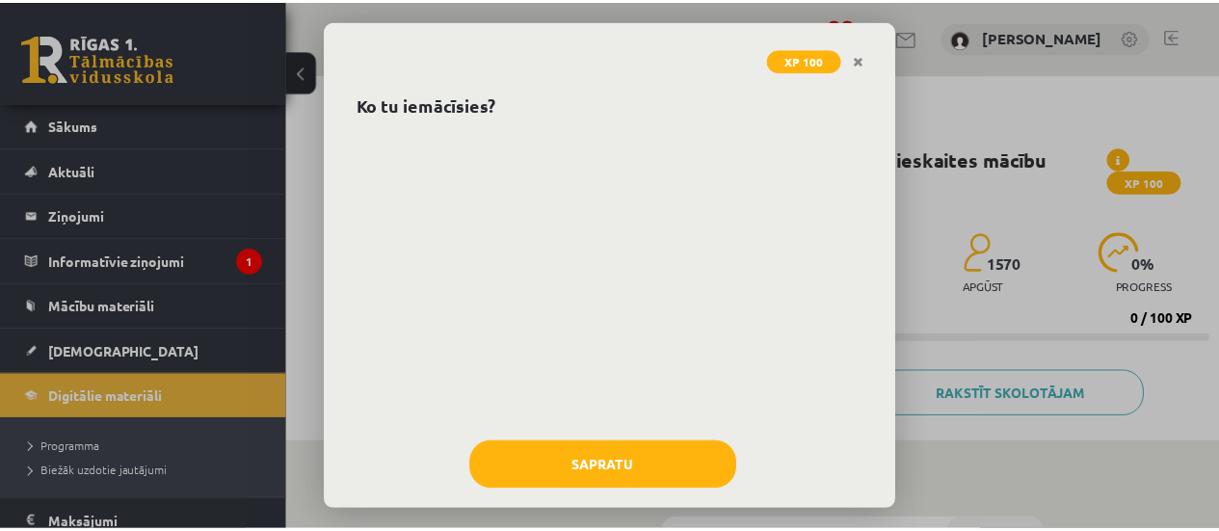
scroll to position [92, 0]
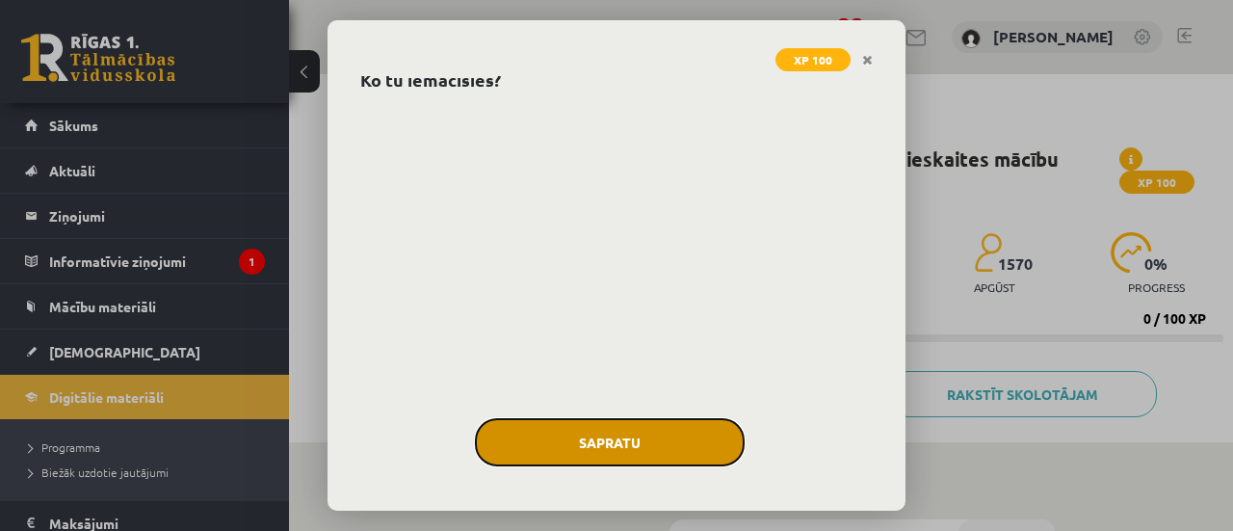
click at [653, 454] on button "Sapratu" at bounding box center [610, 442] width 270 height 48
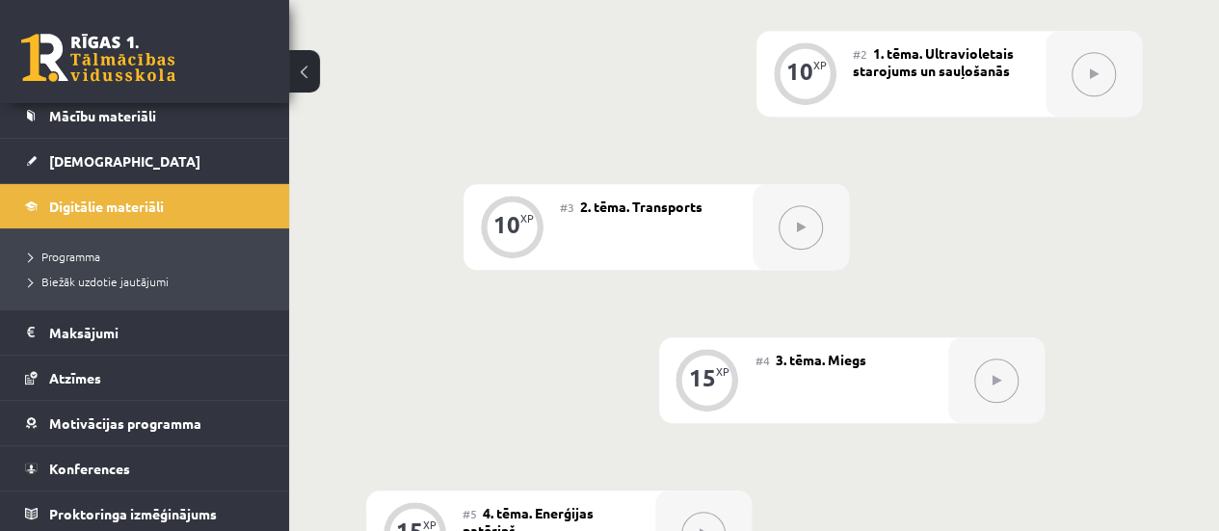
scroll to position [0, 0]
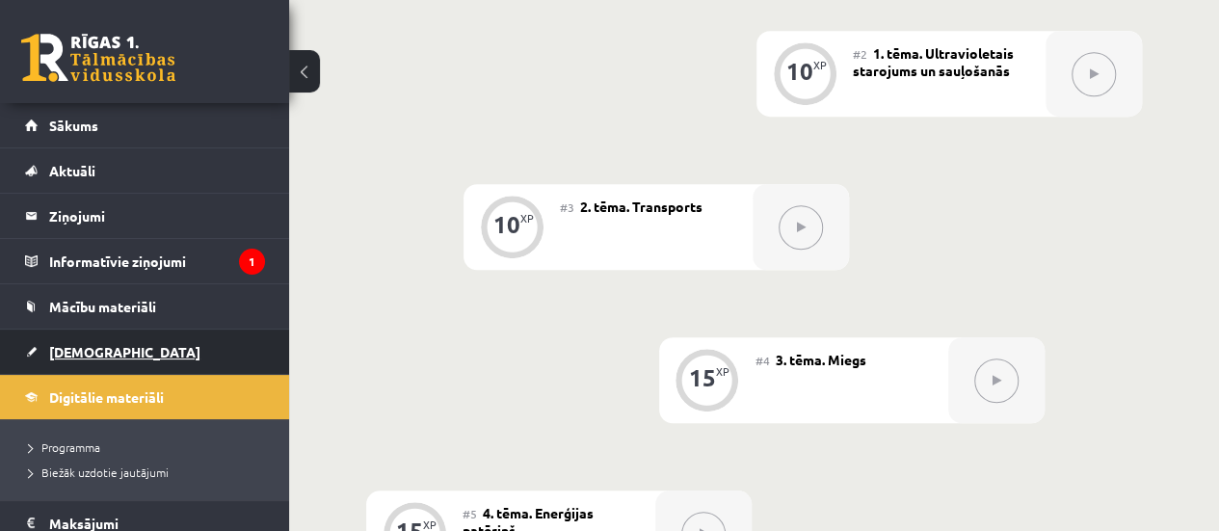
click at [106, 356] on span "[DEMOGRAPHIC_DATA]" at bounding box center [124, 351] width 151 height 17
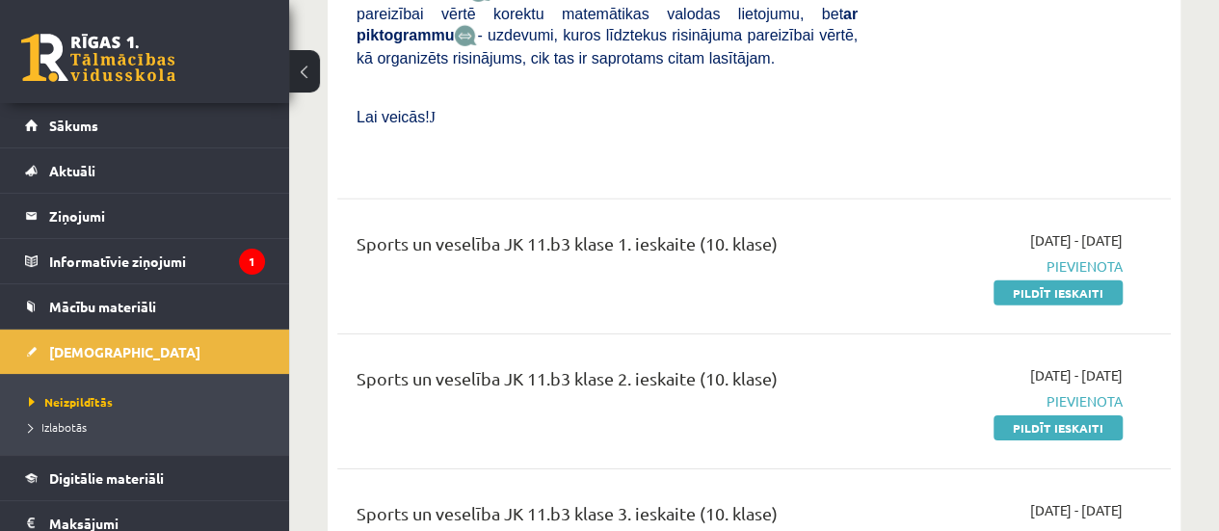
scroll to position [6519, 0]
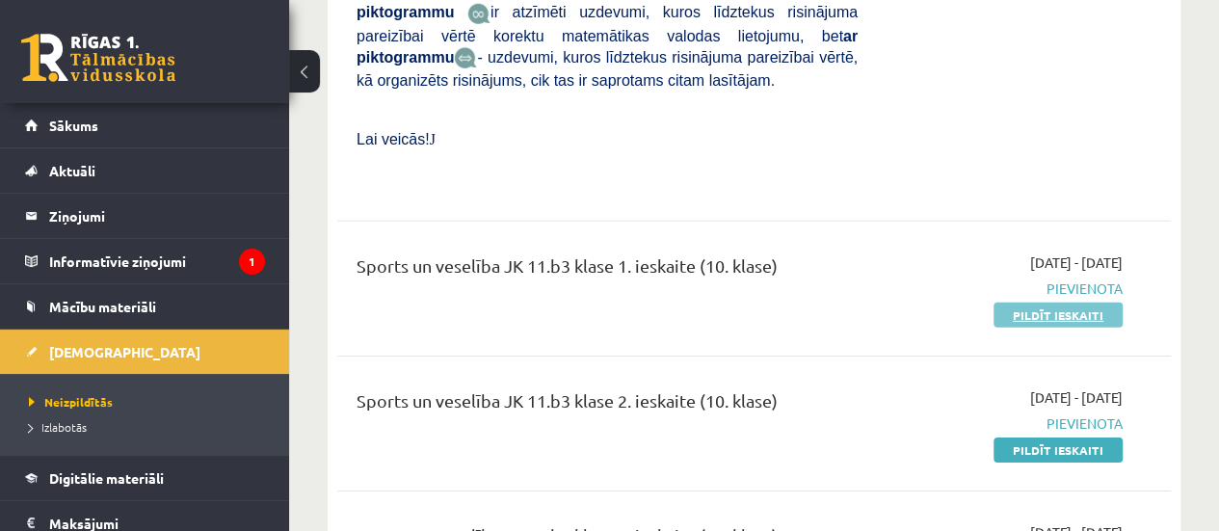
click at [1046, 303] on link "Pildīt ieskaiti" at bounding box center [1057, 315] width 129 height 25
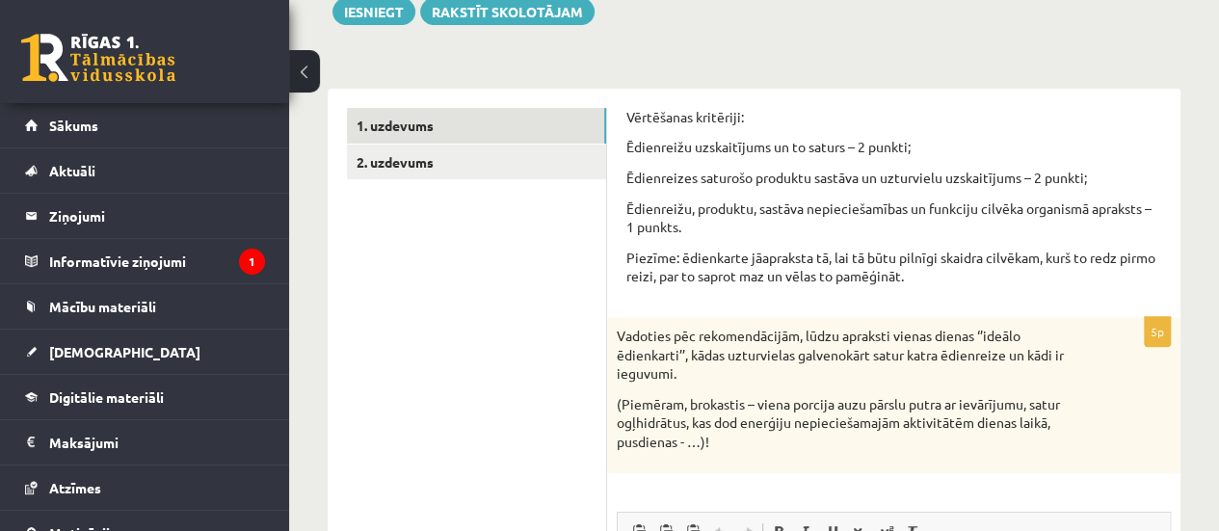
scroll to position [166, 0]
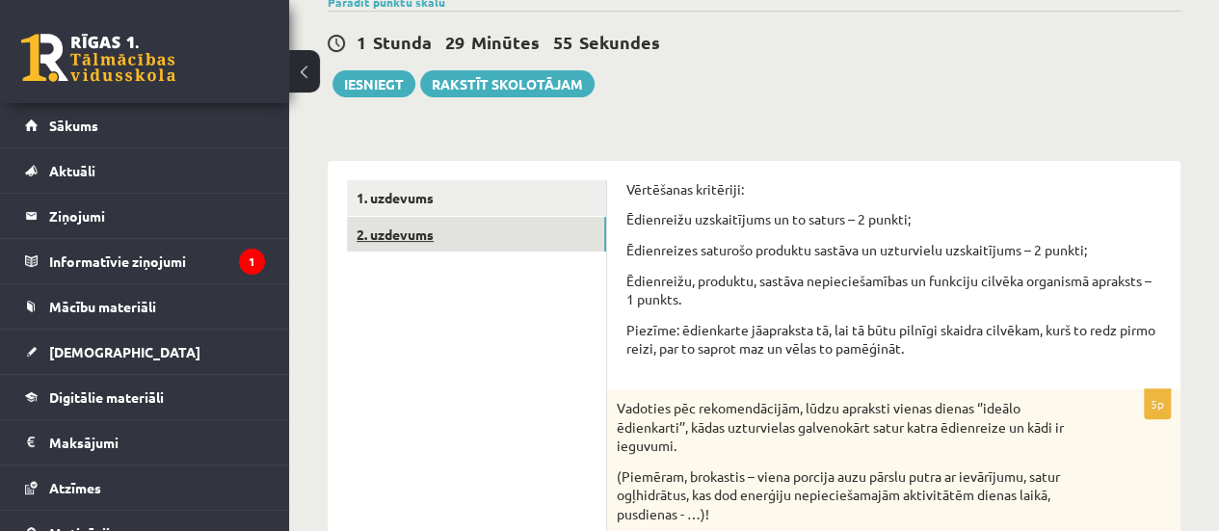
click at [495, 238] on link "2. uzdevums" at bounding box center [476, 235] width 259 height 36
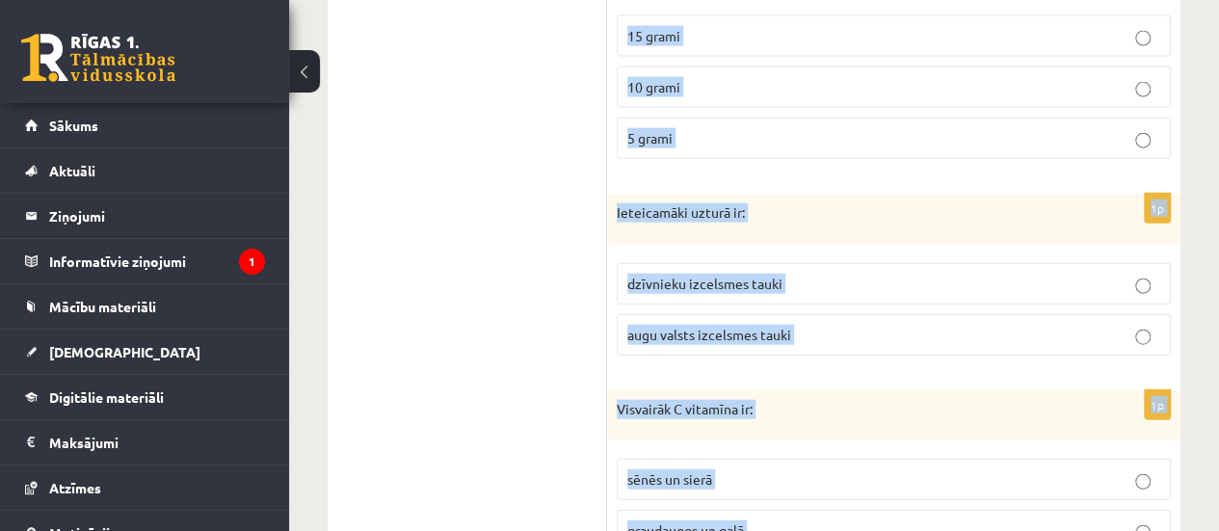
scroll to position [2294, 0]
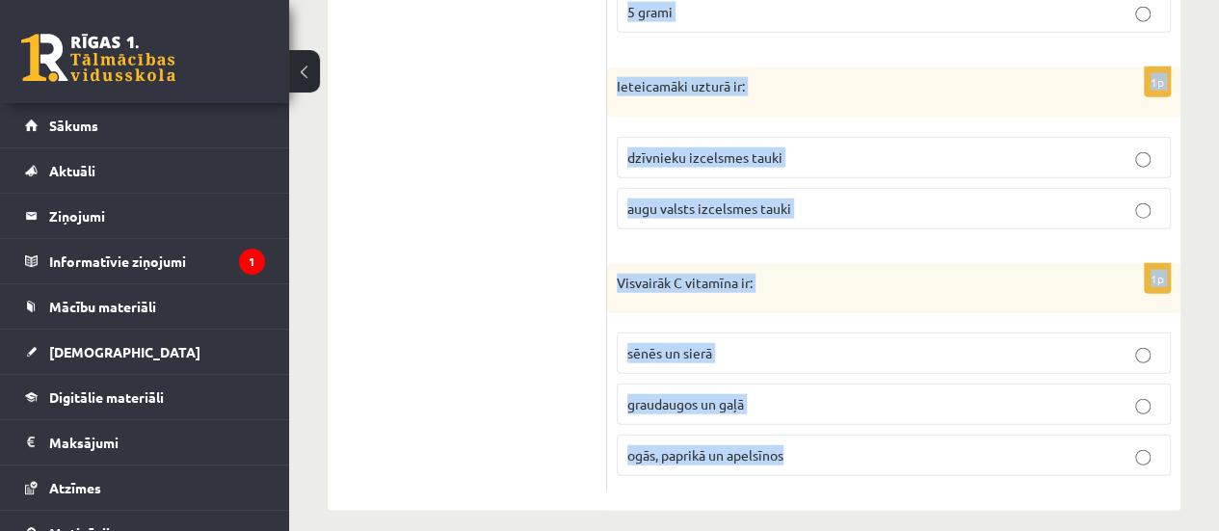
drag, startPoint x: 607, startPoint y: 222, endPoint x: 816, endPoint y: 573, distance: 409.1
copy form "Lorem ip dolorsita conse adipiscin el: "Seddo, eiusmod, temporin!” "Utlab, etdo…"
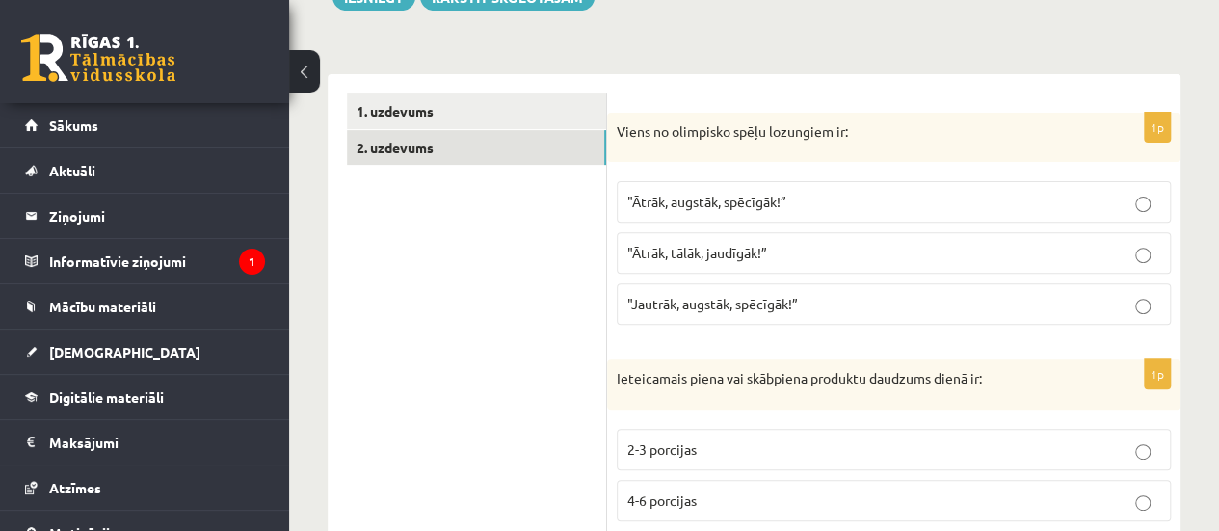
scroll to position [241, 0]
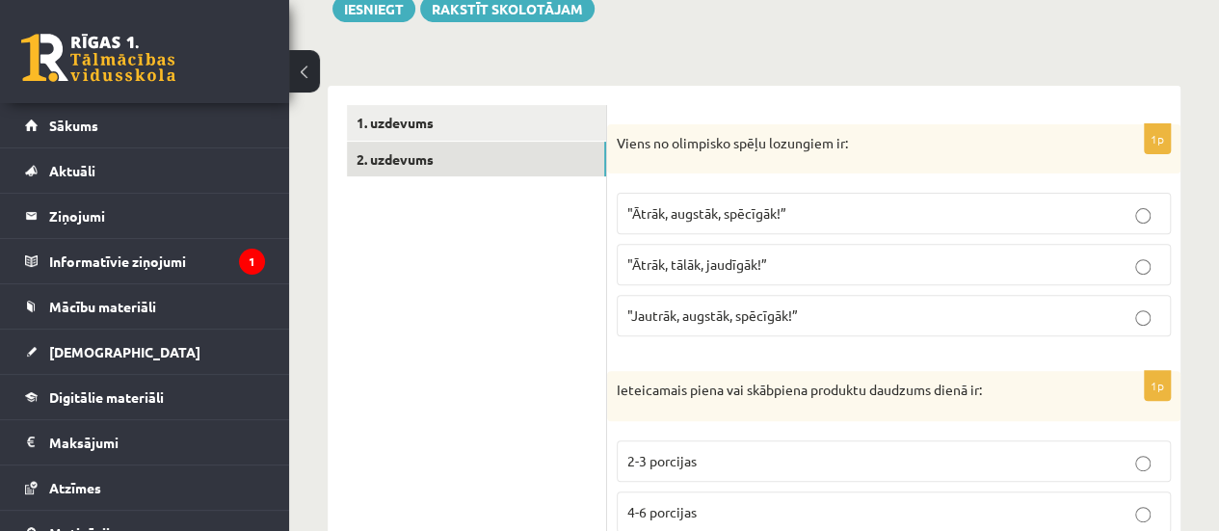
click at [1010, 221] on p ""Ātrāk, augstāk, spēcīgāk!”" at bounding box center [893, 213] width 533 height 20
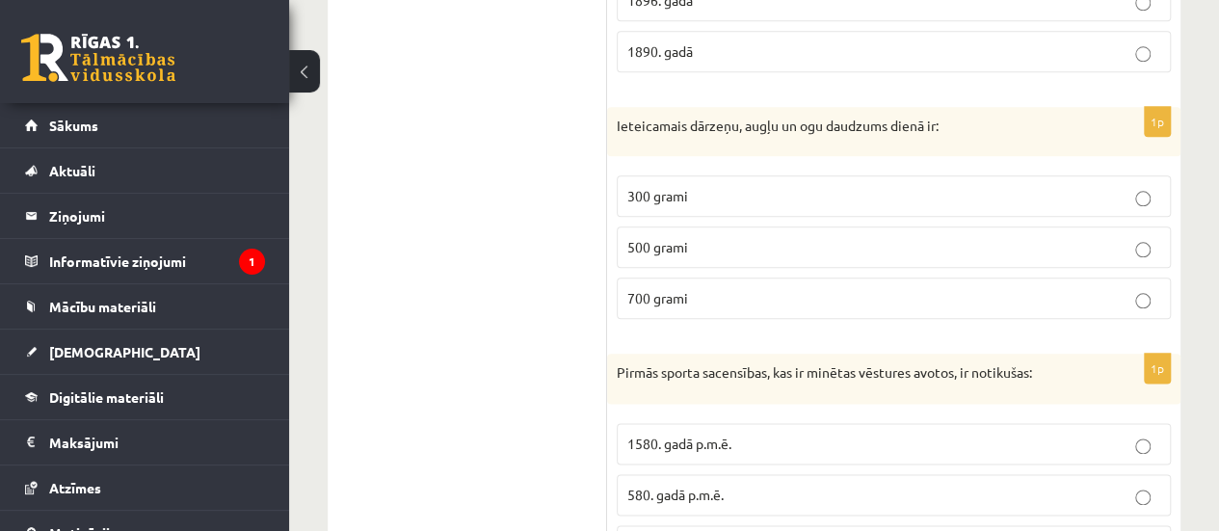
scroll to position [1077, 0]
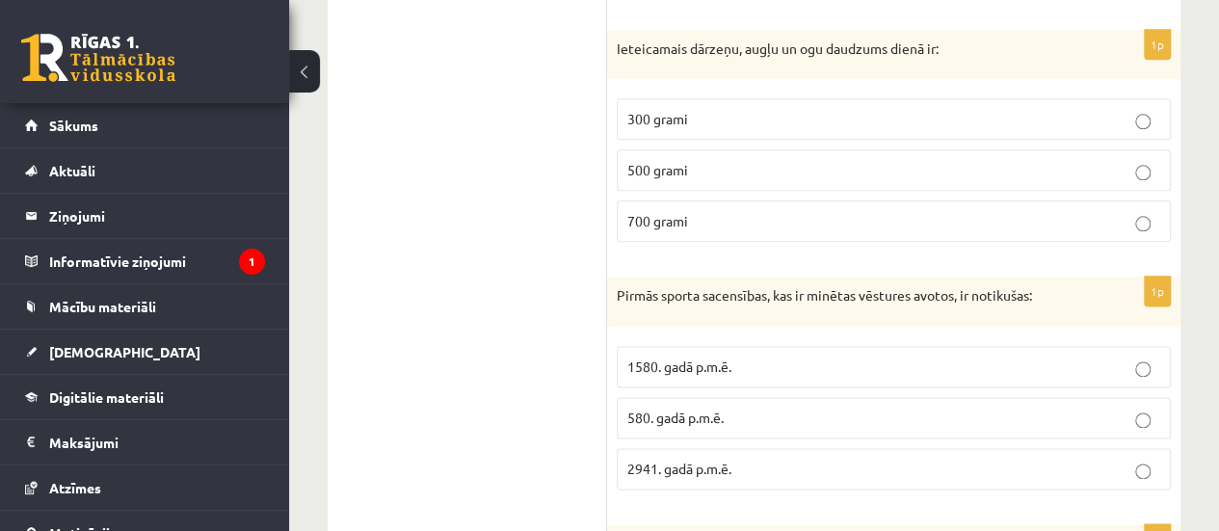
drag, startPoint x: 797, startPoint y: 95, endPoint x: 459, endPoint y: 115, distance: 338.7
click at [459, 115] on div "**********" at bounding box center [754, 488] width 853 height 2479
click at [459, 115] on ul "1. uzdevums 2. uzdevums" at bounding box center [477, 489] width 260 height 2440
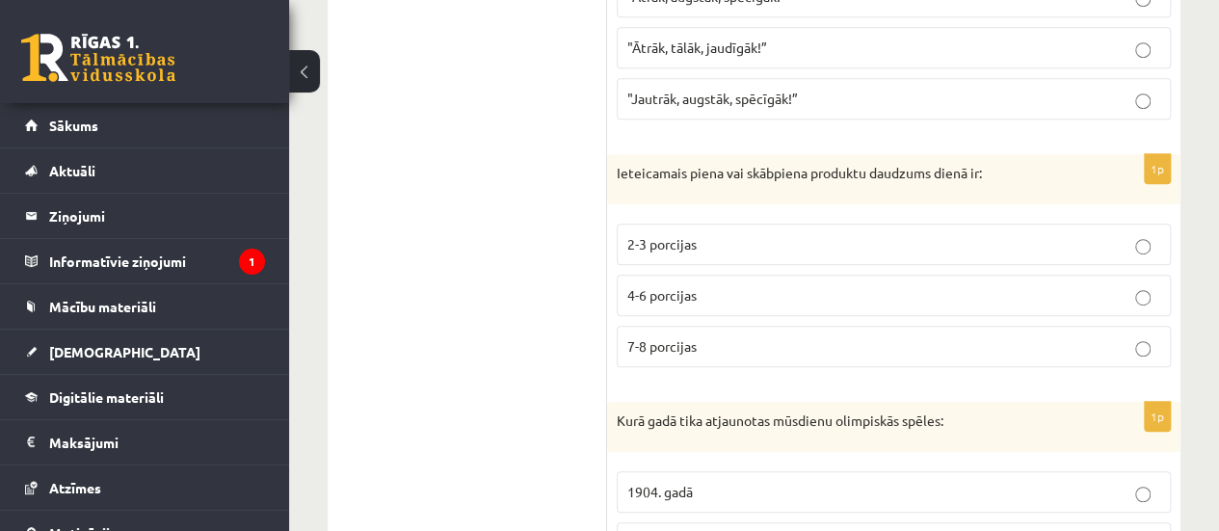
scroll to position [520, 0]
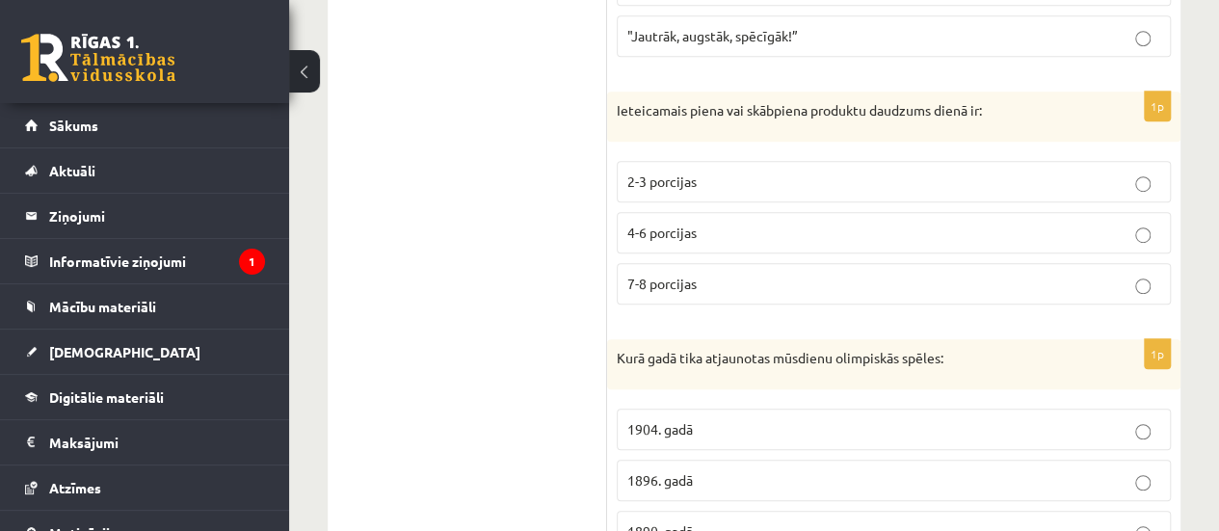
click at [643, 174] on span "2-3 porcijas" at bounding box center [661, 180] width 69 height 17
click at [1110, 460] on label "1896. gadā" at bounding box center [894, 480] width 554 height 41
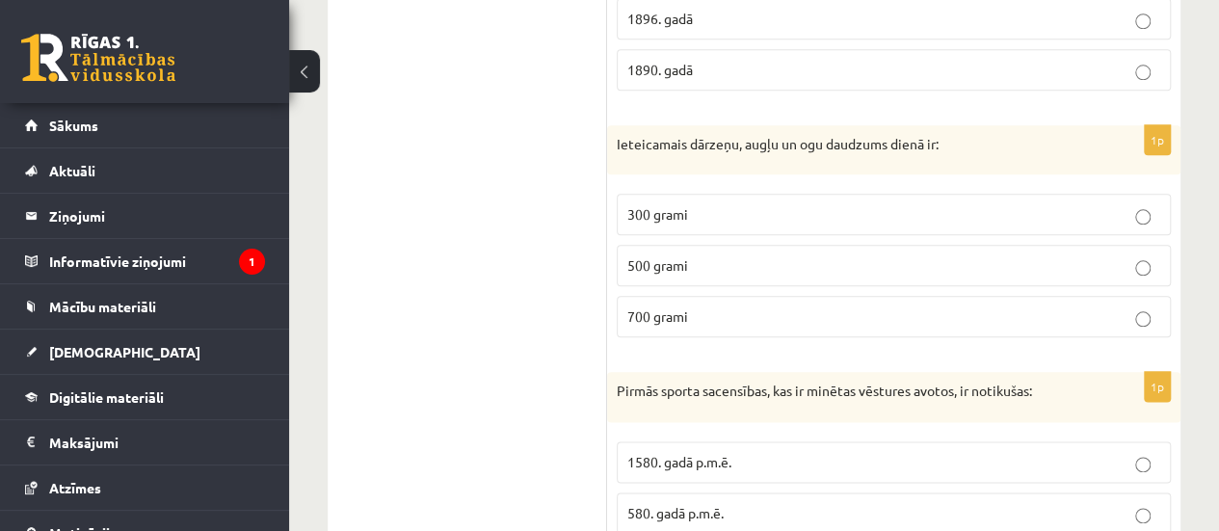
scroll to position [1062, 0]
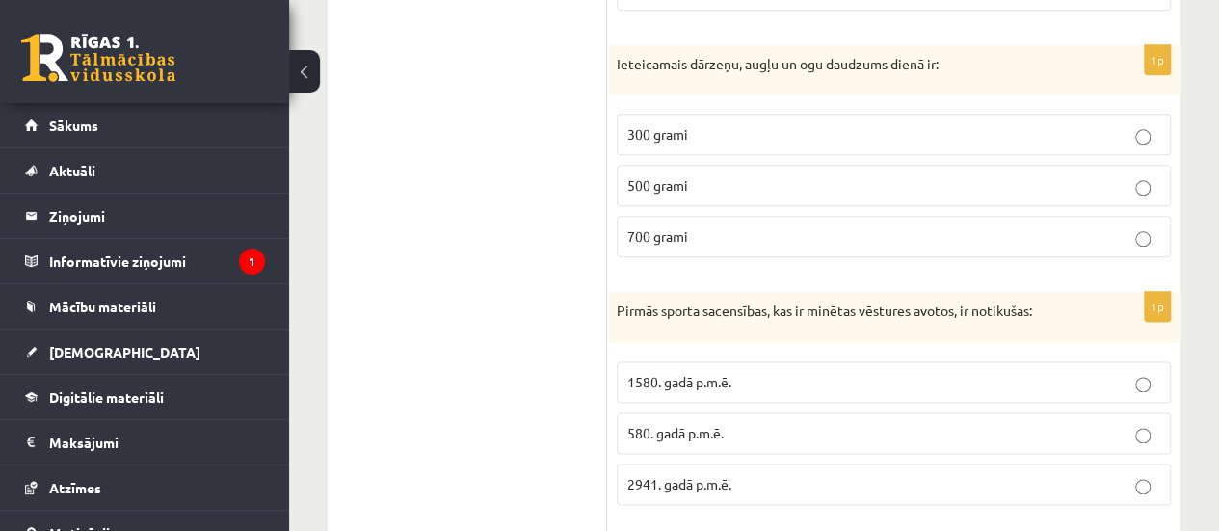
click at [690, 175] on p "500 grami" at bounding box center [893, 185] width 533 height 20
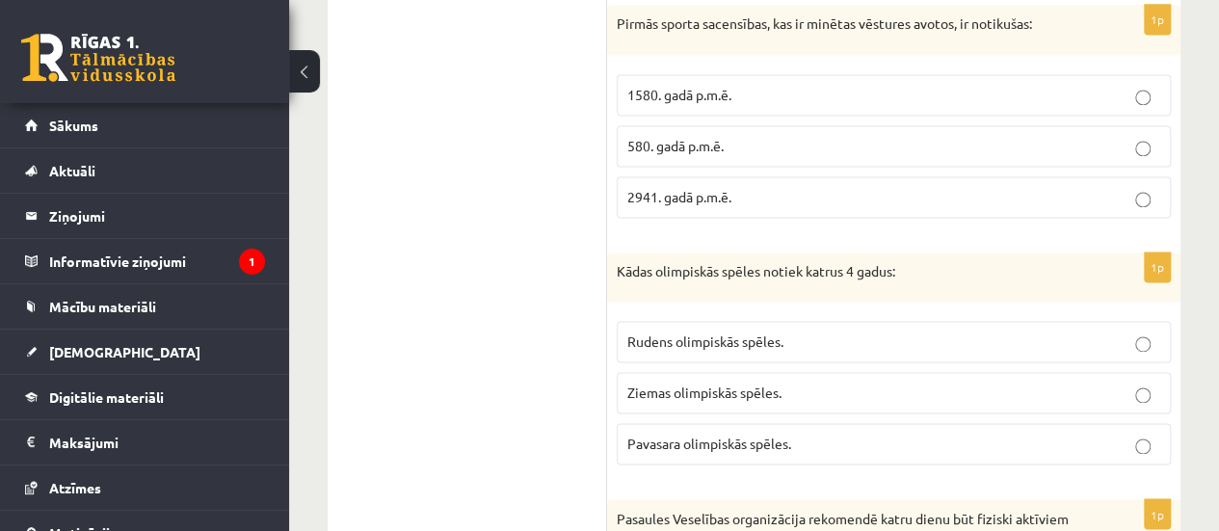
scroll to position [1356, 0]
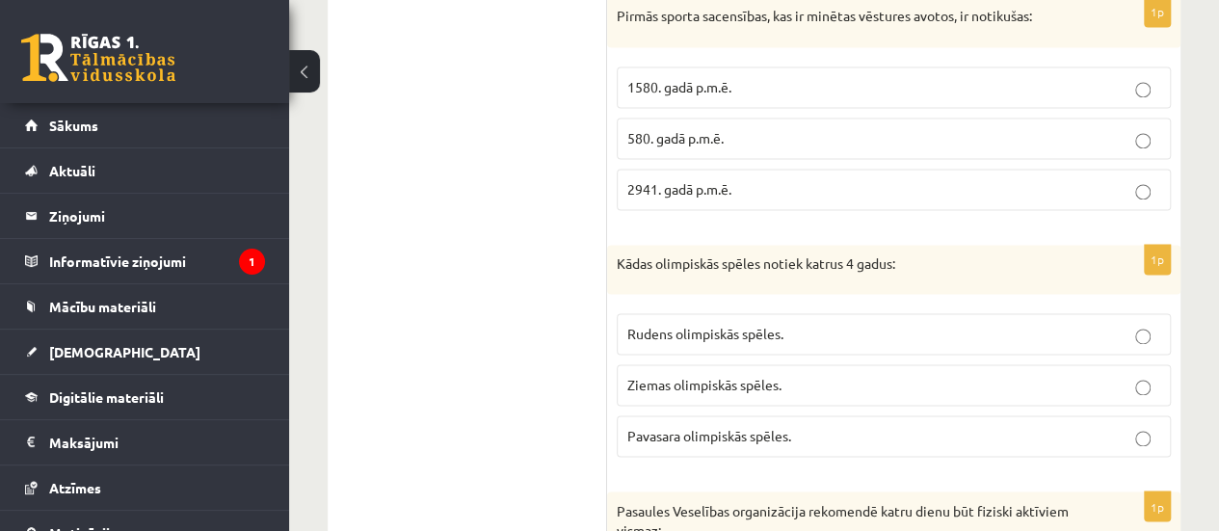
click at [628, 82] on span "1580. gadā p.m.ē." at bounding box center [679, 86] width 104 height 17
click at [636, 376] on span "Ziemas olimpiskās spēles." at bounding box center [704, 384] width 154 height 17
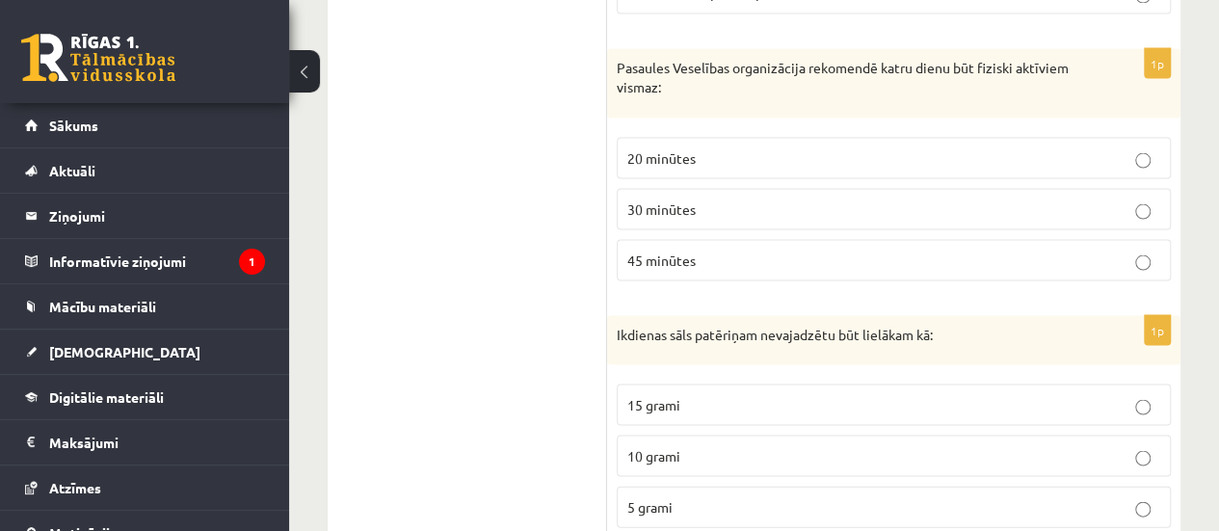
scroll to position [1811, 0]
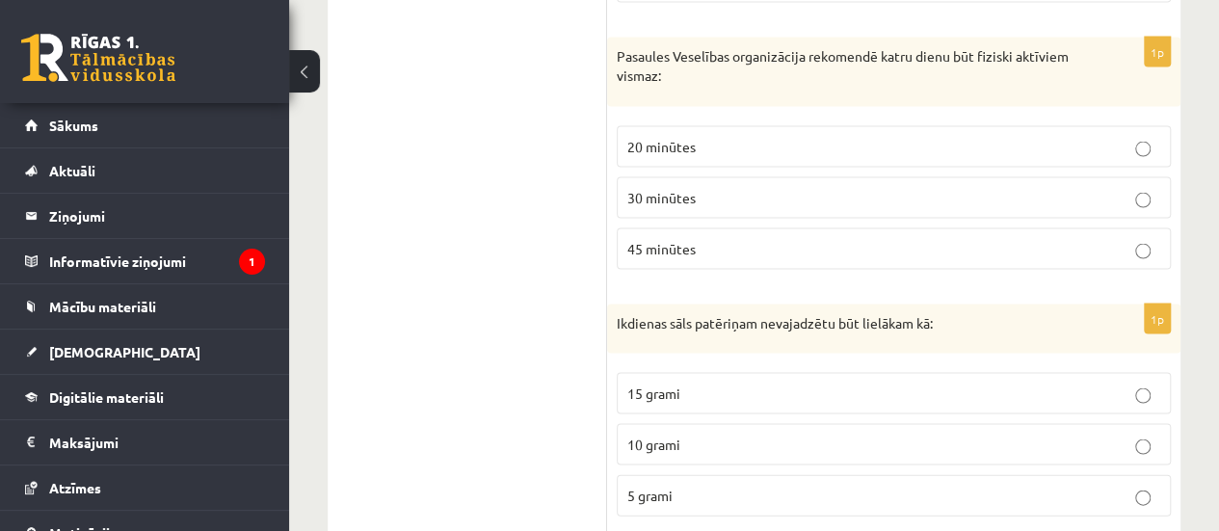
click at [764, 187] on p "30 minūtes" at bounding box center [893, 197] width 533 height 20
drag, startPoint x: 1216, startPoint y: 405, endPoint x: 499, endPoint y: -3, distance: 824.5
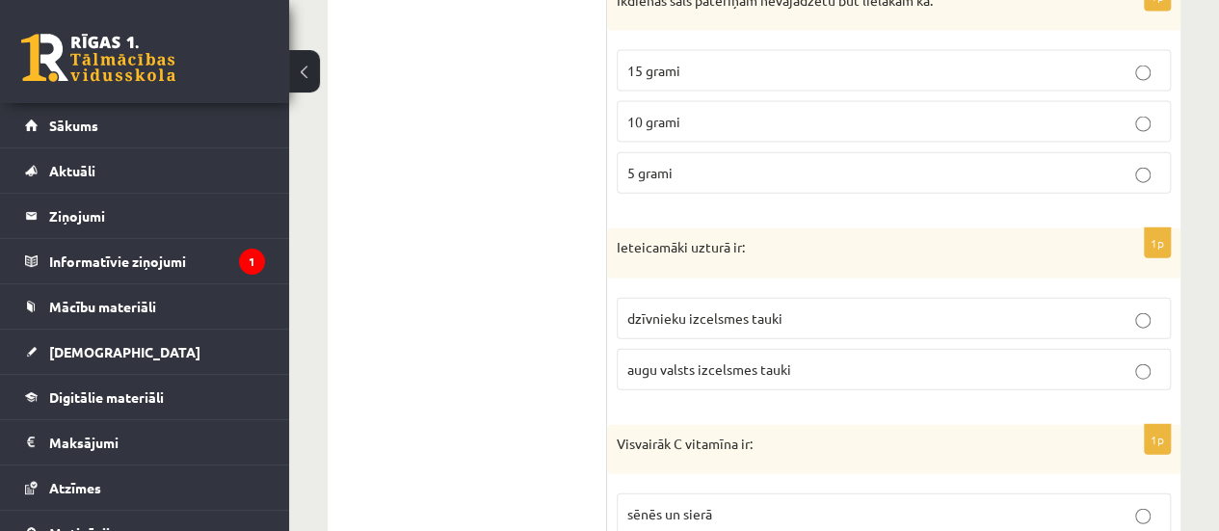
scroll to position [2294, 0]
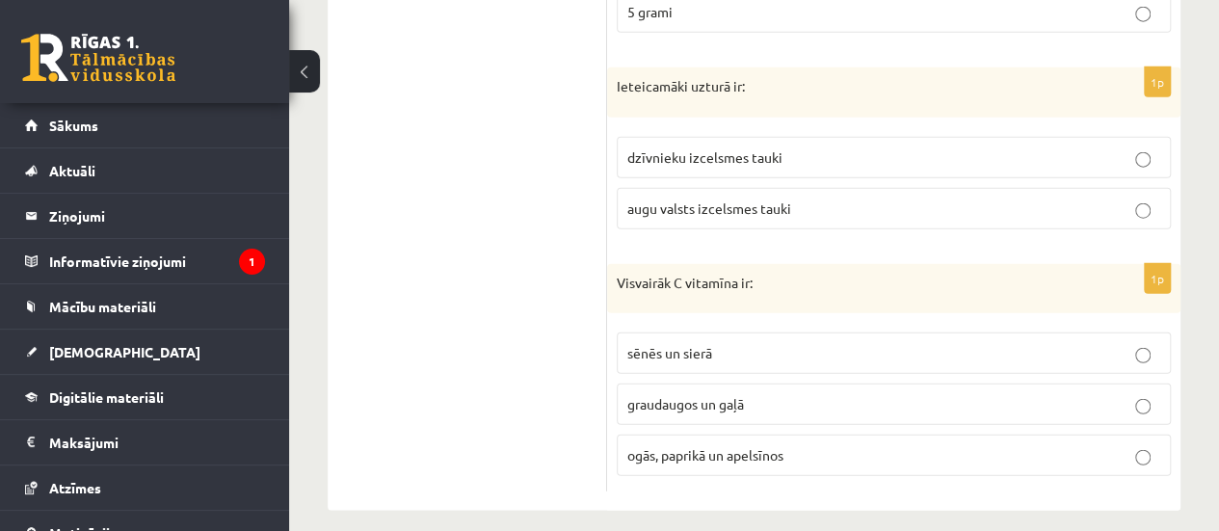
click at [701, 188] on label "augu valsts izcelsmes tauki" at bounding box center [894, 208] width 554 height 41
click at [850, 445] on p "ogās, paprikā un apelsīnos" at bounding box center [893, 455] width 533 height 20
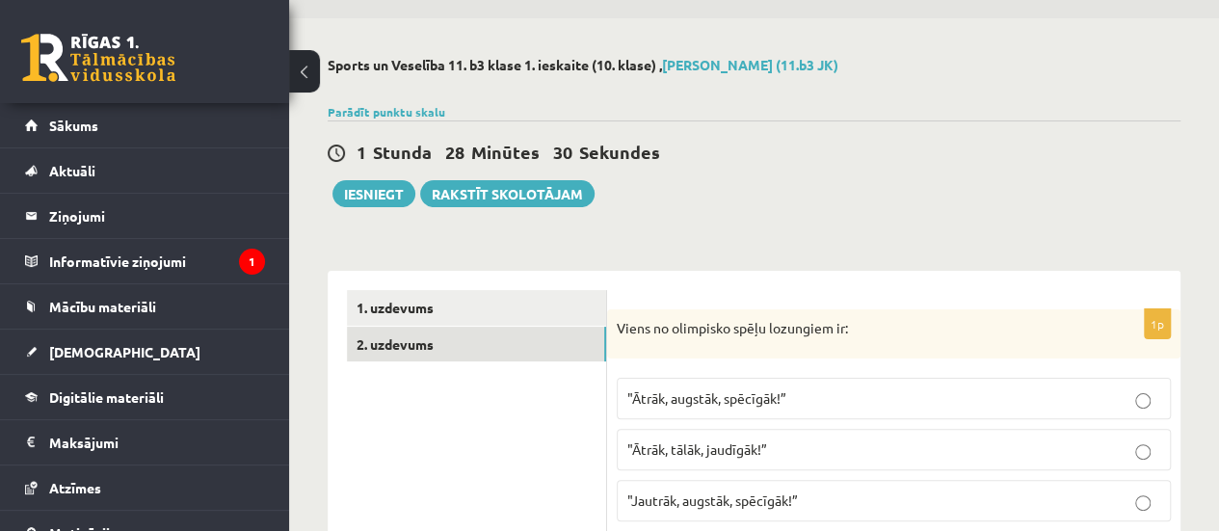
scroll to position [0, 0]
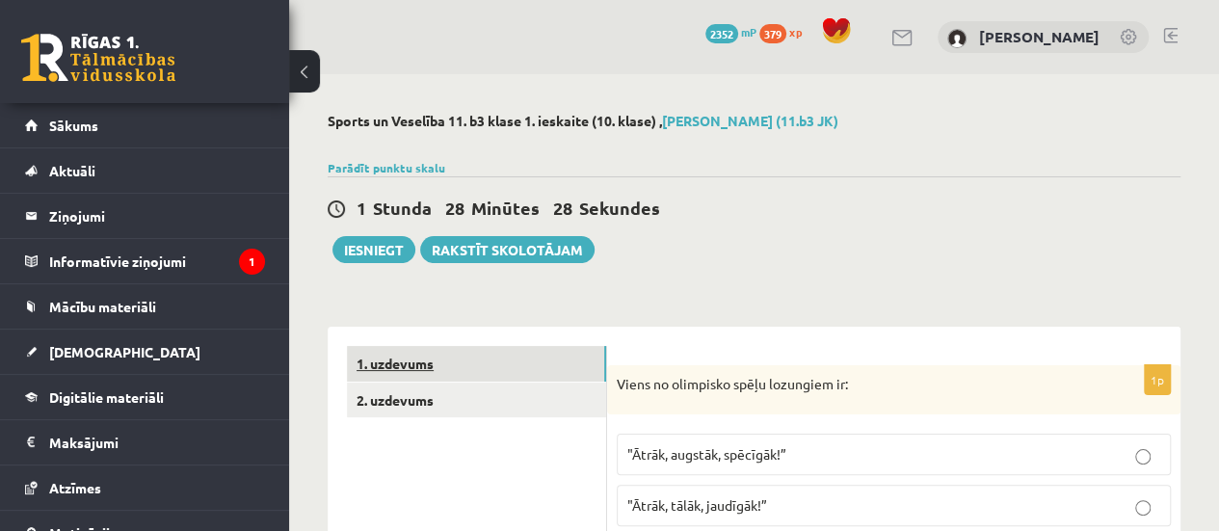
click at [524, 373] on link "1. uzdevums" at bounding box center [476, 364] width 259 height 36
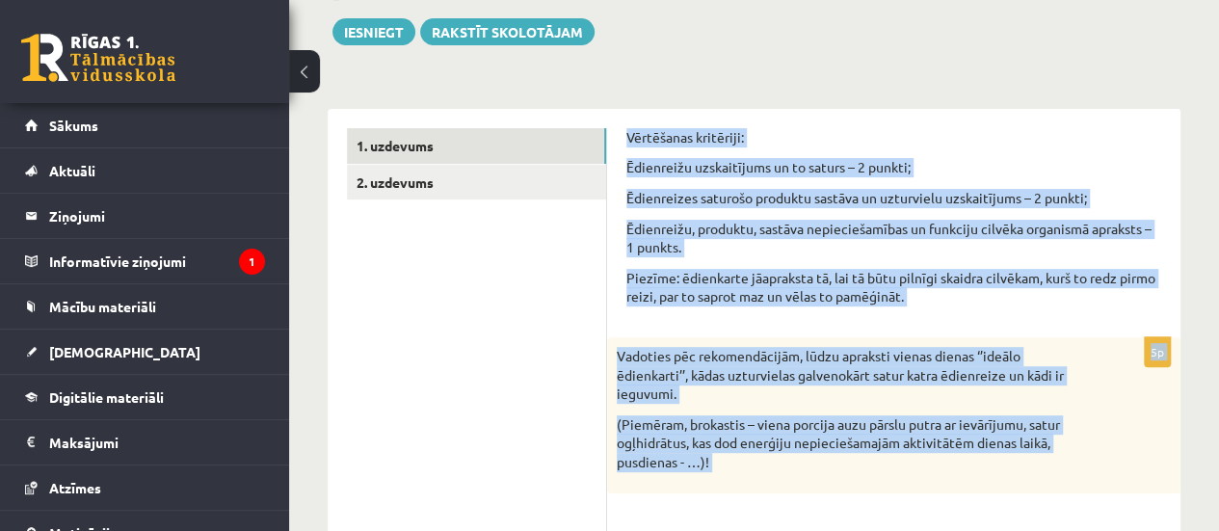
scroll to position [265, 0]
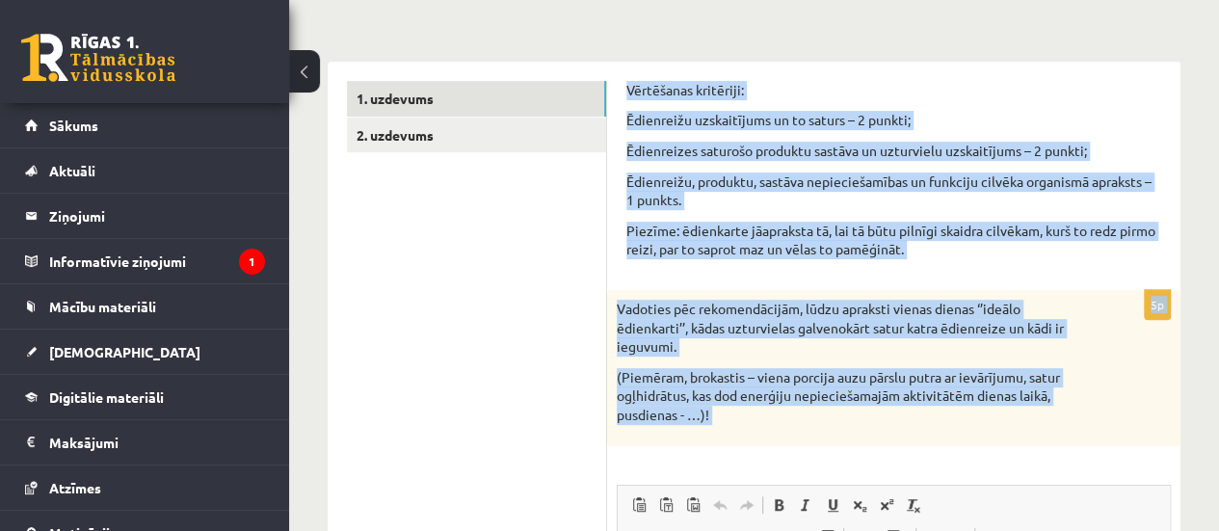
drag, startPoint x: 615, startPoint y: 340, endPoint x: 960, endPoint y: 466, distance: 367.3
click at [960, 466] on div "Vērtēšanas kritēriji: Ēdienreižu uzskaitījums un to saturs – 2 punkti; Ēdienrei…" at bounding box center [893, 483] width 573 height 843
copy form "Vērtēšanas kritēriji: Ēdienreižu uzskaitījums un to saturs – 2 punkti; Ēdienrei…"
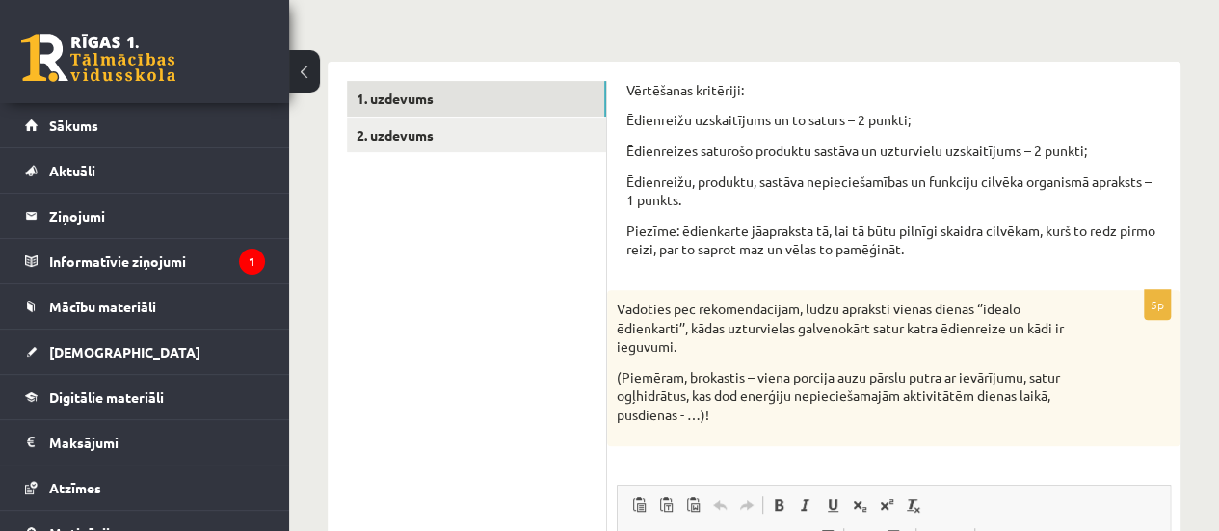
click at [420, 379] on ul "1. uzdevums 2. uzdevums" at bounding box center [477, 483] width 260 height 804
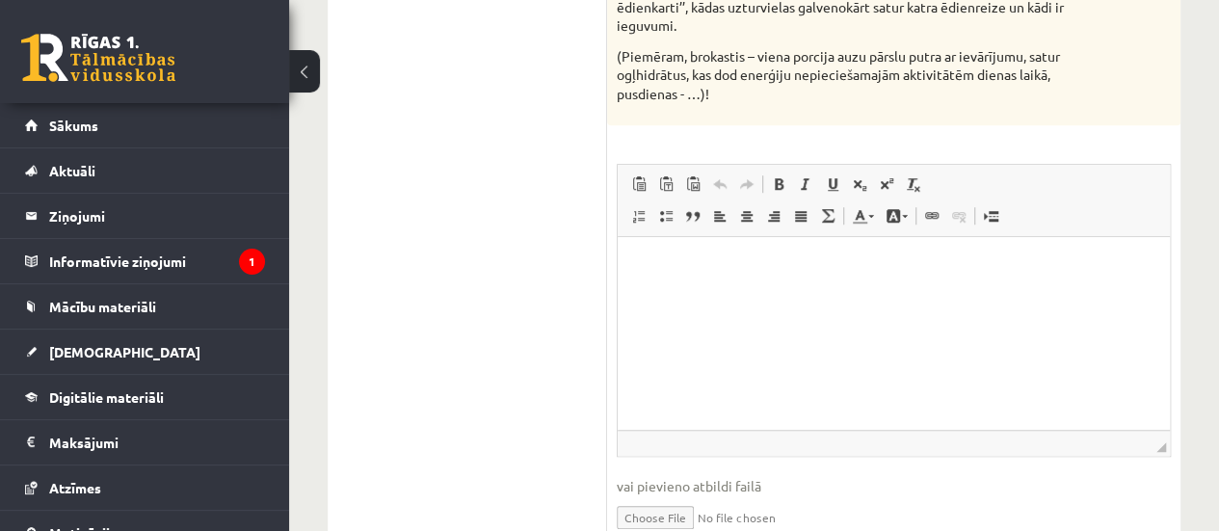
scroll to position [605, 0]
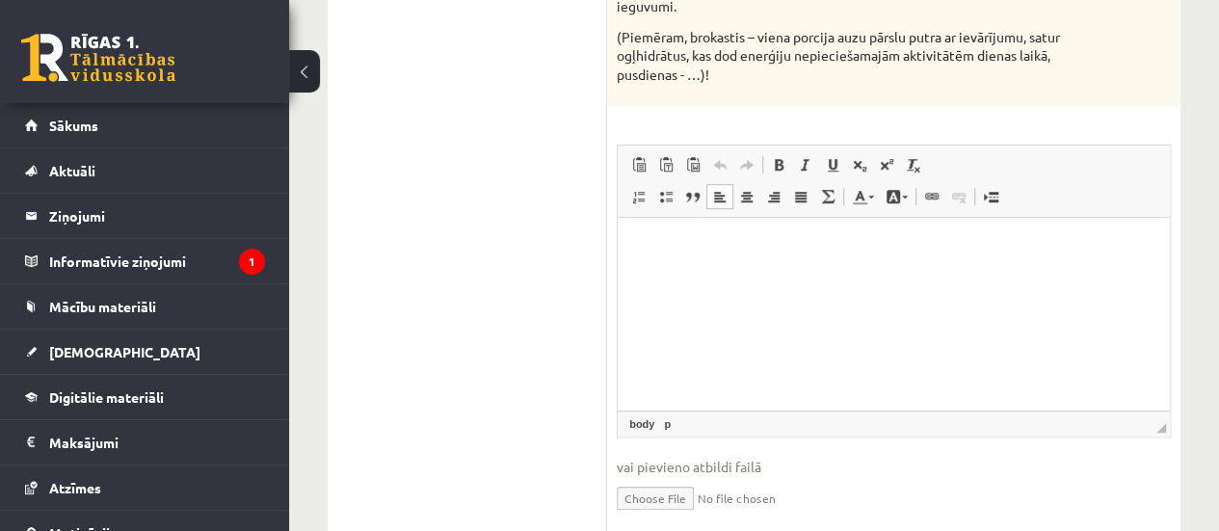
click at [814, 276] on html at bounding box center [894, 246] width 552 height 59
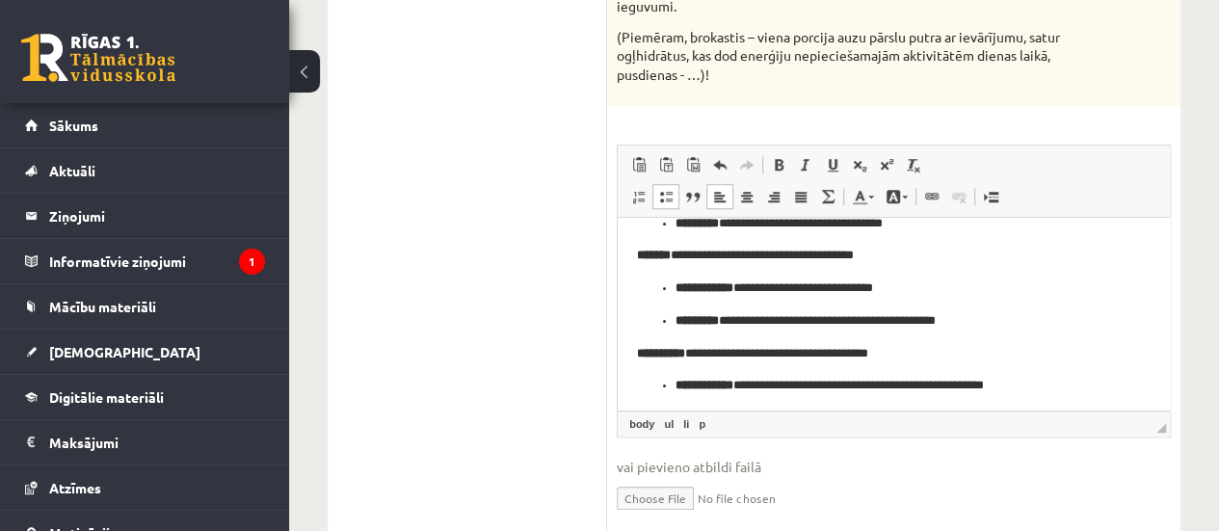
scroll to position [87, 0]
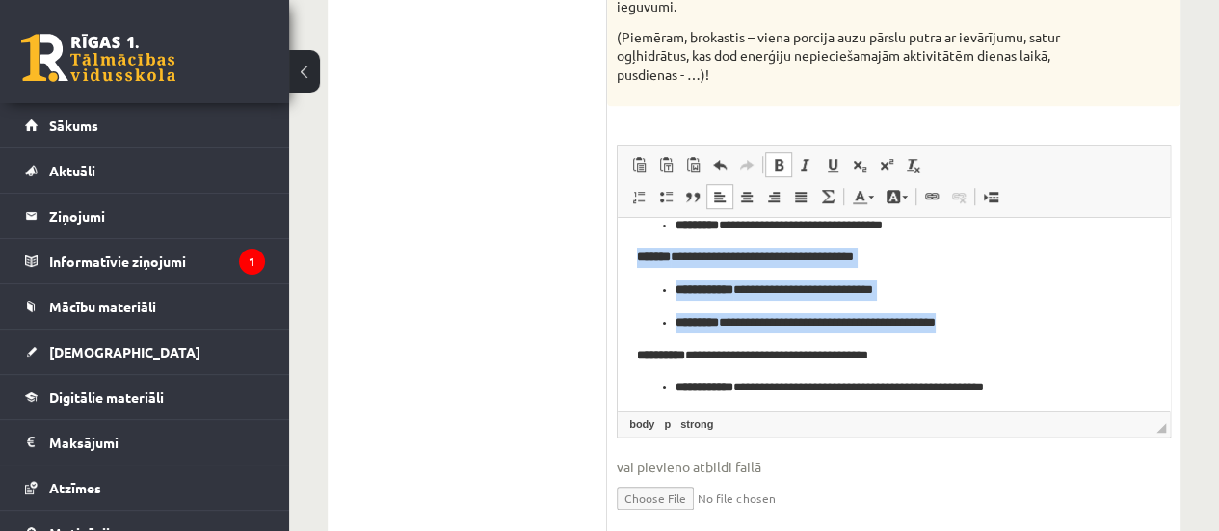
drag, startPoint x: 636, startPoint y: 247, endPoint x: 1000, endPoint y: 326, distance: 372.6
click at [1000, 326] on html "**********" at bounding box center [894, 387] width 552 height 514
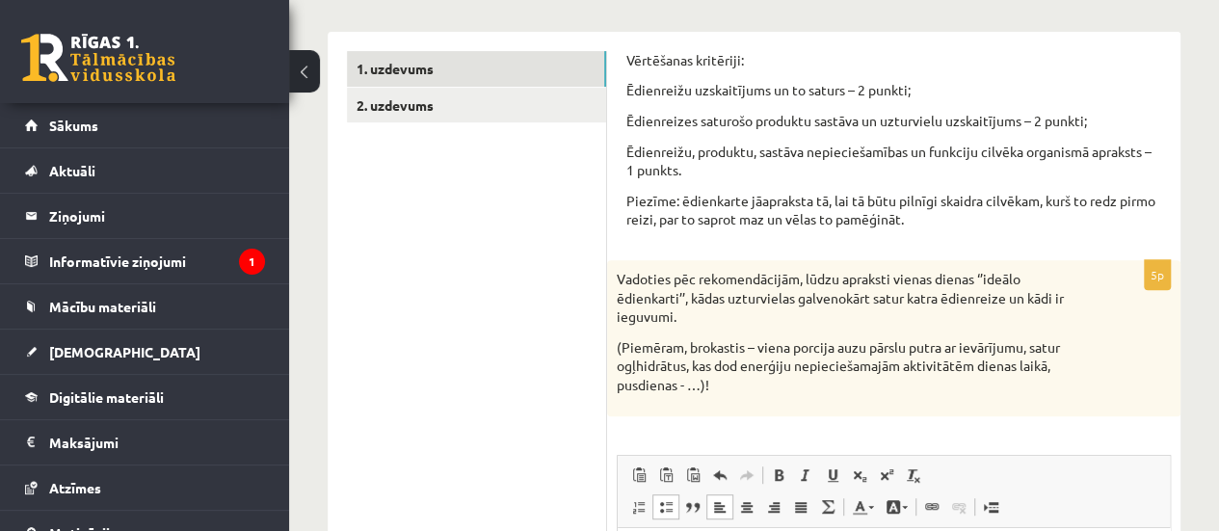
scroll to position [280, 0]
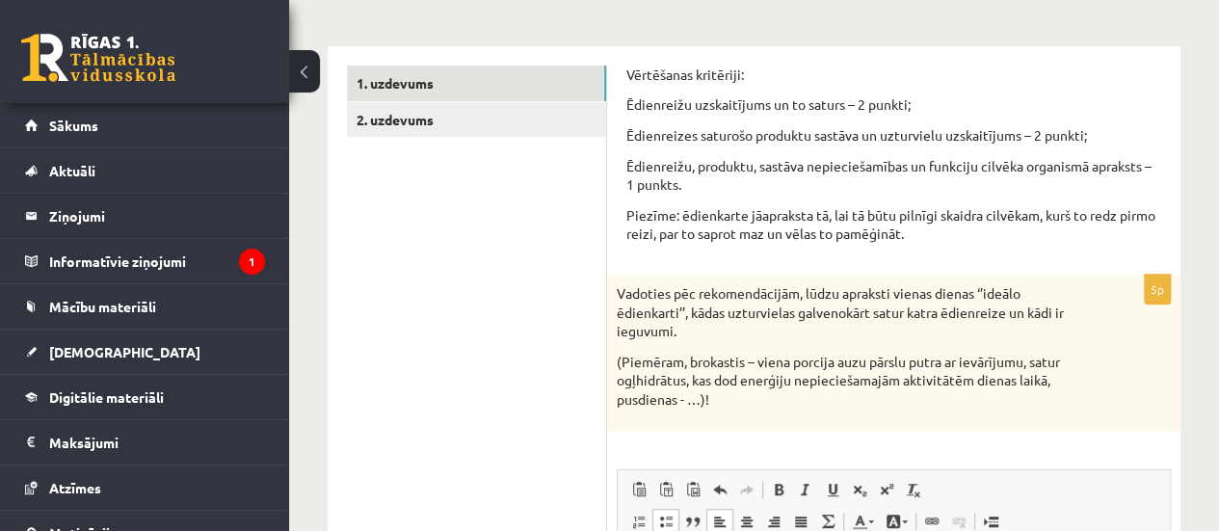
click at [983, 291] on p "Vadoties pēc rekomendācijām, lūdzu apraksti vienas dienas ‘’ideālo ēdienkarti’’…" at bounding box center [846, 312] width 458 height 57
click at [979, 291] on p "Vadoties pēc rekomendācijām, lūdzu apraksti vienas dienas ‘’ideālo ēdienkarti’’…" at bounding box center [846, 312] width 458 height 57
drag, startPoint x: 979, startPoint y: 291, endPoint x: 686, endPoint y: 315, distance: 293.9
click at [686, 315] on p "Vadoties pēc rekomendācijām, lūdzu apraksti vienas dienas ‘’ideālo ēdienkarti’’…" at bounding box center [846, 312] width 458 height 57
copy p "‘’ideālo ēdienkarti’’,"
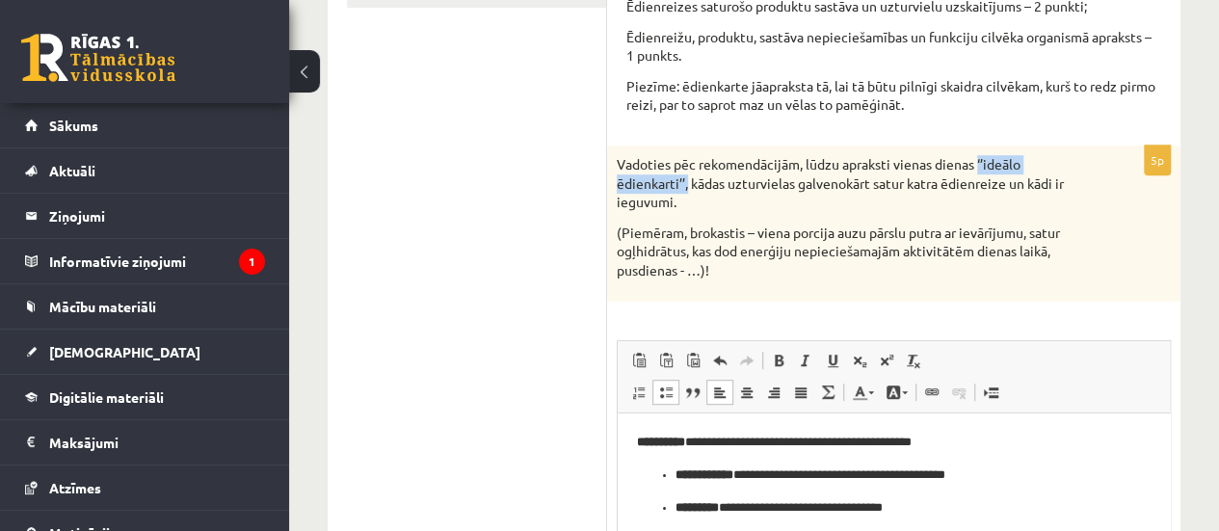
scroll to position [410, 0]
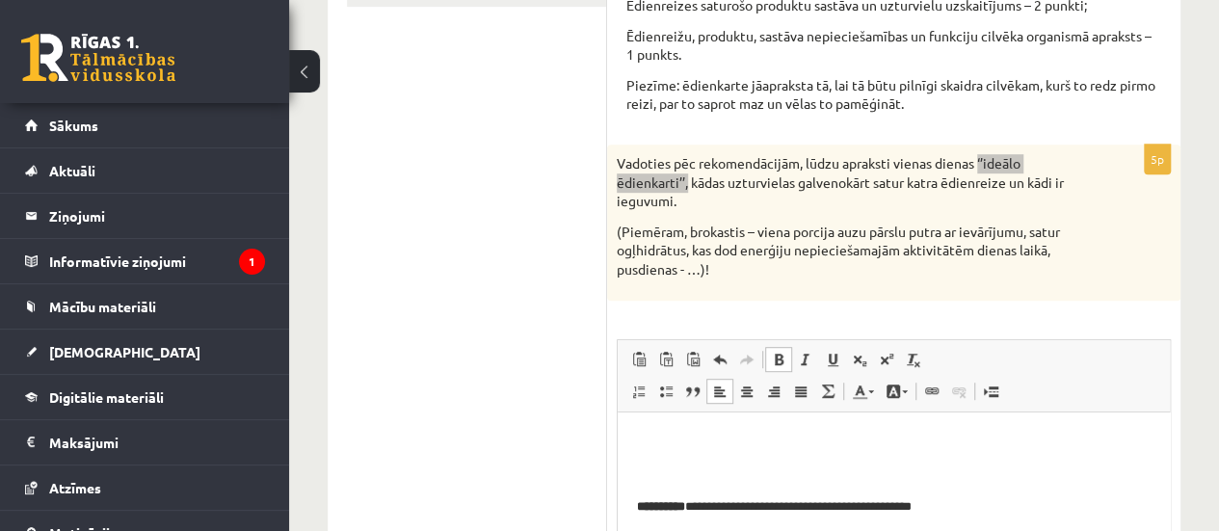
click at [813, 408] on span "Ievietot/noņemt numurētu sarakstu Ievietot/noņemt sarakstu ar aizzīmēm Bloka ci…" at bounding box center [735, 394] width 221 height 32
click at [751, 392] on span at bounding box center [746, 390] width 15 height 15
paste body "Bagātinātā teksta redaktors, wiswyg-editor-user-answer-47363833517660"
click at [928, 443] on p "**********" at bounding box center [886, 441] width 499 height 20
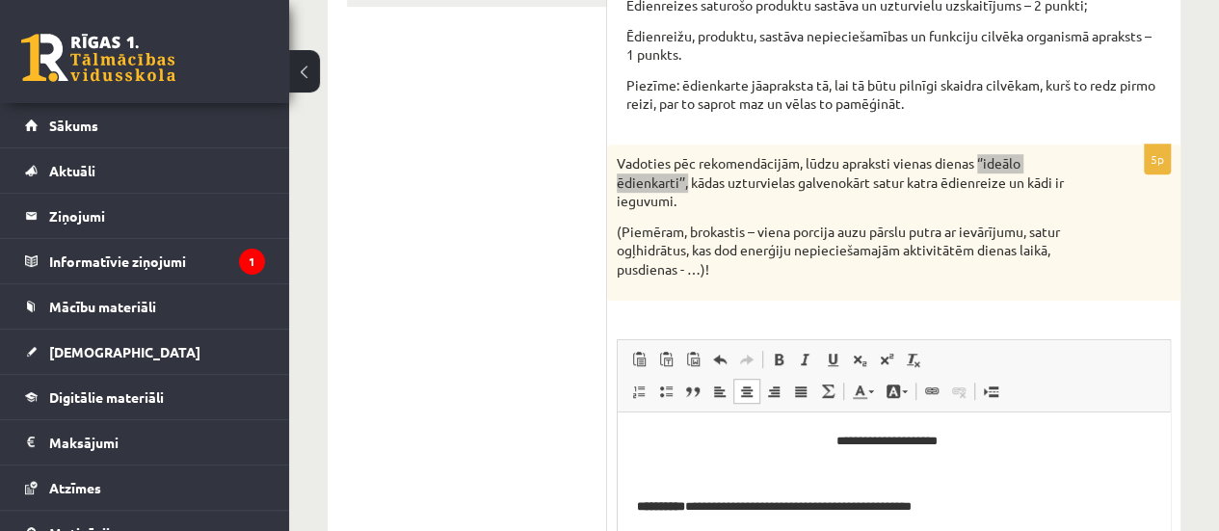
click at [934, 432] on p "**********" at bounding box center [886, 441] width 499 height 20
click at [931, 437] on p "**********" at bounding box center [886, 441] width 499 height 20
click at [954, 441] on p "**********" at bounding box center [886, 441] width 499 height 20
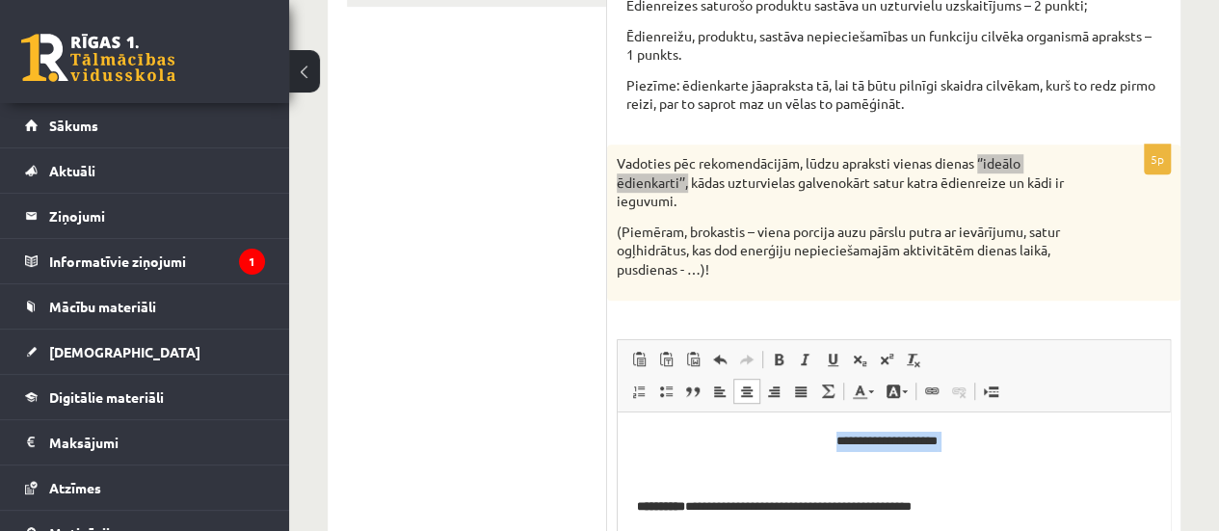
click at [866, 434] on p "**********" at bounding box center [886, 441] width 499 height 20
click at [876, 439] on p "**********" at bounding box center [886, 441] width 499 height 20
drag, startPoint x: 963, startPoint y: 441, endPoint x: 828, endPoint y: 438, distance: 135.9
click at [828, 438] on p "**********" at bounding box center [886, 441] width 499 height 20
click at [775, 356] on span at bounding box center [778, 359] width 15 height 15
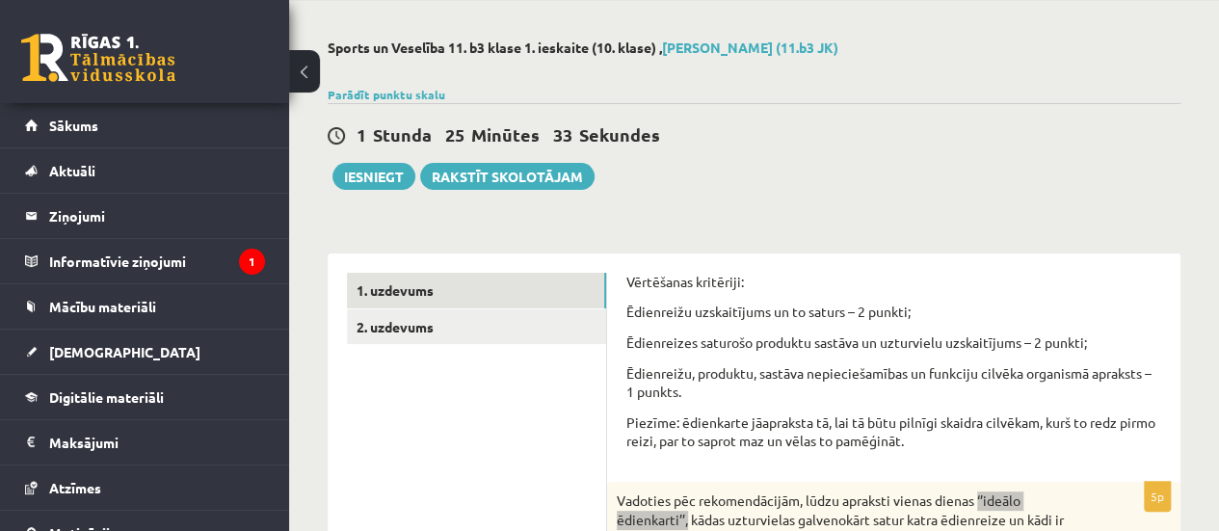
scroll to position [69, 0]
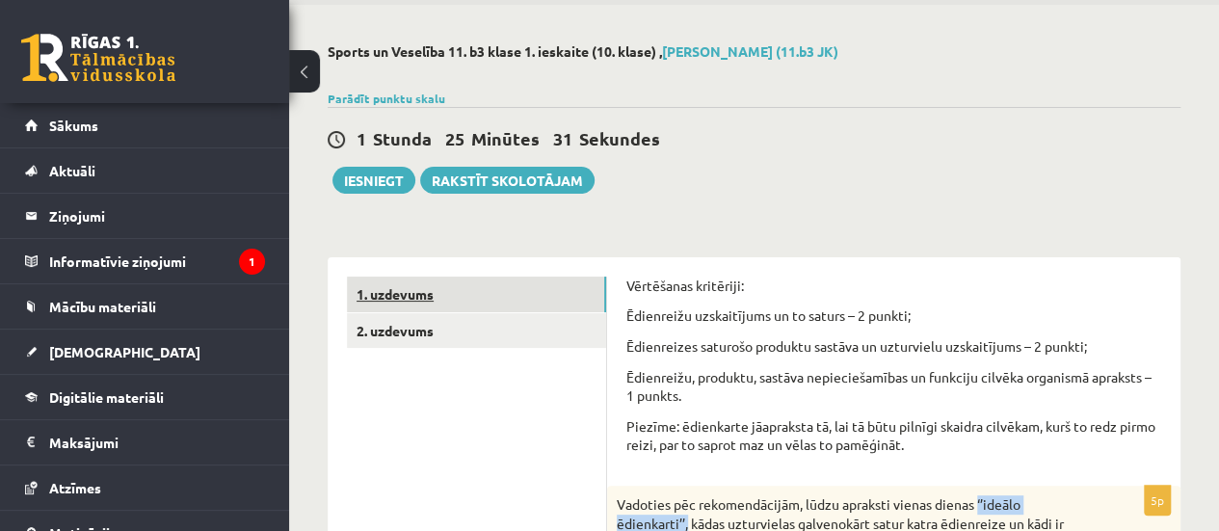
click at [531, 300] on link "1. uzdevums" at bounding box center [476, 295] width 259 height 36
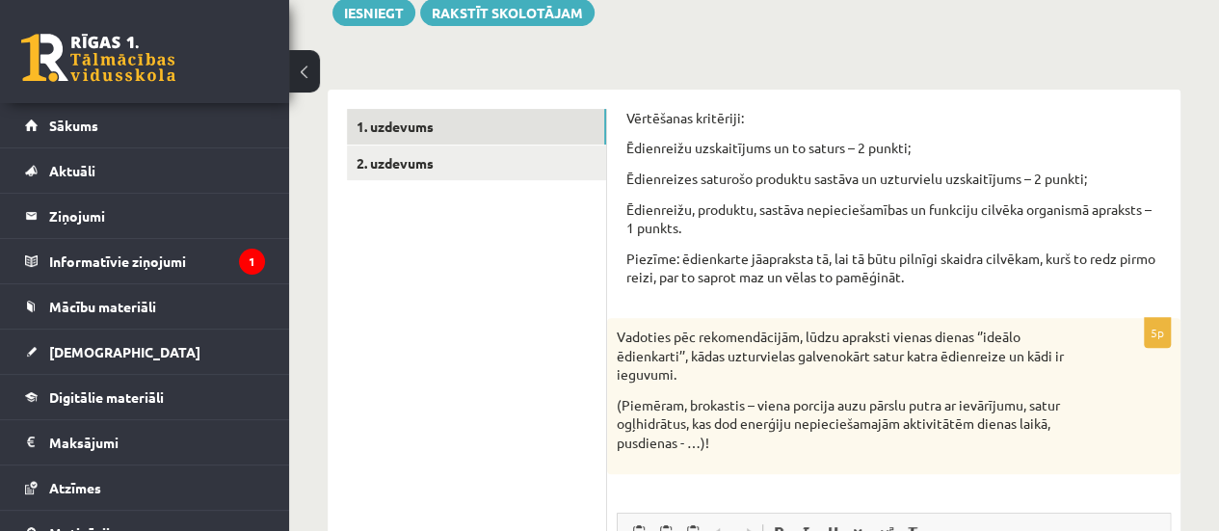
scroll to position [218, 0]
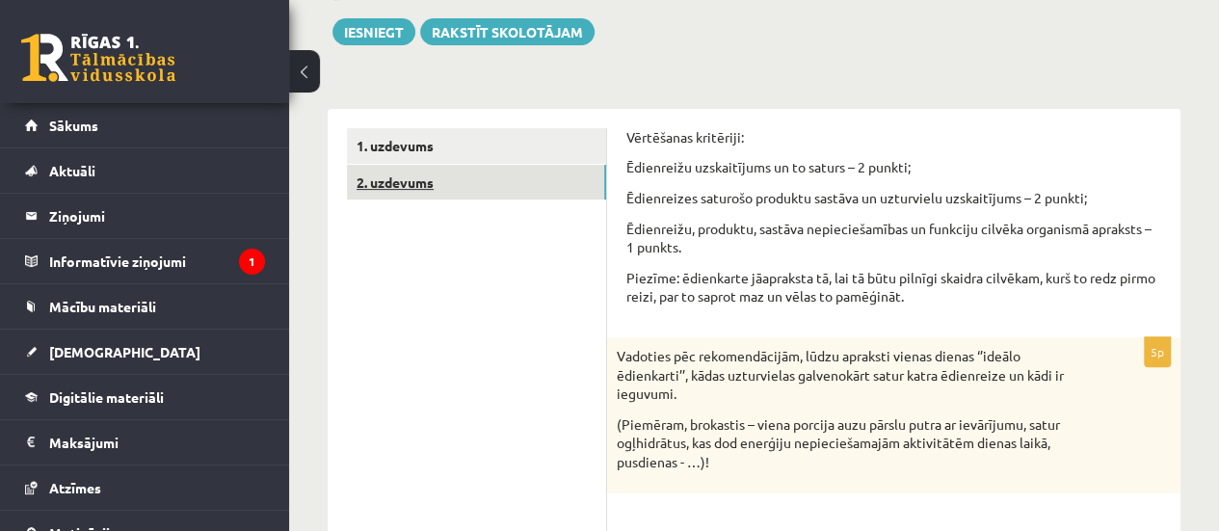
click at [402, 186] on link "2. uzdevums" at bounding box center [476, 183] width 259 height 36
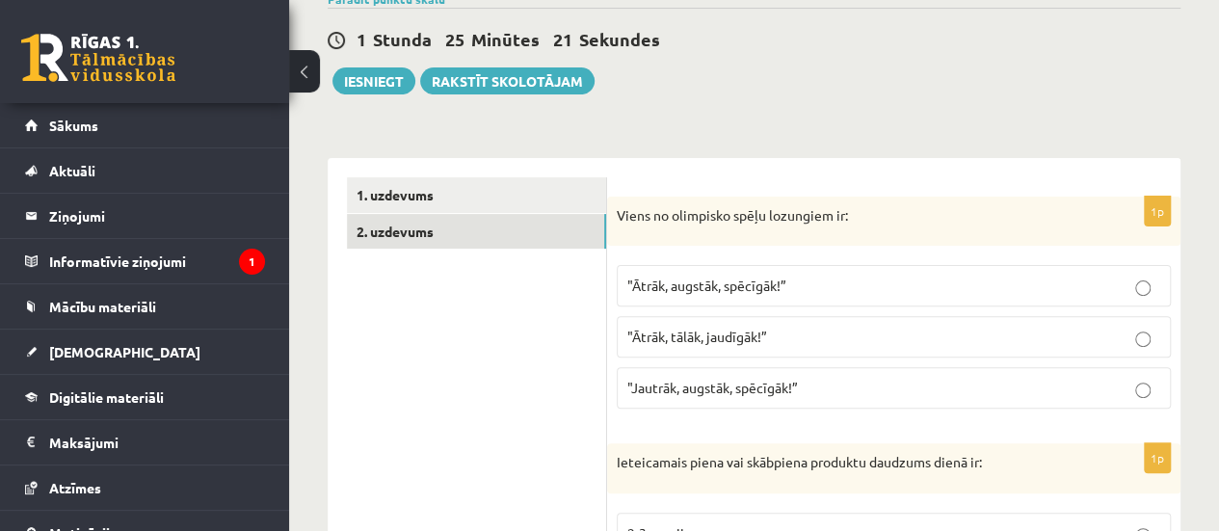
scroll to position [183, 0]
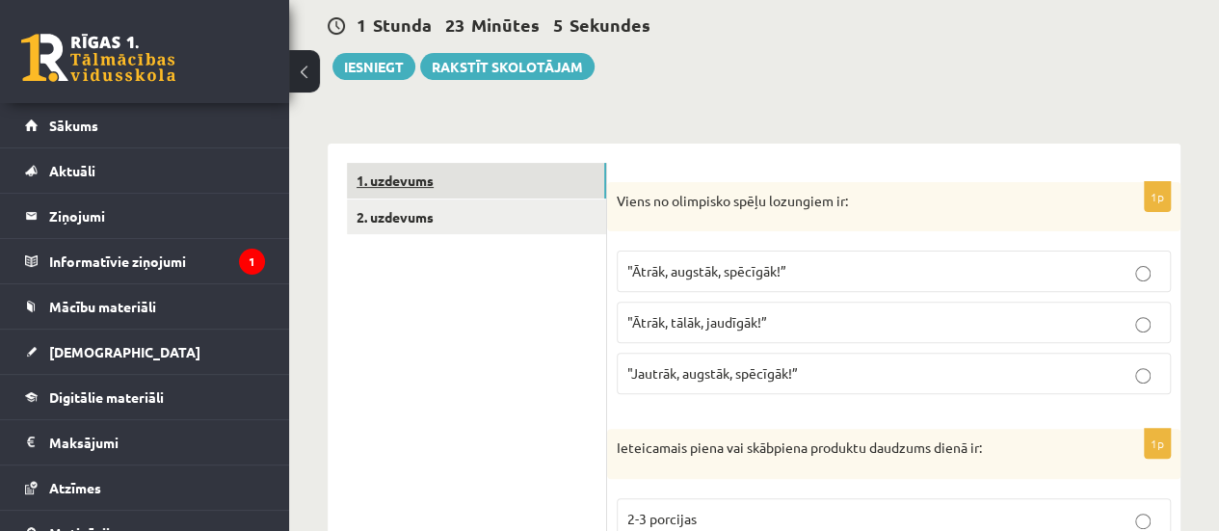
click at [541, 187] on link "1. uzdevums" at bounding box center [476, 181] width 259 height 36
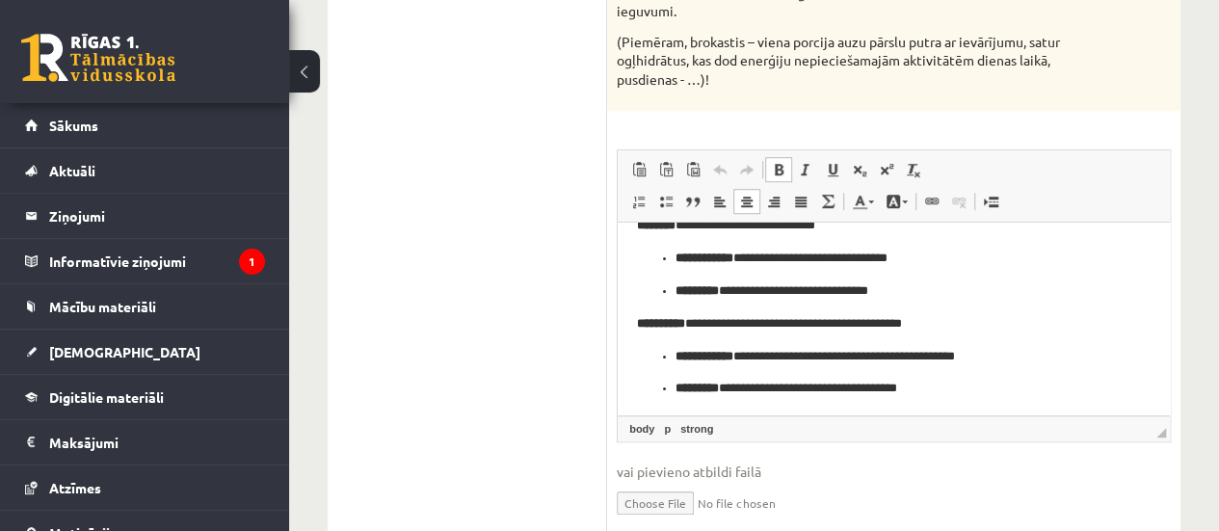
scroll to position [256, 0]
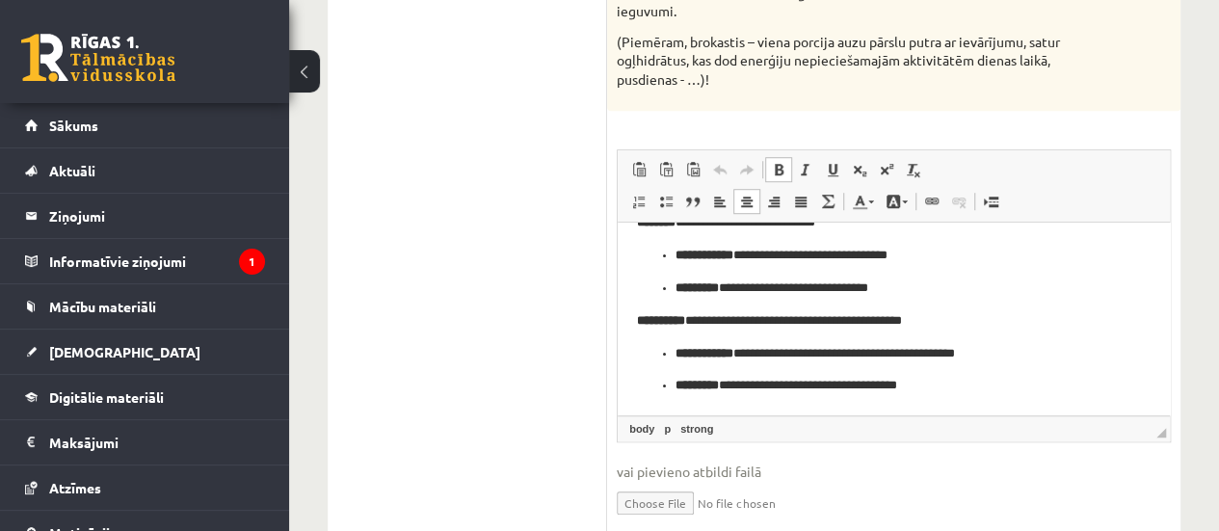
click at [1172, 368] on div "5p Vadoties pēc rekomendācijām, lūdzu apraksti vienas dienas ‘’ideālo ēdienkart…" at bounding box center [893, 252] width 573 height 595
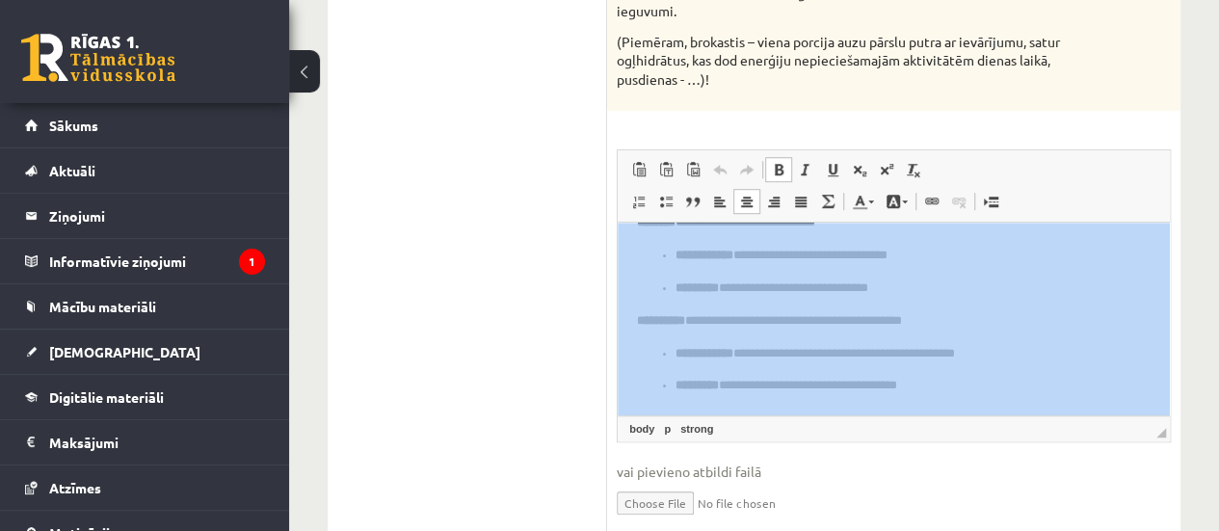
drag, startPoint x: 1789, startPoint y: 590, endPoint x: 1160, endPoint y: 352, distance: 672.6
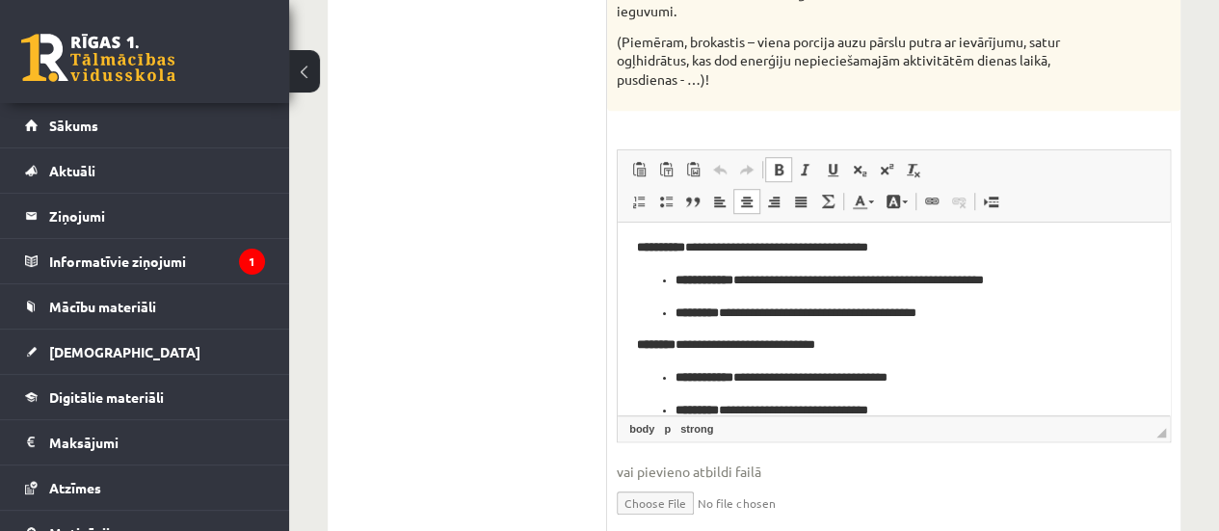
scroll to position [123, 0]
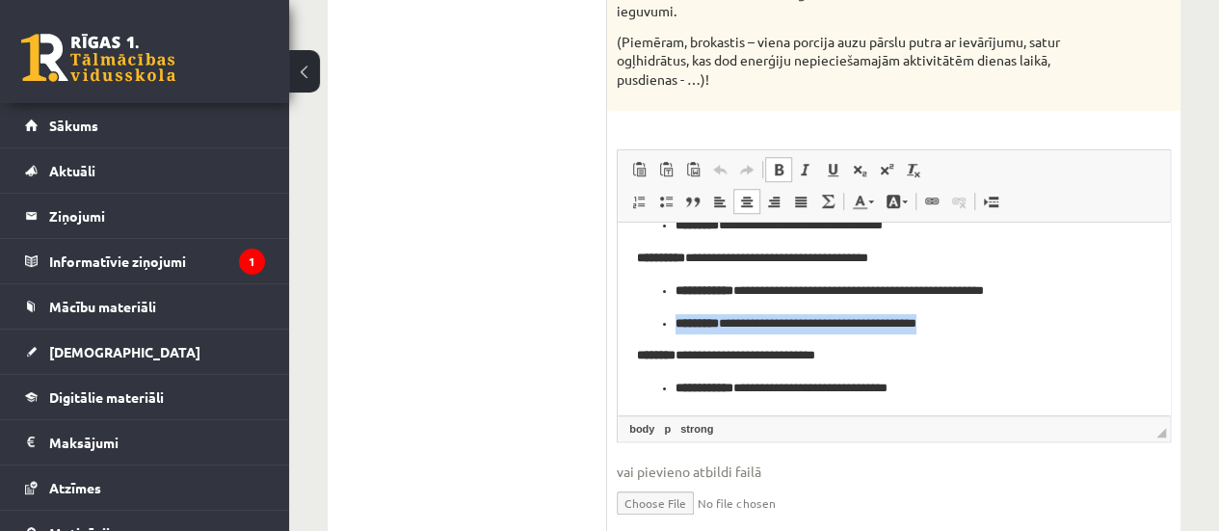
drag, startPoint x: 978, startPoint y: 320, endPoint x: 871, endPoint y: 311, distance: 107.3
click at [871, 311] on ul "**********" at bounding box center [894, 306] width 514 height 53
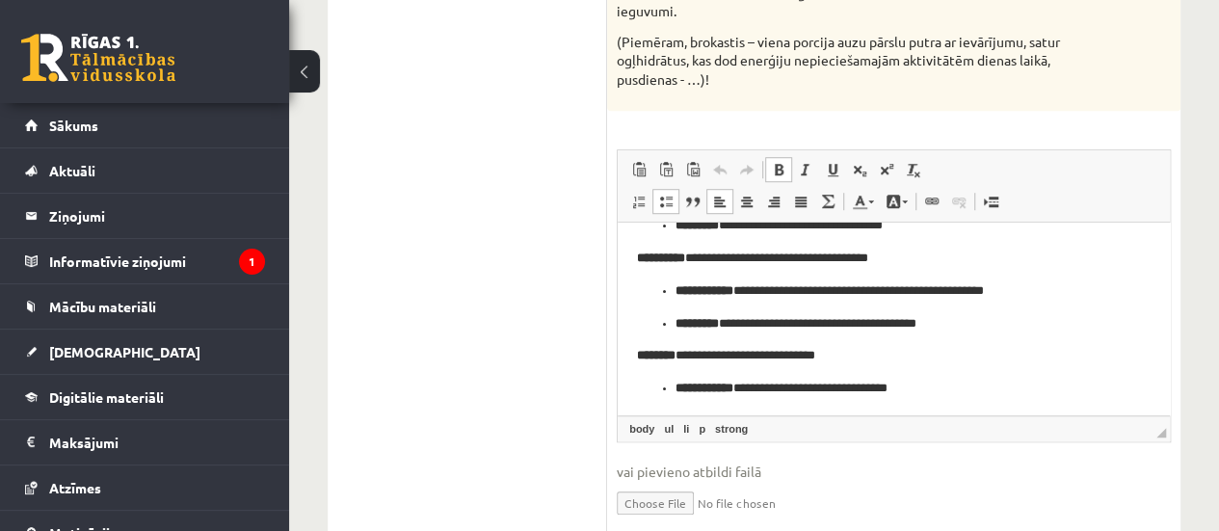
click at [871, 311] on ul "**********" at bounding box center [894, 306] width 514 height 53
drag, startPoint x: 972, startPoint y: 321, endPoint x: 853, endPoint y: 329, distance: 119.7
click at [853, 329] on p "**********" at bounding box center [886, 323] width 422 height 20
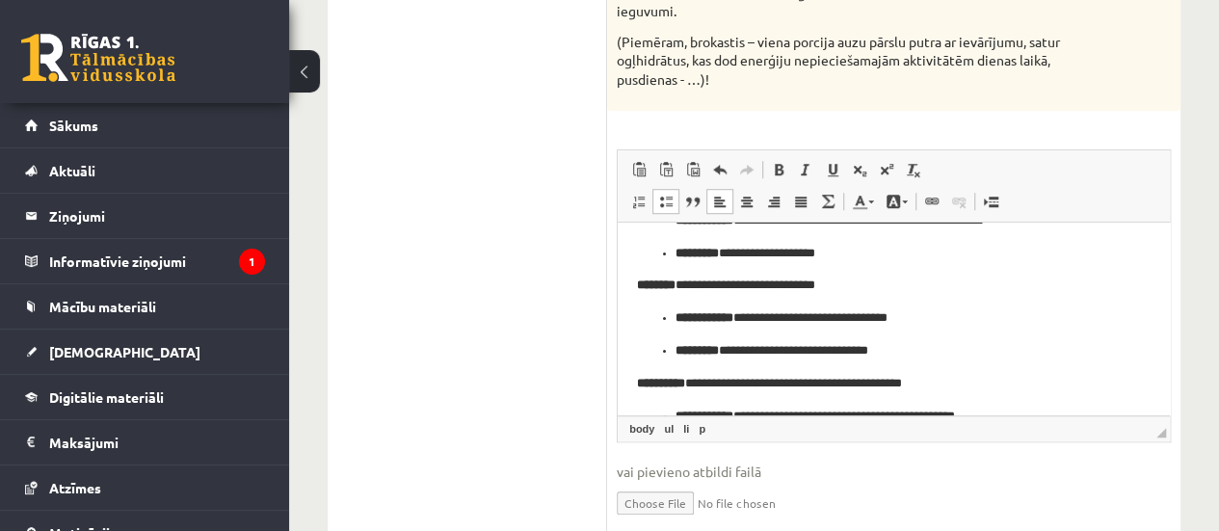
drag, startPoint x: 1168, startPoint y: 309, endPoint x: 1789, endPoint y: 554, distance: 667.9
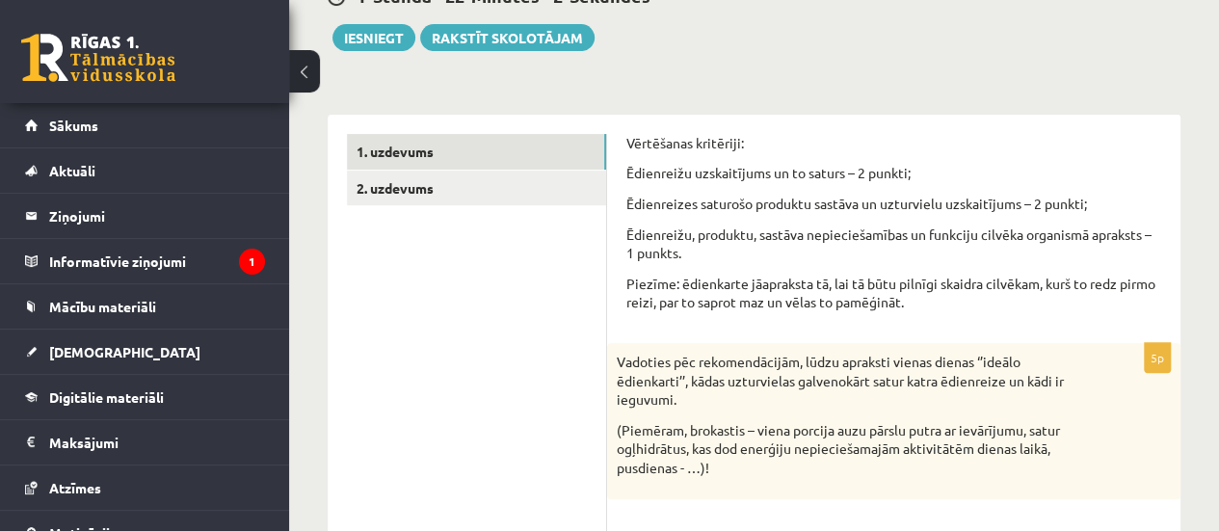
scroll to position [178, 0]
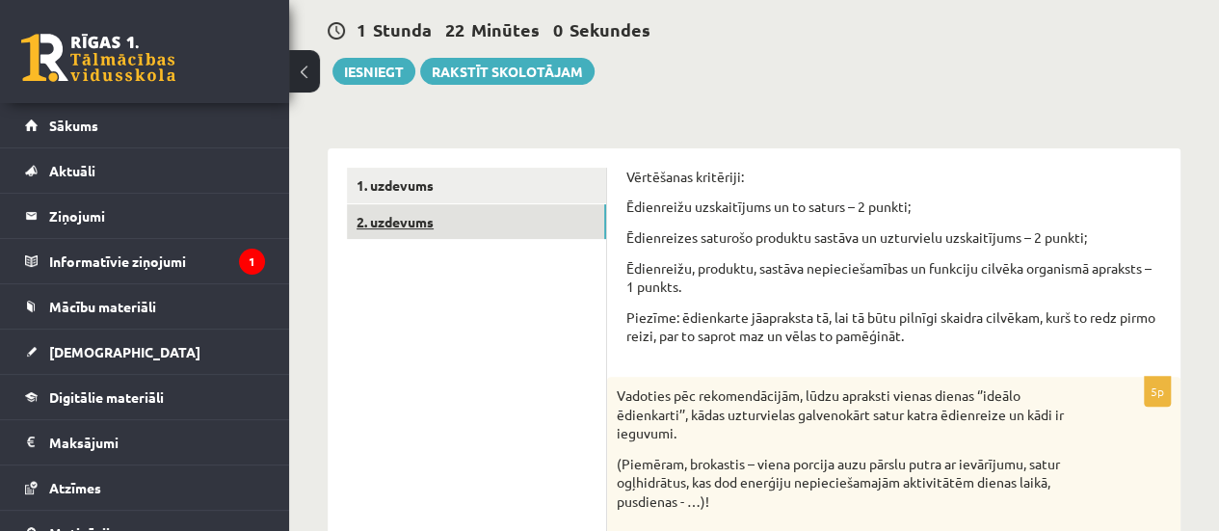
click at [445, 212] on link "2. uzdevums" at bounding box center [476, 222] width 259 height 36
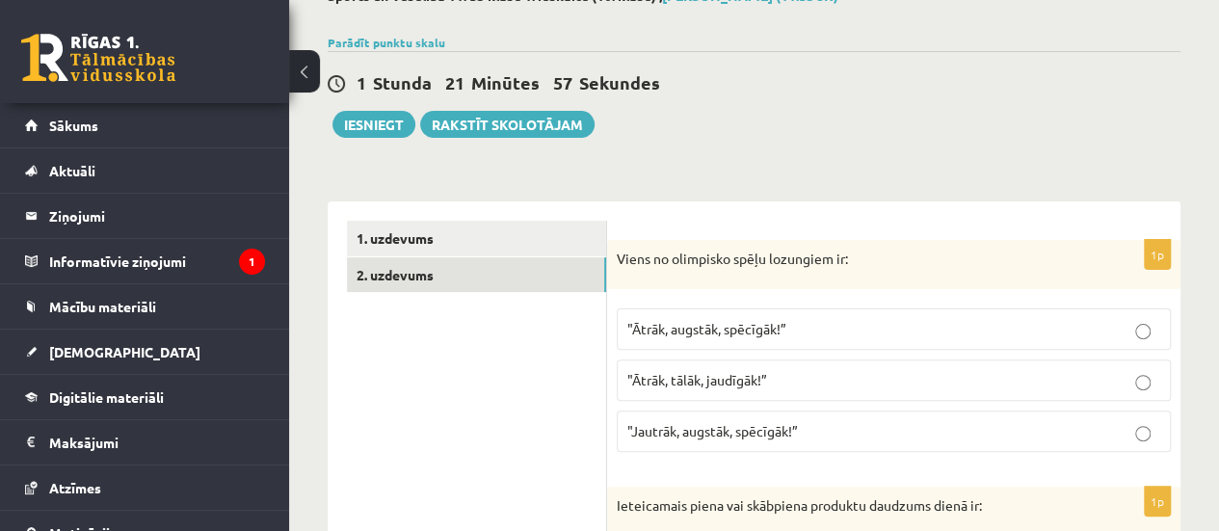
scroll to position [0, 0]
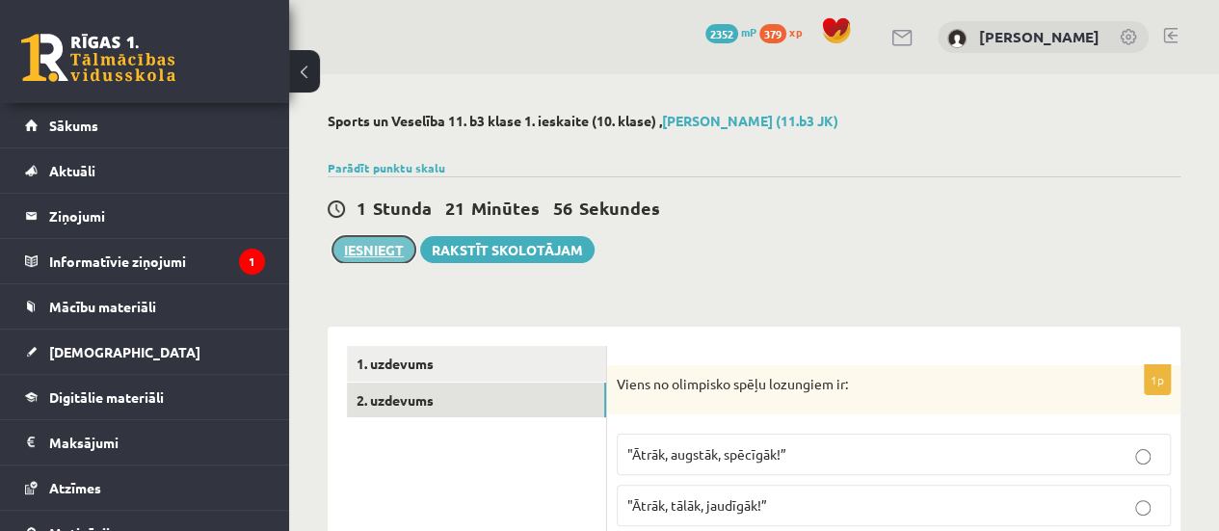
click at [356, 259] on button "Iesniegt" at bounding box center [373, 249] width 83 height 27
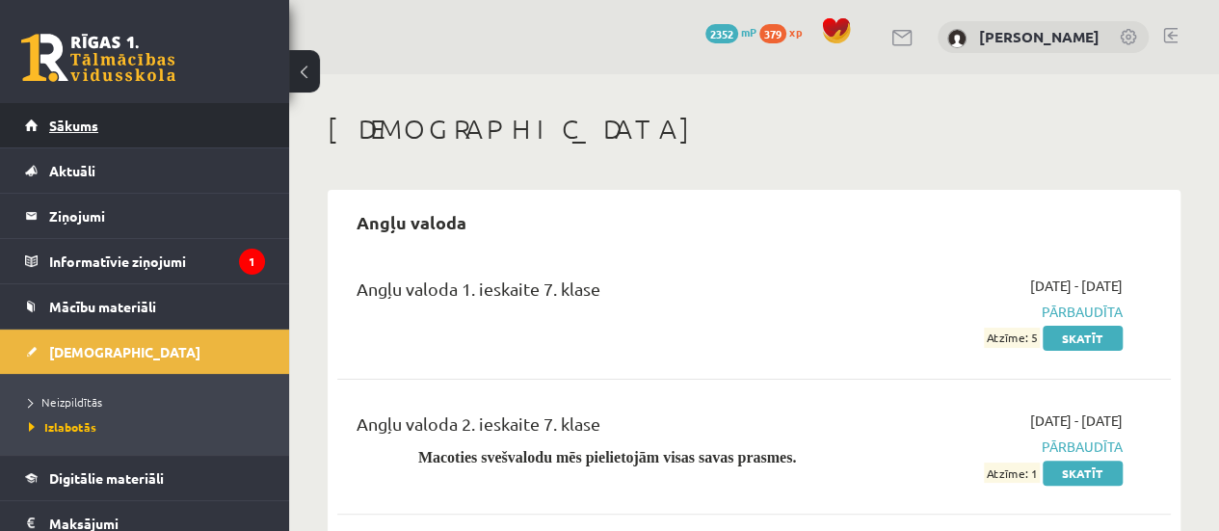
click at [162, 146] on link "Sākums" at bounding box center [145, 125] width 240 height 44
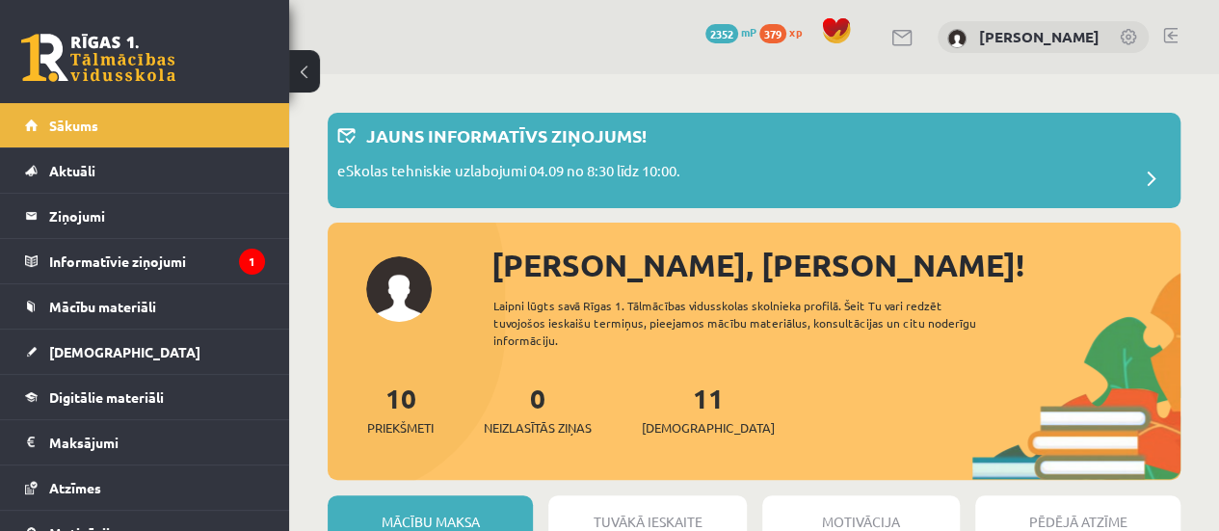
click at [1168, 31] on div "10 Dāvanas 2352 mP 379 xp [PERSON_NAME]" at bounding box center [754, 37] width 930 height 74
click at [1168, 31] on link at bounding box center [1170, 35] width 14 height 15
